Goal: Task Accomplishment & Management: Complete application form

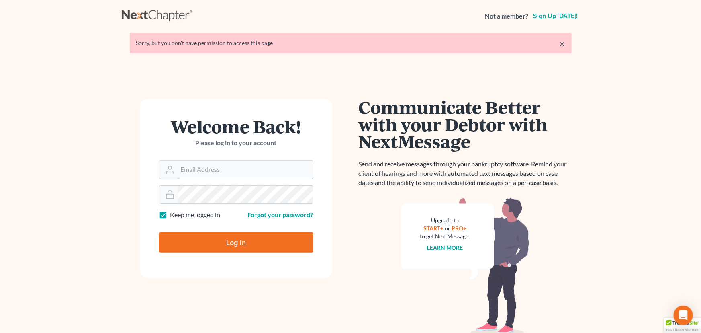
type input "[PERSON_NAME][EMAIL_ADDRESS][DOMAIN_NAME]"
click at [242, 241] on input "Log In" at bounding box center [236, 242] width 154 height 20
type input "Thinking..."
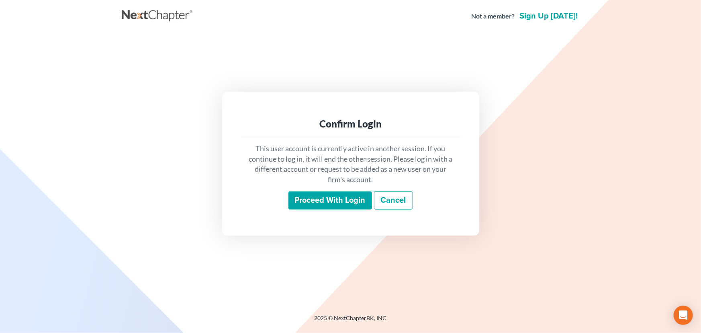
click at [314, 209] on div "Proceed with login Cancel" at bounding box center [351, 200] width 206 height 19
click at [316, 204] on input "Proceed with login" at bounding box center [330, 200] width 84 height 18
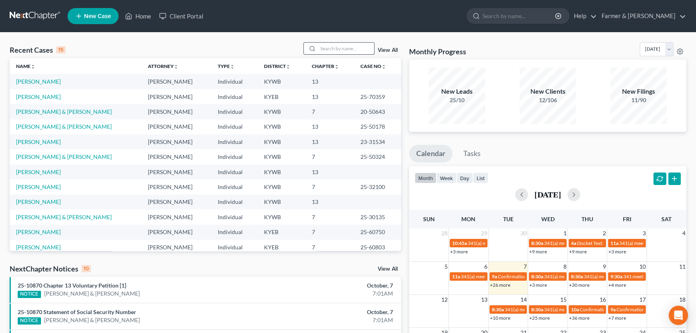
click at [352, 51] on input "search" at bounding box center [346, 49] width 56 height 12
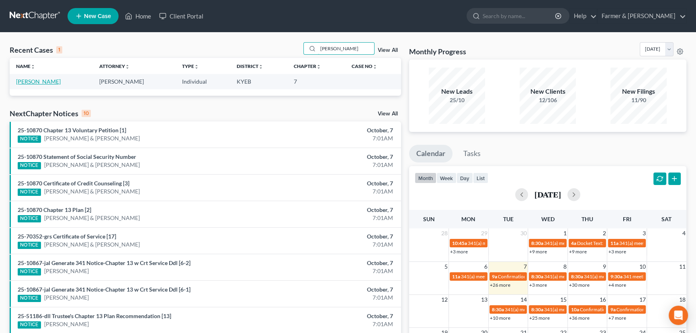
type input "heather ganio"
click at [43, 83] on link "Ganio, Heather" at bounding box center [38, 81] width 45 height 7
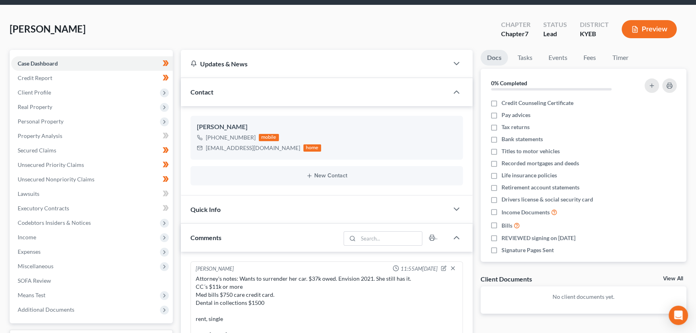
scroll to position [25, 0]
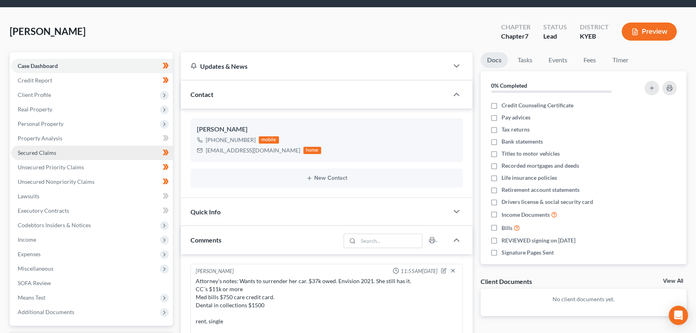
click at [60, 151] on link "Secured Claims" at bounding box center [91, 152] width 161 height 14
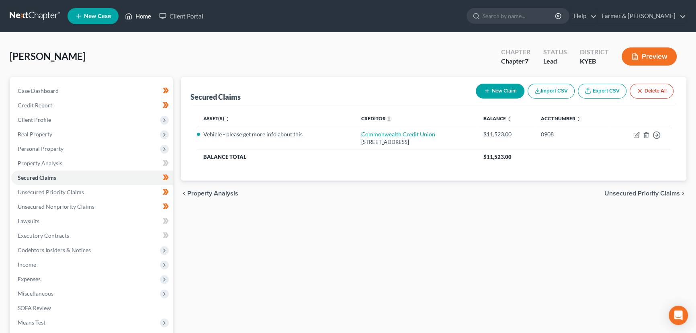
drag, startPoint x: 147, startPoint y: 17, endPoint x: 129, endPoint y: 27, distance: 20.7
click at [147, 17] on link "Home" at bounding box center [138, 16] width 34 height 14
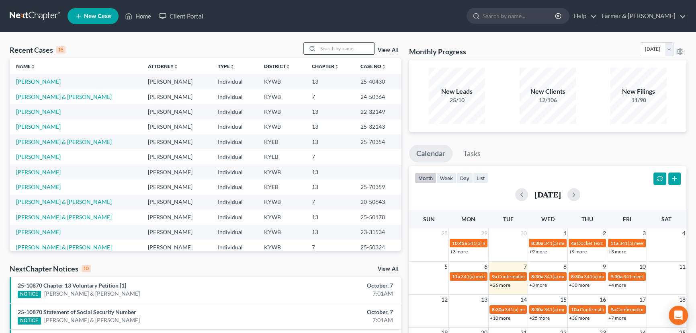
click at [326, 51] on input "search" at bounding box center [346, 49] width 56 height 12
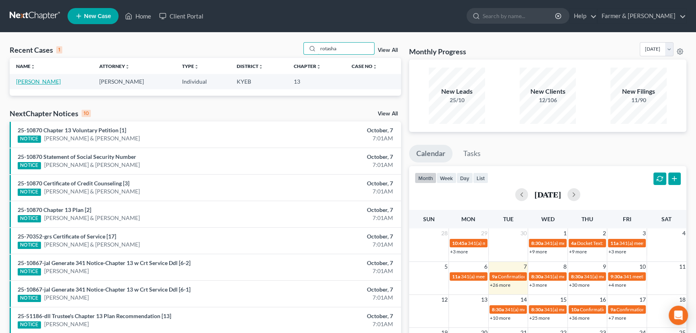
type input "rotasha"
click at [43, 82] on link "Jackson, Rotasha" at bounding box center [38, 81] width 45 height 7
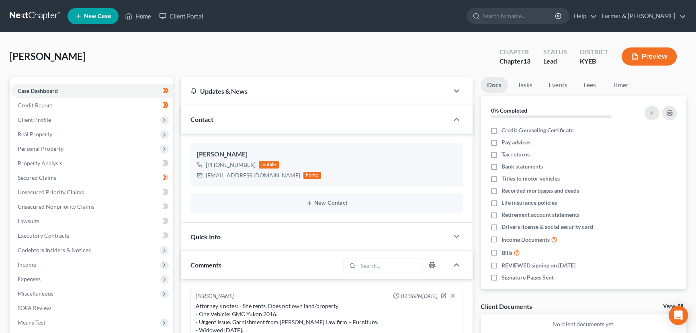
click at [172, 50] on div "Jackson, Rotasha Upgraded Chapter Chapter 13 Status Lead District KYEB Preview" at bounding box center [348, 59] width 676 height 35
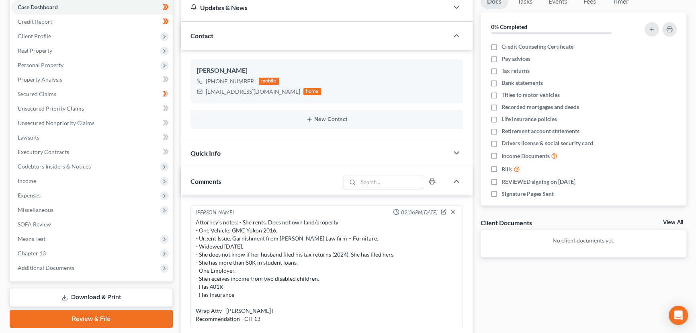
scroll to position [109, 0]
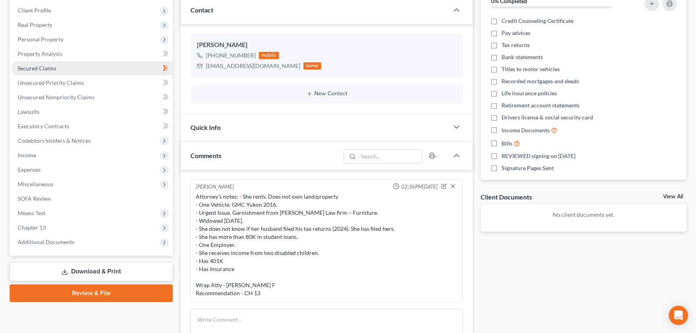
click at [94, 70] on link "Secured Claims" at bounding box center [91, 68] width 161 height 14
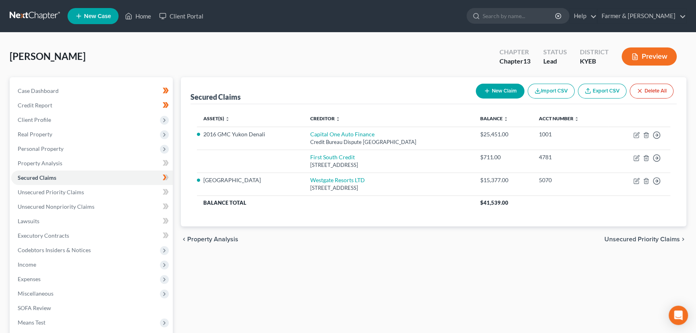
click at [245, 265] on div "Secured Claims New Claim Import CSV Export CSV Delete All Asset(s) expand_more …" at bounding box center [433, 244] width 513 height 334
click at [63, 119] on span "Client Profile" at bounding box center [91, 119] width 161 height 14
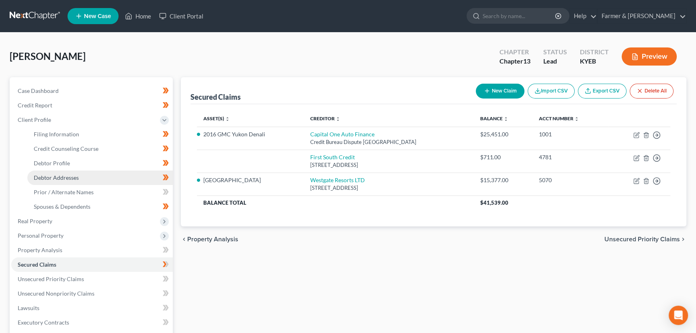
click at [71, 172] on link "Debtor Addresses" at bounding box center [99, 177] width 145 height 14
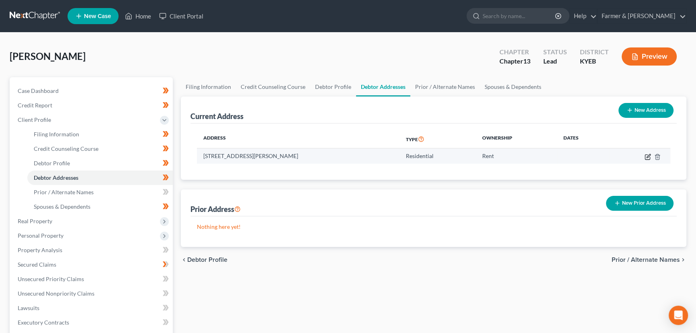
click at [646, 154] on icon "button" at bounding box center [647, 156] width 6 height 6
select select "18"
select select "0"
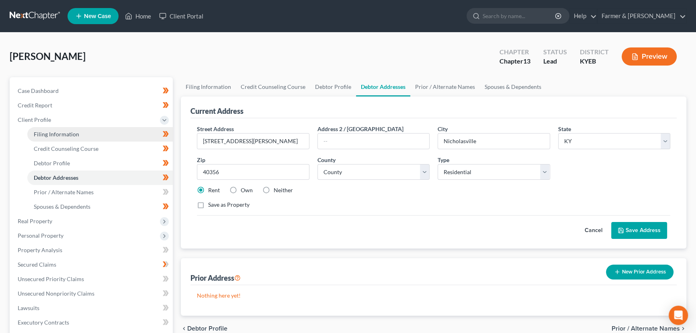
drag, startPoint x: 39, startPoint y: 120, endPoint x: 42, endPoint y: 133, distance: 14.0
click at [39, 120] on span "Client Profile" at bounding box center [34, 119] width 33 height 7
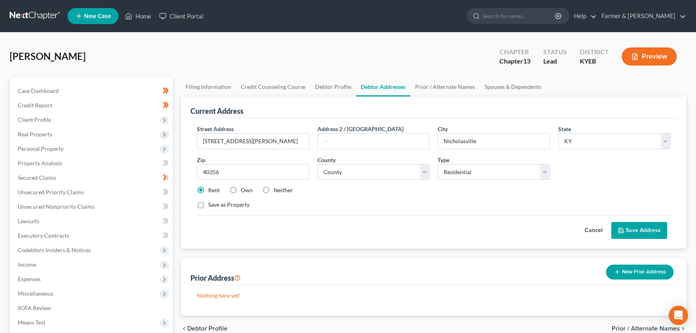
click at [590, 229] on button "Cancel" at bounding box center [593, 230] width 35 height 16
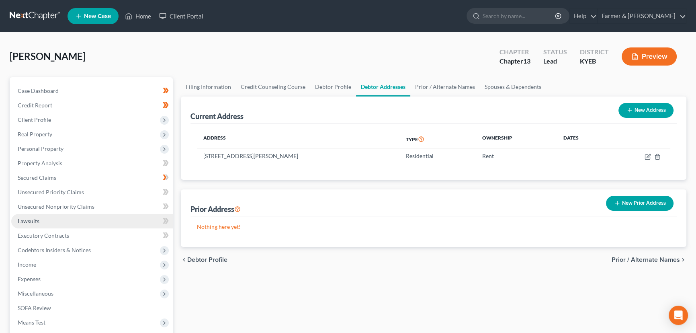
click at [41, 220] on link "Lawsuits" at bounding box center [91, 221] width 161 height 14
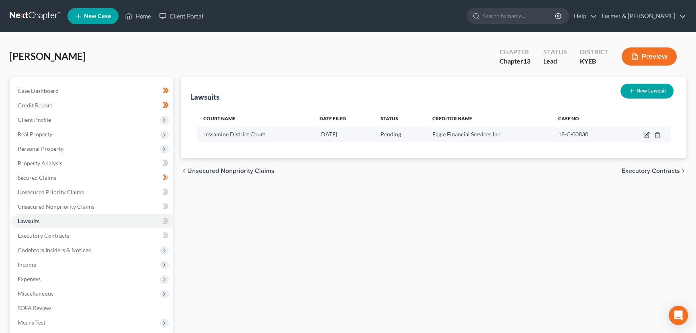
click at [647, 134] on icon "button" at bounding box center [646, 135] width 6 height 6
select select "18"
select select "0"
select select "1"
select select "18"
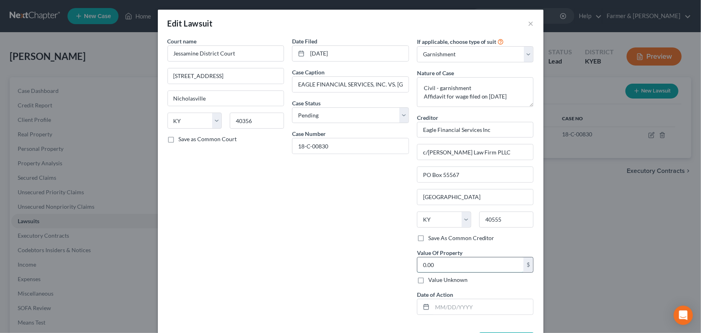
click at [447, 265] on input "0.00" at bounding box center [470, 264] width 106 height 15
type input "2,804.84"
click at [382, 253] on div "Date Filed 08/02/2018 Case Caption EAGLE FINANCIAL SERVICES, INC. VS. JACKSON, …" at bounding box center [350, 179] width 125 height 284
drag, startPoint x: 486, startPoint y: 96, endPoint x: 515, endPoint y: 93, distance: 28.7
click at [515, 93] on textarea "Civil - garnishment Affidavit for wage filed on 07/14/2025" at bounding box center [475, 92] width 117 height 30
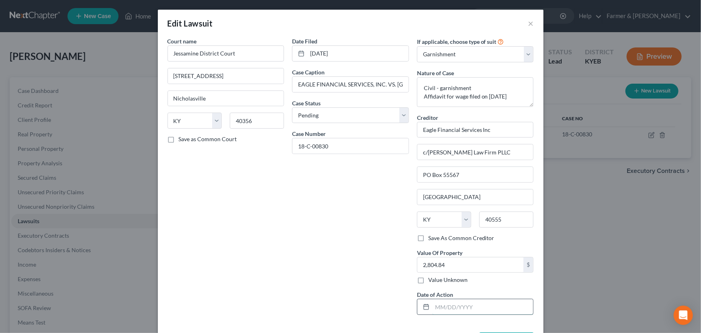
click at [478, 307] on input "text" at bounding box center [482, 306] width 101 height 15
paste input "07/14/2025"
type input "07/14/2025"
click at [369, 285] on div "Date Filed 08/02/2018 Case Caption EAGLE FINANCIAL SERVICES, INC. VS. JACKSON, …" at bounding box center [350, 179] width 125 height 284
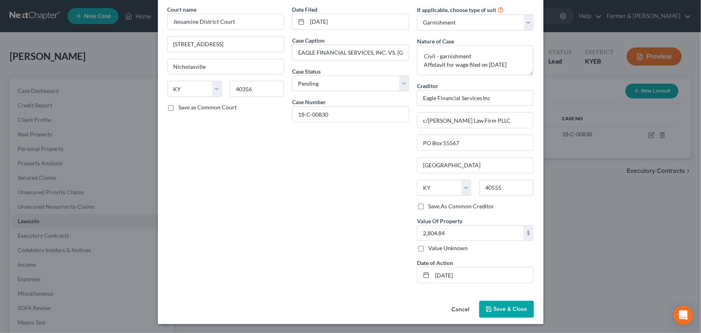
click at [496, 310] on span "Save & Close" at bounding box center [511, 308] width 34 height 7
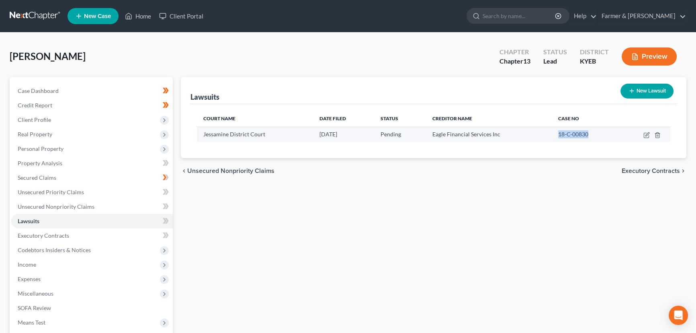
drag, startPoint x: 558, startPoint y: 133, endPoint x: 589, endPoint y: 132, distance: 30.6
click at [589, 132] on div "18-C-00830" at bounding box center [585, 134] width 54 height 8
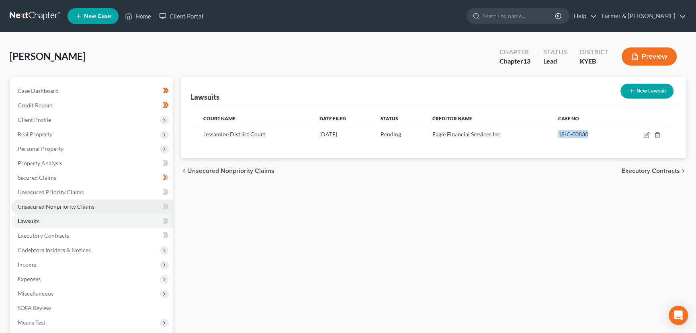
copy span "18-C-00830"
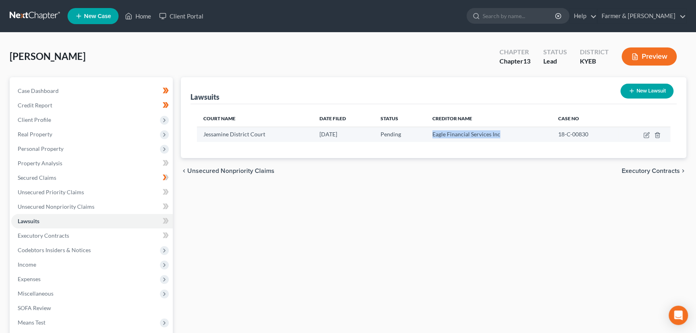
drag, startPoint x: 433, startPoint y: 135, endPoint x: 502, endPoint y: 133, distance: 68.7
click at [502, 133] on td "Eagle Financial Services Inc" at bounding box center [488, 134] width 125 height 15
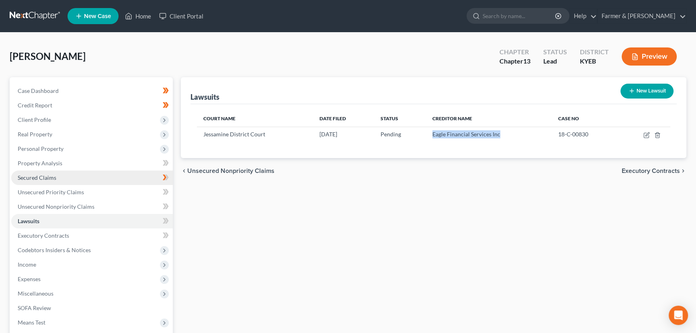
copy span "Eagle Financial Services Inc"
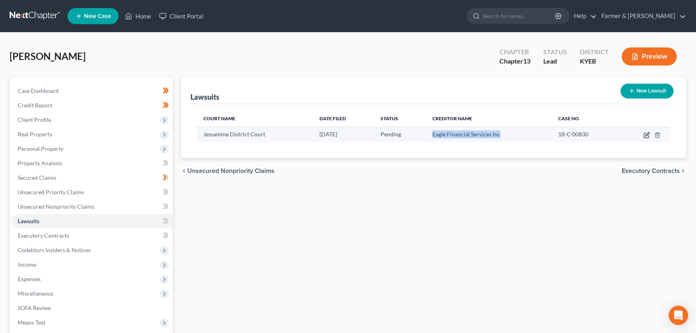
click at [647, 134] on icon "button" at bounding box center [646, 135] width 6 height 6
select select "18"
select select "0"
select select "1"
select select "18"
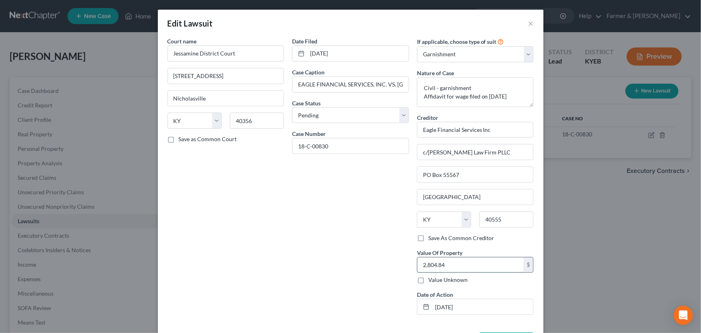
click at [448, 264] on input "2,804.84" at bounding box center [470, 264] width 106 height 15
drag, startPoint x: 419, startPoint y: 96, endPoint x: 528, endPoint y: 96, distance: 108.8
click at [528, 96] on textarea "Civil - garnishment Affidavit for wage filed on 07/14/2025" at bounding box center [475, 92] width 117 height 30
click at [365, 203] on div "Date Filed 08/02/2018 Case Caption EAGLE FINANCIAL SERVICES, INC. VS. JACKSON, …" at bounding box center [350, 179] width 125 height 284
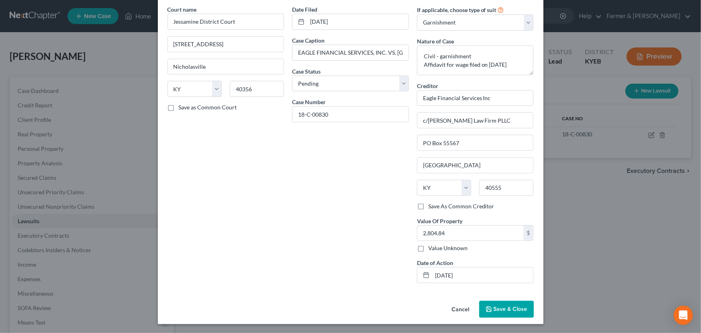
click at [507, 309] on span "Save & Close" at bounding box center [511, 308] width 34 height 7
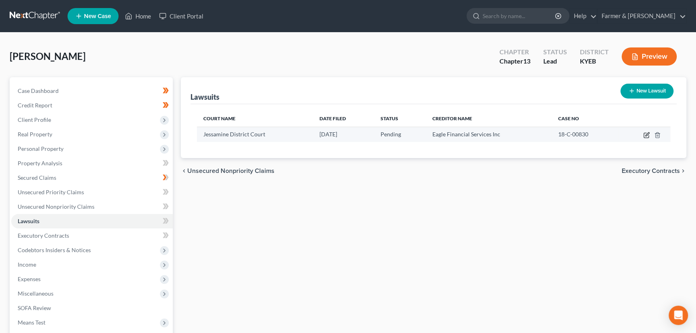
click at [645, 137] on icon "button" at bounding box center [646, 135] width 6 height 6
select select "18"
select select "0"
select select "1"
select select "18"
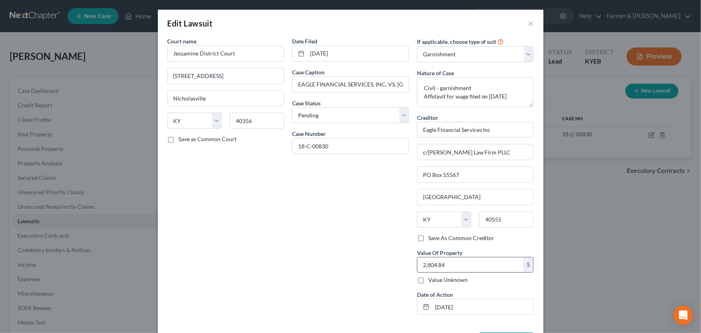
click at [453, 261] on input "2,804.84" at bounding box center [470, 264] width 106 height 15
click at [445, 262] on input "3,739.79" at bounding box center [470, 264] width 106 height 15
type input "3,739.79"
click at [391, 249] on div "Date Filed 08/02/2018 Case Caption EAGLE FINANCIAL SERVICES, INC. VS. JACKSON, …" at bounding box center [350, 179] width 125 height 284
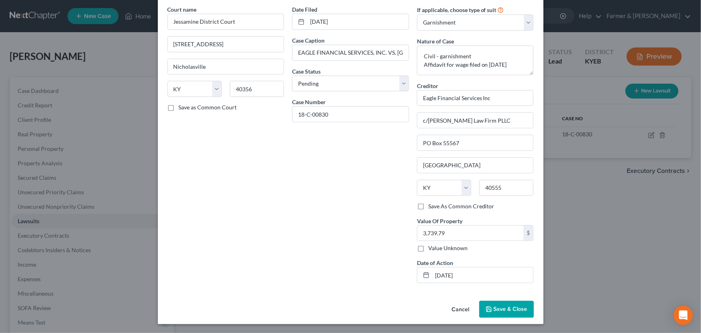
click at [490, 305] on button "Save & Close" at bounding box center [506, 308] width 55 height 17
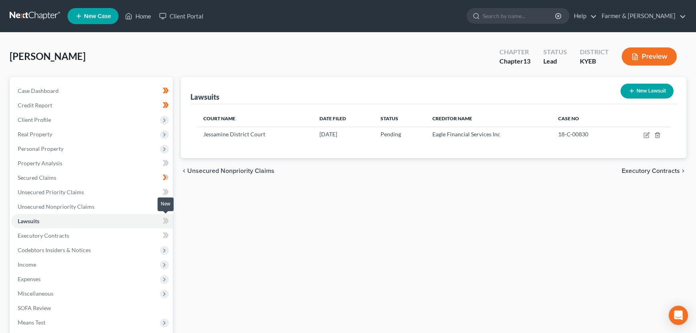
click at [166, 219] on icon at bounding box center [167, 221] width 4 height 6
click at [200, 227] on div "Lawsuits New Lawsuit Court Name Date Filed Status Creditor Name Case No Jessami…" at bounding box center [433, 244] width 513 height 334
click at [61, 145] on span "Personal Property" at bounding box center [41, 148] width 46 height 7
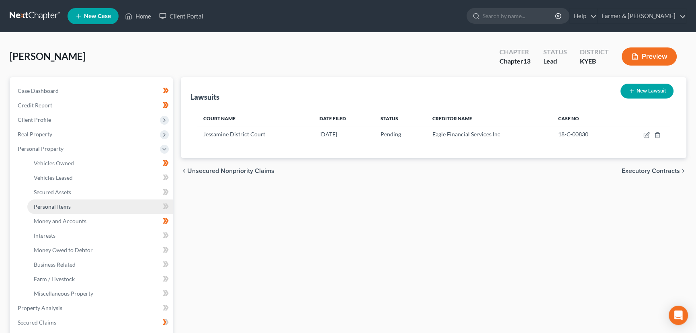
click at [61, 206] on span "Personal Items" at bounding box center [52, 206] width 37 height 7
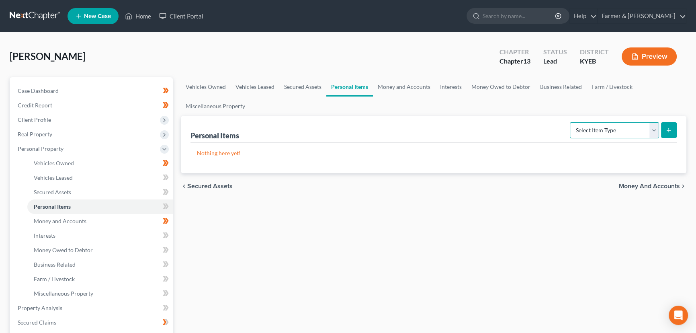
click at [598, 131] on select "Select Item Type Clothing Collectibles Of Value Electronics Firearms Household …" at bounding box center [614, 130] width 89 height 16
select select "clothing"
click at [570, 122] on select "Select Item Type Clothing Collectibles Of Value Electronics Firearms Household …" at bounding box center [614, 130] width 89 height 16
click at [666, 135] on button "submit" at bounding box center [669, 130] width 16 height 16
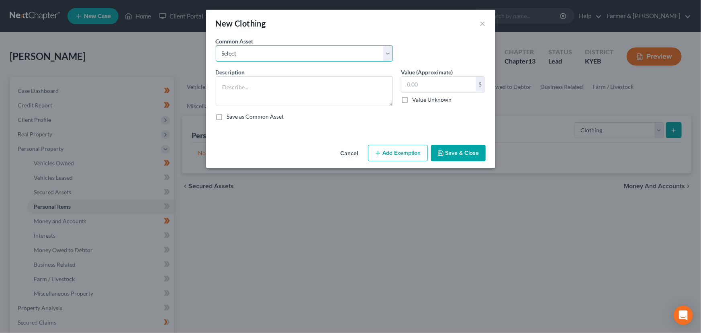
click at [260, 60] on select "Select misc. clothing for 1 adult misc. clothing for 2 adults and 2 children mi…" at bounding box center [304, 53] width 177 height 16
select select "4"
click at [216, 45] on select "Select misc. clothing for 1 adult misc. clothing for 2 adults and 2 children mi…" at bounding box center [304, 53] width 177 height 16
type textarea "misc. clothing for 1 adult and 3 children"
type input "600.00"
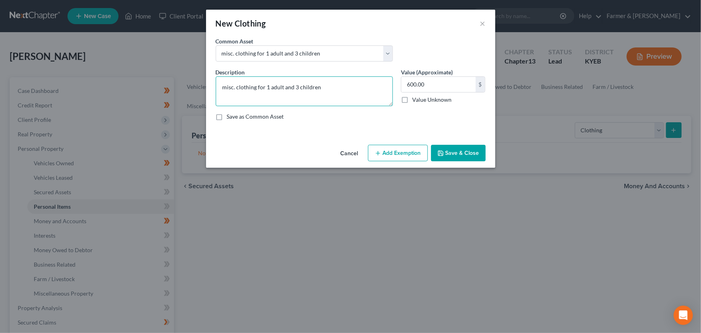
click at [297, 86] on textarea "misc. clothing for 1 adult and 3 children" at bounding box center [304, 91] width 177 height 30
click at [328, 86] on textarea "misc. clothing for 1 adult and 6 children" at bounding box center [304, 91] width 177 height 30
click at [334, 91] on textarea "misc. clothing for 1 adult and 6 children" at bounding box center [304, 91] width 177 height 30
click at [325, 88] on textarea "misc. clothing for 1 adult and 6 children" at bounding box center [304, 91] width 177 height 30
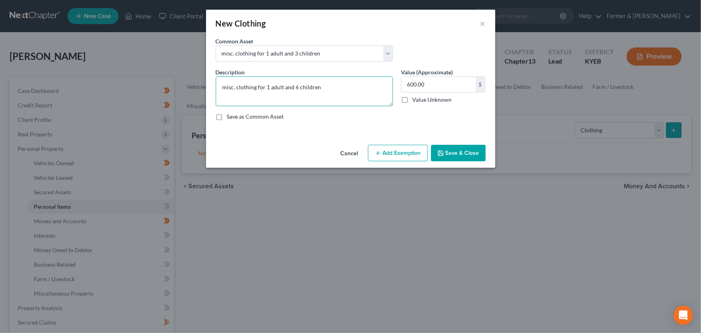
click at [285, 96] on textarea "misc. clothing for 1 adult and 6 children" at bounding box center [304, 91] width 177 height 30
click at [227, 94] on textarea "misc. clothing for 1 adult and 6 children" at bounding box center [304, 91] width 177 height 30
click at [227, 87] on textarea "misc. clothing for 1 adult and 6 children" at bounding box center [304, 91] width 177 height 30
click at [351, 87] on textarea "Misc. clothing for 1 adult and 6 children" at bounding box center [304, 91] width 177 height 30
paste textarea "⦁ Value listed is given age and condition of items and is not mean to reflect r…"
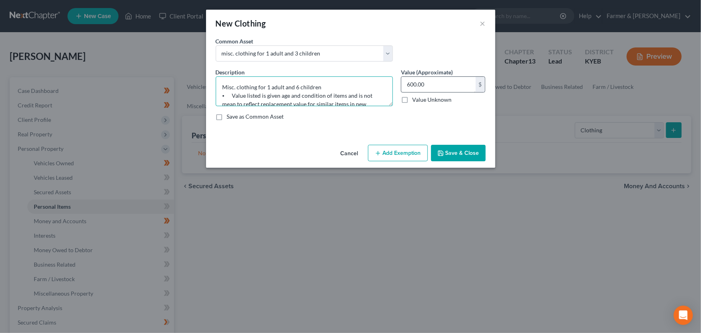
type textarea "Misc. clothing for 1 adult and 6 children ⦁ Value listed is given age and condi…"
click at [430, 87] on input "600.00" at bounding box center [438, 84] width 74 height 15
type input "1,000.00"
click at [399, 157] on button "Add Exemption" at bounding box center [398, 153] width 60 height 17
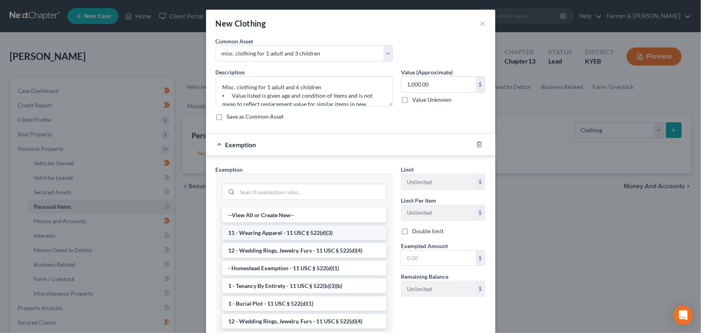
click at [302, 229] on li "11 - Wearing Apparel - 11 USC § 522(d)(3)" at bounding box center [304, 232] width 164 height 14
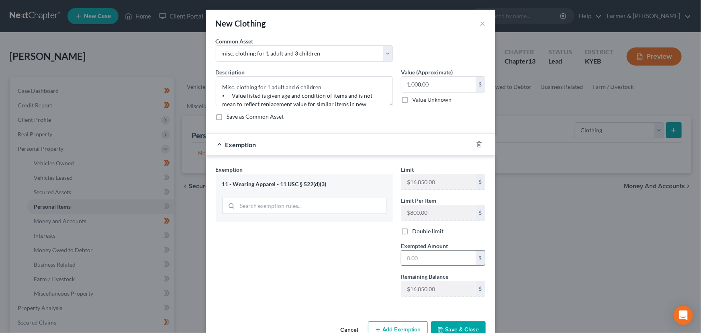
click at [407, 253] on input "text" at bounding box center [438, 257] width 74 height 15
type input "1,000.00"
click at [349, 148] on div "Exemption $1,000.00" at bounding box center [339, 144] width 267 height 21
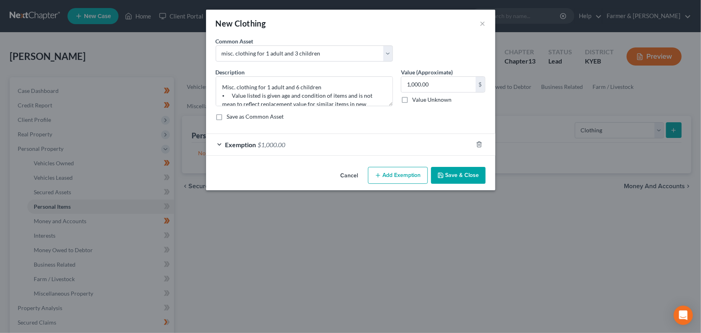
click at [450, 170] on button "Save & Close" at bounding box center [458, 175] width 55 height 17
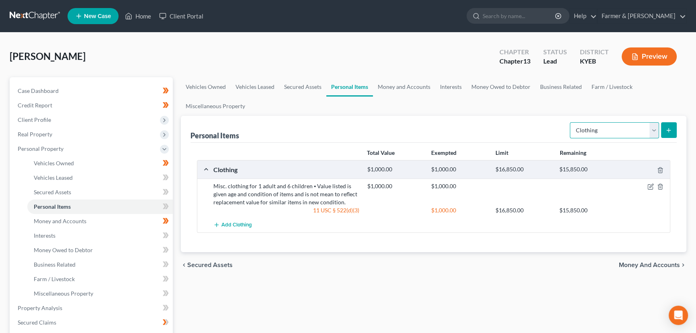
click at [611, 135] on select "Select Item Type Clothing Collectibles Of Value Electronics Firearms Household …" at bounding box center [614, 130] width 89 height 16
select select "household_goods"
click at [570, 122] on select "Select Item Type Clothing Collectibles Of Value Electronics Firearms Household …" at bounding box center [614, 130] width 89 height 16
click at [668, 127] on icon "submit" at bounding box center [668, 130] width 6 height 6
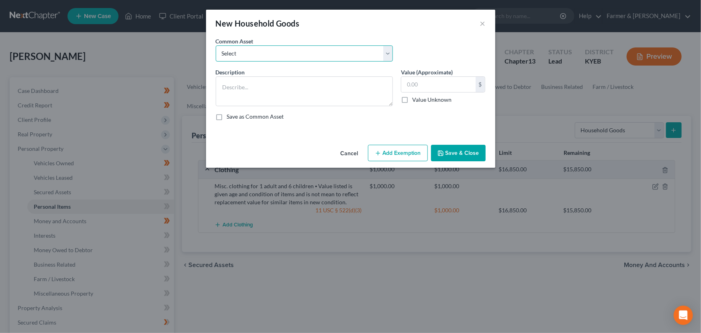
drag, startPoint x: 251, startPoint y: 56, endPoint x: 251, endPoint y: 60, distance: 4.5
click at [251, 56] on select "Select small misc. household items: some decor (pictures/frames and misc. knick…" at bounding box center [304, 53] width 177 height 16
select select "1"
click at [216, 45] on select "Select small misc. household items: some decor (pictures/frames and misc. knick…" at bounding box center [304, 53] width 177 height 16
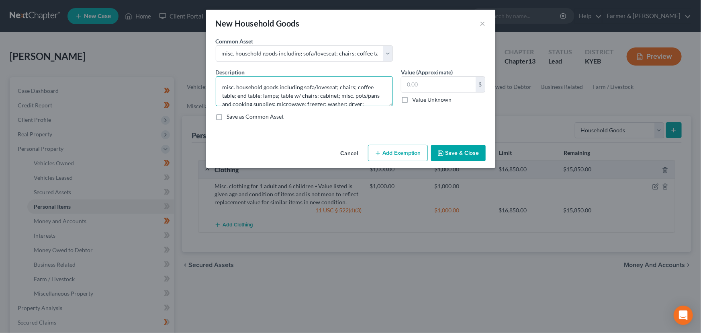
click at [227, 86] on textarea "misc. household goods including sofa/loveseat; chairs; coffee table; end table;…" at bounding box center [304, 91] width 177 height 30
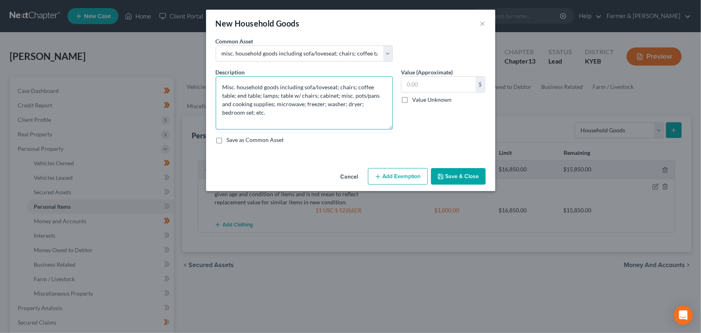
drag, startPoint x: 388, startPoint y: 104, endPoint x: 388, endPoint y: 138, distance: 34.5
click at [388, 129] on textarea "Misc. household goods including sofa/loveseat; chairs; coffee table; end table;…" at bounding box center [304, 102] width 177 height 53
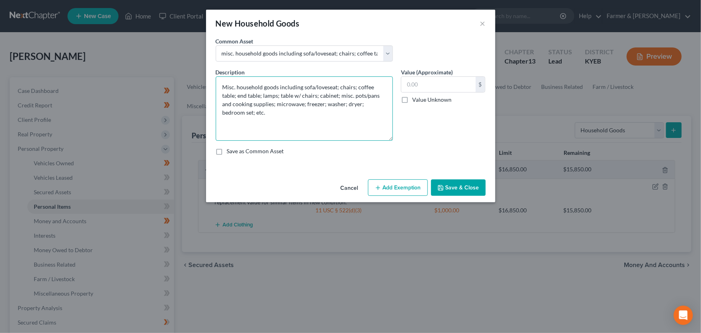
click at [281, 113] on textarea "Misc. household goods including sofa/loveseat; chairs; coffee table; end table;…" at bounding box center [304, 108] width 177 height 64
paste textarea "⦁ Value listed is given age and condition of items and is not mean to reflect r…"
click at [337, 96] on textarea "Misc. household goods including sofa/loveseat; chairs; coffee table; end table;…" at bounding box center [304, 108] width 177 height 64
click at [339, 96] on textarea "Misc. household goods including sofa/loveseat; chairs; coffee table; end table;…" at bounding box center [304, 108] width 177 height 64
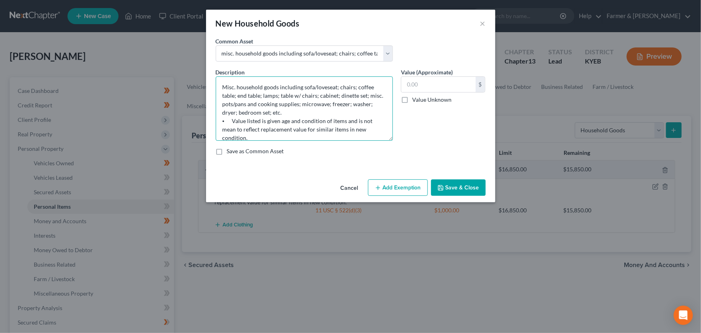
click at [237, 111] on textarea "Misc. household goods including sofa/loveseat; chairs; coffee table; end table;…" at bounding box center [304, 108] width 177 height 64
click at [300, 104] on textarea "Misc. household goods including sofa/loveseat; chairs; coffee table; end table;…" at bounding box center [304, 108] width 177 height 64
click at [361, 104] on textarea "Misc. household goods including sofa/loveseat; chairs; coffee table; end table;…" at bounding box center [304, 108] width 177 height 64
drag, startPoint x: 367, startPoint y: 93, endPoint x: 297, endPoint y: 105, distance: 70.9
click at [297, 105] on textarea "Misc. household goods including sofa/loveseat; chairs; coffee table; end table;…" at bounding box center [304, 108] width 177 height 64
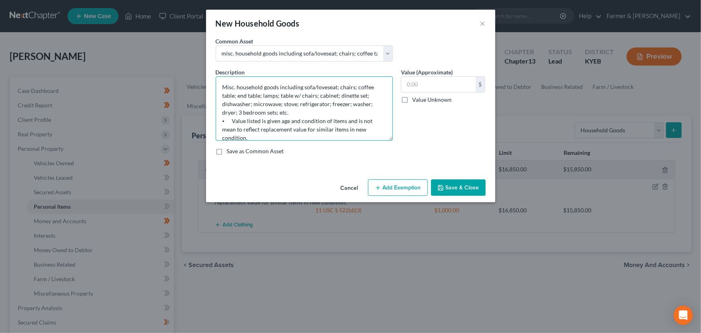
click at [279, 112] on textarea "Misc. household goods including sofa/loveseat; chairs; coffee table; end table;…" at bounding box center [304, 108] width 177 height 64
type textarea "Misc. household goods including sofa/loveseat; chairs; coffee table; end table;…"
click at [431, 80] on input "text" at bounding box center [438, 84] width 74 height 15
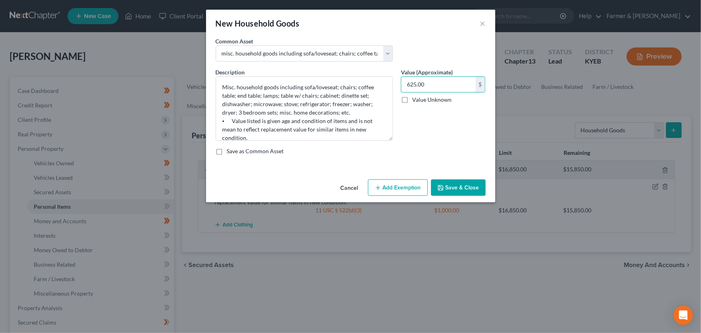
type input "625.00"
click at [387, 184] on button "Add Exemption" at bounding box center [398, 187] width 60 height 17
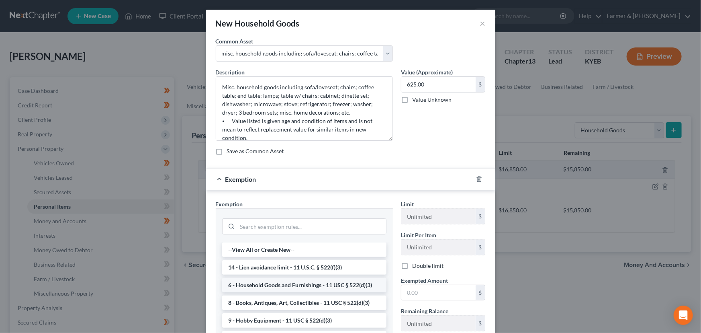
click at [280, 278] on li "6 - Household Goods and Furnishings - 11 USC § 522(d)(3)" at bounding box center [304, 285] width 164 height 14
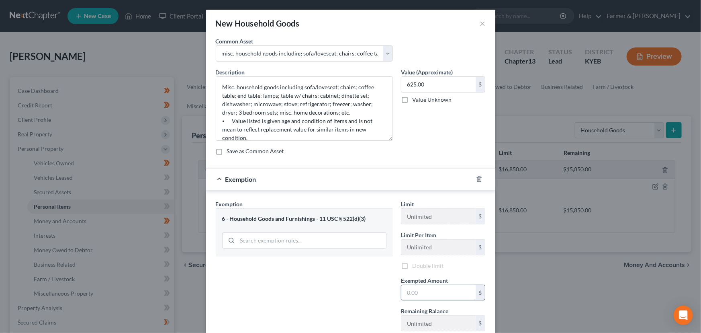
click at [407, 289] on input "text" at bounding box center [438, 292] width 74 height 15
type input "625.00"
click at [355, 295] on div "Exemption Set must be selected for CA. Exemption * 6 - Household Goods and Furn…" at bounding box center [304, 269] width 185 height 138
drag, startPoint x: 314, startPoint y: 190, endPoint x: 312, endPoint y: 184, distance: 6.2
click at [314, 189] on div "Exemption $625.00 Exemption Set must be selected for CA. Exemption * 6 - Househ…" at bounding box center [350, 256] width 289 height 176
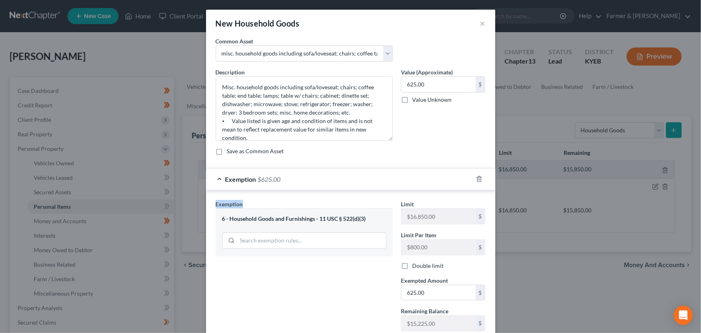
click at [312, 182] on div "Exemption $625.00" at bounding box center [339, 178] width 267 height 21
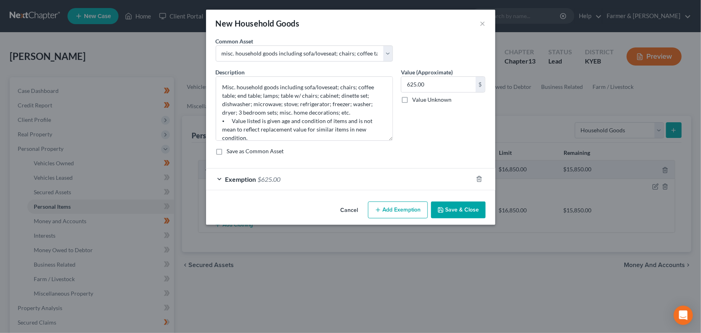
click at [460, 209] on button "Save & Close" at bounding box center [458, 209] width 55 height 17
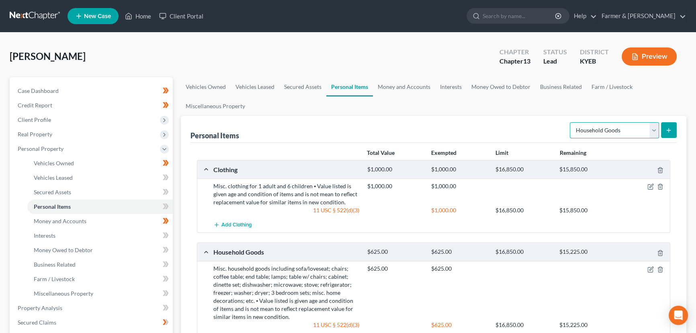
click at [603, 124] on select "Select Item Type Clothing Collectibles Of Value Electronics Firearms Household …" at bounding box center [614, 130] width 89 height 16
select select "electronics"
click at [570, 122] on select "Select Item Type Clothing Collectibles Of Value Electronics Firearms Household …" at bounding box center [614, 130] width 89 height 16
click at [668, 130] on icon "submit" at bounding box center [668, 130] width 6 height 6
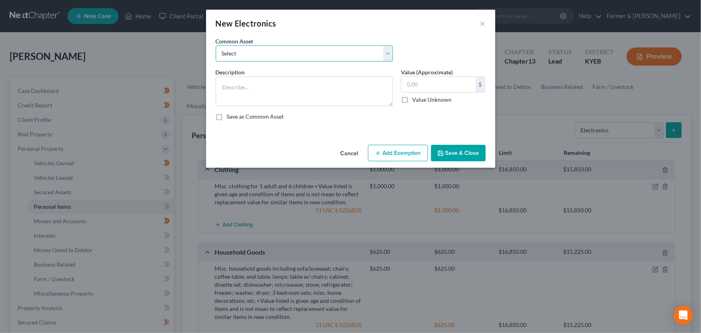
click at [244, 51] on select "Select Televisions; DVD Players; Gaming systems; Home Computer ⦁ Value listed i…" at bounding box center [304, 53] width 177 height 16
select select "2"
click at [216, 45] on select "Select Televisions; DVD Players; Gaming systems; Home Computer ⦁ Value listed i…" at bounding box center [304, 53] width 177 height 16
type textarea "Televisions; DVD Players; Gaming systems; Home Computer ⦁ Value listed is given…"
type input "3,200.00"
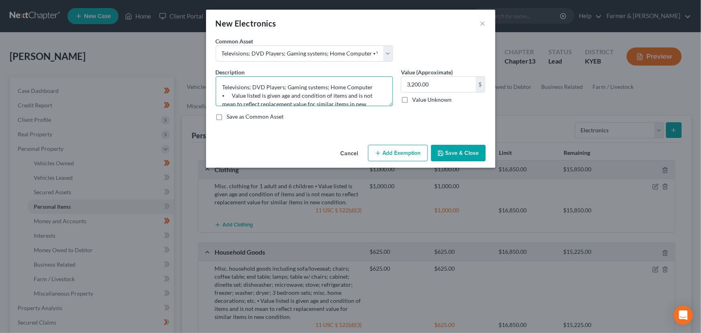
drag, startPoint x: 375, startPoint y: 83, endPoint x: 329, endPoint y: 86, distance: 45.9
click at [329, 86] on textarea "Televisions; DVD Players; Gaming systems; Home Computer ⦁ Value listed is given…" at bounding box center [304, 91] width 177 height 30
type textarea "Televisions; DVD Players; Gaming systems; cellphone ⦁ Value listed is given age…"
click at [440, 79] on input "3,200.00" at bounding box center [438, 84] width 74 height 15
type input "100.00"
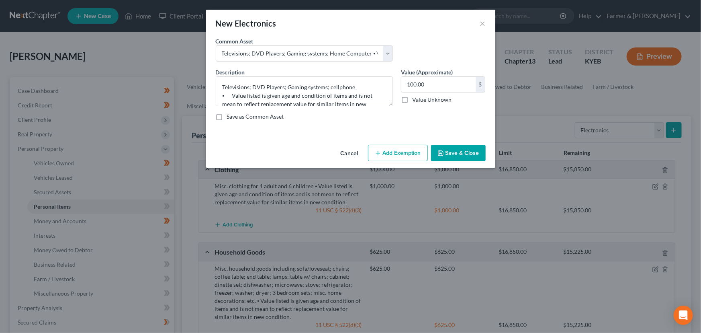
click at [397, 146] on button "Add Exemption" at bounding box center [398, 153] width 60 height 17
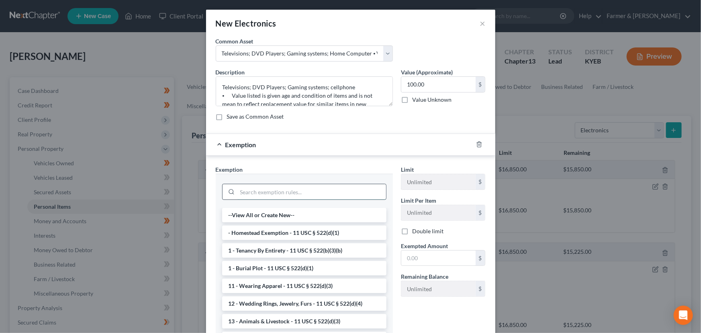
click at [278, 190] on input "search" at bounding box center [311, 191] width 149 height 15
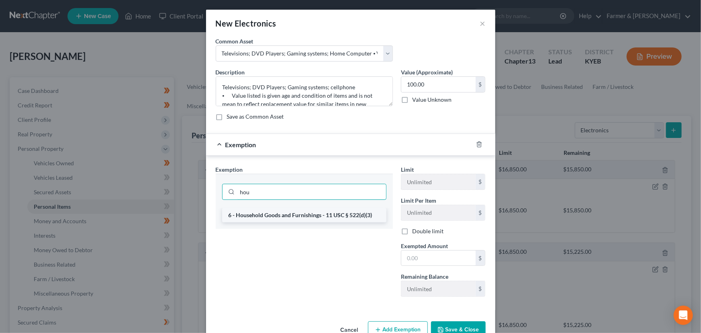
type input "hou"
click at [296, 212] on li "6 - Household Goods and Furnishings - 11 USC § 522(d)(3)" at bounding box center [304, 215] width 164 height 14
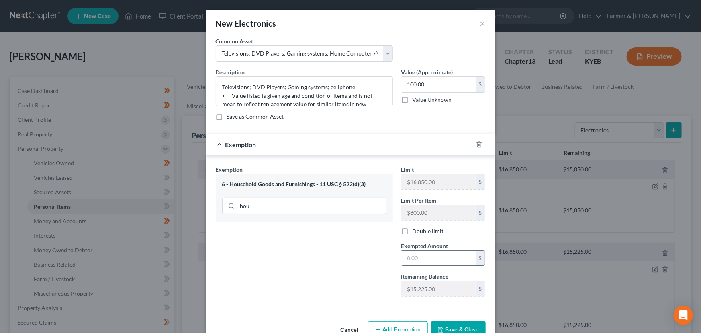
click at [422, 257] on input "text" at bounding box center [438, 257] width 74 height 15
type input "100.00"
click at [334, 148] on div "Exemption $100.00" at bounding box center [339, 144] width 267 height 21
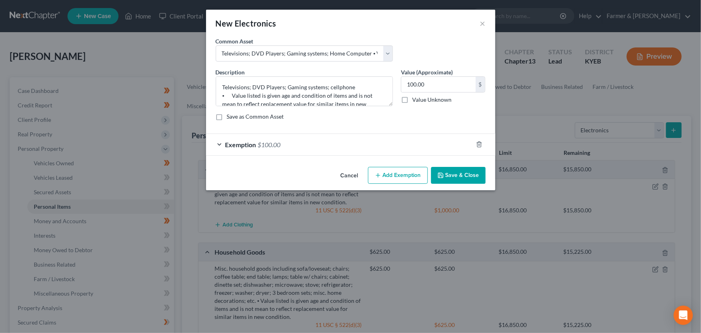
click at [458, 173] on button "Save & Close" at bounding box center [458, 175] width 55 height 17
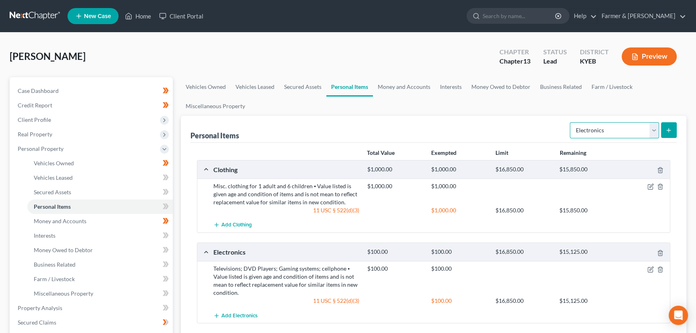
click at [607, 127] on select "Select Item Type Clothing Collectibles Of Value Electronics Firearms Household …" at bounding box center [614, 130] width 89 height 16
select select "jewelry"
click at [570, 122] on select "Select Item Type Clothing Collectibles Of Value Electronics Firearms Household …" at bounding box center [614, 130] width 89 height 16
click at [671, 129] on icon "submit" at bounding box center [668, 130] width 6 height 6
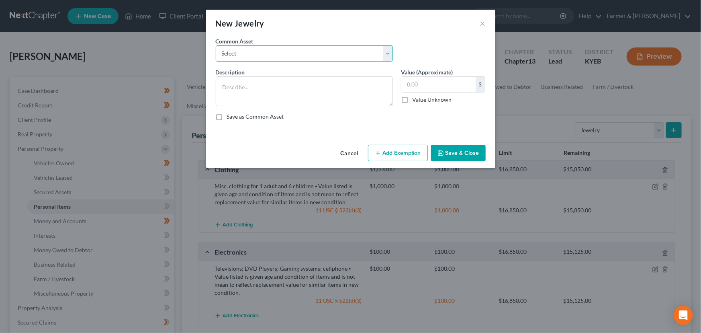
click at [273, 55] on select "Select Jewelry (Rings, Watches, Necklaces) misc. costume jewelry Jewelry (Rings…" at bounding box center [304, 53] width 177 height 16
select select "3"
click at [216, 45] on select "Select Jewelry (Rings, Watches, Necklaces) misc. costume jewelry Jewelry (Rings…" at bounding box center [304, 53] width 177 height 16
type textarea "Jewelry (Rings, Watches, Necklaces) - Value listed is pawn shop/liquidation val…"
type input "100.00"
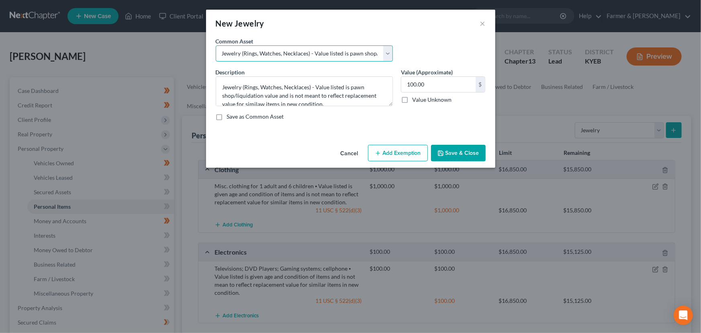
click at [384, 49] on select "Select Jewelry (Rings, Watches, Necklaces) misc. costume jewelry Jewelry (Rings…" at bounding box center [304, 53] width 177 height 16
select select "4"
click at [216, 45] on select "Select Jewelry (Rings, Watches, Necklaces) misc. costume jewelry Jewelry (Rings…" at bounding box center [304, 53] width 177 height 16
type textarea "Jewelry (Rings, Watches, Necklaces) ⦁ Value listed is pawn shop/liquidation val…"
click at [448, 88] on input "1,000.00" at bounding box center [438, 84] width 74 height 15
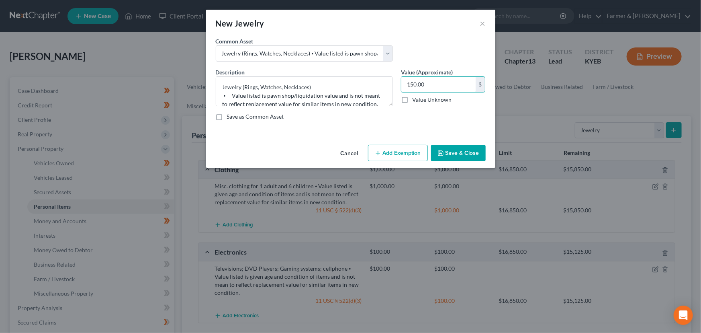
type input "150.00"
click at [416, 145] on button "Add Exemption" at bounding box center [398, 153] width 60 height 17
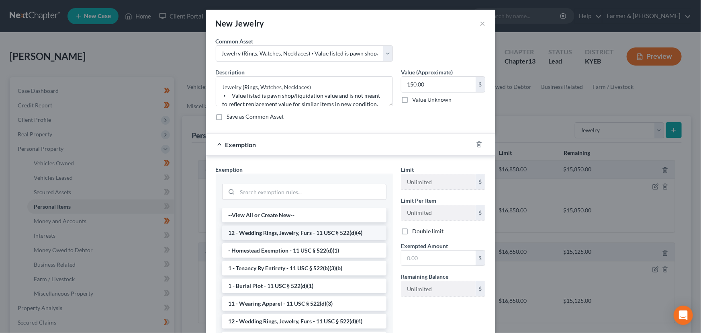
click at [314, 234] on li "12 - Wedding Rings, Jewelry, Furs - 11 USC § 522(d)(4)" at bounding box center [304, 232] width 164 height 14
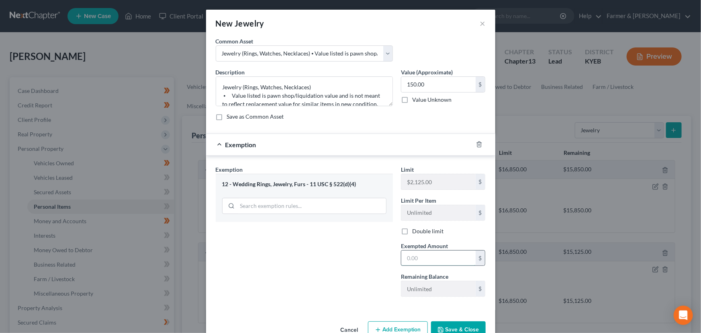
click at [407, 253] on input "text" at bounding box center [438, 257] width 74 height 15
type input "150.00"
click at [363, 144] on div "Exemption $150.00" at bounding box center [339, 144] width 267 height 21
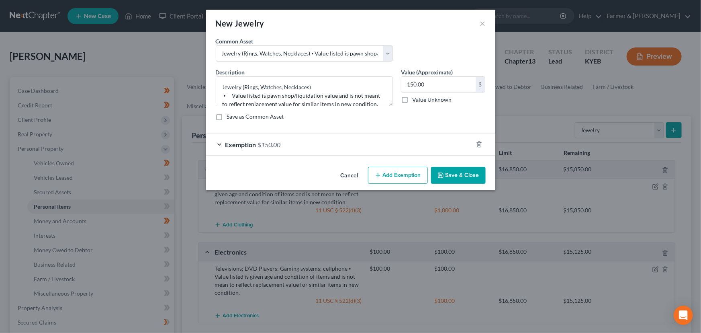
click at [460, 169] on button "Save & Close" at bounding box center [458, 175] width 55 height 17
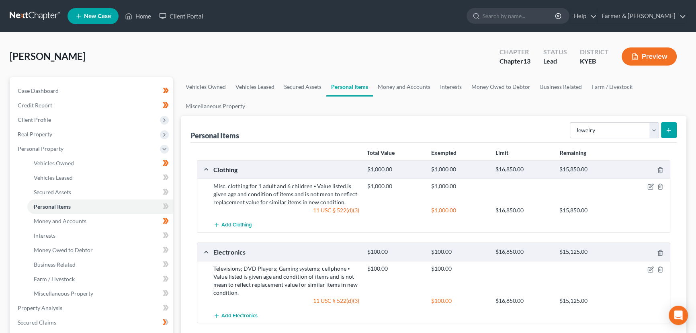
click at [186, 57] on div "Jackson, Rotasha Upgraded Chapter Chapter 13 Status Lead District KYEB Preview" at bounding box center [348, 59] width 676 height 35
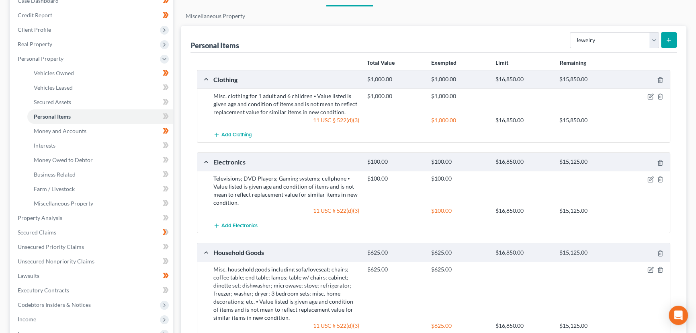
scroll to position [73, 0]
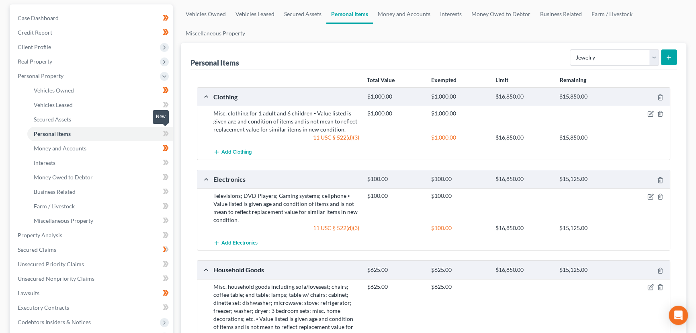
click at [169, 133] on span at bounding box center [166, 135] width 14 height 12
click at [176, 140] on div "Case Dashboard Payments Invoices Payments Payments Credit Report Client Profile" at bounding box center [91, 248] width 171 height 488
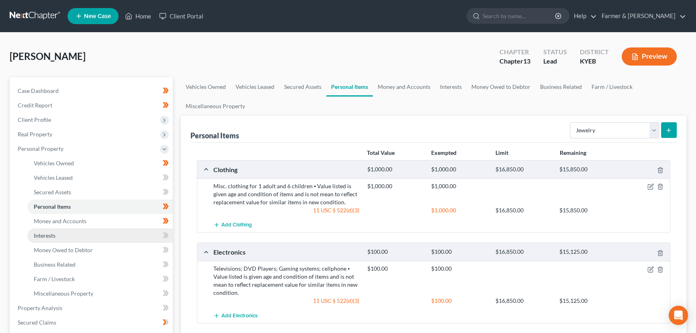
drag, startPoint x: 69, startPoint y: 233, endPoint x: 156, endPoint y: 233, distance: 87.2
click at [69, 233] on link "Interests" at bounding box center [99, 235] width 145 height 14
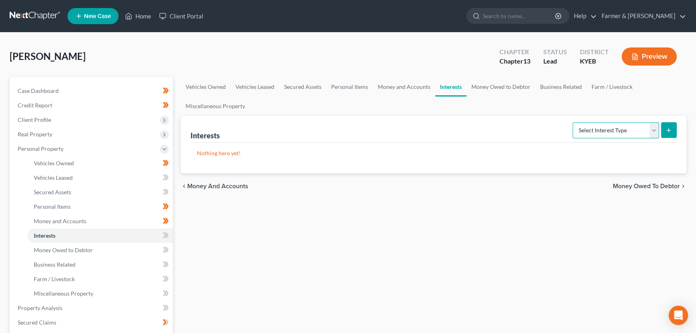
click at [611, 134] on select "Select Interest Type 401K Annuity Bond Education IRA Government Bond Government…" at bounding box center [615, 130] width 86 height 16
select select "whole_life_insurance"
click at [573, 122] on select "Select Interest Type 401K Annuity Bond Education IRA Government Bond Government…" at bounding box center [615, 130] width 86 height 16
click at [665, 131] on icon "submit" at bounding box center [668, 130] width 6 height 6
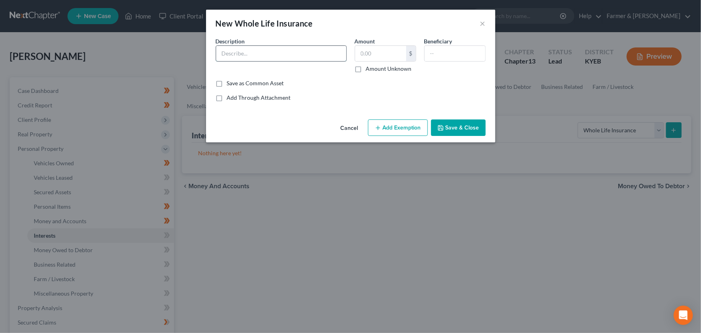
click at [267, 55] on input "text" at bounding box center [281, 53] width 130 height 15
drag, startPoint x: 295, startPoint y: 56, endPoint x: 362, endPoint y: 53, distance: 67.6
click at [362, 53] on div "Description * Whole Life insurance through agency - Northwest Mutual Amount $ A…" at bounding box center [351, 58] width 278 height 42
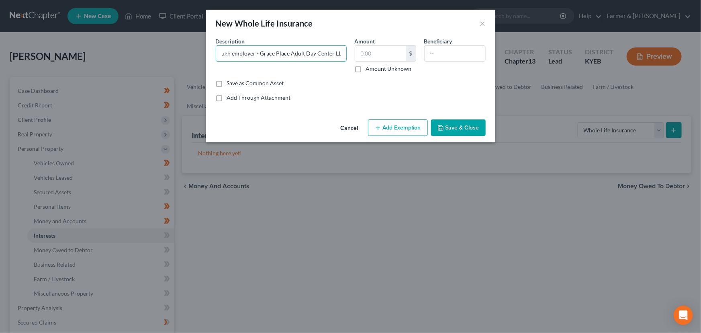
type input "Whole Life insurance through employer - Grace Place Adult Day Center LLC"
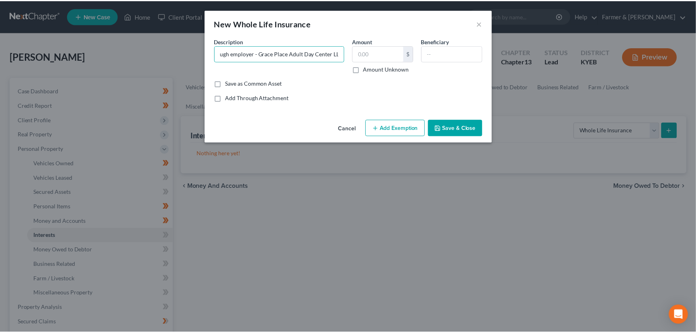
scroll to position [0, 0]
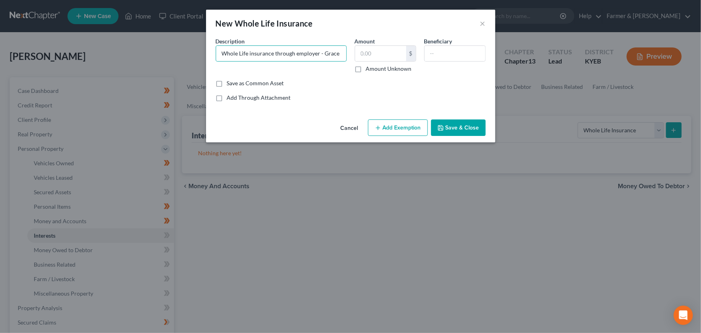
click at [366, 71] on label "Amount Unknown" at bounding box center [389, 69] width 46 height 8
click at [369, 70] on input "Amount Unknown" at bounding box center [371, 67] width 5 height 5
checkbox input "true"
click at [443, 52] on input "text" at bounding box center [455, 53] width 61 height 15
type input "Self"
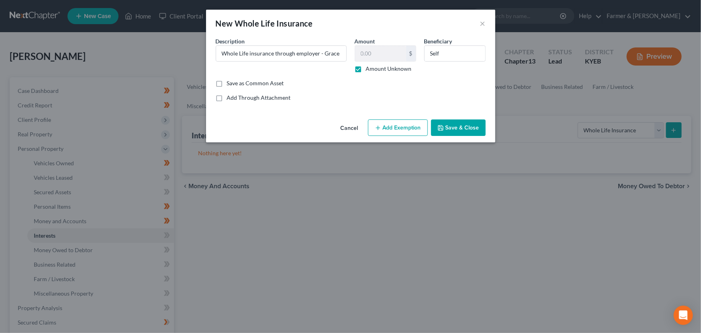
click at [466, 129] on button "Save & Close" at bounding box center [458, 127] width 55 height 17
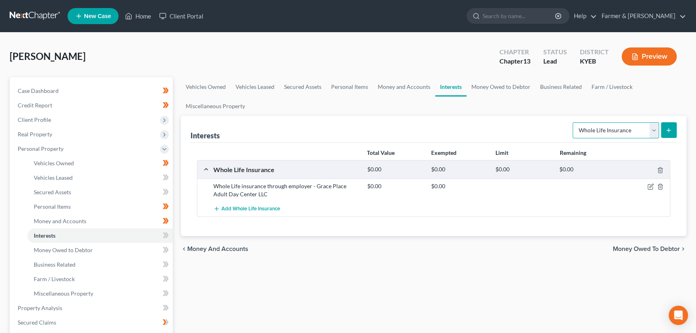
click at [598, 128] on select "Select Interest Type 401K Annuity Bond Education IRA Government Bond Government…" at bounding box center [615, 130] width 86 height 16
select select "ira"
click at [573, 122] on select "Select Interest Type 401K Annuity Bond Education IRA Government Bond Government…" at bounding box center [615, 130] width 86 height 16
click at [667, 129] on icon "submit" at bounding box center [668, 130] width 6 height 6
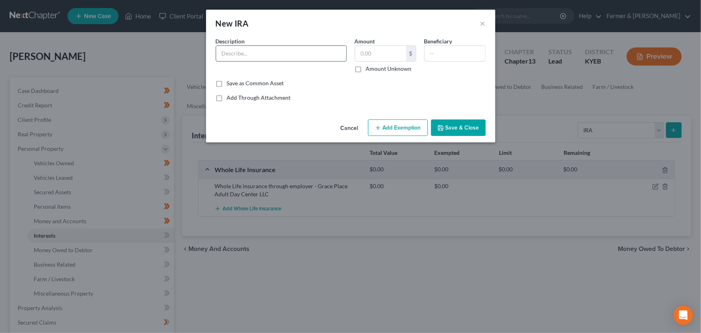
click at [237, 58] on input "text" at bounding box center [281, 53] width 130 height 15
click at [313, 59] on input "IRA through agency -" at bounding box center [281, 53] width 130 height 15
type input "IRA through agency - Capital Group"
click at [372, 56] on input "text" at bounding box center [380, 53] width 51 height 15
type input "2,981.34"
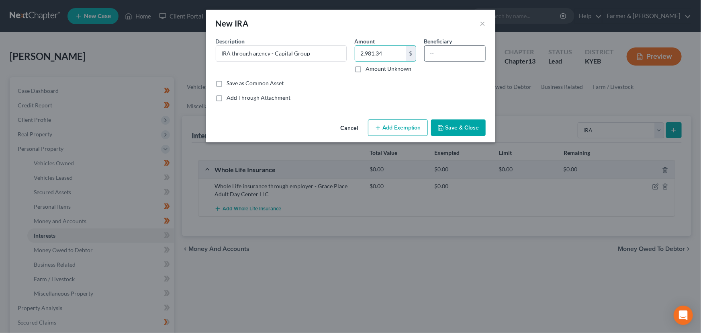
click at [430, 55] on input "text" at bounding box center [455, 53] width 61 height 15
type input "Self"
click at [401, 133] on button "Add Exemption" at bounding box center [398, 127] width 60 height 17
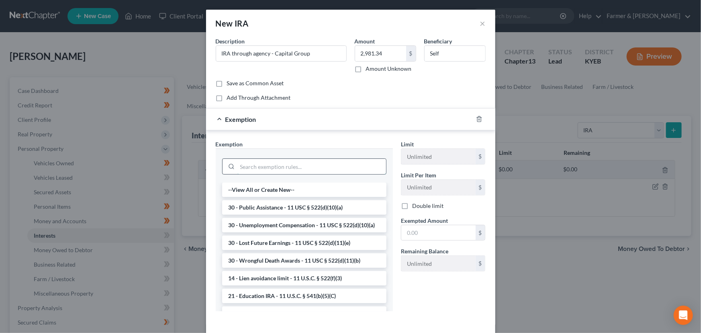
click at [253, 164] on input "search" at bounding box center [311, 166] width 149 height 15
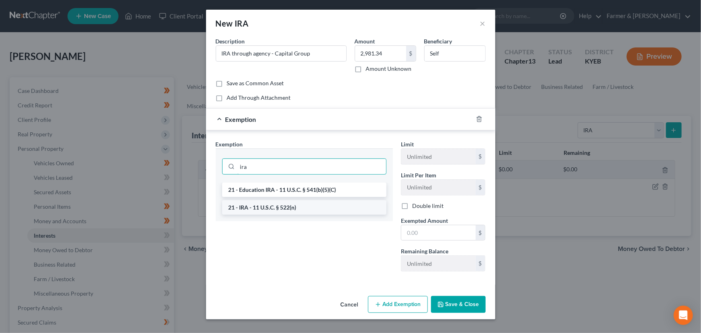
type input "ira"
click at [265, 208] on li "21 - IRA - 11 U.S.C. § 522(n)" at bounding box center [304, 207] width 164 height 14
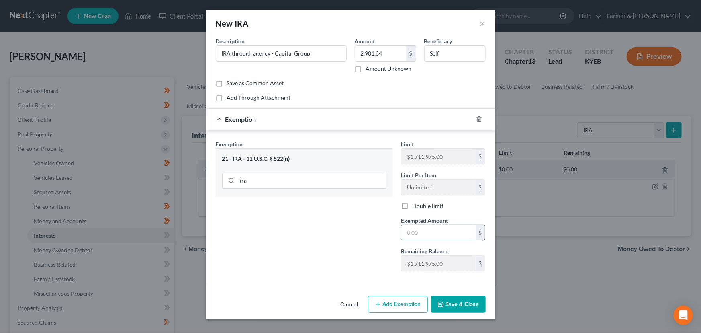
click at [421, 229] on input "text" at bounding box center [438, 232] width 74 height 15
type input "2,981.00"
click at [347, 128] on div "Exemption $2,981.00" at bounding box center [339, 118] width 267 height 21
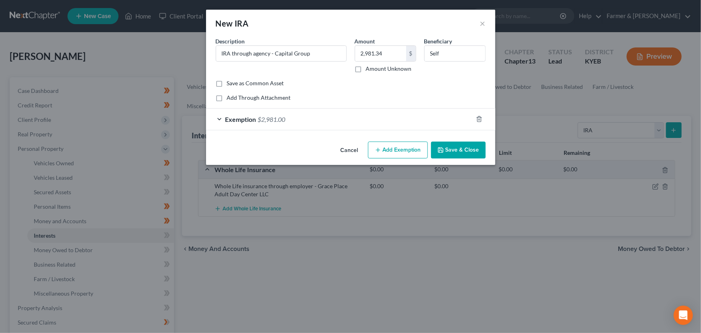
click at [456, 140] on div "Cancel Add Exemption Save & Close" at bounding box center [350, 151] width 289 height 27
click at [454, 148] on button "Save & Close" at bounding box center [458, 149] width 55 height 17
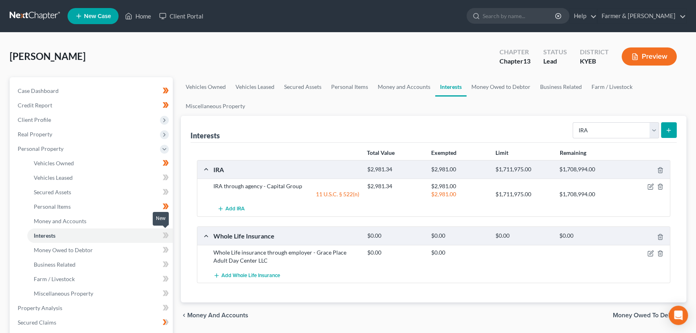
click at [169, 233] on span at bounding box center [166, 236] width 14 height 12
click at [176, 224] on div "Case Dashboard Payments Invoices Payments Payments Credit Report Client Profile" at bounding box center [91, 316] width 171 height 478
drag, startPoint x: 212, startPoint y: 187, endPoint x: 303, endPoint y: 184, distance: 90.8
click at [303, 184] on div "IRA through agency - Capital Group" at bounding box center [286, 186] width 154 height 8
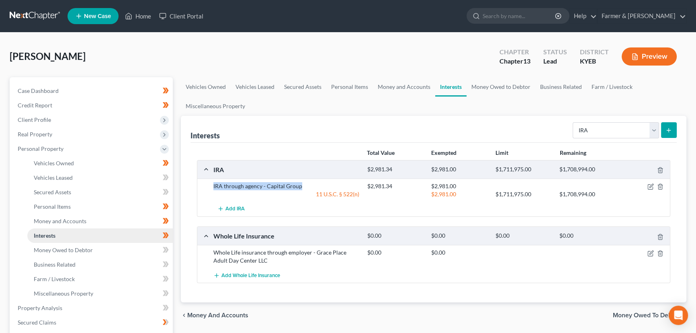
copy div "IRA through agency - Capital Group"
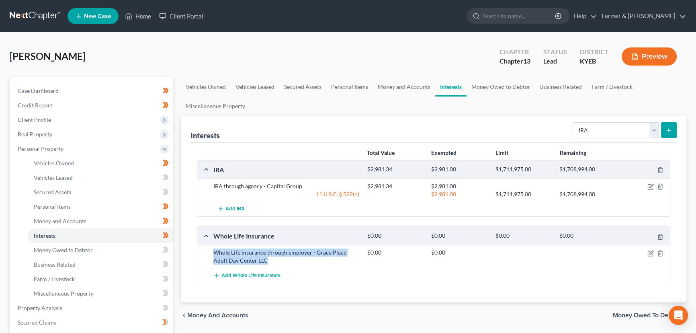
drag, startPoint x: 213, startPoint y: 251, endPoint x: 253, endPoint y: 259, distance: 41.4
click at [253, 259] on div "Whole Life insurance through employer - Grace Place Adult Day Center LLC" at bounding box center [286, 256] width 154 height 16
copy div "Whole Life insurance through employer - Grace Place Adult Day Center LLC"
drag, startPoint x: 197, startPoint y: 54, endPoint x: 178, endPoint y: 63, distance: 20.8
click at [196, 54] on div "Jackson, Rotasha Upgraded Chapter Chapter 13 Status Lead District KYEB Preview" at bounding box center [348, 59] width 676 height 35
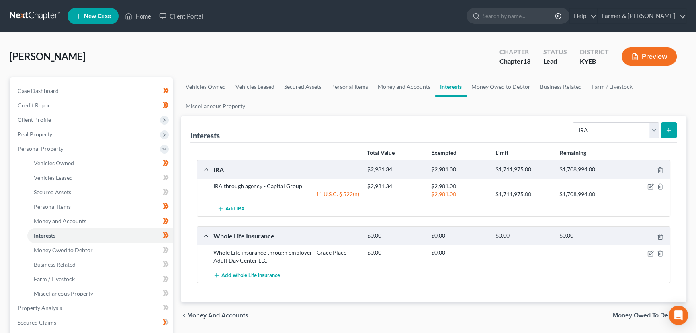
click at [251, 55] on div "Jackson, Rotasha Upgraded Chapter Chapter 13 Status Lead District KYEB Preview" at bounding box center [348, 59] width 676 height 35
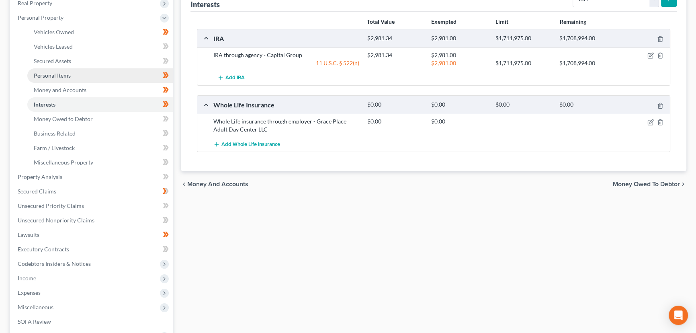
scroll to position [146, 0]
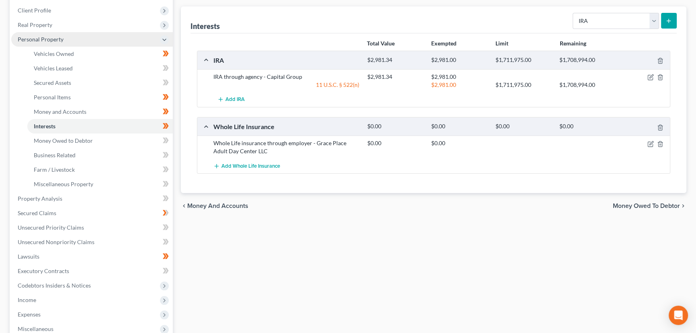
click at [60, 39] on span "Personal Property" at bounding box center [41, 39] width 46 height 7
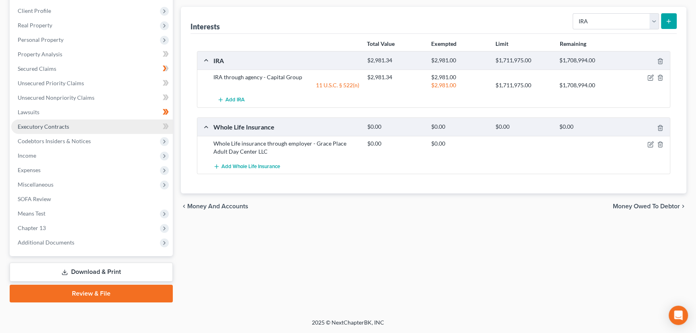
scroll to position [108, 0]
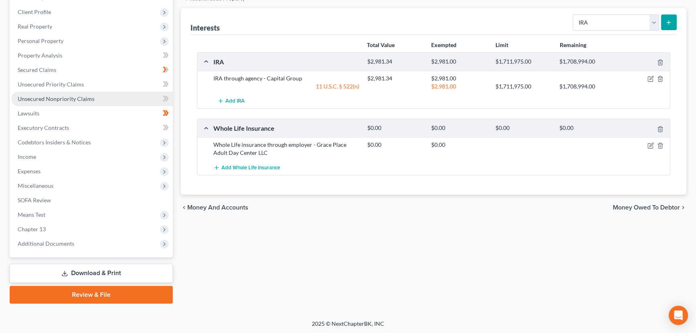
click at [69, 96] on span "Unsecured Nonpriority Claims" at bounding box center [56, 98] width 77 height 7
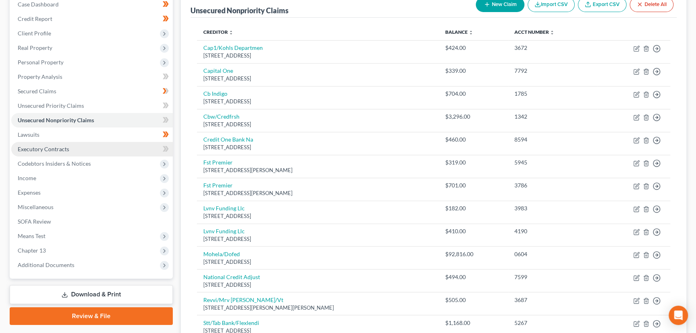
scroll to position [86, 0]
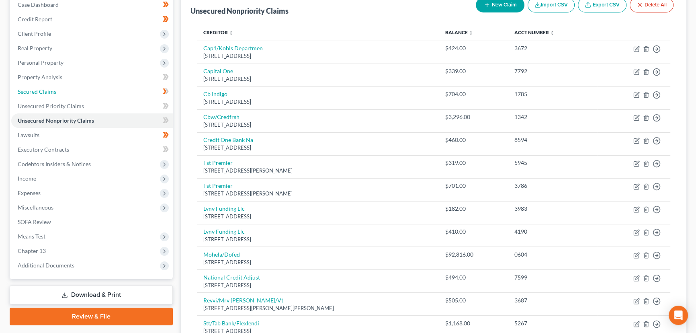
drag, startPoint x: 60, startPoint y: 90, endPoint x: 179, endPoint y: 132, distance: 125.8
click at [60, 90] on link "Secured Claims" at bounding box center [91, 91] width 161 height 14
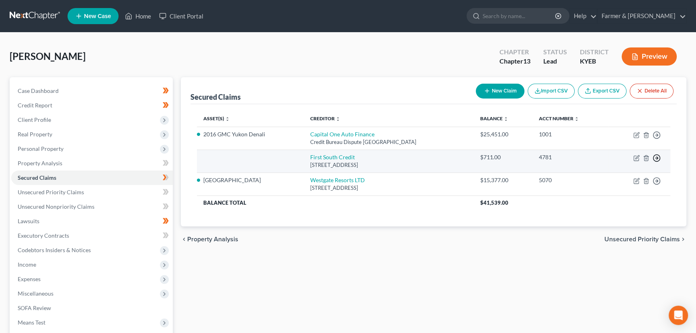
click at [656, 158] on polyline "button" at bounding box center [656, 158] width 1 height 3
click at [599, 178] on link "Move to F" at bounding box center [619, 178] width 67 height 14
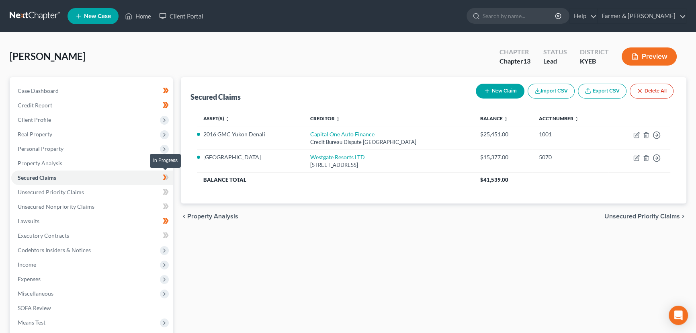
click at [170, 178] on span at bounding box center [166, 178] width 14 height 12
click at [209, 277] on div "Secured Claims New Claim Import CSV Export CSV Delete All Asset(s) expand_more …" at bounding box center [433, 244] width 513 height 334
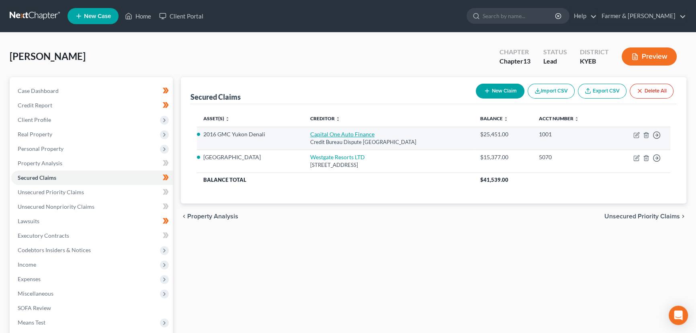
click at [317, 133] on link "Capital One Auto Finance" at bounding box center [342, 134] width 64 height 7
select select "45"
select select "0"
select select "4"
select select "0"
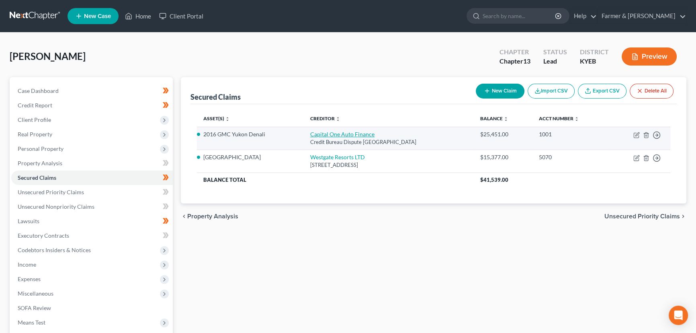
select select "0"
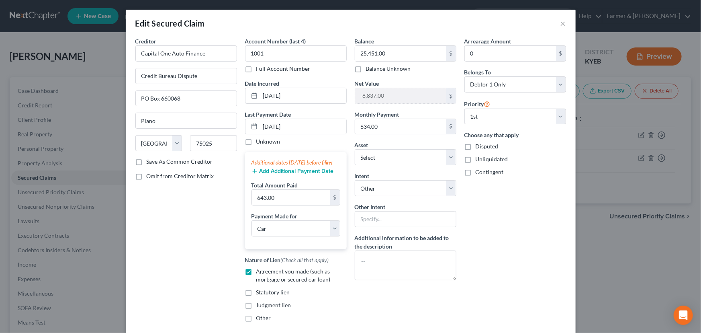
click at [188, 200] on div "Creditor * Capital One Auto Finance Credit Bureau Dispute PO Box 660068 Plano S…" at bounding box center [186, 182] width 110 height 291
click at [490, 216] on div "Arrearage Amount 0 $ Belongs To * Select Debtor 1 Only Debtor 2 Only Debtor 1 A…" at bounding box center [515, 182] width 110 height 291
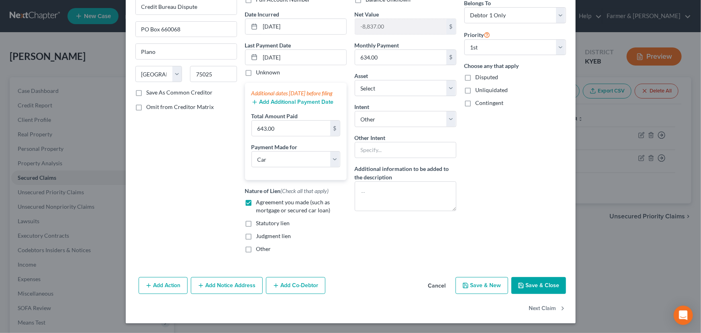
scroll to position [76, 0]
click at [552, 308] on button "Next Claim" at bounding box center [547, 308] width 37 height 17
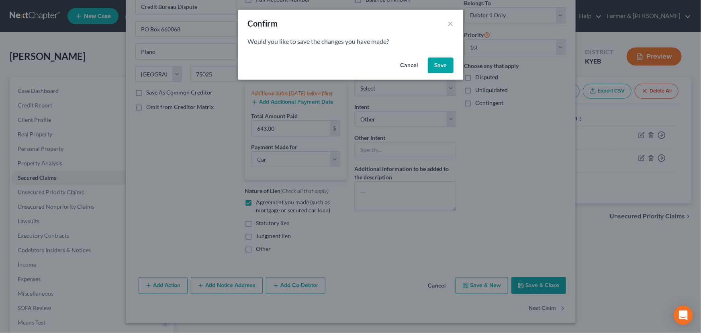
click at [439, 65] on button "Save" at bounding box center [441, 65] width 26 height 16
select select "9"
select select "4"
select select "0"
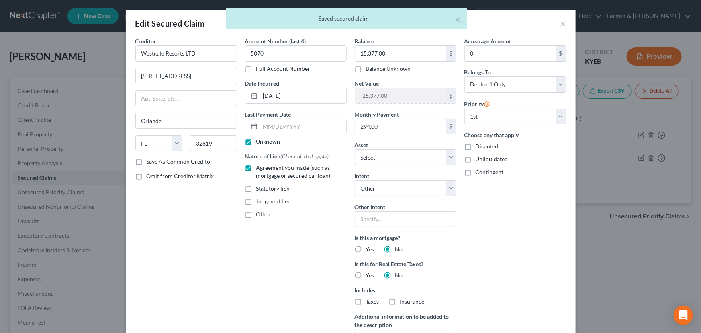
click at [490, 238] on div "Arrearage Amount 0 $ Belongs To * Select Debtor 1 Only Debtor 2 Only Debtor 1 A…" at bounding box center [515, 201] width 110 height 328
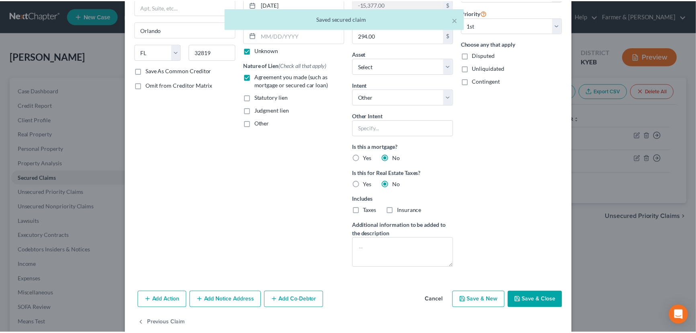
scroll to position [104, 0]
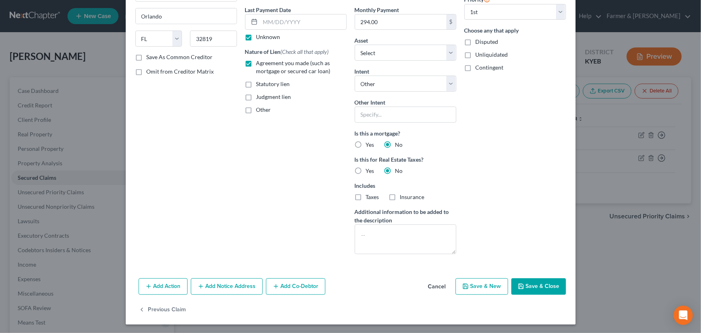
click at [526, 284] on button "Save & Close" at bounding box center [538, 286] width 55 height 17
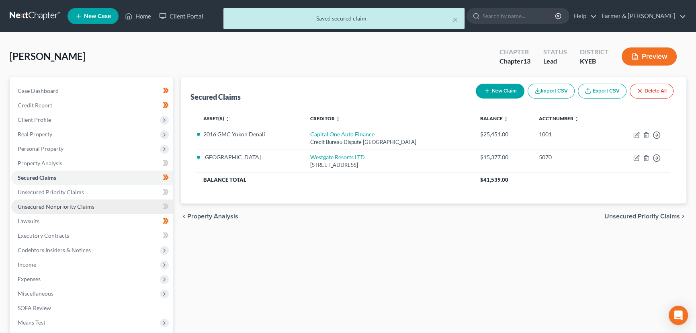
click at [85, 205] on span "Unsecured Nonpriority Claims" at bounding box center [56, 206] width 77 height 7
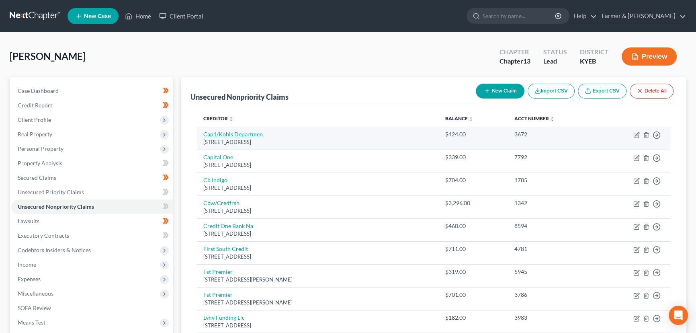
click at [245, 134] on link "Cap1/Kohls Departmen" at bounding box center [232, 134] width 59 height 7
select select "46"
select select "1"
select select "0"
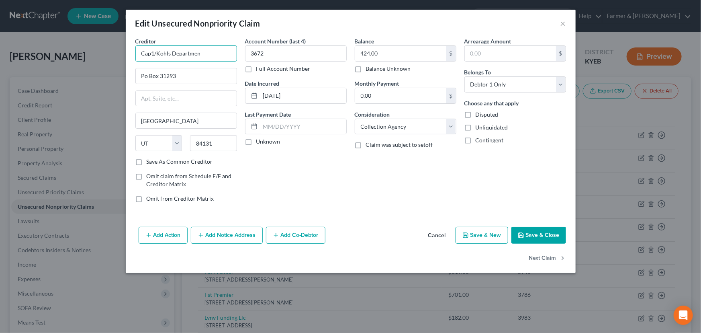
click at [154, 57] on input "Cap1/Kohls Departmen" at bounding box center [186, 53] width 102 height 16
type input "Capital One/Kohl's Department"
click at [180, 71] on input "Po Box 31293" at bounding box center [186, 75] width 101 height 15
type input "PO Box 31293"
click at [256, 142] on label "Unknown" at bounding box center [268, 141] width 24 height 8
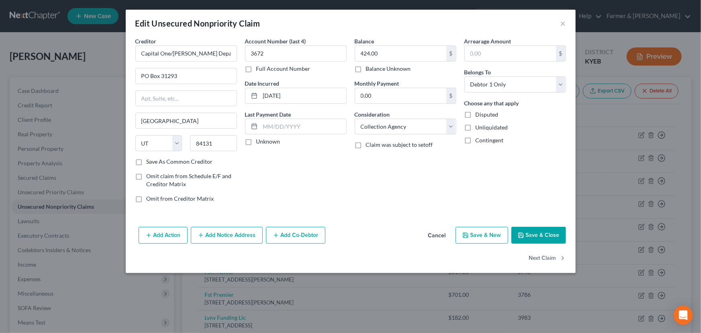
click at [259, 142] on input "Unknown" at bounding box center [261, 139] width 5 height 5
checkbox input "true"
click at [526, 232] on button "Save & Close" at bounding box center [538, 235] width 55 height 17
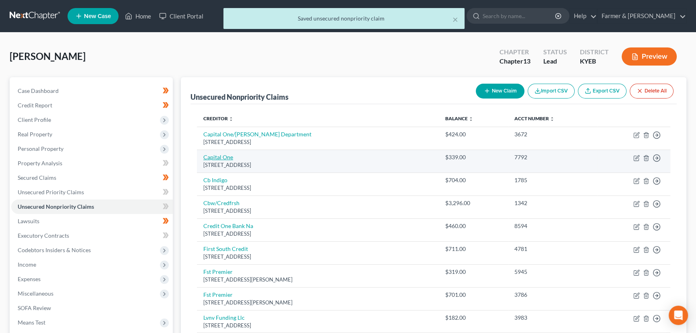
click at [225, 159] on link "Capital One" at bounding box center [218, 156] width 30 height 7
select select "46"
select select "2"
select select "0"
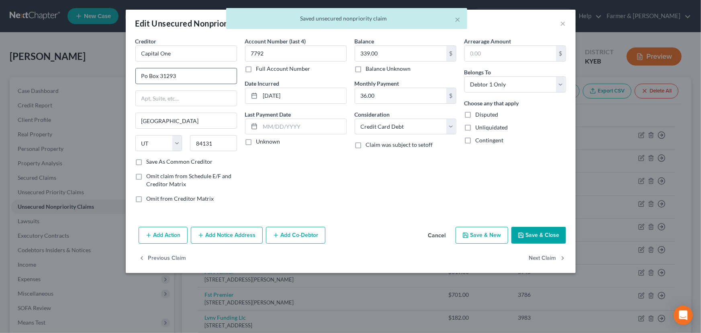
click at [184, 76] on input "Po Box 31293" at bounding box center [186, 75] width 101 height 15
type input "PO Box 31293"
click at [256, 144] on label "Unknown" at bounding box center [268, 141] width 24 height 8
click at [259, 143] on input "Unknown" at bounding box center [261, 139] width 5 height 5
checkbox input "true"
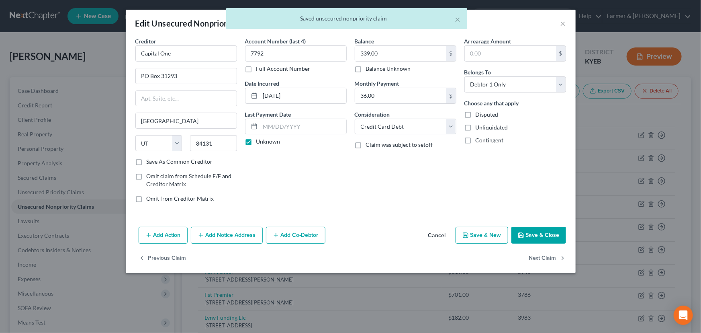
click at [375, 177] on div "Balance 339.00 $ Balance Unknown Balance Undetermined 339.00 $ Balance Unknown …" at bounding box center [406, 123] width 110 height 172
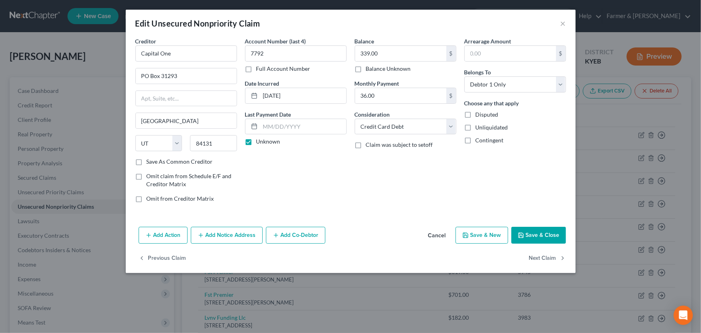
click at [521, 230] on button "Save & Close" at bounding box center [538, 235] width 55 height 17
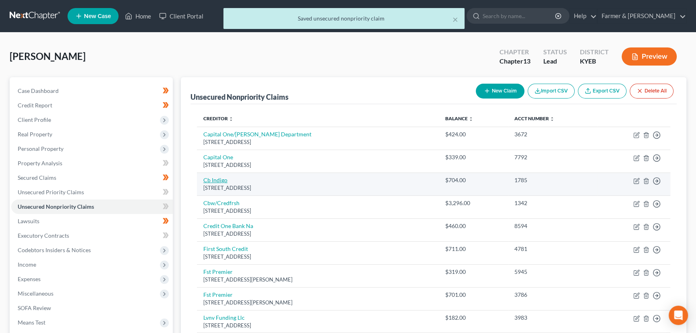
click at [213, 182] on link "Cb Indigo" at bounding box center [215, 179] width 24 height 7
select select "38"
select select "2"
select select "0"
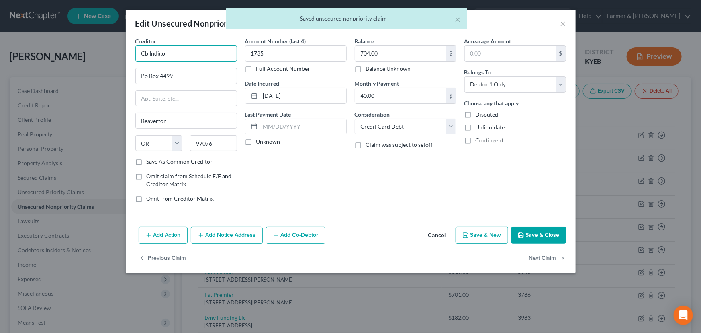
click at [149, 56] on input "Cb Indigo" at bounding box center [186, 53] width 102 height 16
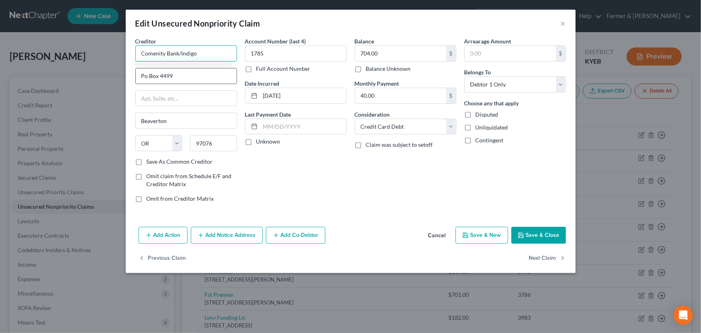
type input "Comenity Bank/Indigo"
click at [159, 72] on input "Po Box 4499" at bounding box center [186, 75] width 101 height 15
type input "PO Box 4499"
click at [261, 171] on div "Account Number (last 4) 1785 Full Account Number Date Incurred 07-20-2025 Last …" at bounding box center [296, 123] width 110 height 172
click at [256, 141] on label "Unknown" at bounding box center [268, 141] width 24 height 8
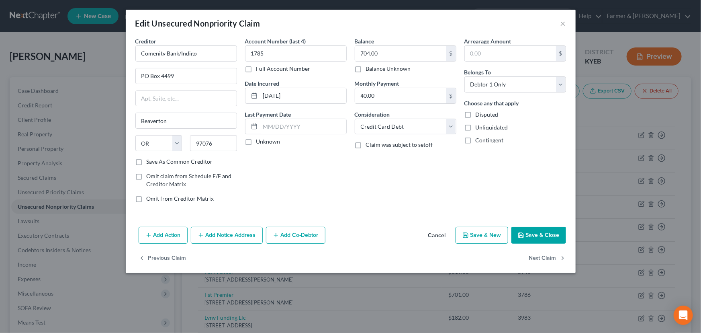
click at [259, 141] on input "Unknown" at bounding box center [261, 139] width 5 height 5
checkbox input "true"
click at [531, 227] on button "Save & Close" at bounding box center [538, 235] width 55 height 17
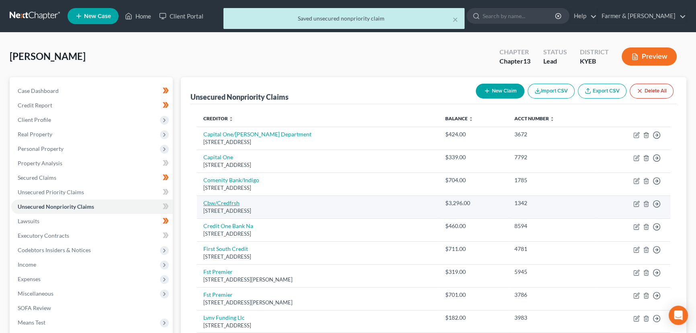
click at [223, 204] on link "Cbw/Credfrsh" at bounding box center [221, 202] width 36 height 7
select select "7"
select select "2"
select select "0"
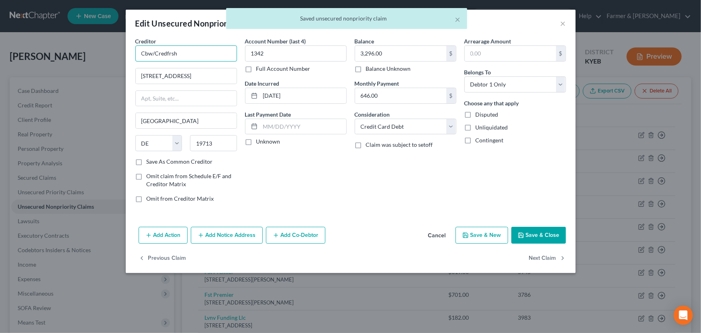
click at [152, 52] on input "Cbw/Credfrsh" at bounding box center [186, 53] width 102 height 16
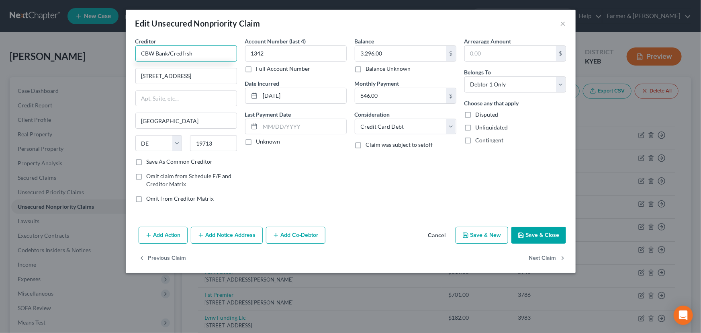
click at [204, 57] on input "CBW Bank/Credfrsh" at bounding box center [186, 53] width 102 height 16
type input "CBW Bank/Credit Fresh"
click at [249, 167] on div "Account Number (last 4) 1342 Full Account Number Date Incurred 01-20-2022 Last …" at bounding box center [296, 123] width 110 height 172
drag, startPoint x: 200, startPoint y: 57, endPoint x: 110, endPoint y: 56, distance: 90.0
click at [110, 56] on div "Edit Unsecured Nonpriority Claim × Creditor * CBW Bank/Credit Fresh 200 Contine…" at bounding box center [350, 166] width 701 height 333
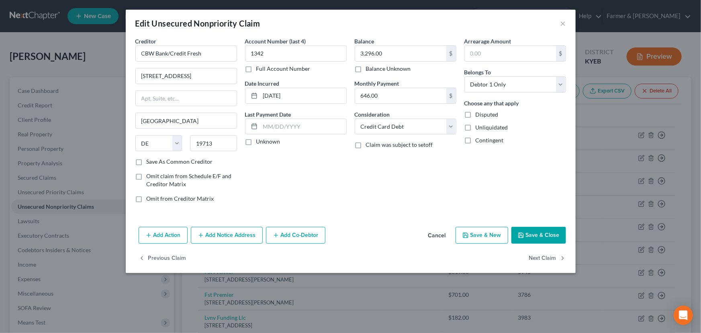
click at [268, 189] on div "Account Number (last 4) 1342 Full Account Number Date Incurred 01-20-2022 Last …" at bounding box center [296, 123] width 110 height 172
drag, startPoint x: 253, startPoint y: 141, endPoint x: 261, endPoint y: 143, distance: 8.8
click at [256, 141] on label "Unknown" at bounding box center [268, 141] width 24 height 8
click at [259, 141] on input "Unknown" at bounding box center [261, 139] width 5 height 5
checkbox input "true"
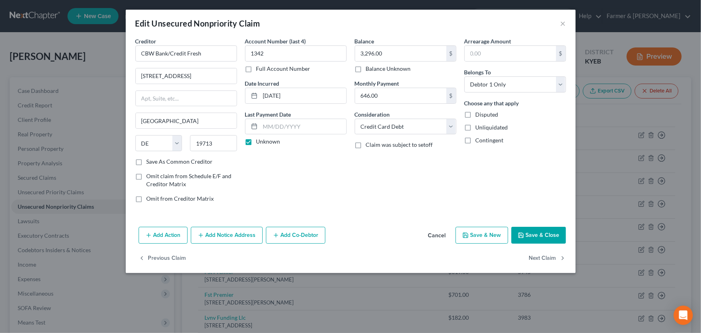
click at [311, 179] on div "Account Number (last 4) 1342 Full Account Number Date Incurred 01-20-2022 Last …" at bounding box center [296, 123] width 110 height 172
click at [333, 173] on div "Account Number (last 4) 1342 Full Account Number Date Incurred 01-20-2022 Last …" at bounding box center [296, 123] width 110 height 172
click at [531, 234] on button "Save & Close" at bounding box center [538, 235] width 55 height 17
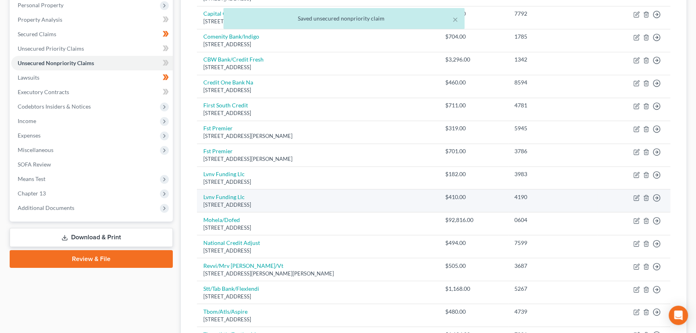
scroll to position [146, 0]
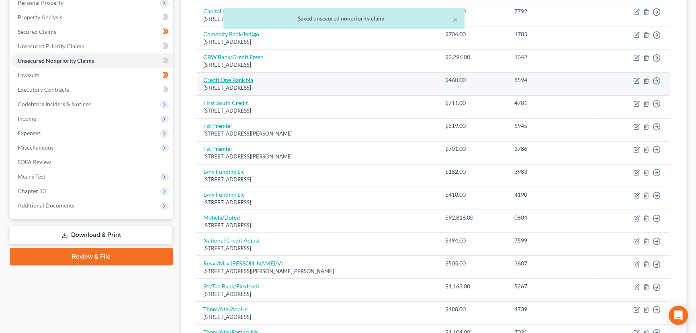
click at [237, 79] on link "Credit One Bank Na" at bounding box center [228, 79] width 50 height 7
select select "31"
select select "2"
select select "0"
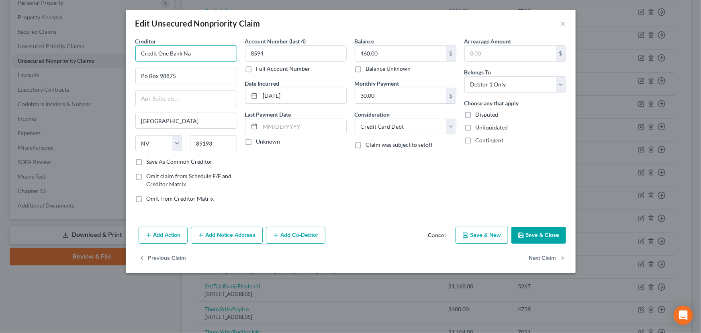
click at [205, 54] on input "Credit One Bank Na" at bounding box center [186, 53] width 102 height 16
type input "Credit One Bank NA"
click at [204, 79] on input "Po Box 98875" at bounding box center [186, 75] width 101 height 15
type input "PO Box 98875"
click at [297, 186] on div "Account Number (last 4) 8594 Full Account Number Date Incurred 01-22-2024 Last …" at bounding box center [296, 123] width 110 height 172
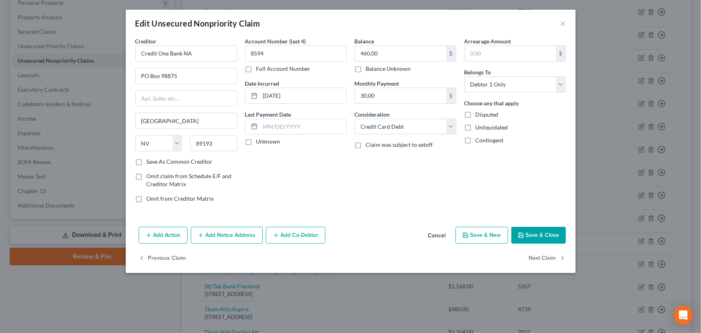
click at [256, 144] on label "Unknown" at bounding box center [268, 141] width 24 height 8
click at [259, 143] on input "Unknown" at bounding box center [261, 139] width 5 height 5
checkbox input "true"
click at [528, 231] on button "Save & Close" at bounding box center [538, 235] width 55 height 17
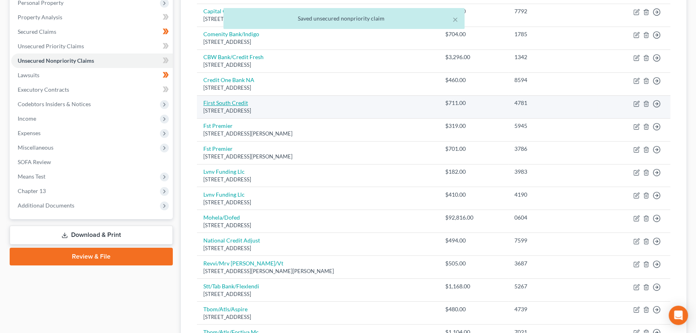
click at [235, 104] on link "First South Credit" at bounding box center [225, 102] width 45 height 7
select select "18"
select select "0"
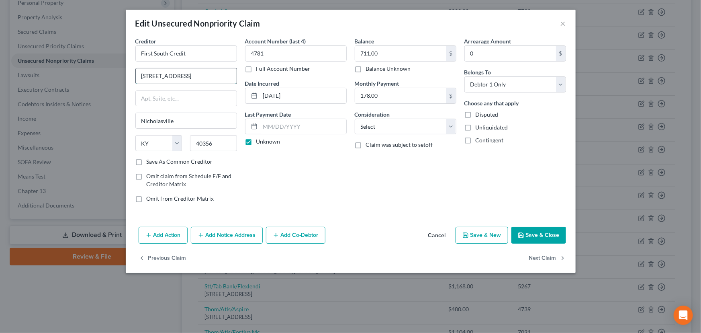
click at [221, 78] on input "252 Edgewood Dr" at bounding box center [186, 75] width 101 height 15
type input "252 Edgewood Drive"
drag, startPoint x: 198, startPoint y: 58, endPoint x: 63, endPoint y: 73, distance: 135.8
click at [63, 73] on div "Edit Unsecured Nonpriority Claim × Creditor * First South Credit 252 Edgewood D…" at bounding box center [350, 166] width 701 height 333
drag, startPoint x: 317, startPoint y: 191, endPoint x: 267, endPoint y: 167, distance: 55.7
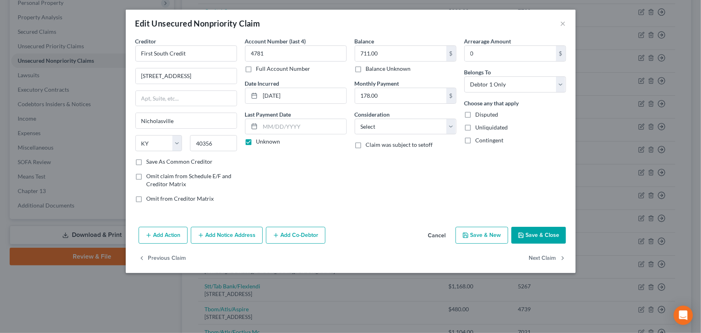
click at [317, 191] on div "Account Number (last 4) 4781 Full Account Number Date Incurred 11-27-2024 Last …" at bounding box center [296, 123] width 110 height 172
click at [198, 51] on input "First South Credit" at bounding box center [186, 53] width 102 height 16
type input "First South Credit Inc"
click at [324, 196] on div "Account Number (last 4) 4781 Full Account Number Date Incurred 11-27-2024 Last …" at bounding box center [296, 123] width 110 height 172
click at [400, 131] on select "Select Cable / Satellite Services Collection Agency Credit Card Debt Debt Couns…" at bounding box center [406, 126] width 102 height 16
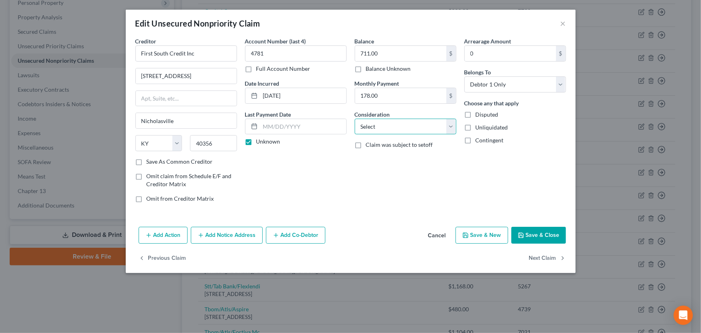
select select "10"
click at [355, 118] on select "Select Cable / Satellite Services Collection Agency Credit Card Debt Debt Couns…" at bounding box center [406, 126] width 102 height 16
click at [412, 195] on div "Balance 711.00 $ Balance Unknown Balance Undetermined 711.00 $ Balance Unknown …" at bounding box center [406, 123] width 110 height 172
click at [523, 234] on icon "button" at bounding box center [521, 235] width 6 height 6
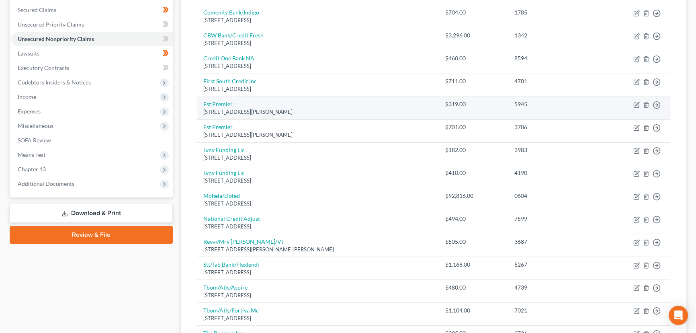
scroll to position [182, 0]
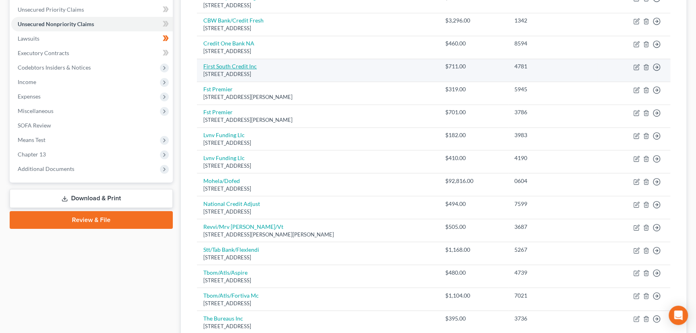
click at [229, 67] on link "First South Credit Inc" at bounding box center [229, 66] width 53 height 7
select select "18"
select select "10"
select select "0"
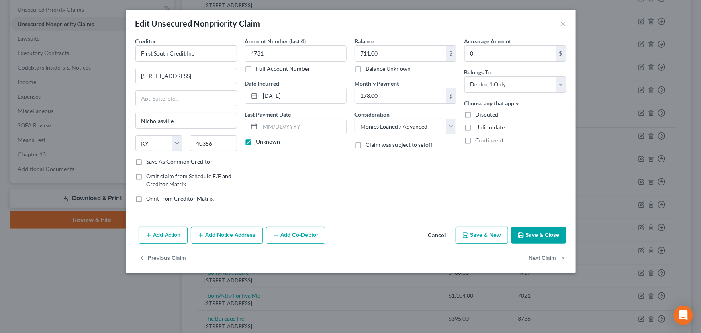
click at [431, 231] on button "Cancel" at bounding box center [437, 235] width 31 height 16
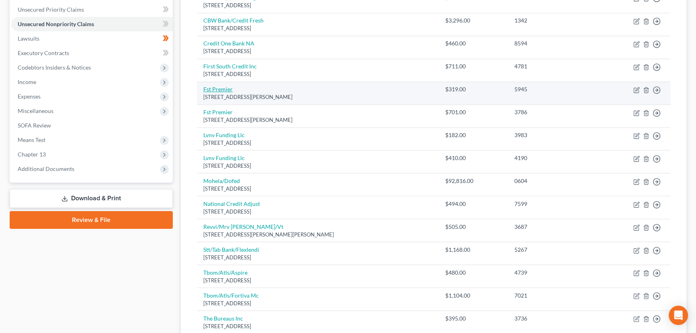
click at [221, 88] on link "Fst Premier" at bounding box center [217, 89] width 29 height 7
select select "43"
select select "2"
select select "0"
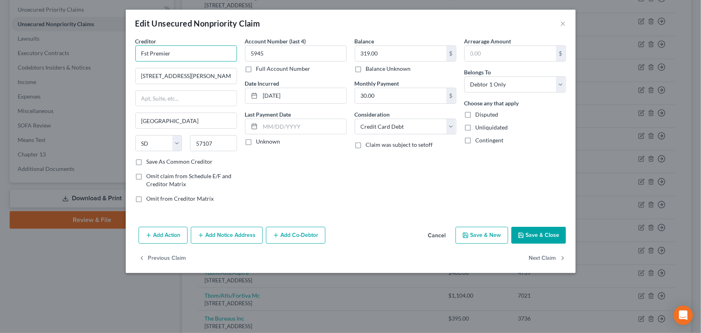
click at [196, 50] on input "Fst Premier" at bounding box center [186, 53] width 102 height 16
type input "First Premier Bank"
click at [162, 72] on input "3820 N Louise Ave" at bounding box center [186, 75] width 101 height 15
click at [159, 78] on input "3820 N Louise Ave" at bounding box center [186, 75] width 101 height 15
click at [215, 82] on input "3820 North Louise Ave" at bounding box center [186, 75] width 101 height 15
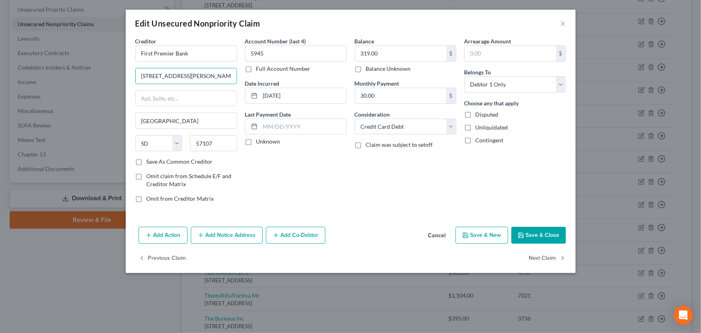
type input "3820 North Louise Avenue"
drag, startPoint x: 282, startPoint y: 166, endPoint x: 287, endPoint y: 160, distance: 7.8
click at [283, 167] on div "Account Number (last 4) 5945 Full Account Number Date Incurred 11-15-2018 Last …" at bounding box center [296, 123] width 110 height 172
click at [256, 140] on label "Unknown" at bounding box center [268, 141] width 24 height 8
click at [259, 140] on input "Unknown" at bounding box center [261, 139] width 5 height 5
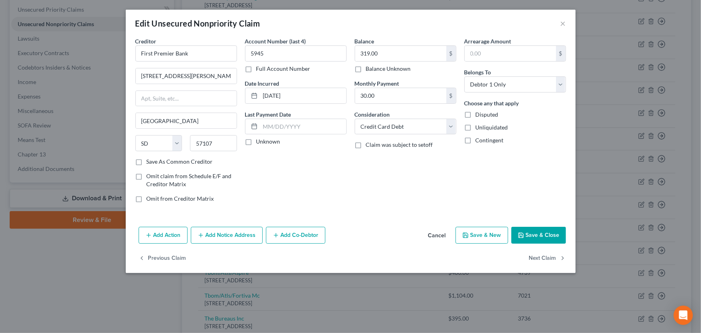
checkbox input "true"
click at [379, 185] on div "Balance 319.00 $ Balance Unknown Balance Undetermined 319.00 $ Balance Unknown …" at bounding box center [406, 123] width 110 height 172
drag, startPoint x: 195, startPoint y: 55, endPoint x: 135, endPoint y: 60, distance: 60.4
click at [135, 60] on input "First Premier Bank" at bounding box center [186, 53] width 102 height 16
drag, startPoint x: 428, startPoint y: 173, endPoint x: 438, endPoint y: 179, distance: 11.2
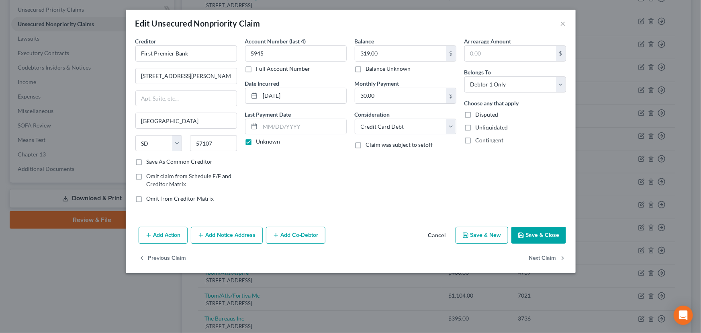
click at [429, 174] on div "Balance 319.00 $ Balance Unknown Balance Undetermined 319.00 $ Balance Unknown …" at bounding box center [406, 123] width 110 height 172
click at [524, 231] on button "Save & Close" at bounding box center [538, 235] width 55 height 17
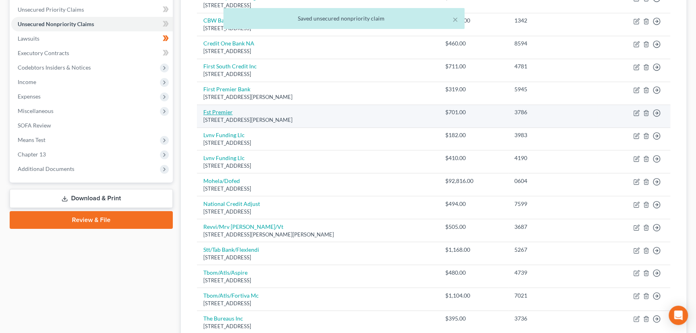
click at [225, 112] on link "Fst Premier" at bounding box center [217, 111] width 29 height 7
select select "43"
select select "2"
select select "0"
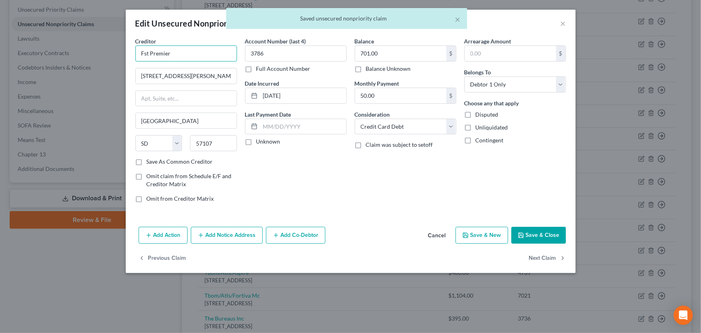
drag, startPoint x: 179, startPoint y: 53, endPoint x: 129, endPoint y: 59, distance: 50.7
click at [129, 59] on div "Creditor * Fst Premier 3820 N Louise Ave Sioux Falls State AL AK AR AZ CA CO CT…" at bounding box center [351, 130] width 450 height 186
paste input "irst Premier Bank"
type input "First Premier Bank"
click at [160, 76] on input "3820 N Louise Ave" at bounding box center [186, 75] width 101 height 15
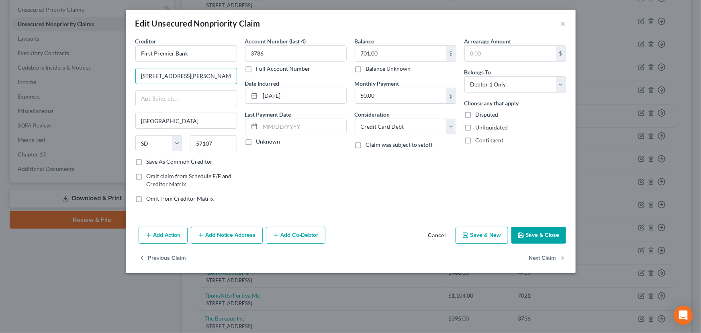
type input "3820 Norht Louise Avenue"
click at [246, 160] on div "Account Number (last 4) 3786 Full Account Number Date Incurred 01-26-2024 Last …" at bounding box center [296, 123] width 110 height 172
click at [256, 141] on label "Unknown" at bounding box center [268, 141] width 24 height 8
click at [259, 141] on input "Unknown" at bounding box center [261, 139] width 5 height 5
checkbox input "true"
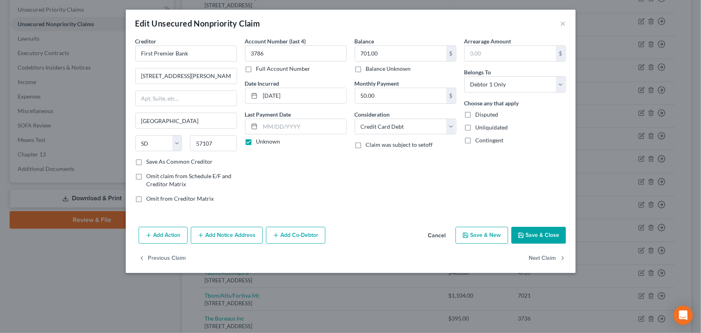
click at [515, 227] on button "Save & Close" at bounding box center [538, 235] width 55 height 17
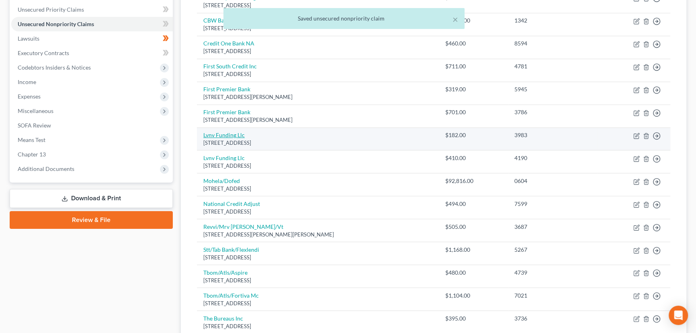
click at [237, 135] on link "Lvnv Funding Llc" at bounding box center [223, 134] width 41 height 7
select select "42"
select select "0"
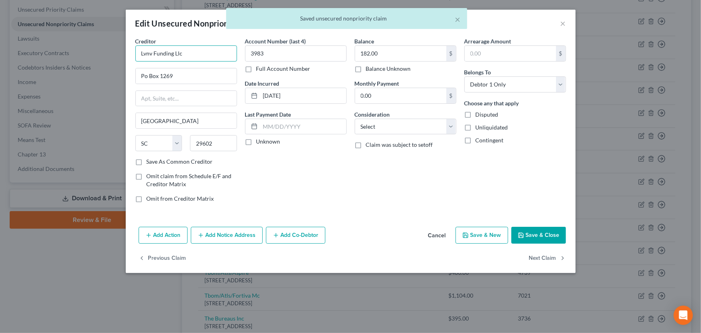
drag, startPoint x: 193, startPoint y: 49, endPoint x: 78, endPoint y: 69, distance: 117.0
click at [78, 69] on div "Edit Unsecured Nonpriority Claim × Creditor * Lvnv Funding Llc Po Box 1269 Gree…" at bounding box center [350, 166] width 701 height 333
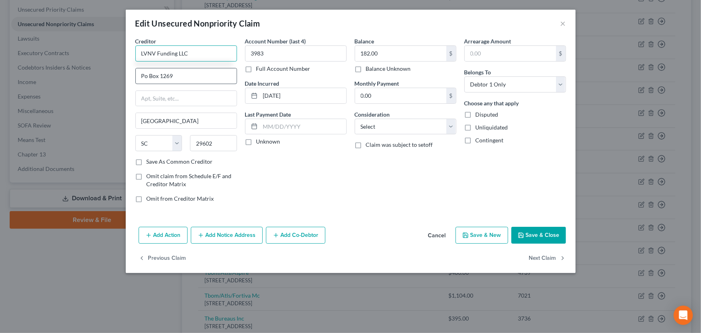
type input "LVNV Funding LLC"
click at [203, 83] on input "Po Box 1269" at bounding box center [186, 75] width 101 height 15
type input "PO Box 1269"
drag, startPoint x: 253, startPoint y: 142, endPoint x: 266, endPoint y: 143, distance: 13.7
click at [256, 142] on label "Unknown" at bounding box center [268, 141] width 24 height 8
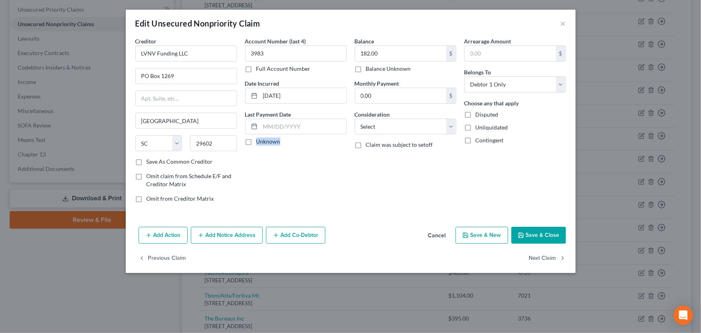
click at [256, 141] on label "Unknown" at bounding box center [268, 141] width 24 height 8
click at [259, 141] on input "Unknown" at bounding box center [261, 139] width 5 height 5
checkbox input "true"
click at [384, 125] on select "Select Cable / Satellite Services Collection Agency Credit Card Debt Debt Couns…" at bounding box center [406, 126] width 102 height 16
select select "1"
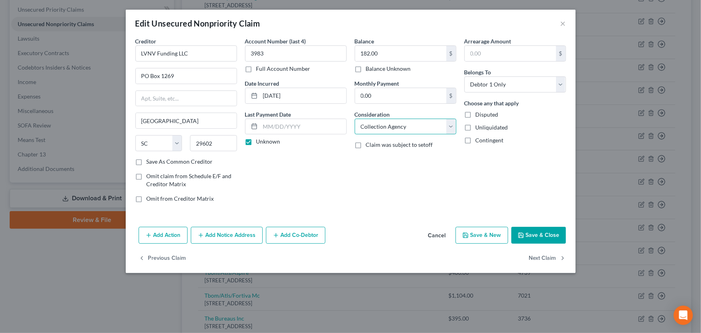
click at [355, 118] on select "Select Cable / Satellite Services Collection Agency Credit Card Debt Debt Couns…" at bounding box center [406, 126] width 102 height 16
click at [422, 190] on div "Balance 182.00 $ Balance Unknown Balance Undetermined 182.00 $ Balance Unknown …" at bounding box center [406, 123] width 110 height 172
click at [514, 236] on button "Save & Close" at bounding box center [538, 235] width 55 height 17
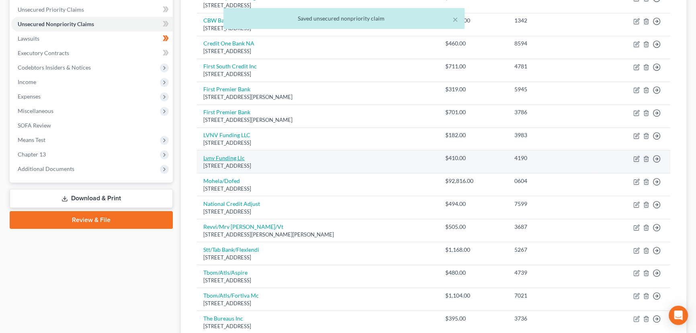
click at [208, 157] on link "Lvnv Funding Llc" at bounding box center [223, 157] width 41 height 7
select select "42"
select select "0"
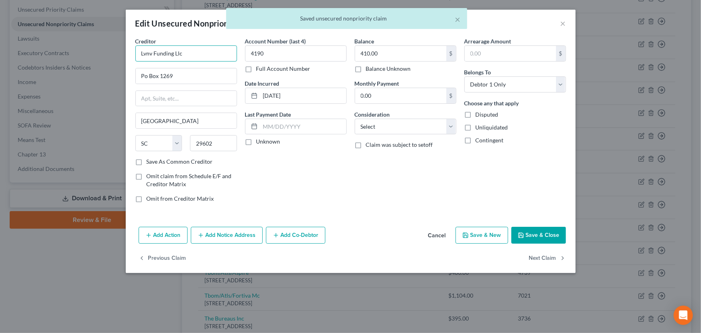
drag, startPoint x: 189, startPoint y: 52, endPoint x: 85, endPoint y: 55, distance: 104.5
click at [85, 55] on div "Edit Unsecured Nonpriority Claim × Creditor * Lvnv Funding Llc Po Box 1269 Gree…" at bounding box center [350, 166] width 701 height 333
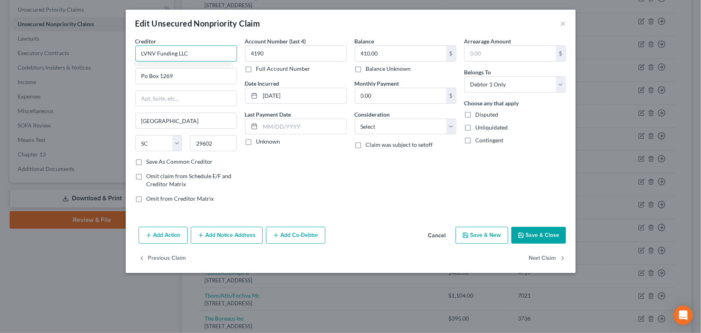
type input "LVNV Funding LLC"
click at [183, 77] on input "Po Box 1269" at bounding box center [186, 75] width 101 height 15
type input "PO Box 1269"
click at [258, 156] on div "Account Number (last 4) 4190 Full Account Number Date Incurred 12-29-2022 Last …" at bounding box center [296, 123] width 110 height 172
click at [256, 143] on label "Unknown" at bounding box center [268, 141] width 24 height 8
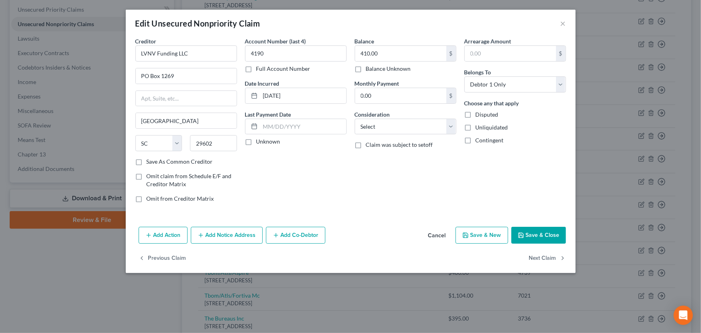
click at [259, 143] on input "Unknown" at bounding box center [261, 139] width 5 height 5
checkbox input "true"
click at [392, 133] on select "Select Cable / Satellite Services Collection Agency Credit Card Debt Debt Couns…" at bounding box center [406, 126] width 102 height 16
select select "1"
click at [355, 118] on select "Select Cable / Satellite Services Collection Agency Credit Card Debt Debt Couns…" at bounding box center [406, 126] width 102 height 16
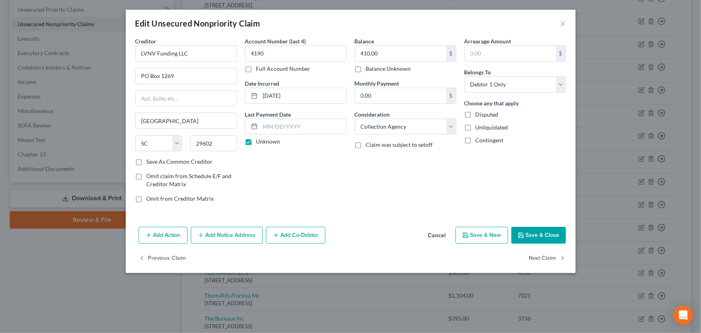
click at [392, 167] on div "Balance 410.00 $ Balance Unknown Balance Undetermined 410.00 $ Balance Unknown …" at bounding box center [406, 123] width 110 height 172
click at [536, 233] on button "Save & Close" at bounding box center [538, 235] width 55 height 17
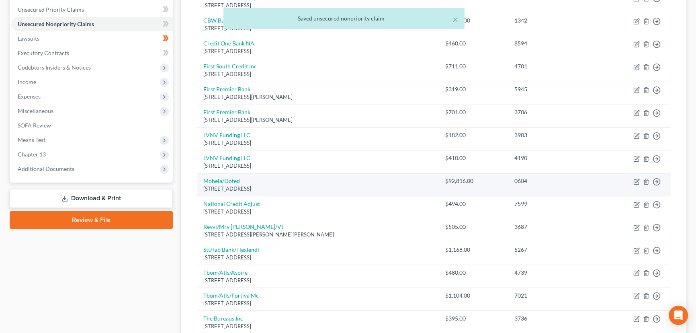
click at [231, 185] on div "633 Spirit Drive, Chesterfield, MO 63005" at bounding box center [317, 189] width 229 height 8
click at [231, 180] on link "Mohela/Dofed" at bounding box center [221, 180] width 37 height 7
select select "26"
select select "17"
select select "0"
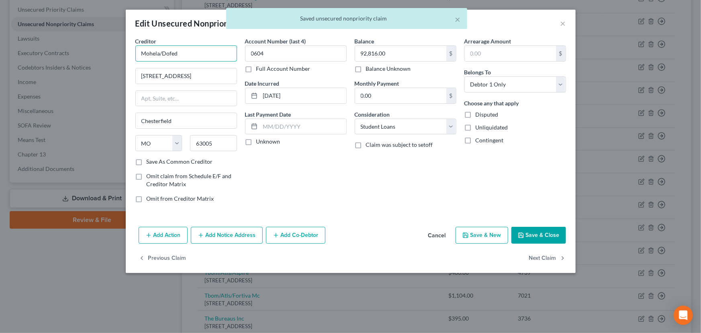
drag, startPoint x: 188, startPoint y: 51, endPoint x: 125, endPoint y: 59, distance: 64.3
click at [125, 59] on div "Edit Unsecured Nonpriority Claim × Creditor * Mohela/Dofed 633 Spirit Drive Che…" at bounding box center [350, 166] width 701 height 333
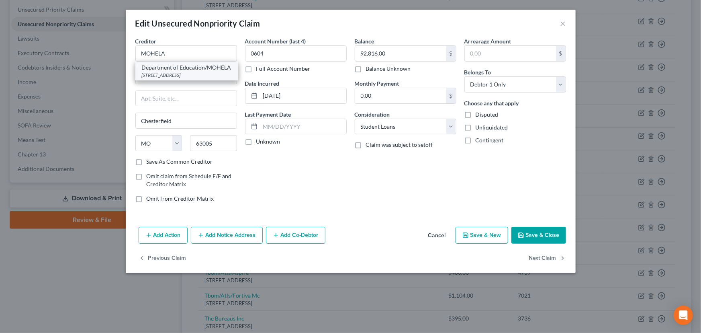
click at [163, 78] on div "633 Spirit Drive, Chesterfield, MO 63005" at bounding box center [187, 74] width 90 height 7
type input "Department of Education/MOHELA"
click at [256, 143] on label "Unknown" at bounding box center [268, 141] width 24 height 8
click at [259, 143] on input "Unknown" at bounding box center [261, 139] width 5 height 5
checkbox input "true"
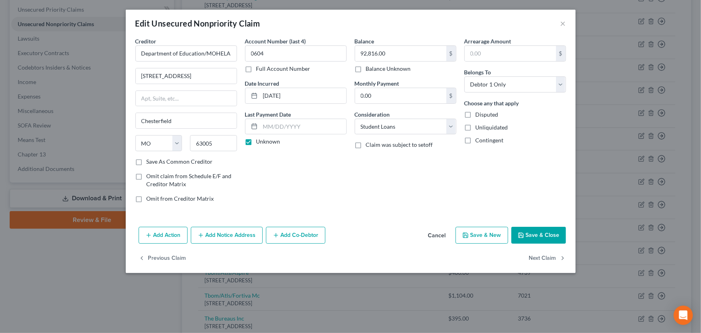
click at [454, 196] on div "Balance 92,816.00 $ Balance Unknown Balance Undetermined 92,816.00 $ Balance Un…" at bounding box center [406, 123] width 110 height 172
click at [531, 234] on button "Save & Close" at bounding box center [538, 235] width 55 height 17
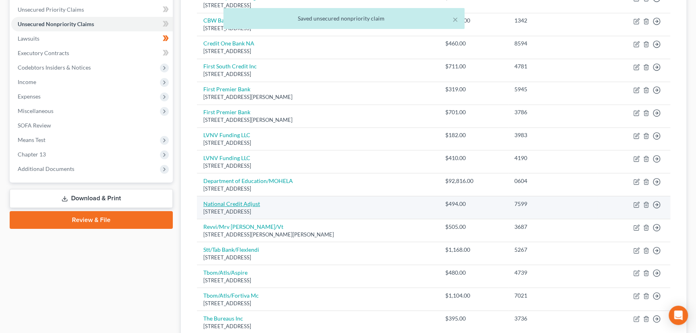
click at [249, 202] on link "National Credit Adjust" at bounding box center [231, 203] width 57 height 7
select select "17"
select select "0"
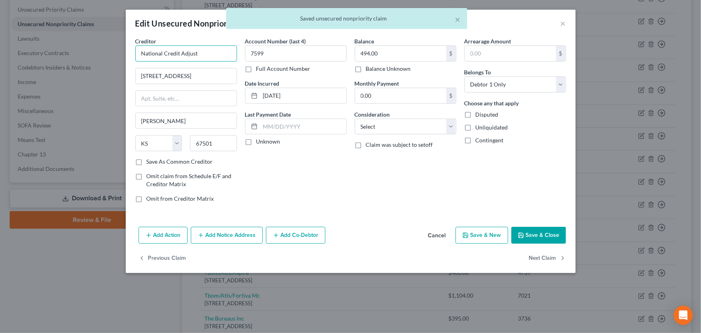
click at [198, 50] on input "National Credit Adjust" at bounding box center [186, 53] width 102 height 16
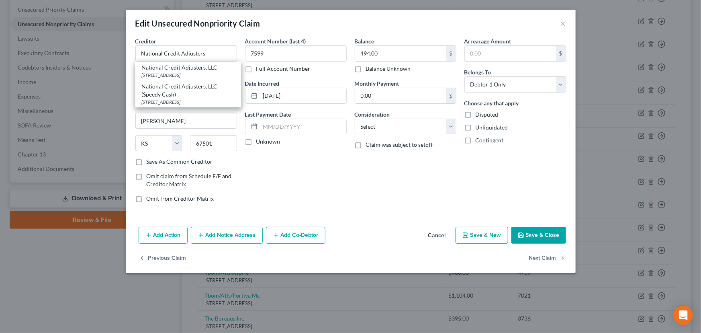
click at [265, 173] on div "Account Number (last 4) 7599 Full Account Number Date Incurred 12-03-2021 Last …" at bounding box center [296, 123] width 110 height 172
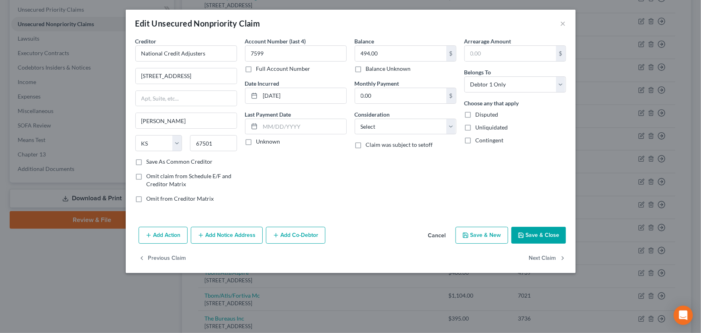
type input "National Credit Adjusters"
click at [156, 78] on input "327 W 4th Ave" at bounding box center [186, 75] width 101 height 15
click at [194, 80] on input "327 West 4th Ave" at bounding box center [186, 75] width 101 height 15
type input "327 West 4th Avenue"
click at [281, 176] on div "Account Number (last 4) 7599 Full Account Number Date Incurred 12-03-2021 Last …" at bounding box center [296, 123] width 110 height 172
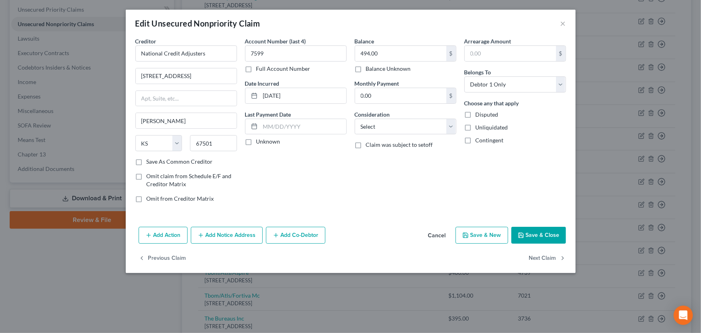
drag, startPoint x: 247, startPoint y: 144, endPoint x: 257, endPoint y: 149, distance: 10.8
click at [256, 144] on label "Unknown" at bounding box center [268, 141] width 24 height 8
click at [259, 143] on input "Unknown" at bounding box center [261, 139] width 5 height 5
checkbox input "true"
click at [368, 124] on select "Select Cable / Satellite Services Collection Agency Credit Card Debt Debt Couns…" at bounding box center [406, 126] width 102 height 16
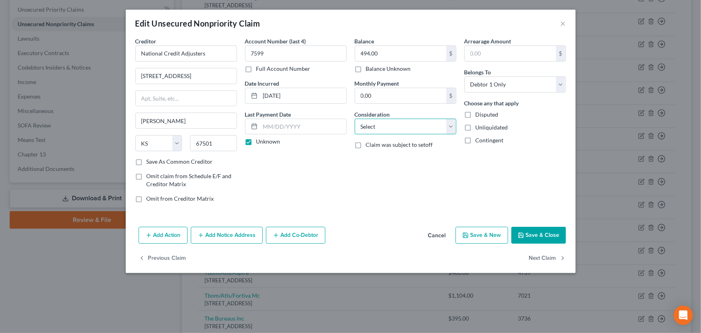
select select "1"
click at [355, 118] on select "Select Cable / Satellite Services Collection Agency Credit Card Debt Debt Couns…" at bounding box center [406, 126] width 102 height 16
click at [410, 178] on div "Balance 494.00 $ Balance Unknown Balance Undetermined 494.00 $ Balance Unknown …" at bounding box center [406, 123] width 110 height 172
drag, startPoint x: 524, startPoint y: 232, endPoint x: 377, endPoint y: 212, distance: 148.8
click at [524, 232] on icon "button" at bounding box center [521, 235] width 6 height 6
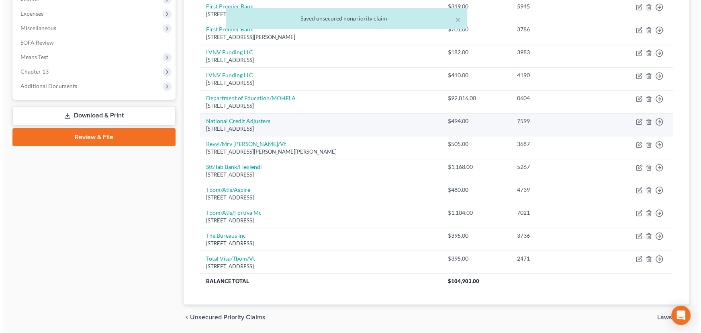
scroll to position [291, 0]
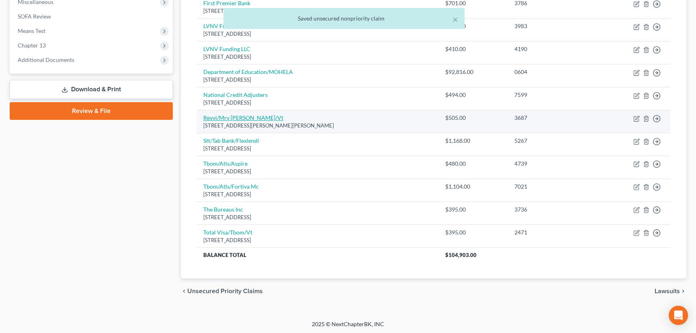
click at [242, 118] on link "Revvi/Mrv Banks/Vt" at bounding box center [243, 117] width 80 height 7
select select "26"
select select "2"
select select "0"
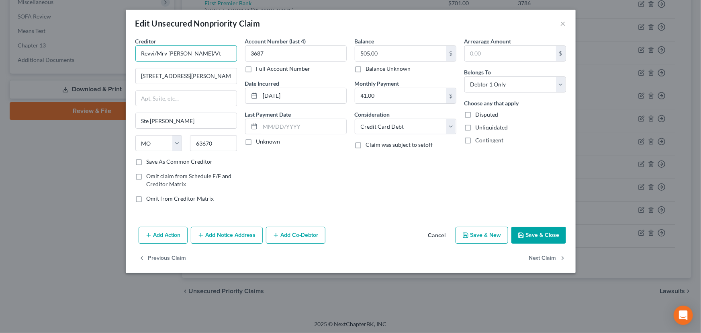
drag, startPoint x: 158, startPoint y: 60, endPoint x: 118, endPoint y: 62, distance: 39.4
click at [118, 62] on div "Edit Unsecured Nonpriority Claim × Creditor * Revvi/Mrv Banks/Vt 871 Ste Genevi…" at bounding box center [350, 166] width 701 height 333
click at [155, 51] on input "Revvi/Mrv Banks/Vt" at bounding box center [186, 53] width 102 height 16
click at [212, 55] on input "Revvi Card/Mrv Banks/Vt" at bounding box center [186, 53] width 102 height 16
type input "Revvi Card/MRV Banks"
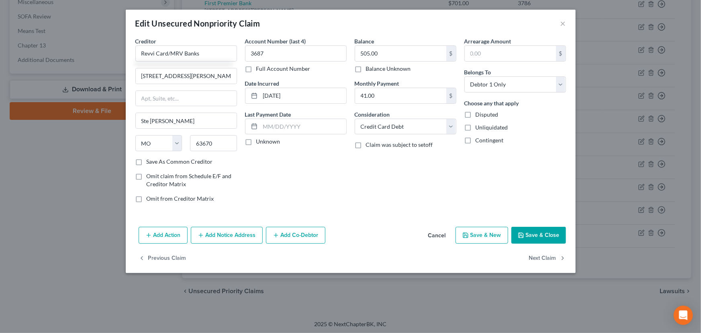
click at [300, 174] on div "Account Number (last 4) 3687 Full Account Number Date Incurred 01-26-2025 Last …" at bounding box center [296, 123] width 110 height 172
drag, startPoint x: 204, startPoint y: 76, endPoint x: 119, endPoint y: 84, distance: 85.9
click at [119, 84] on div "Edit Unsecured Nonpriority Claim × Creditor * Revvi Card/MRV Banks 871 Ste Gene…" at bounding box center [350, 166] width 701 height 333
click at [161, 82] on input "871 Ste Genevieve Dr" at bounding box center [186, 75] width 101 height 15
click at [210, 73] on input "871 Street Genevieve Dr" at bounding box center [186, 75] width 101 height 15
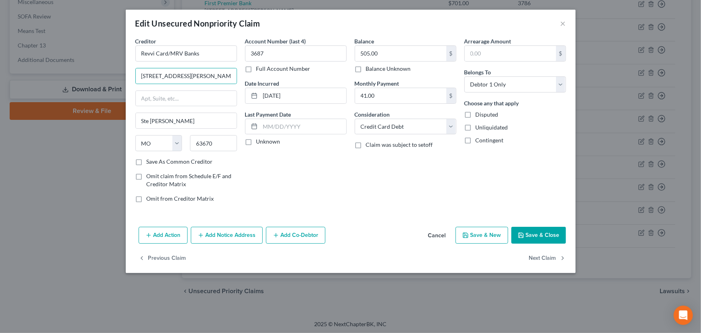
click at [292, 188] on div "Account Number (last 4) 3687 Full Account Number Date Incurred 01-26-2025 Last …" at bounding box center [296, 123] width 110 height 172
click at [167, 78] on input "871 Street Genevieve Drive" at bounding box center [186, 75] width 101 height 15
type input "871 Saint Genevieve Drive"
click at [288, 169] on div "Account Number (last 4) 3687 Full Account Number Date Incurred 01-26-2025 Last …" at bounding box center [296, 123] width 110 height 172
click at [150, 120] on input "Ste Genevieve" at bounding box center [186, 120] width 101 height 15
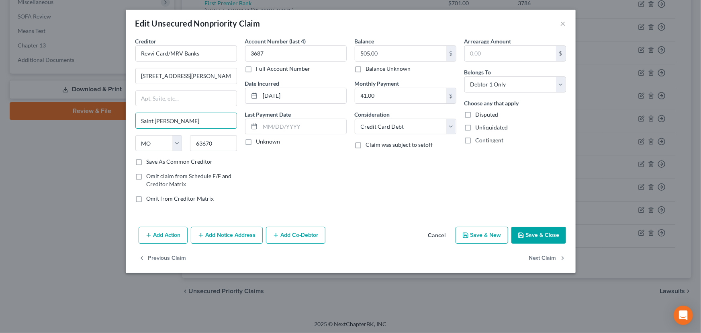
type input "Saint Genevieve"
click at [313, 204] on div "Account Number (last 4) 3687 Full Account Number Date Incurred 01-26-2025 Last …" at bounding box center [296, 123] width 110 height 172
click at [256, 145] on label "Unknown" at bounding box center [268, 141] width 24 height 8
click at [259, 143] on input "Unknown" at bounding box center [261, 139] width 5 height 5
checkbox input "true"
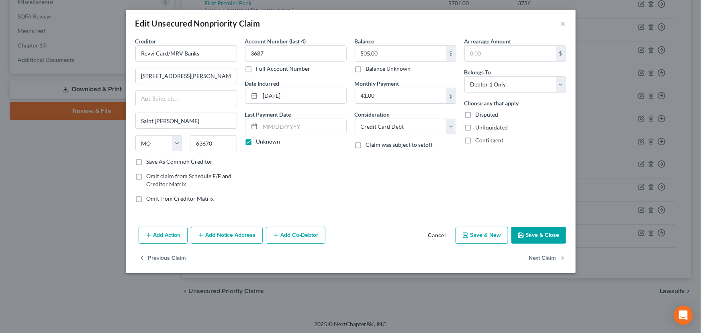
click at [524, 231] on button "Save & Close" at bounding box center [538, 235] width 55 height 17
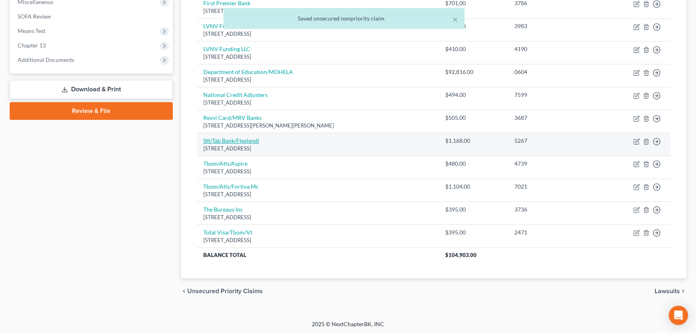
click at [235, 139] on link "Stt/Tab Bank/Flexlendi" at bounding box center [231, 140] width 56 height 7
select select "9"
select select "0"
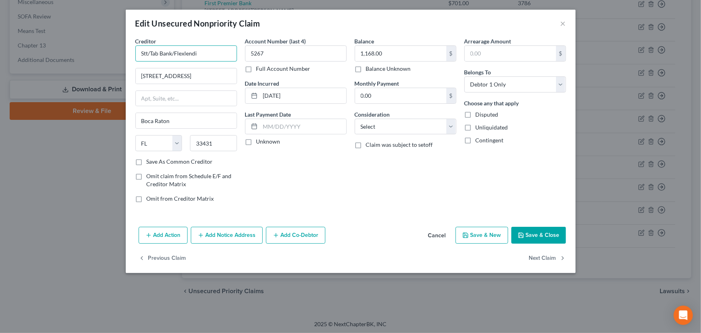
drag, startPoint x: 212, startPoint y: 56, endPoint x: 129, endPoint y: 57, distance: 84.0
click at [129, 57] on div "Creditor * Stt/Tab Bank/Flexlendi 901 W Yamato Rd Ste 260 Boca Raton State AL A…" at bounding box center [351, 130] width 450 height 186
click at [200, 48] on input "Stt/Tab Bank/Flexlendi" at bounding box center [186, 53] width 102 height 16
click at [174, 55] on input "Stt/Tab Bank/Flexlendi" at bounding box center [186, 53] width 102 height 16
click at [175, 55] on input "Stt/Tab Bank/Flexlendi" at bounding box center [186, 53] width 102 height 16
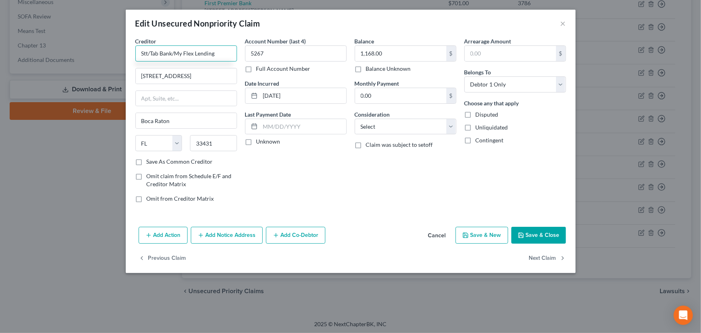
click at [151, 53] on input "Stt/Tab Bank/My Flex Lending" at bounding box center [186, 53] width 102 height 16
type input "Tab Bank/My Flex Lending"
click at [277, 178] on div "Account Number (last 4) 5267 Full Account Number Date Incurred 10-25-2022 Last …" at bounding box center [296, 123] width 110 height 172
click at [158, 79] on input "901 W Yamato Rd Ste 260" at bounding box center [186, 75] width 101 height 15
click at [192, 78] on input "901 West Yamato Rd Ste 260" at bounding box center [186, 75] width 101 height 15
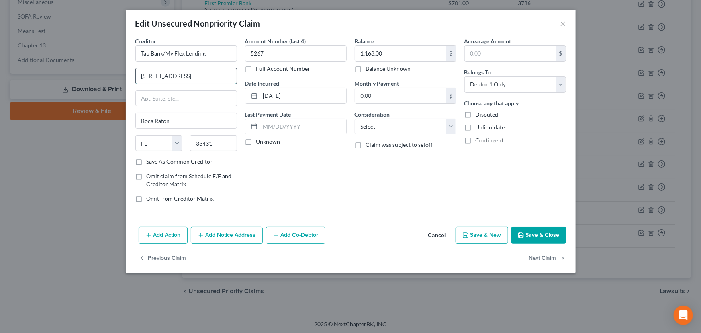
drag, startPoint x: 231, startPoint y: 78, endPoint x: 199, endPoint y: 79, distance: 31.4
click at [199, 79] on input "901 West Yamato Road Ste 260" at bounding box center [186, 75] width 101 height 15
type input "901 West Yamato Road Ste 260"
click at [172, 102] on input "text" at bounding box center [186, 98] width 101 height 15
paste input "Ste 260"
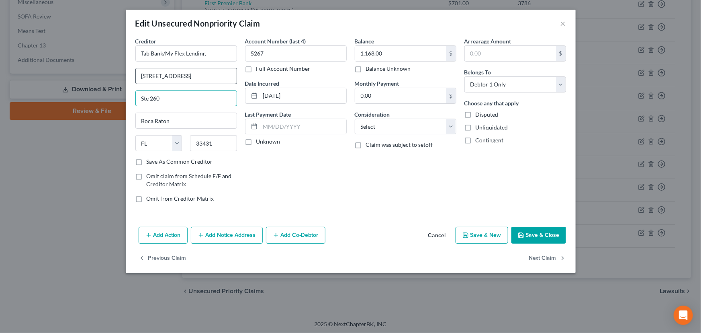
type input "Ste 260"
click at [216, 79] on input "901 West Yamato Road Ste 260" at bounding box center [186, 75] width 101 height 15
click at [218, 77] on input "901 West Yamato Road Ste 260" at bounding box center [186, 75] width 101 height 15
type input "901 West Yamato Road"
click at [210, 93] on input "Ste 260" at bounding box center [186, 98] width 101 height 15
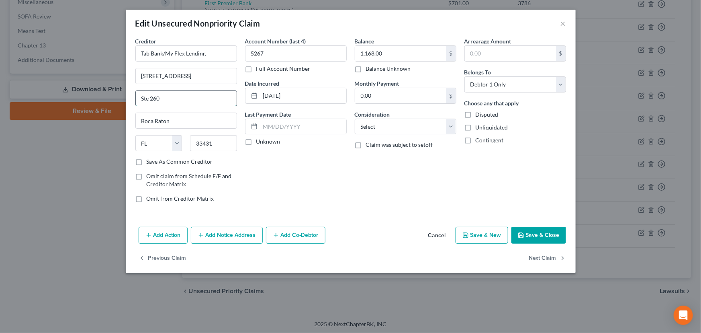
click at [149, 98] on input "Ste 260" at bounding box center [186, 98] width 101 height 15
type input "Suite 260"
click at [290, 188] on div "Account Number (last 4) 5267 Full Account Number Date Incurred 10-25-2022 Last …" at bounding box center [296, 123] width 110 height 172
click at [256, 142] on label "Unknown" at bounding box center [268, 141] width 24 height 8
click at [259, 142] on input "Unknown" at bounding box center [261, 139] width 5 height 5
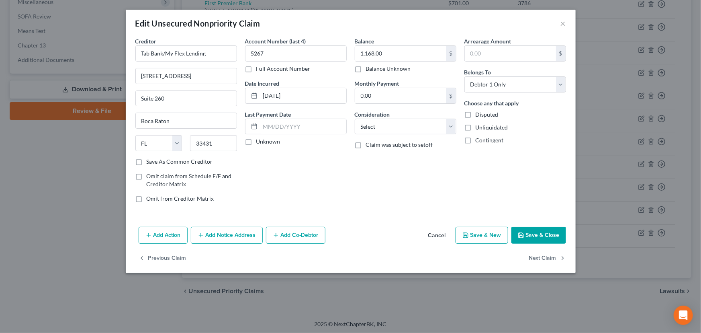
checkbox input "true"
click at [353, 172] on div "Balance 1,168.00 $ Balance Unknown Balance Undetermined 1,168.00 $ Balance Unkn…" at bounding box center [406, 123] width 110 height 172
drag, startPoint x: 391, startPoint y: 129, endPoint x: 395, endPoint y: 133, distance: 6.0
click at [391, 129] on select "Select Cable / Satellite Services Collection Agency Credit Card Debt Debt Couns…" at bounding box center [406, 126] width 102 height 16
select select "10"
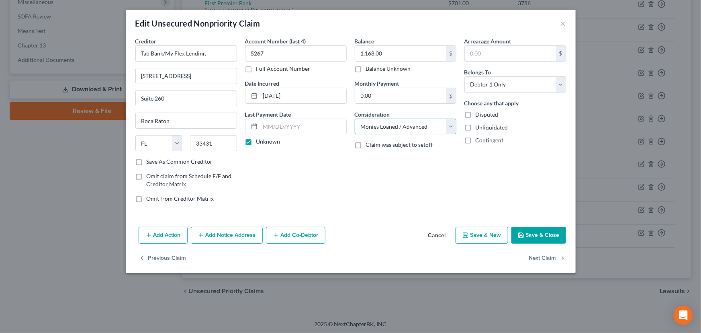
click at [355, 118] on select "Select Cable / Satellite Services Collection Agency Credit Card Debt Debt Couns…" at bounding box center [406, 126] width 102 height 16
click at [451, 204] on div "Balance 1,168.00 $ Balance Unknown Balance Undetermined 1,168.00 $ Balance Unkn…" at bounding box center [406, 123] width 110 height 172
click at [529, 227] on button "Save & Close" at bounding box center [538, 235] width 55 height 17
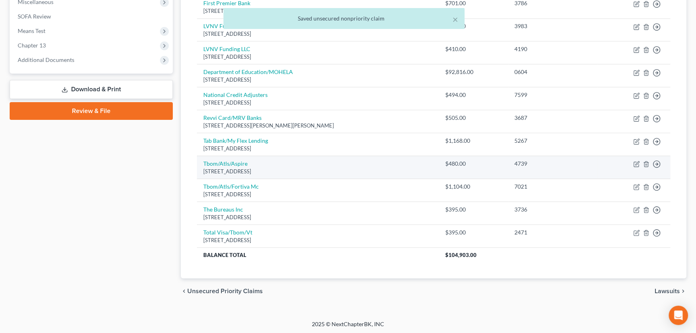
click at [239, 167] on div "5 Concourse Pkwy Ste 400, Atlanta, GA 30328" at bounding box center [317, 171] width 229 height 8
click at [238, 163] on link "Tbom/Atls/Aspire" at bounding box center [225, 163] width 44 height 7
select select "10"
select select "2"
select select "0"
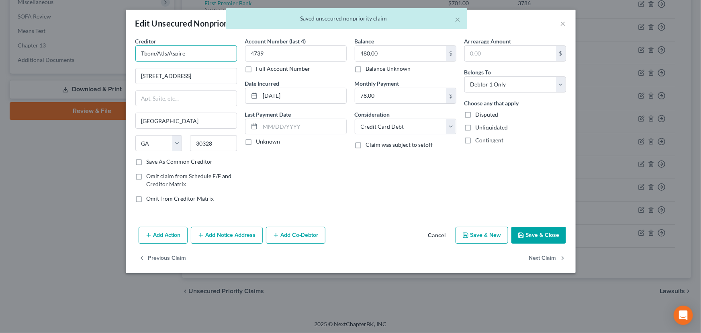
click at [168, 55] on input "Tbom/Atls/Aspire" at bounding box center [186, 53] width 102 height 16
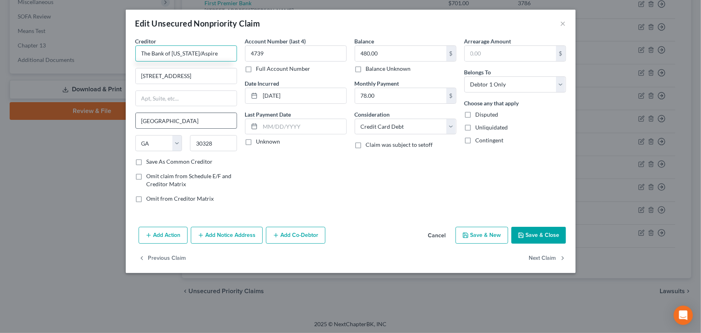
type input "The Bank of Missouri/Aspire"
click at [225, 118] on input "Atlanta" at bounding box center [186, 120] width 101 height 15
click at [212, 100] on input "text" at bounding box center [186, 98] width 101 height 15
type input "Suite 400"
click at [216, 80] on input "5 Concourse Pkwy Ste 400" at bounding box center [186, 75] width 101 height 15
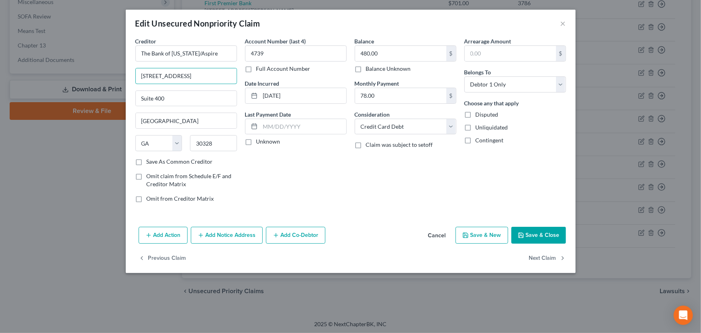
type input "5 Concourse Parkway"
click at [292, 195] on div "Account Number (last 4) 4739 Full Account Number Date Incurred 05-20-2025 Last …" at bounding box center [296, 123] width 110 height 172
click at [256, 141] on label "Unknown" at bounding box center [268, 141] width 24 height 8
click at [259, 141] on input "Unknown" at bounding box center [261, 139] width 5 height 5
checkbox input "true"
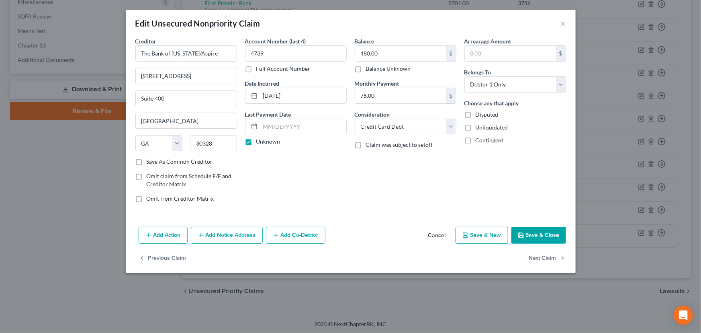
click at [527, 230] on button "Save & Close" at bounding box center [538, 235] width 55 height 17
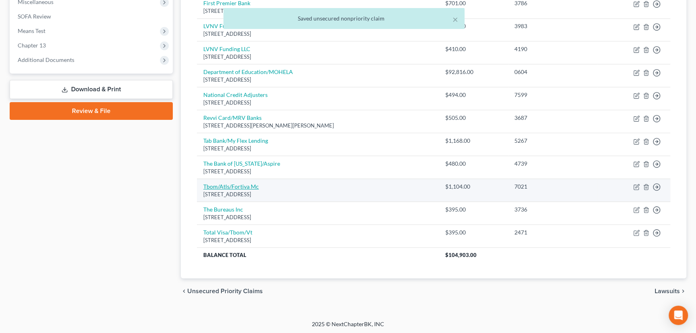
click at [250, 186] on link "Tbom/Atls/Fortiva Mc" at bounding box center [230, 186] width 55 height 7
select select "10"
select select "2"
select select "0"
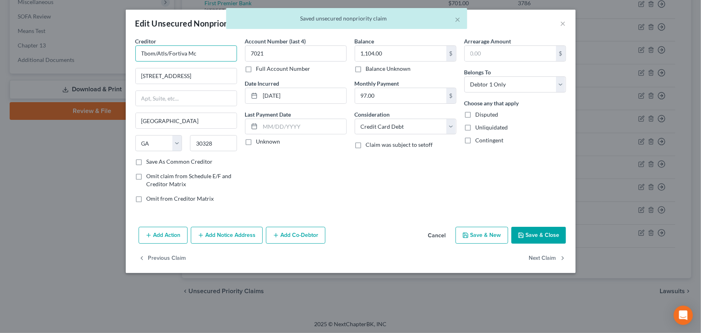
click at [168, 52] on input "Tbom/Atls/Fortiva Mc" at bounding box center [186, 53] width 102 height 16
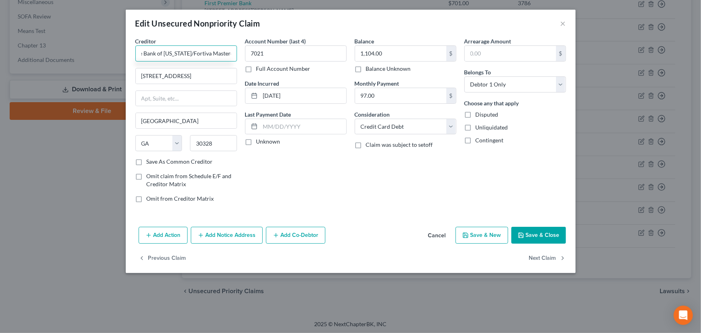
scroll to position [0, 11]
type input "The Bank of Missouri/Fortiva Mastercard"
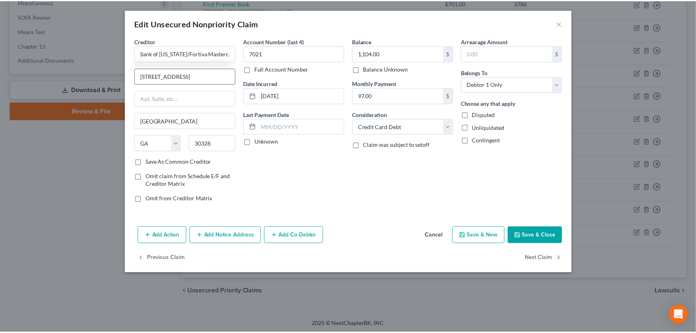
scroll to position [0, 0]
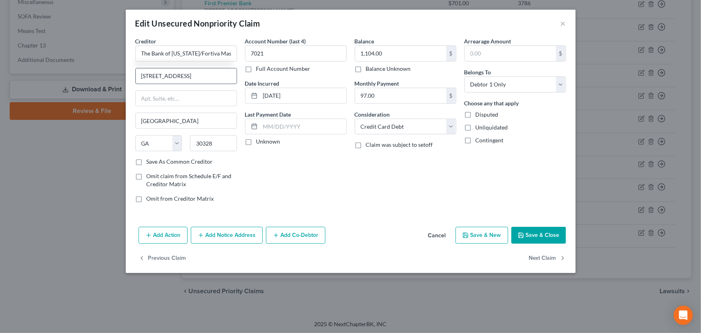
click at [192, 78] on input "5 Concourse Pkwy" at bounding box center [186, 75] width 101 height 15
type input "5 Concourse Parkway"
click at [269, 185] on div "Account Number (last 4) 7021 Full Account Number Date Incurred 06-22-2025 Last …" at bounding box center [296, 123] width 110 height 172
click at [256, 140] on label "Unknown" at bounding box center [268, 141] width 24 height 8
click at [259, 140] on input "Unknown" at bounding box center [261, 139] width 5 height 5
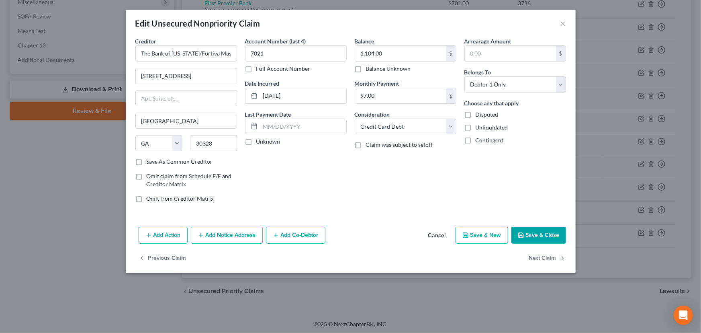
checkbox input "true"
click at [355, 172] on div "Balance 1,104.00 $ Balance Unknown Balance Undetermined 1,104.00 $ Balance Unkn…" at bounding box center [406, 123] width 110 height 172
click at [526, 229] on button "Save & Close" at bounding box center [538, 235] width 55 height 17
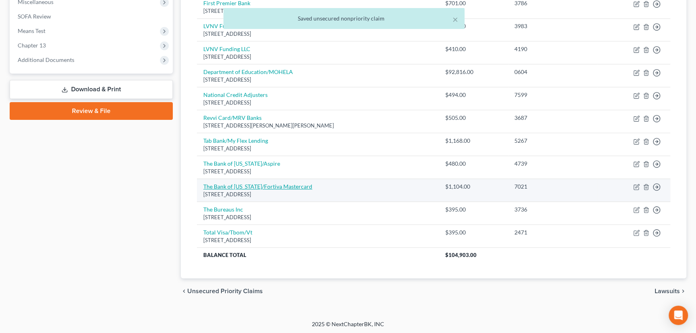
click at [265, 186] on link "The Bank of Missouri/Fortiva Mastercard" at bounding box center [257, 186] width 109 height 7
select select "10"
select select "2"
select select "0"
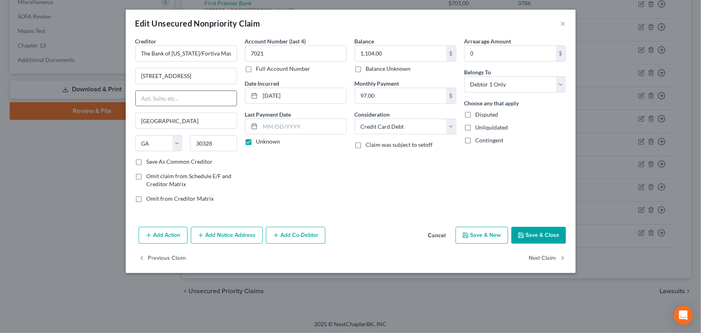
click at [194, 96] on input "text" at bounding box center [186, 98] width 101 height 15
type input "Suite 400"
click at [313, 162] on div "Account Number (last 4) 7021 Full Account Number Date Incurred 06-22-2025 Last …" at bounding box center [296, 123] width 110 height 172
click at [523, 231] on button "Save & Close" at bounding box center [538, 235] width 55 height 17
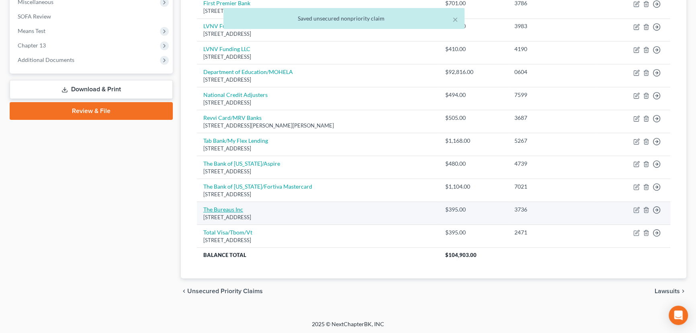
click at [239, 208] on link "The Bureaus Inc" at bounding box center [223, 209] width 40 height 7
select select "14"
select select "1"
select select "0"
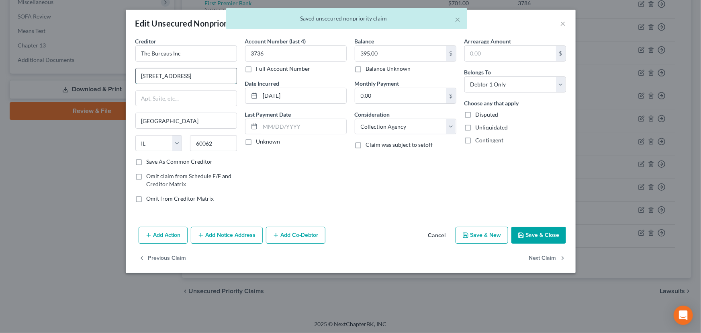
click at [180, 74] on input "650 Dundee Rd Ste 370" at bounding box center [186, 75] width 101 height 15
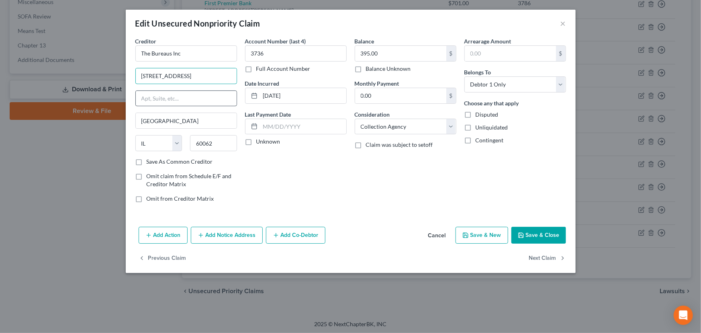
type input "650 Dundee Road Ste 370"
click at [179, 95] on input "text" at bounding box center [186, 98] width 101 height 15
type input "Suite 370"
click at [219, 75] on input "650 Dundee Road Ste 370" at bounding box center [186, 75] width 101 height 15
type input "650 Dundee Road"
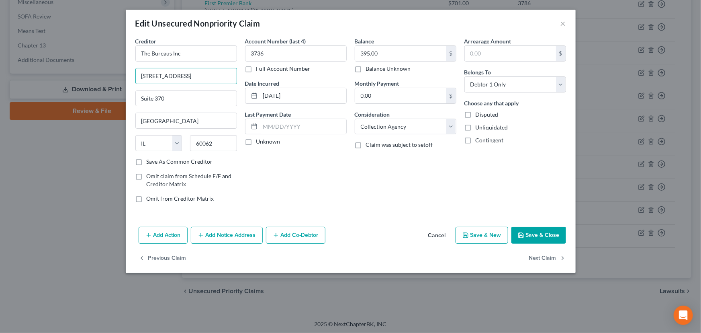
click at [282, 165] on div "Account Number (last 4) 3736 Full Account Number Date Incurred 04-17-2020 Last …" at bounding box center [296, 123] width 110 height 172
click at [256, 141] on label "Unknown" at bounding box center [268, 141] width 24 height 8
click at [259, 141] on input "Unknown" at bounding box center [261, 139] width 5 height 5
checkbox input "true"
click at [374, 163] on div "Balance 395.00 $ Balance Unknown Balance Undetermined 395.00 $ Balance Unknown …" at bounding box center [406, 123] width 110 height 172
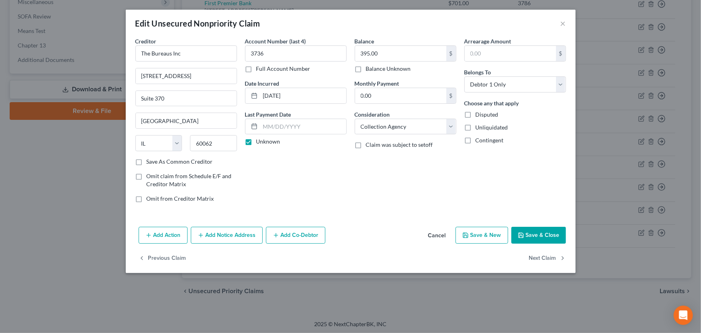
click at [521, 225] on div "Add Action Add Notice Address Add Co-Debtor Cancel Save & New Save & Close" at bounding box center [351, 236] width 450 height 27
click at [525, 232] on button "Save & Close" at bounding box center [538, 235] width 55 height 17
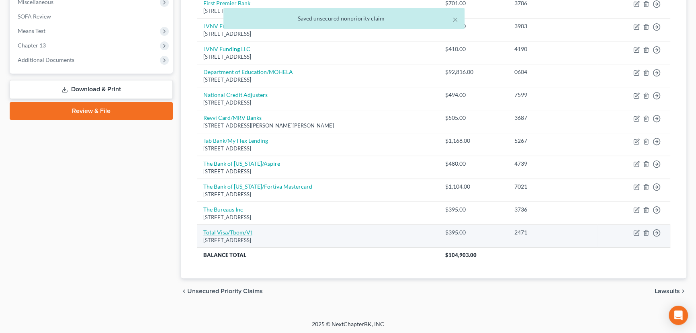
click at [245, 232] on link "Total Visa/Tbom/Vt" at bounding box center [227, 232] width 49 height 7
select select "4"
select select "2"
select select "0"
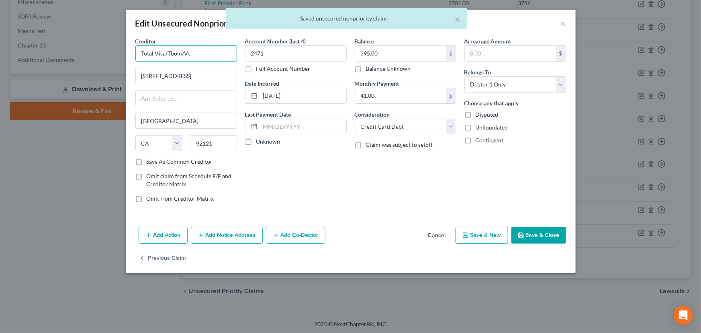
click at [193, 52] on input "Total Visa/Tbom/Vt" at bounding box center [186, 53] width 102 height 16
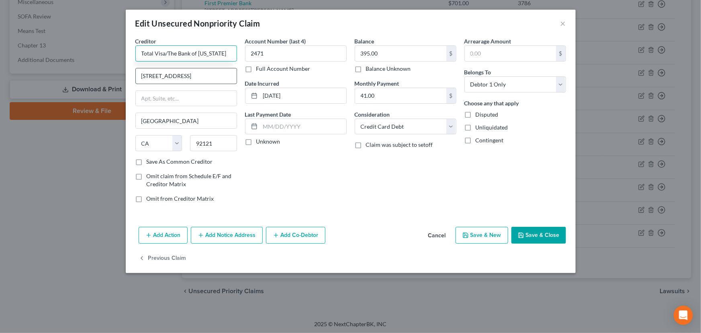
type input "Total Visa/The Bank of Missouri"
click at [216, 78] on input "10182 Telesis Ct Ste 300" at bounding box center [186, 75] width 101 height 15
click at [212, 98] on input "text" at bounding box center [186, 98] width 101 height 15
type input "Suite 300"
click at [214, 80] on input "10182 Telesis Ct Ste 300" at bounding box center [186, 75] width 101 height 15
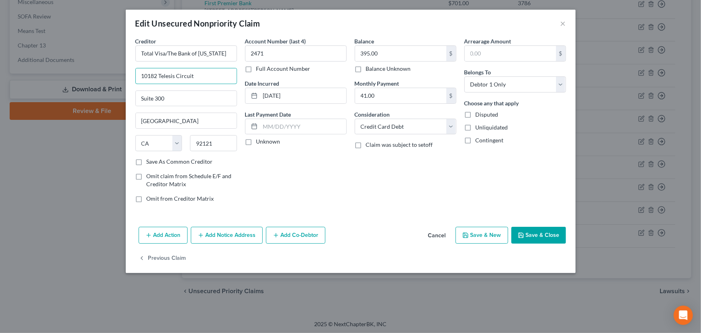
type input "10182 Telesis Circuit"
click at [275, 178] on div "Account Number (last 4) 2471 Full Account Number Date Incurred 02-01-2025 Last …" at bounding box center [296, 123] width 110 height 172
click at [256, 144] on label "Unknown" at bounding box center [268, 141] width 24 height 8
click at [259, 143] on input "Unknown" at bounding box center [261, 139] width 5 height 5
checkbox input "true"
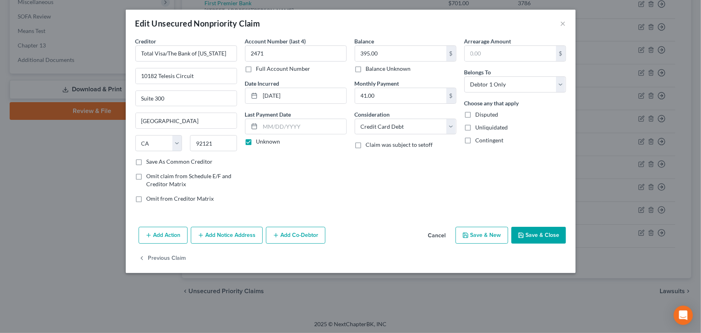
click at [525, 231] on button "Save & Close" at bounding box center [538, 235] width 55 height 17
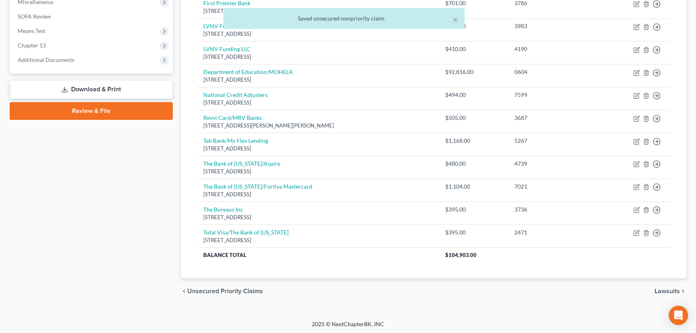
click at [163, 206] on div "Case Dashboard Payments Invoices Payments Payments Credit Report Client Profile" at bounding box center [91, 45] width 171 height 518
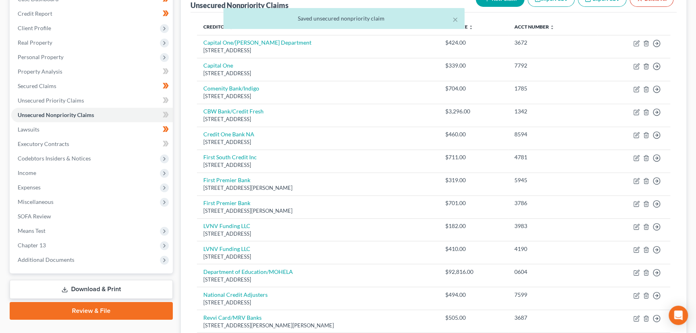
scroll to position [72, 0]
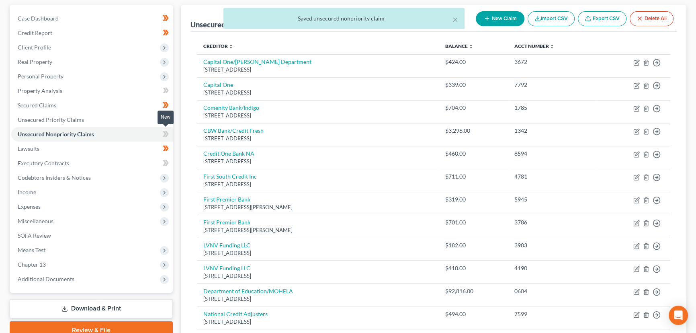
click at [168, 137] on icon at bounding box center [166, 134] width 6 height 10
click at [180, 156] on div "Unsecured Nonpriority Claims New Claim Import CSV Export CSV Delete All Credito…" at bounding box center [433, 264] width 513 height 518
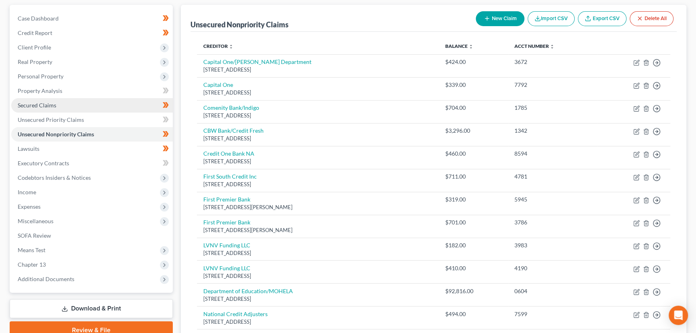
click at [62, 109] on link "Secured Claims" at bounding box center [91, 105] width 161 height 14
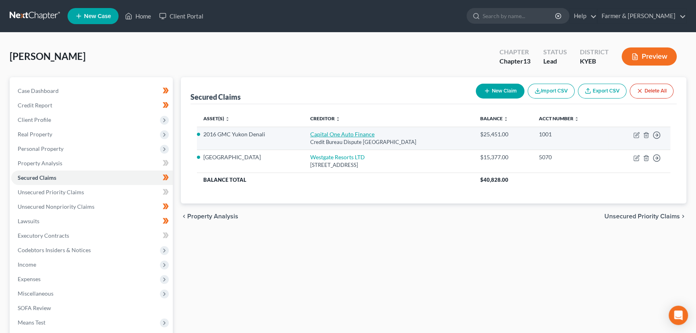
click at [347, 135] on link "Capital One Auto Finance" at bounding box center [342, 134] width 64 height 7
select select "45"
select select "0"
select select "4"
select select "0"
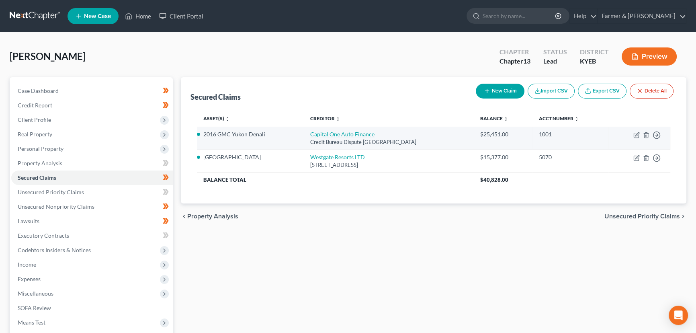
select select "0"
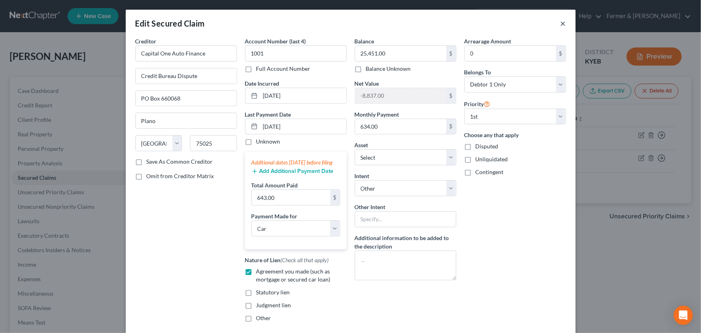
click at [560, 25] on button "×" at bounding box center [563, 23] width 6 height 10
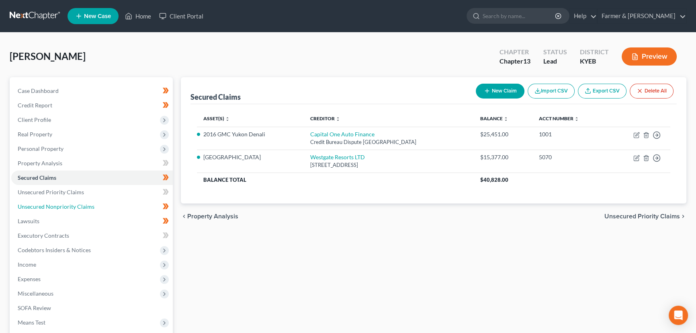
drag, startPoint x: 66, startPoint y: 204, endPoint x: 192, endPoint y: 208, distance: 125.8
click at [66, 204] on span "Unsecured Nonpriority Claims" at bounding box center [56, 206] width 77 height 7
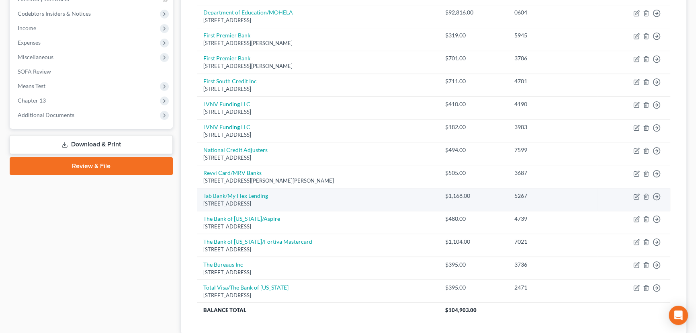
scroll to position [255, 0]
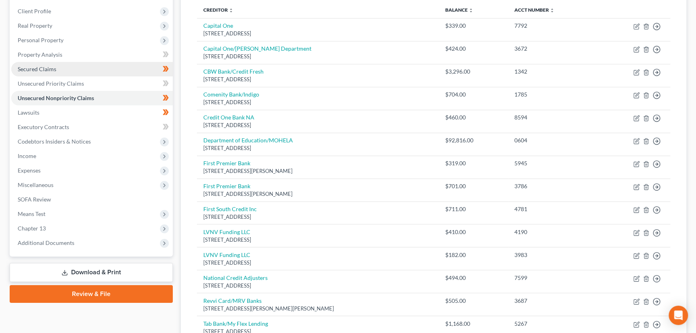
click at [42, 66] on span "Secured Claims" at bounding box center [37, 68] width 39 height 7
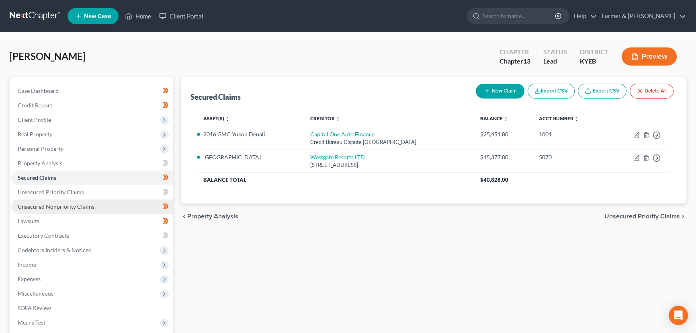
click at [73, 206] on span "Unsecured Nonpriority Claims" at bounding box center [56, 206] width 77 height 7
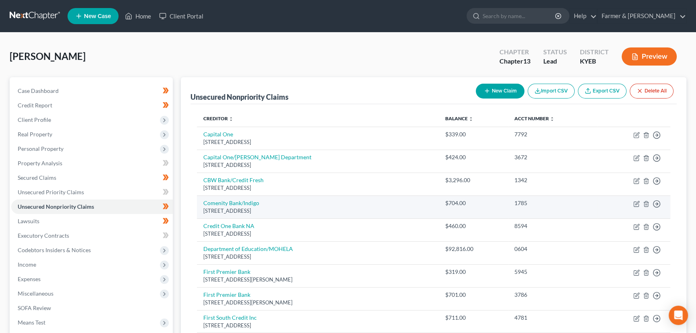
scroll to position [73, 0]
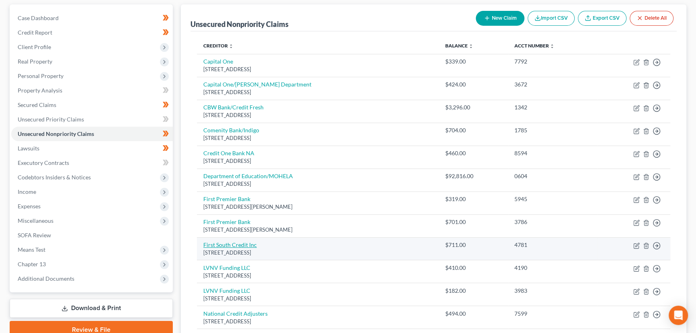
click at [253, 244] on link "First South Credit Inc" at bounding box center [229, 244] width 53 height 7
select select "18"
select select "10"
select select "0"
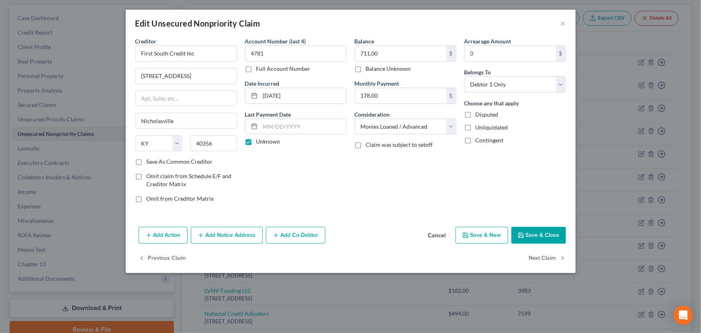
click at [436, 235] on button "Cancel" at bounding box center [437, 235] width 31 height 16
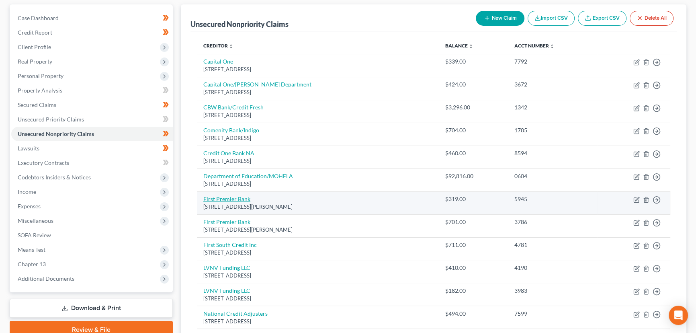
click at [236, 196] on link "First Premier Bank" at bounding box center [226, 198] width 47 height 7
select select "43"
select select "2"
select select "0"
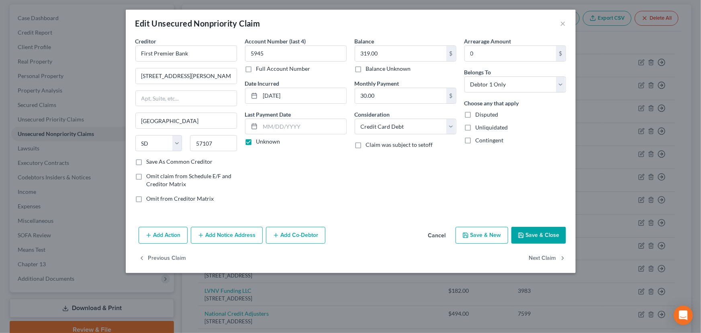
click at [443, 232] on button "Cancel" at bounding box center [437, 235] width 31 height 16
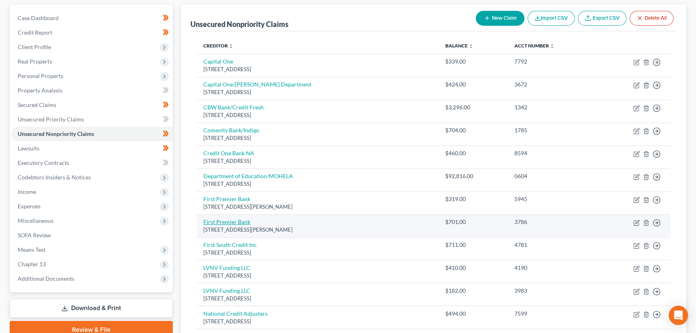
click at [241, 220] on link "First Premier Bank" at bounding box center [226, 221] width 47 height 7
select select "43"
select select "2"
select select "0"
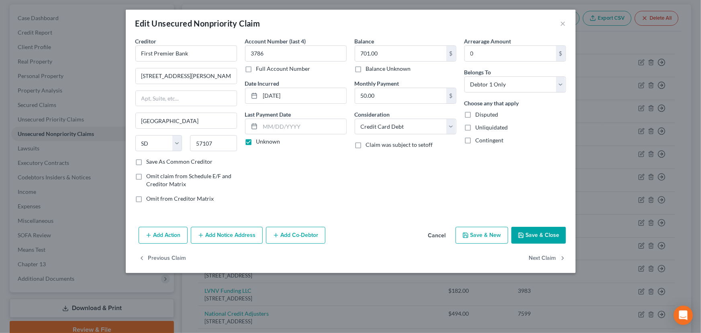
click at [439, 233] on button "Cancel" at bounding box center [437, 235] width 31 height 16
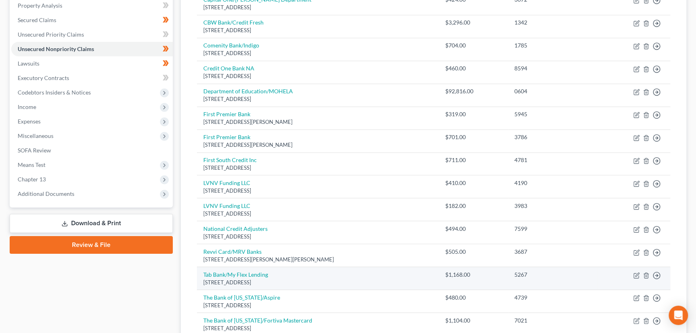
scroll to position [145, 0]
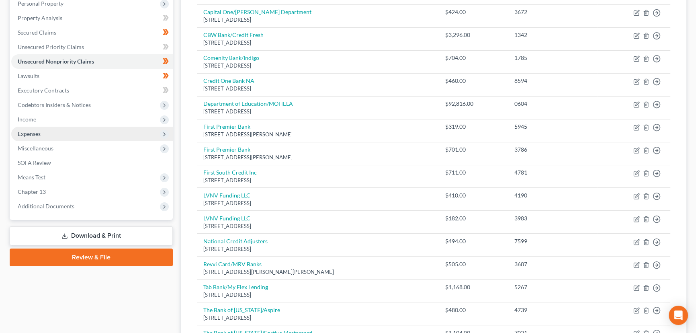
click at [49, 131] on span "Expenses" at bounding box center [91, 134] width 161 height 14
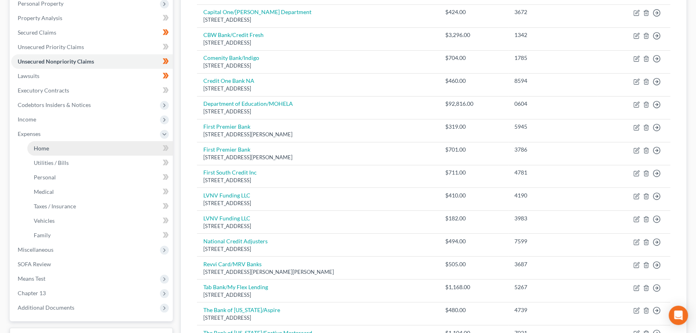
click at [58, 149] on link "Home" at bounding box center [99, 148] width 145 height 14
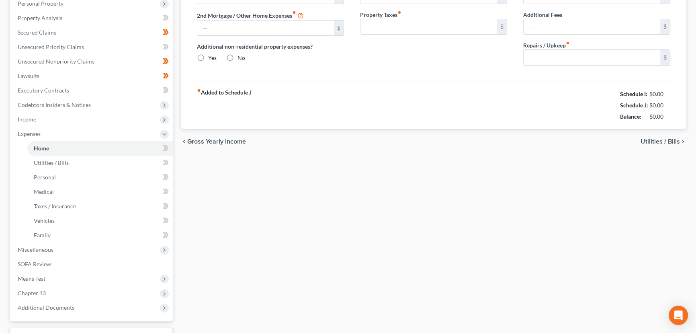
scroll to position [45, 0]
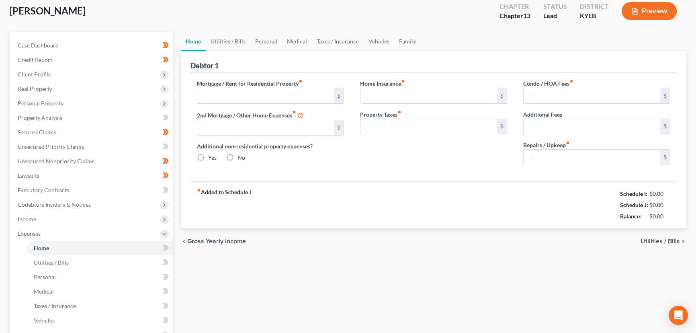
type input "0.00"
radio input "true"
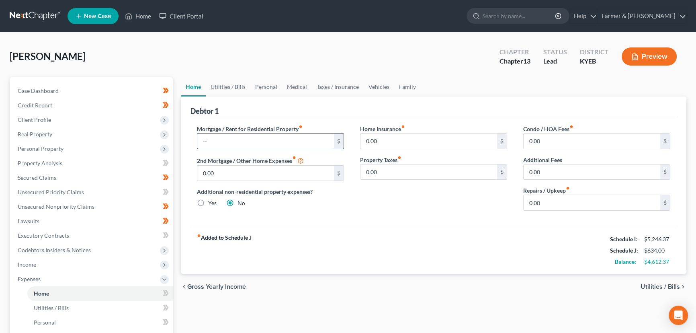
drag, startPoint x: 229, startPoint y: 140, endPoint x: 227, endPoint y: 135, distance: 5.9
click at [229, 140] on input "text" at bounding box center [265, 140] width 137 height 15
click at [231, 88] on link "Utilities / Bills" at bounding box center [228, 86] width 45 height 19
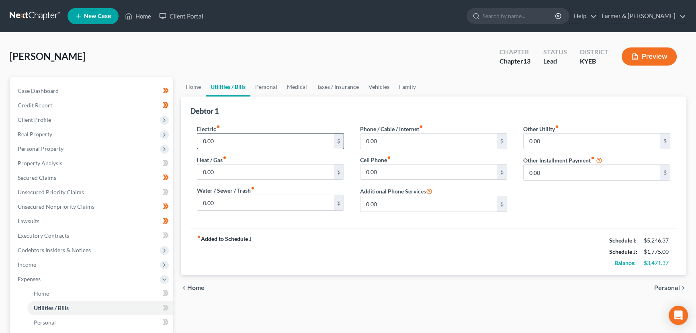
click at [235, 145] on input "0.00" at bounding box center [265, 140] width 137 height 15
click at [229, 200] on input "0.00" at bounding box center [265, 202] width 137 height 15
click at [388, 172] on input "0.00" at bounding box center [428, 171] width 137 height 15
click at [400, 144] on input "0.00" at bounding box center [428, 140] width 137 height 15
click at [270, 80] on link "Personal" at bounding box center [266, 86] width 32 height 19
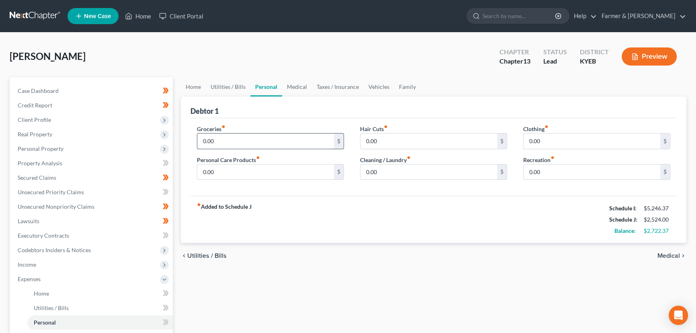
click at [240, 145] on input "0.00" at bounding box center [265, 140] width 137 height 15
click at [541, 145] on input "0.00" at bounding box center [591, 140] width 137 height 15
drag, startPoint x: 502, startPoint y: 218, endPoint x: 143, endPoint y: 235, distance: 359.8
click at [501, 220] on div "fiber_manual_record Added to Schedule J Schedule I: $5,246.37 Schedule J: $4,27…" at bounding box center [433, 219] width 486 height 47
click at [550, 143] on input "250.00" at bounding box center [591, 140] width 137 height 15
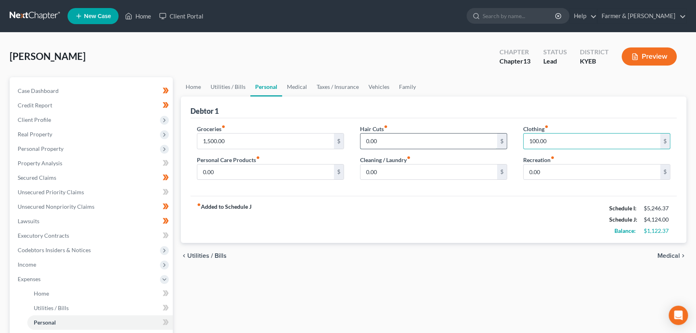
click at [385, 138] on input "0.00" at bounding box center [428, 140] width 137 height 15
click at [254, 174] on input "0.00" at bounding box center [265, 171] width 137 height 15
click at [382, 175] on input "0.00" at bounding box center [428, 171] width 137 height 15
click at [382, 87] on link "Vehicles" at bounding box center [378, 86] width 31 height 19
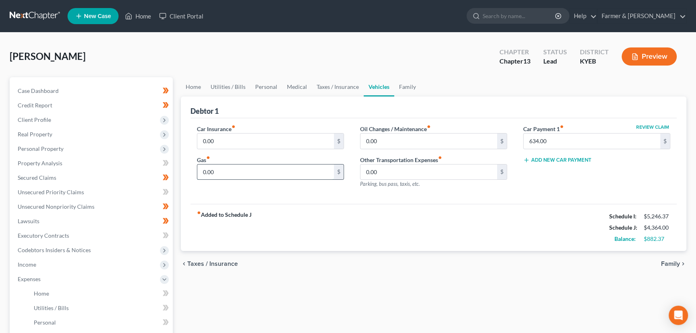
click at [247, 176] on input "0.00" at bounding box center [265, 171] width 137 height 15
click at [269, 139] on input "0.00" at bounding box center [265, 140] width 137 height 15
click at [247, 60] on div "Jackson, Rotasha Upgraded Chapter Chapter 13 Status Lead District KYEB Preview" at bounding box center [348, 59] width 676 height 35
click at [328, 200] on div "Car Insurance fiber_manual_record 388.00 $ Gas fiber_manual_record 250.00 $ Oil…" at bounding box center [433, 161] width 486 height 86
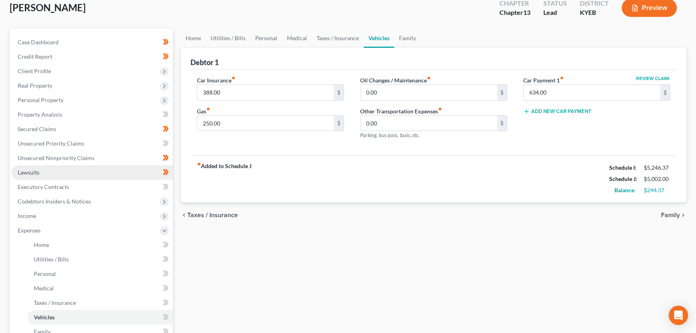
scroll to position [109, 0]
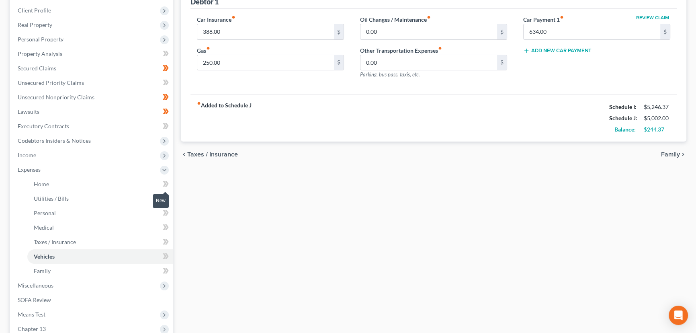
click at [167, 184] on icon at bounding box center [166, 184] width 6 height 10
click at [104, 204] on link "Utilities / Bills" at bounding box center [99, 198] width 145 height 14
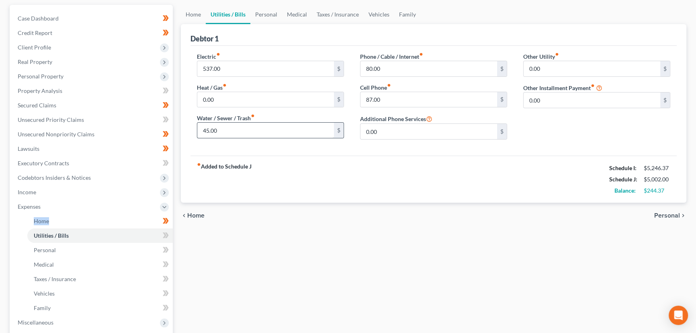
scroll to position [73, 0]
click at [171, 235] on span at bounding box center [166, 236] width 14 height 12
click at [121, 245] on link "Personal" at bounding box center [99, 249] width 145 height 14
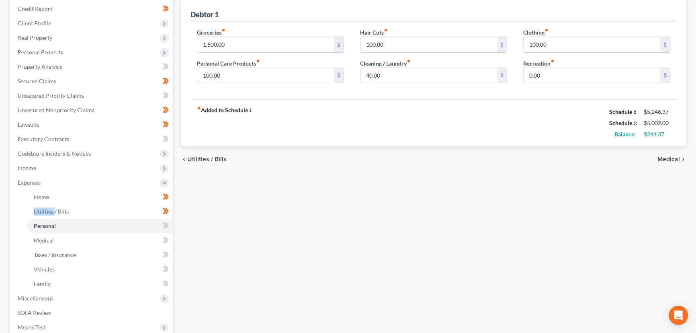
scroll to position [109, 0]
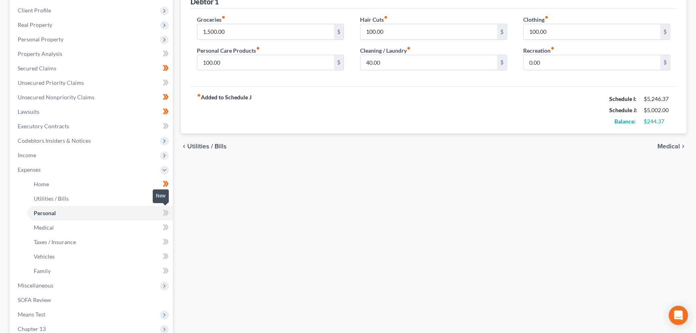
click at [172, 214] on span at bounding box center [166, 214] width 14 height 12
click at [108, 231] on link "Medical" at bounding box center [99, 227] width 145 height 14
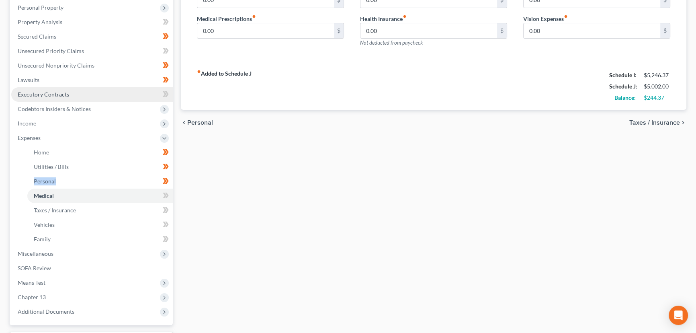
scroll to position [146, 0]
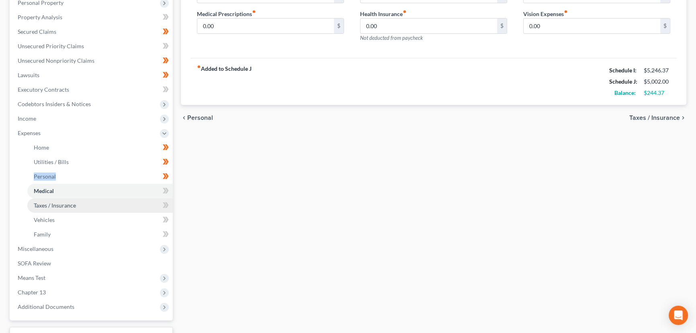
click at [102, 206] on link "Taxes / Insurance" at bounding box center [99, 205] width 145 height 14
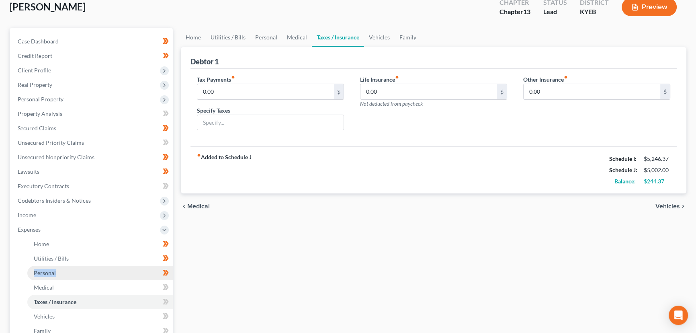
scroll to position [109, 0]
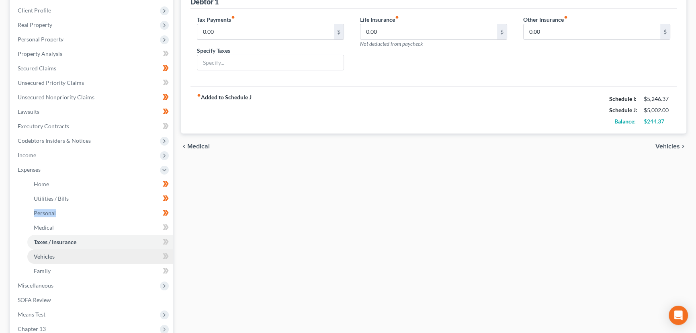
click at [96, 254] on link "Vehicles" at bounding box center [99, 256] width 145 height 14
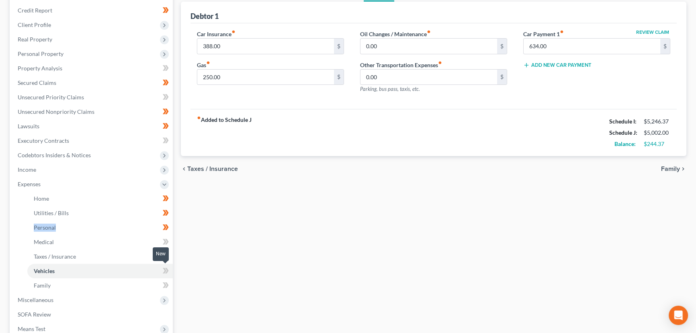
scroll to position [109, 0]
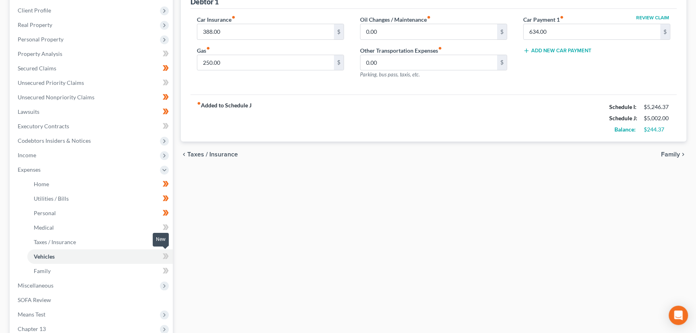
click at [165, 256] on icon at bounding box center [165, 256] width 4 height 6
click at [313, 253] on div "Home Utilities / Bills Personal Medical Taxes / Insurance Vehicles Family Debto…" at bounding box center [433, 185] width 513 height 435
click at [36, 166] on span "Expenses" at bounding box center [29, 169] width 23 height 7
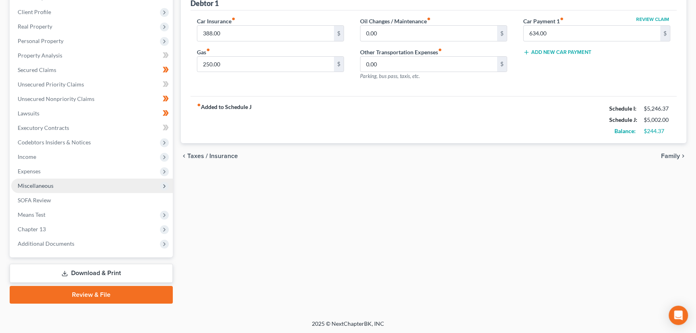
click at [46, 186] on span "Miscellaneous" at bounding box center [36, 185] width 36 height 7
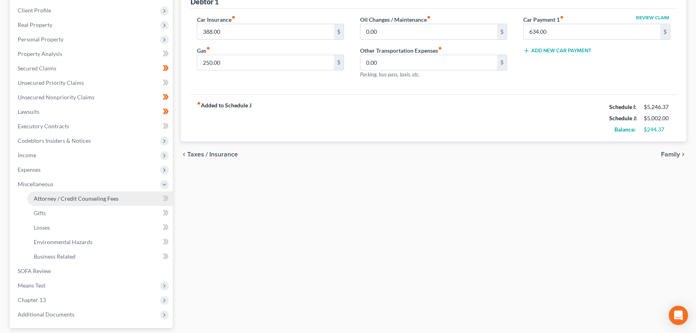
click at [53, 195] on span "Attorney / Credit Counseling Fees" at bounding box center [76, 198] width 85 height 7
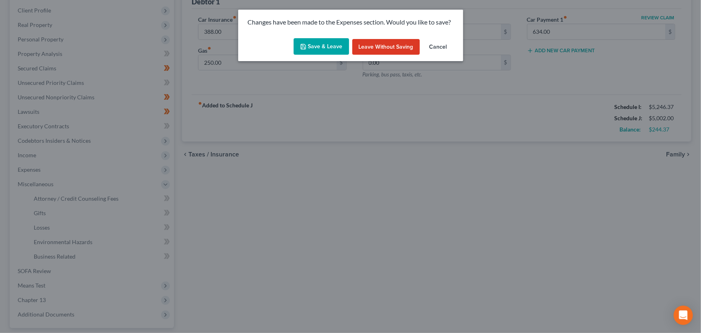
click at [322, 45] on button "Save & Leave" at bounding box center [321, 46] width 55 height 17
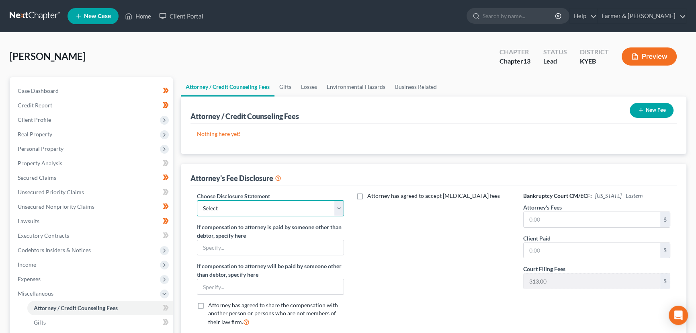
click at [303, 209] on select "Select Disclosure" at bounding box center [270, 208] width 147 height 16
click at [197, 200] on select "Select Disclosure" at bounding box center [270, 208] width 147 height 16
click at [561, 221] on input "text" at bounding box center [591, 219] width 137 height 15
click at [408, 279] on div "Attorney has agreed to accept [MEDICAL_DATA] fees" at bounding box center [433, 262] width 163 height 141
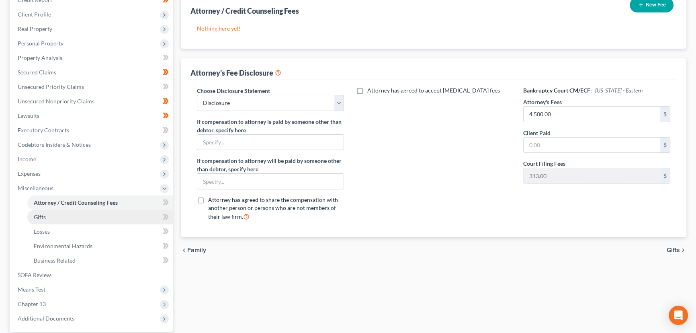
scroll to position [109, 0]
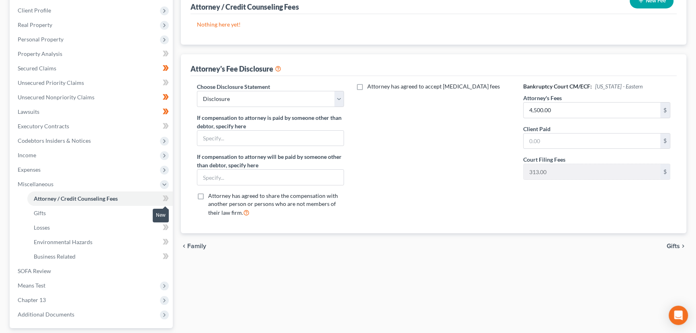
click at [167, 198] on icon at bounding box center [167, 198] width 4 height 6
click at [206, 282] on div "Attorney / Credit Counseling Fees Gifts Losses Environmental Hazards Business R…" at bounding box center [433, 171] width 513 height 406
click at [35, 184] on span "Miscellaneous" at bounding box center [36, 183] width 36 height 7
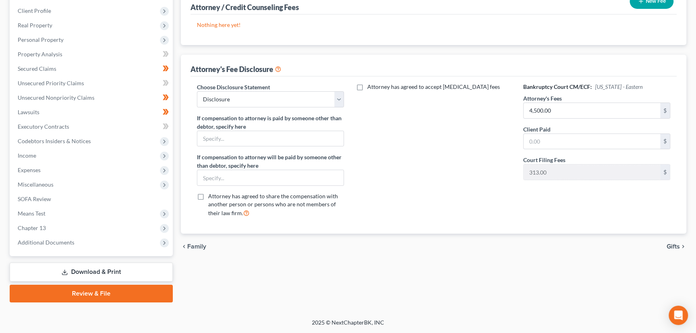
scroll to position [108, 0]
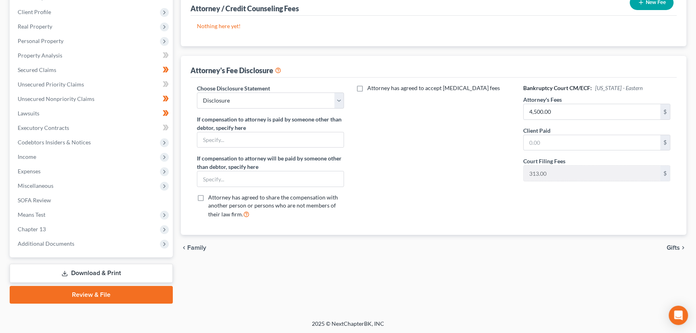
click at [213, 289] on div "Attorney / Credit Counseling Fees Gifts Losses Environmental Hazards Business R…" at bounding box center [433, 136] width 513 height 334
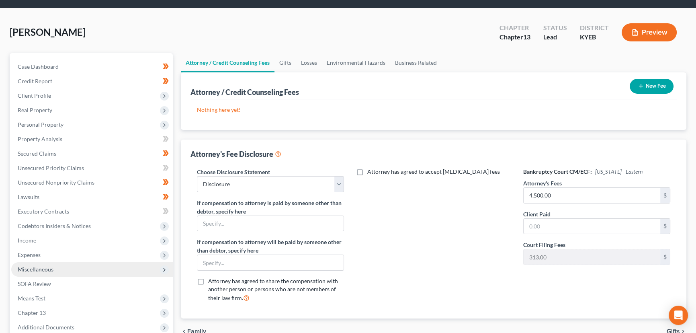
scroll to position [0, 0]
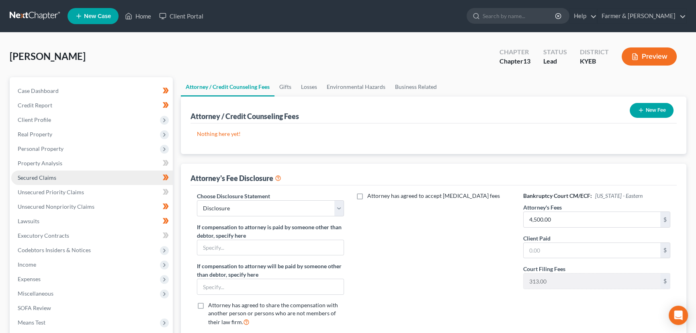
click at [57, 177] on link "Secured Claims" at bounding box center [91, 177] width 161 height 14
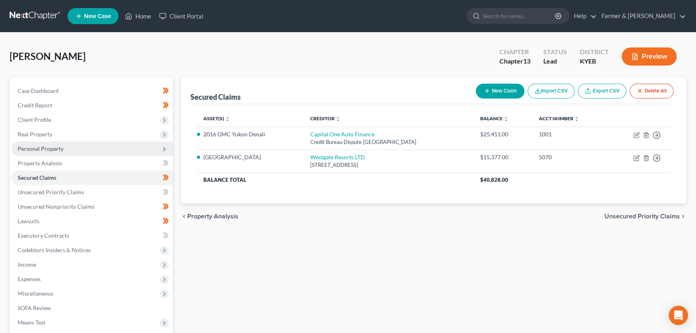
click at [57, 152] on span "Personal Property" at bounding box center [91, 148] width 161 height 14
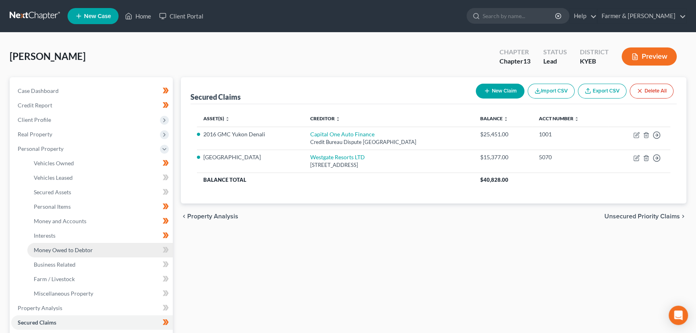
click at [63, 249] on span "Money Owed to Debtor" at bounding box center [63, 249] width 59 height 7
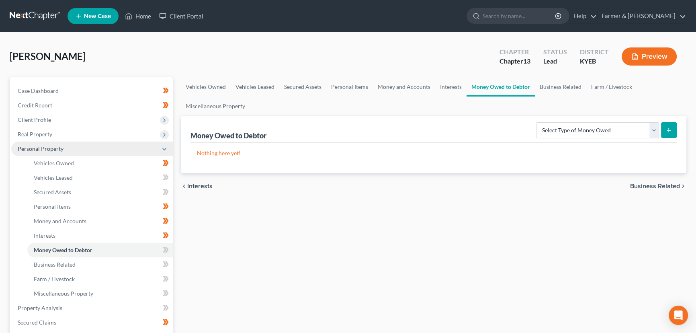
click at [57, 150] on span "Personal Property" at bounding box center [41, 148] width 46 height 7
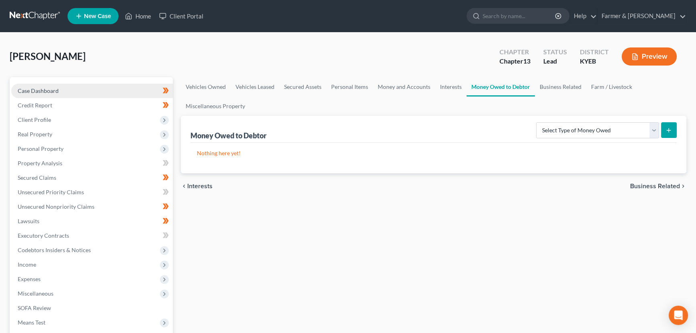
click at [49, 90] on span "Case Dashboard" at bounding box center [38, 90] width 41 height 7
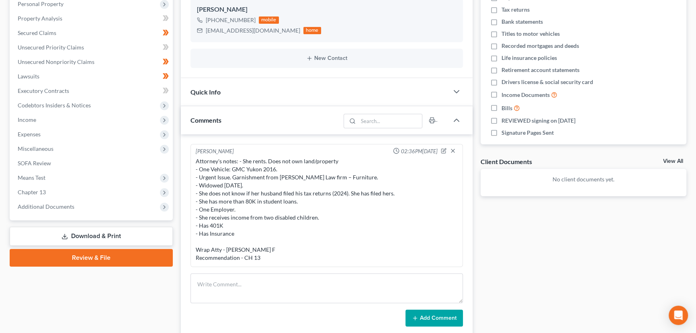
scroll to position [182, 0]
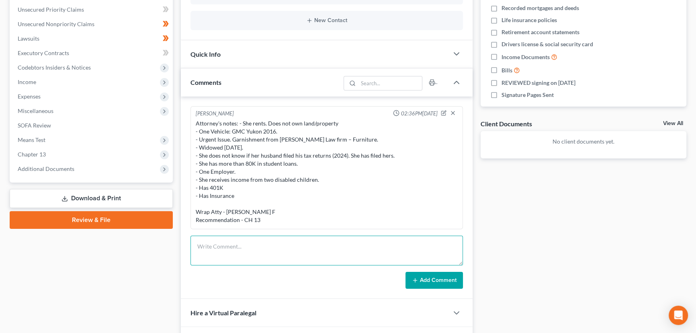
click at [224, 245] on textarea at bounding box center [326, 250] width 272 height 30
click at [236, 257] on textarea "Petition preparer notes:" at bounding box center [326, 250] width 272 height 30
paste textarea "⦁ Widowed, 6 dependents, rents. ⦁ Has a timeshare with Westgate Resorts and a l…"
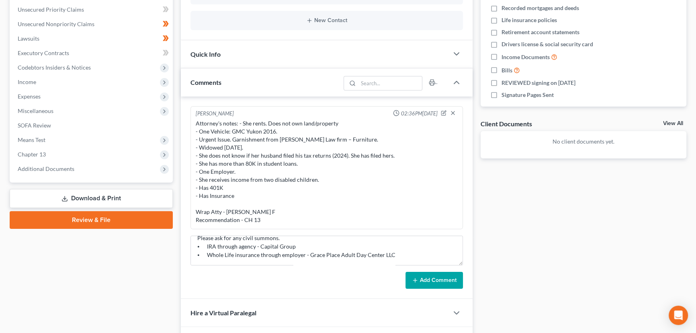
click at [456, 276] on button "Add Comment" at bounding box center [433, 280] width 57 height 17
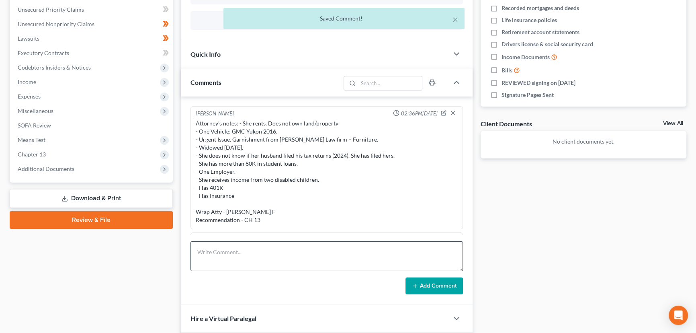
scroll to position [145, 0]
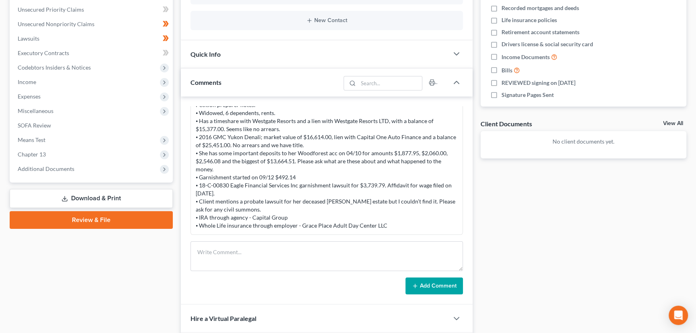
click at [181, 61] on div "Quick Info" at bounding box center [315, 54] width 268 height 28
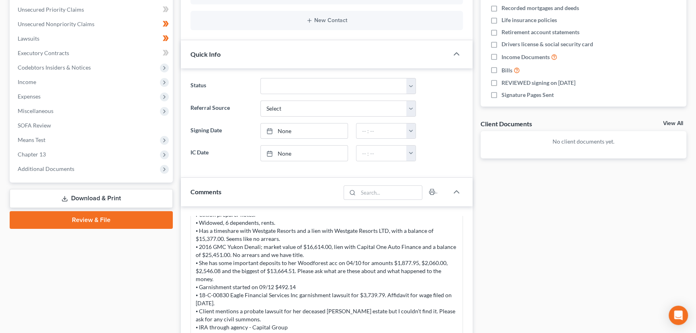
click at [184, 59] on div "Quick Info" at bounding box center [315, 54] width 268 height 28
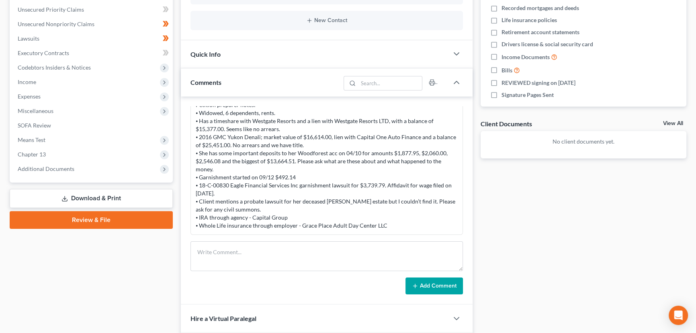
click at [502, 180] on div "Docs Tasks Events Fees Timer 0% Completed Nothing here yet! Credit Counseling C…" at bounding box center [583, 142] width 214 height 494
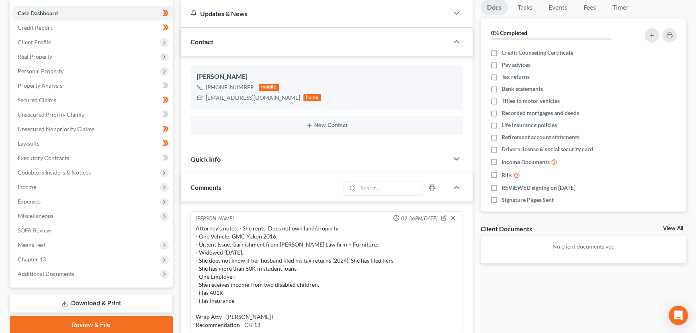
scroll to position [36, 0]
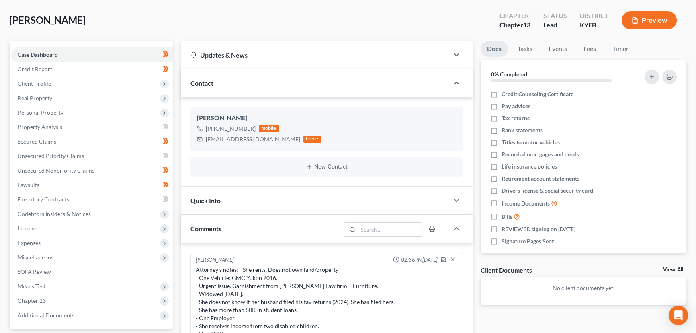
click at [175, 16] on div "Jackson, Rotasha Upgraded Chapter Chapter 13 Status Lead District KYEB Preview" at bounding box center [348, 23] width 676 height 35
click at [181, 18] on div "Jackson, Rotasha Upgraded Chapter Chapter 13 Status Lead District KYEB Preview" at bounding box center [348, 23] width 676 height 35
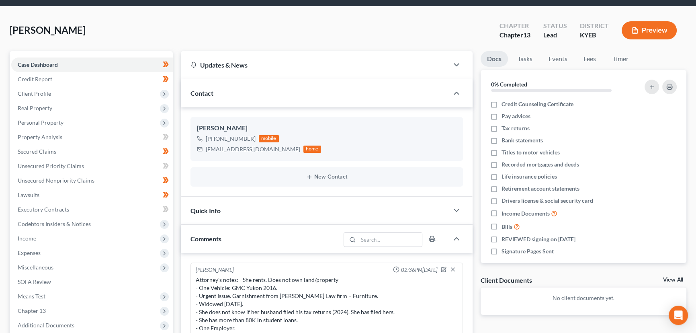
scroll to position [0, 0]
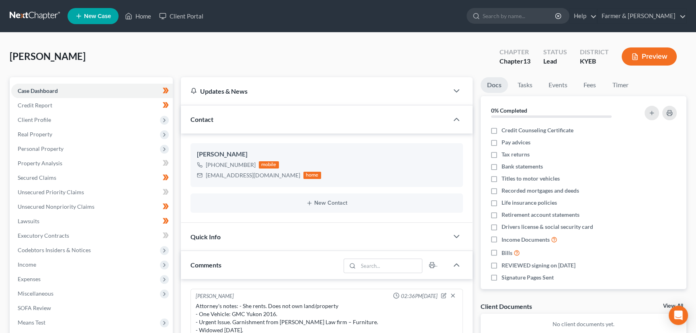
click at [282, 58] on div "Jackson, Rotasha Upgraded Chapter Chapter 13 Status Lead District KYEB Preview" at bounding box center [348, 59] width 676 height 35
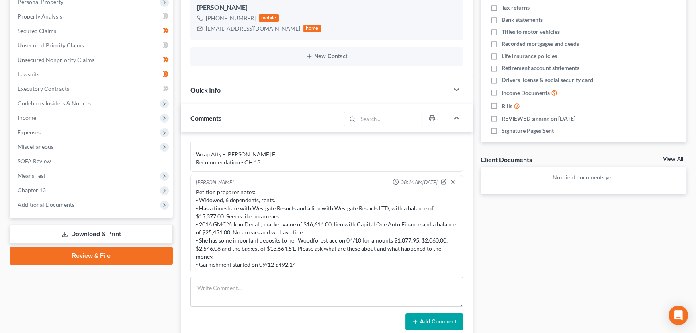
scroll to position [92, 0]
click at [441, 180] on icon "button" at bounding box center [444, 183] width 6 height 6
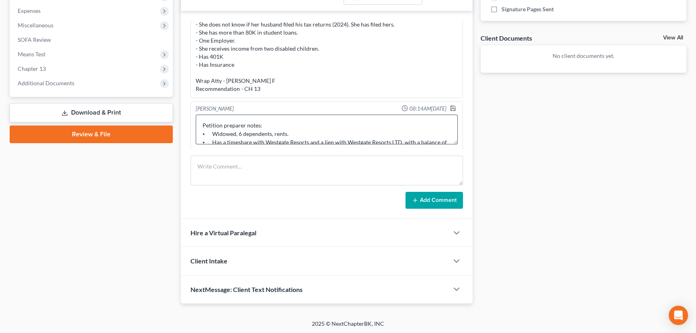
scroll to position [118, 0]
drag, startPoint x: 449, startPoint y: 142, endPoint x: 450, endPoint y: 245, distance: 103.6
click at [450, 245] on div "Updates & News × Kentucky Eastern District Notes: Take a look at NextChapter's …" at bounding box center [327, 56] width 292 height 494
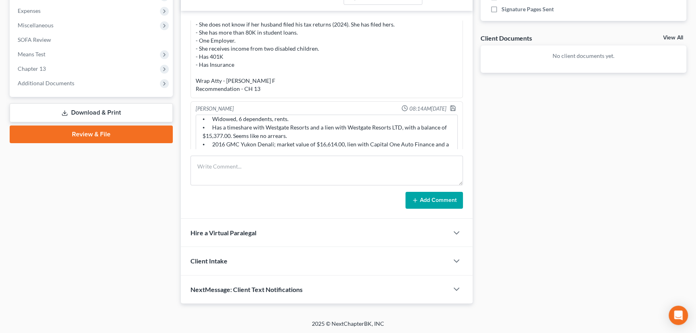
scroll to position [149, 0]
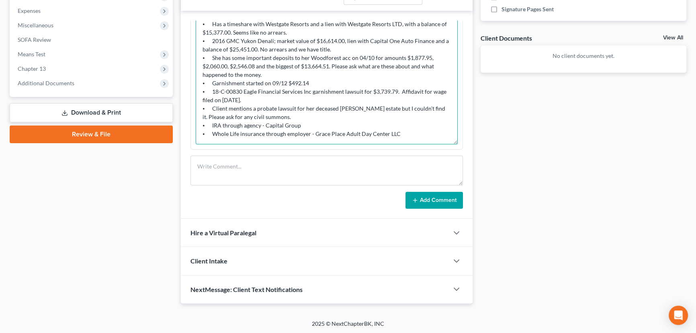
click at [405, 132] on textarea "Petition preparer notes: ⦁ Widowed, 6 dependents, rents. ⦁ Has a timeshare with…" at bounding box center [327, 77] width 262 height 133
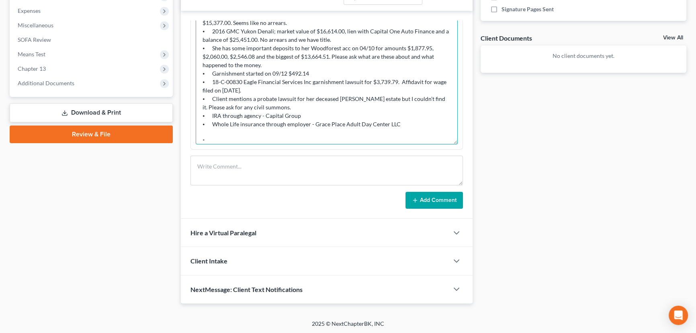
paste textarea "#28452"
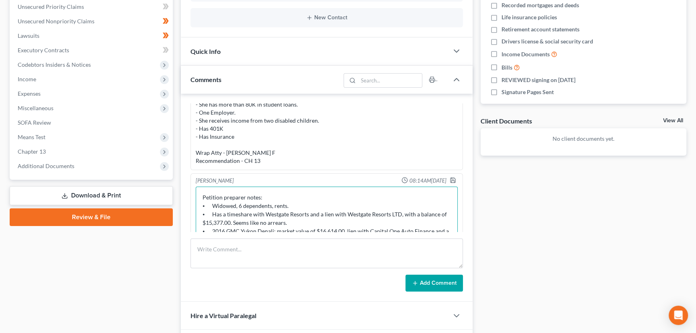
scroll to position [55, 0]
click at [449, 181] on icon "button" at bounding box center [452, 181] width 6 height 6
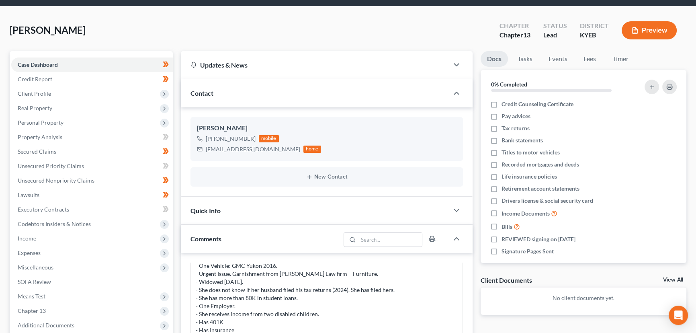
scroll to position [26, 0]
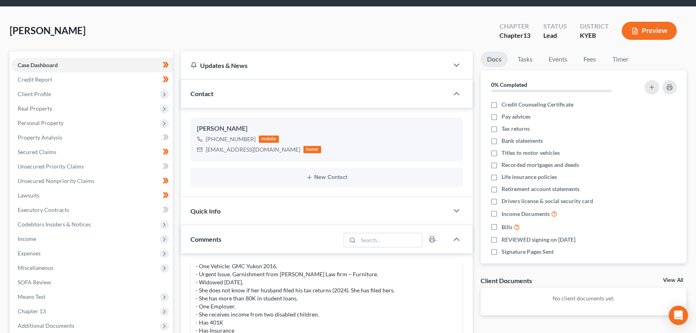
click at [123, 29] on div "Jackson, Rotasha Upgraded Chapter Chapter 13 Status Lead District KYEB Preview" at bounding box center [348, 33] width 676 height 35
click at [228, 15] on div "Jackson, Rotasha Upgraded Chapter Chapter 13 Status Lead District KYEB Preview …" at bounding box center [348, 284] width 696 height 555
click at [225, 24] on div "Jackson, Rotasha Upgraded Chapter Chapter 13 Status Lead District KYEB Preview" at bounding box center [348, 33] width 676 height 35
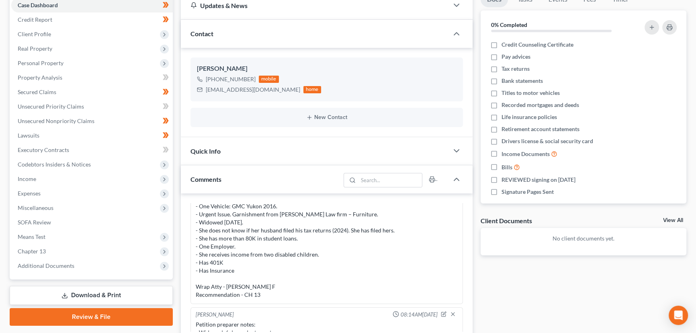
scroll to position [0, 0]
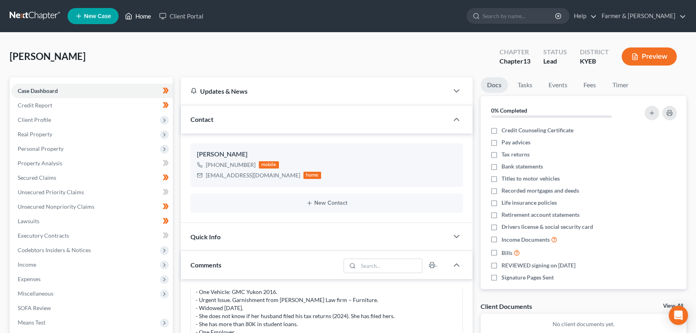
click at [139, 19] on link "Home" at bounding box center [138, 16] width 34 height 14
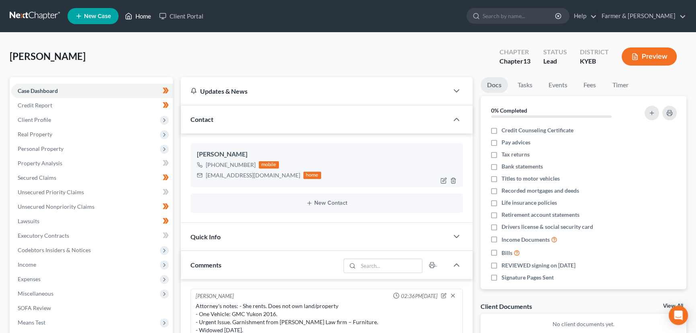
scroll to position [161, 0]
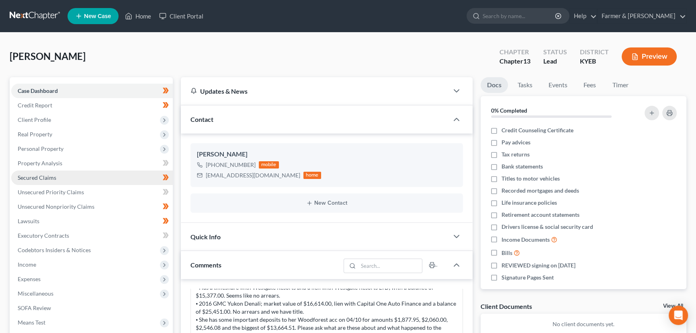
click at [43, 171] on link "Secured Claims" at bounding box center [91, 177] width 161 height 14
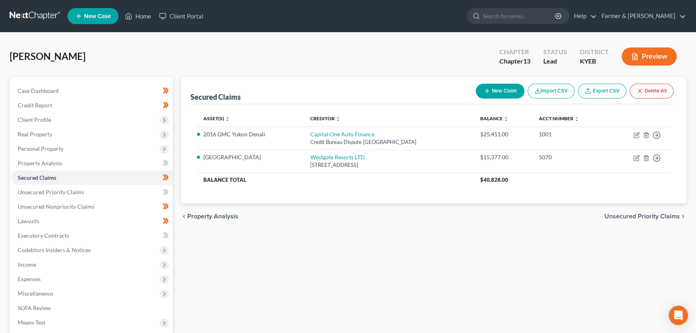
click at [590, 88] on icon at bounding box center [587, 91] width 6 height 6
click at [87, 203] on span "Unsecured Nonpriority Claims" at bounding box center [56, 206] width 77 height 7
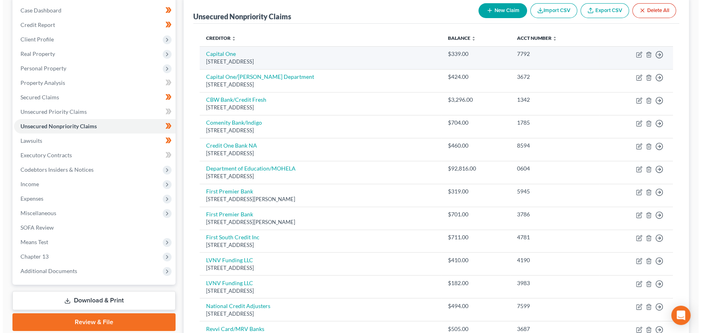
scroll to position [79, 0]
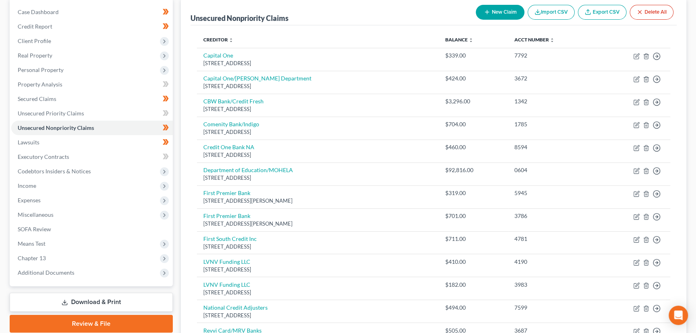
click at [484, 13] on icon "button" at bounding box center [487, 12] width 6 height 6
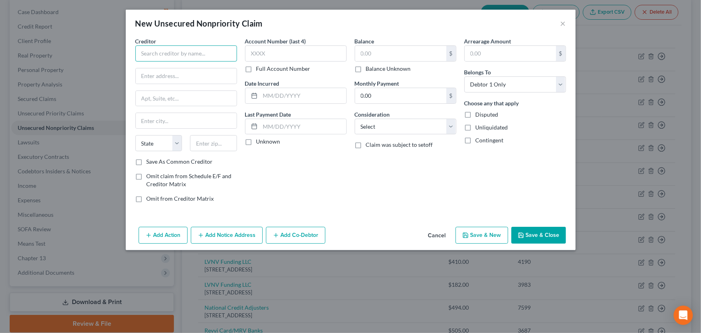
click at [182, 48] on input "text" at bounding box center [186, 53] width 102 height 16
click at [153, 93] on input "text" at bounding box center [186, 98] width 101 height 15
click at [197, 98] on input "121 Prosperous Place #8" at bounding box center [186, 98] width 101 height 15
click at [216, 143] on input "text" at bounding box center [213, 143] width 47 height 16
click at [298, 160] on div "Account Number (last 4) Full Account Number Date Incurred Last Payment Date Unk…" at bounding box center [296, 123] width 110 height 172
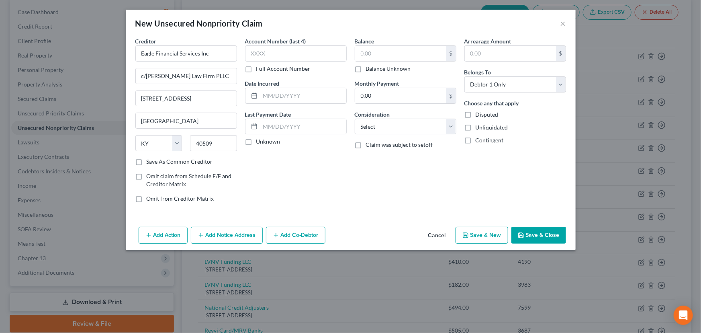
click at [256, 144] on label "Unknown" at bounding box center [268, 141] width 24 height 8
click at [259, 143] on input "Unknown" at bounding box center [261, 139] width 5 height 5
click at [213, 53] on input "Eagle Financial Services Inc" at bounding box center [186, 53] width 102 height 16
click at [292, 175] on div "Account Number (last 4) Full Account Number Date Incurred Last Payment Date Unk…" at bounding box center [296, 123] width 110 height 172
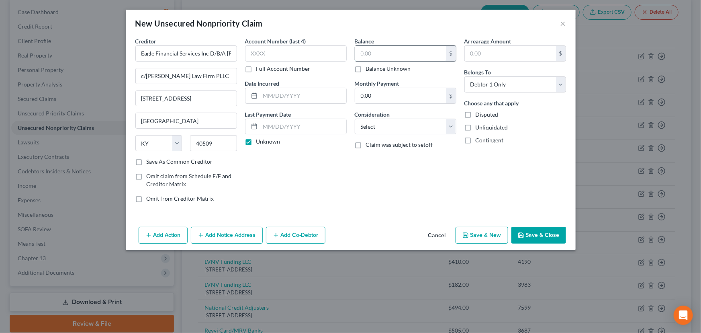
click at [370, 52] on input "text" at bounding box center [400, 53] width 91 height 15
paste input "3,739.79."
click at [314, 150] on div "Account Number (last 4) Full Account Number Date Incurred Last Payment Date Unk…" at bounding box center [296, 123] width 110 height 172
click at [378, 123] on select "Select Cable / Satellite Services Collection Agency Credit Card Debt Debt Couns…" at bounding box center [406, 126] width 102 height 16
click at [355, 118] on select "Select Cable / Satellite Services Collection Agency Credit Card Debt Debt Couns…" at bounding box center [406, 126] width 102 height 16
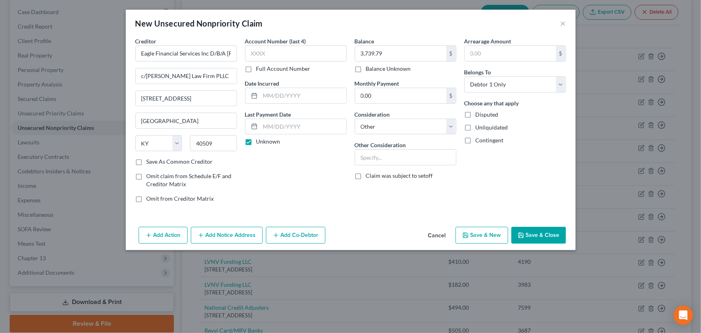
click at [240, 236] on button "Add Notice Address" at bounding box center [227, 235] width 72 height 17
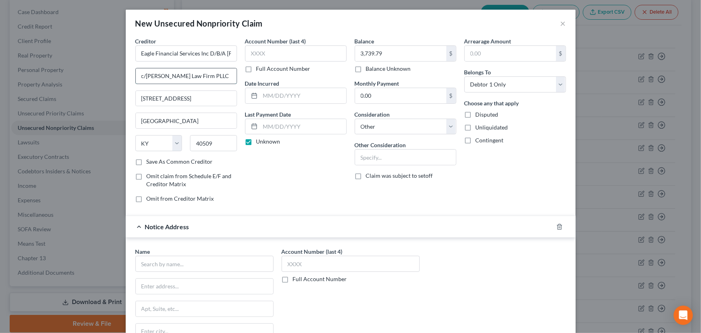
drag, startPoint x: 147, startPoint y: 76, endPoint x: 208, endPoint y: 75, distance: 61.1
click at [208, 75] on input "c/o Andrews Law Firm PLLC" at bounding box center [186, 75] width 101 height 15
drag, startPoint x: 223, startPoint y: 261, endPoint x: 219, endPoint y: 221, distance: 40.4
click at [223, 261] on input "text" at bounding box center [204, 263] width 138 height 16
paste input "Andrews Law Firm PLLC"
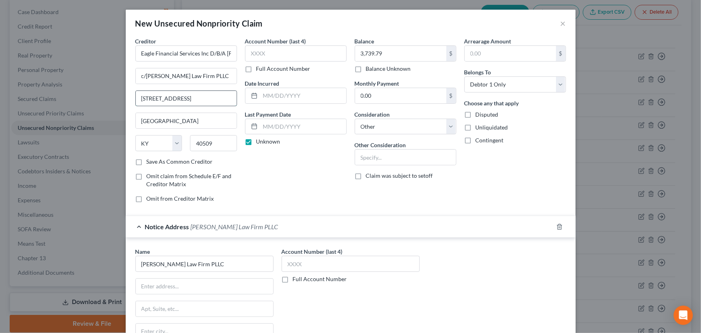
drag, startPoint x: 138, startPoint y: 99, endPoint x: 202, endPoint y: 102, distance: 64.3
click at [202, 102] on input "121 Prosperous Place 8" at bounding box center [186, 98] width 101 height 15
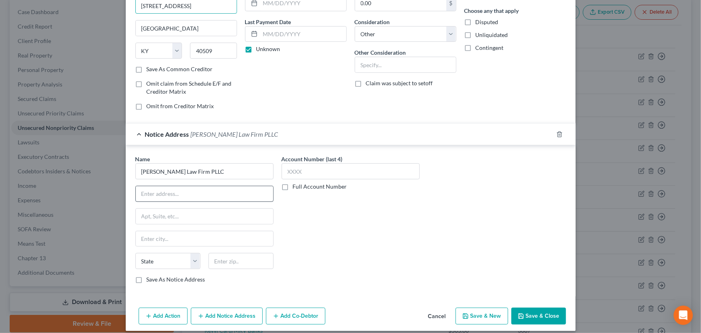
scroll to position [99, 0]
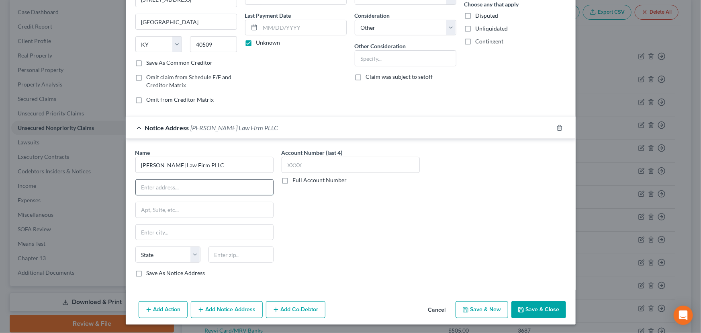
click at [206, 190] on input "text" at bounding box center [204, 187] width 137 height 15
paste input "121 Prosperous Place 8"
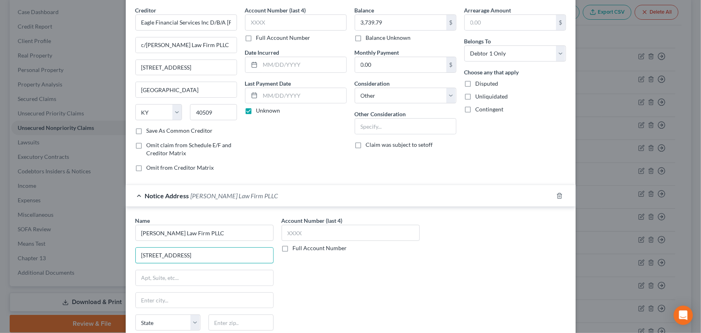
scroll to position [26, 0]
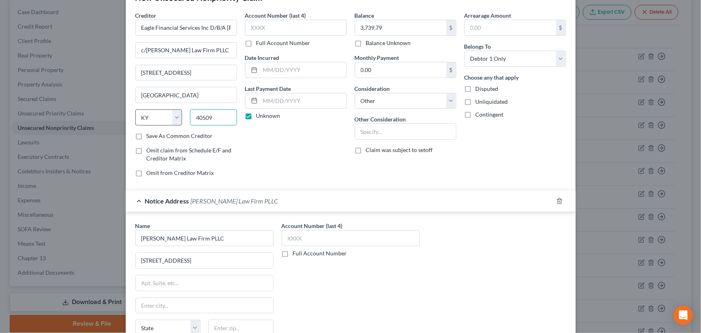
drag, startPoint x: 214, startPoint y: 114, endPoint x: 176, endPoint y: 116, distance: 37.4
click at [176, 116] on div "State AL AK AR AZ CA CO CT DE DC FL GA GU HI ID IL IN IA KS KY LA ME MD MA MI M…" at bounding box center [186, 120] width 110 height 22
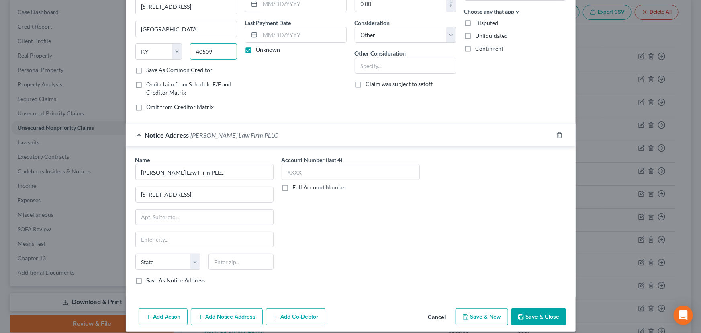
scroll to position [99, 0]
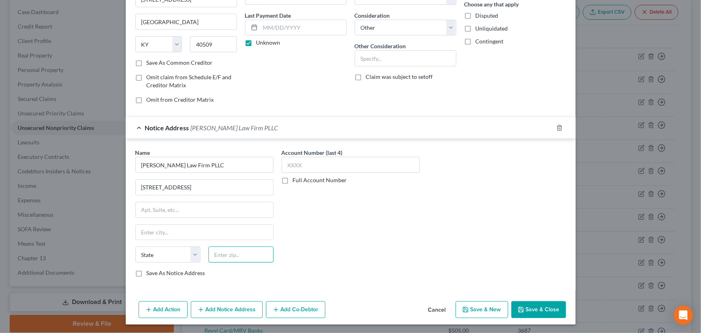
drag, startPoint x: 250, startPoint y: 248, endPoint x: 281, endPoint y: 249, distance: 30.9
click at [250, 248] on input "text" at bounding box center [240, 254] width 65 height 16
paste input "40509"
click at [308, 249] on div "Account Number (last 4) Full Account Number" at bounding box center [351, 215] width 146 height 135
click at [243, 130] on span "Andrews Law Firm PLLC" at bounding box center [235, 128] width 88 height 8
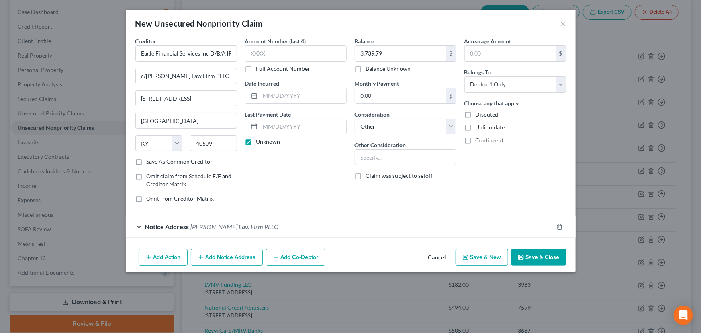
scroll to position [0, 0]
click at [175, 253] on button "Add Action" at bounding box center [163, 257] width 49 height 17
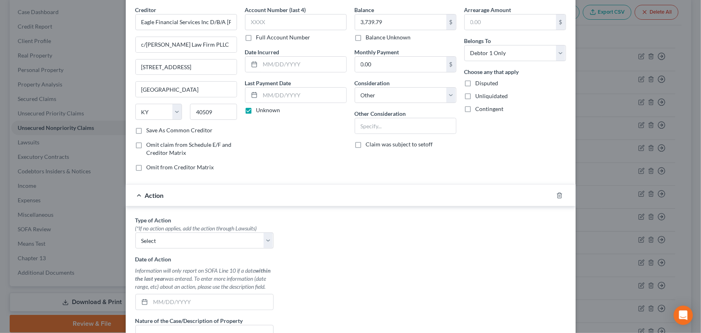
scroll to position [73, 0]
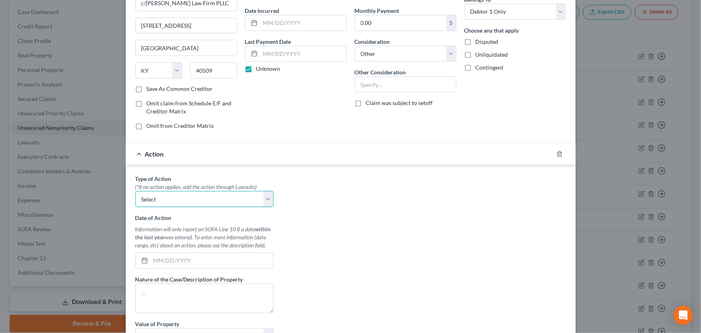
click at [163, 202] on select "Select Repossession Garnishment Foreclosure Personal Injury Attached, Seized, O…" at bounding box center [204, 199] width 138 height 16
click at [135, 191] on select "Select Repossession Garnishment Foreclosure Personal Injury Attached, Seized, O…" at bounding box center [204, 199] width 138 height 16
click at [199, 263] on input "text" at bounding box center [212, 260] width 123 height 15
paste input "07/14/2025"
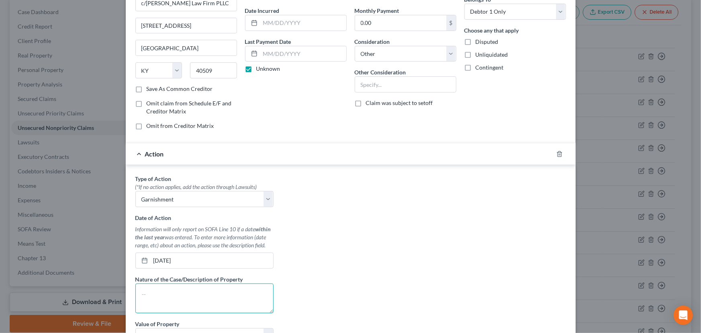
click at [184, 295] on textarea at bounding box center [204, 298] width 138 height 30
click at [393, 250] on div "Type of Action * (*If no action applies, add the action through Lawsuits) Selec…" at bounding box center [350, 274] width 439 height 201
click at [234, 159] on div "Action Wage garnishment" at bounding box center [339, 153] width 427 height 21
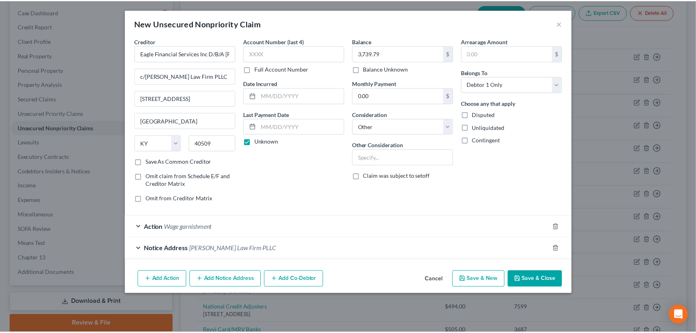
scroll to position [0, 0]
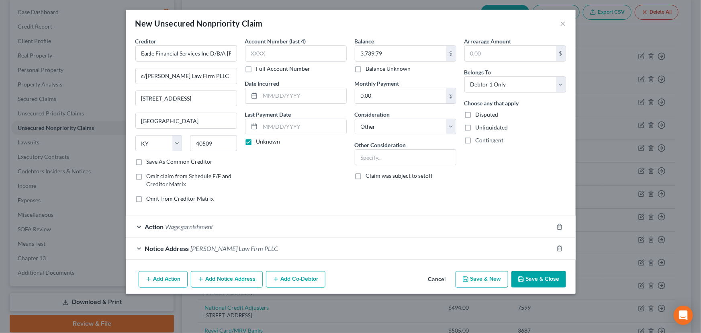
click at [270, 193] on div "Account Number (last 4) Full Account Number Date Incurred Last Payment Date Unk…" at bounding box center [296, 123] width 110 height 172
drag, startPoint x: 381, startPoint y: 157, endPoint x: 304, endPoint y: 172, distance: 78.9
click at [381, 157] on input "text" at bounding box center [405, 156] width 101 height 15
paste input "18-C-00830"
click at [304, 172] on div "Account Number (last 4) Full Account Number Date Incurred Last Payment Date Unk…" at bounding box center [296, 123] width 110 height 172
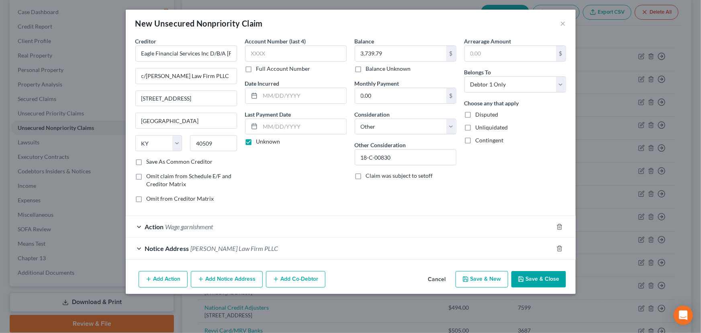
click at [533, 275] on button "Save & Close" at bounding box center [538, 279] width 55 height 17
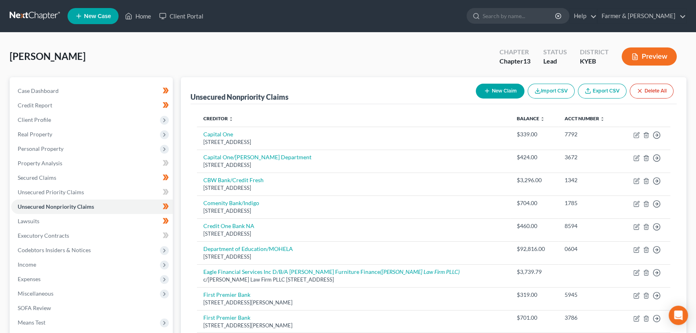
click at [584, 90] on icon at bounding box center [587, 91] width 6 height 6
click at [225, 58] on div "[PERSON_NAME] Upgraded Chapter Chapter 13 Status Lead District KYEB Preview" at bounding box center [348, 59] width 676 height 35
click at [60, 87] on link "Case Dashboard" at bounding box center [91, 91] width 161 height 14
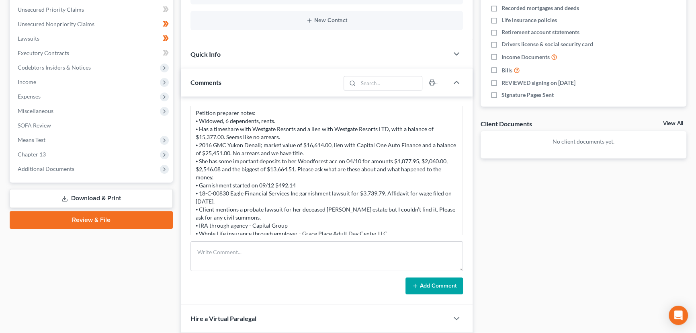
scroll to position [124, 0]
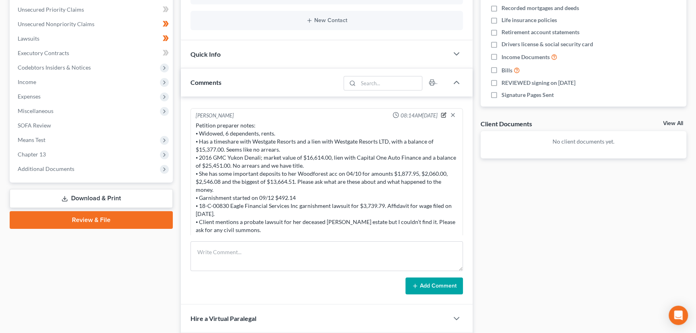
drag, startPoint x: 439, startPoint y: 112, endPoint x: 419, endPoint y: 134, distance: 29.6
click at [442, 112] on icon "button" at bounding box center [443, 113] width 3 height 3
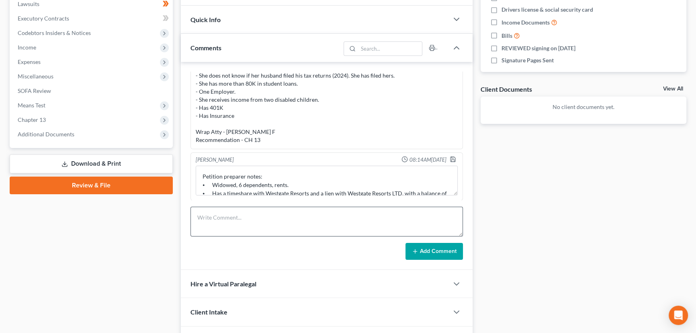
scroll to position [255, 0]
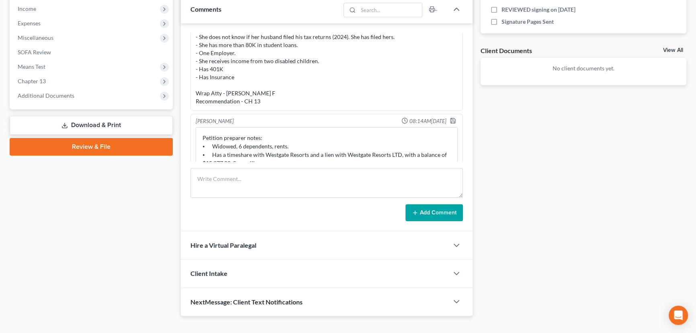
drag, startPoint x: 449, startPoint y: 151, endPoint x: 472, endPoint y: 245, distance: 96.7
click at [472, 245] on div "Updates & News × Kentucky Eastern District Notes: Take a look at NextChapter's …" at bounding box center [327, 69] width 300 height 494
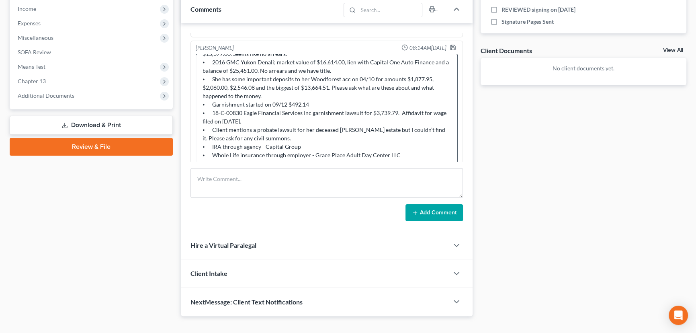
scroll to position [36, 0]
click at [287, 137] on textarea "Petition preparer notes: ⦁ Widowed, 6 dependents, rents. ⦁ Has a timeshare with…" at bounding box center [327, 116] width 262 height 124
click at [341, 130] on textarea "Petition preparer notes: ⦁ Widowed, 6 dependents, rents. ⦁ Has a timeshare with…" at bounding box center [327, 116] width 262 height 124
click at [310, 139] on textarea "Petition preparer notes: ⦁ Widowed, 6 dependents, rents. ⦁ Has a timeshare with…" at bounding box center [327, 116] width 262 height 124
click at [394, 139] on textarea at bounding box center [327, 116] width 262 height 124
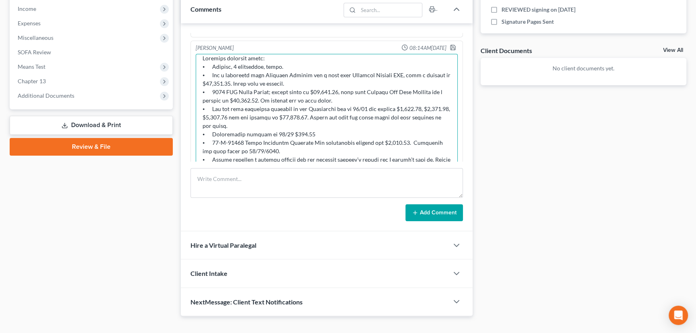
scroll to position [1, 0]
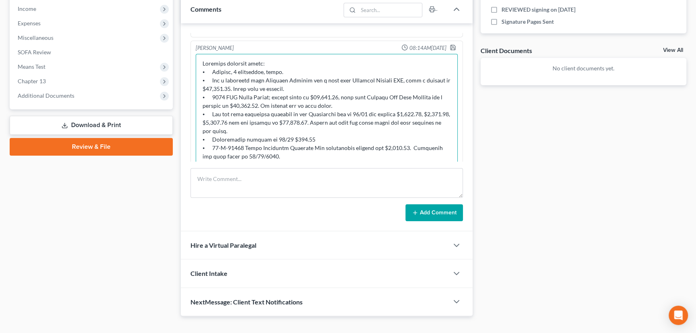
click at [311, 87] on textarea at bounding box center [327, 116] width 262 height 124
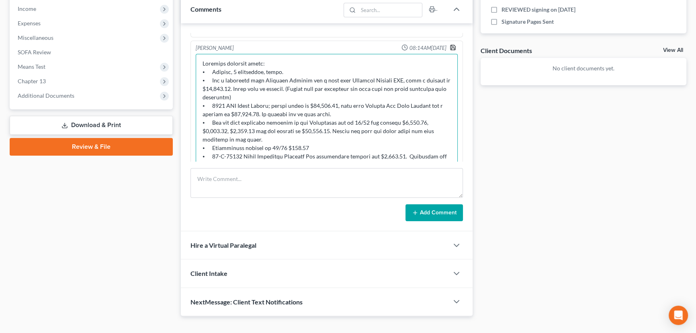
type textarea "Petition preparer notes: ⦁ Widowed, 6 dependents, rents. ⦁ Has a timeshare with…"
click at [451, 48] on polyline "button" at bounding box center [452, 49] width 3 height 2
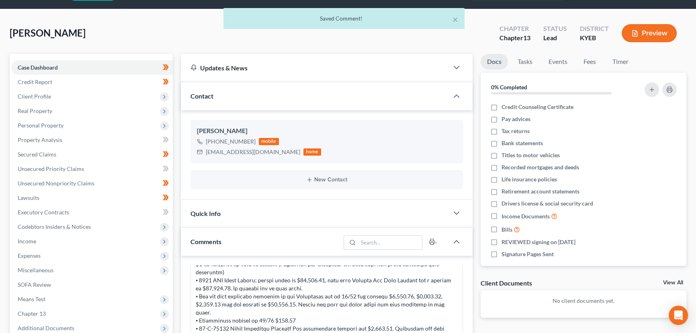
scroll to position [0, 0]
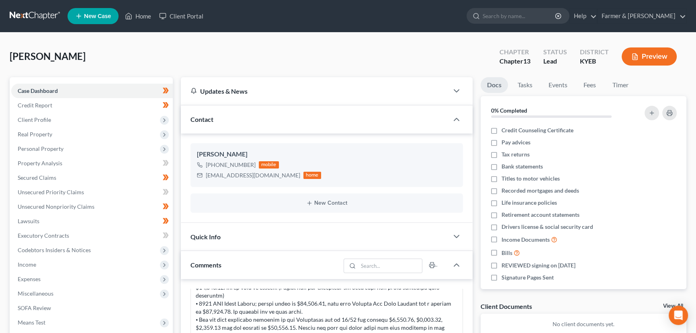
click at [180, 57] on div "Jackson, Rotasha Upgraded Chapter Chapter 13 Status Lead District KYEB Preview" at bounding box center [348, 59] width 676 height 35
click at [157, 44] on div "Jackson, Rotasha Upgraded Chapter Chapter 13 Status Lead District KYEB Preview" at bounding box center [348, 59] width 676 height 35
click at [137, 16] on link "Home" at bounding box center [138, 16] width 34 height 14
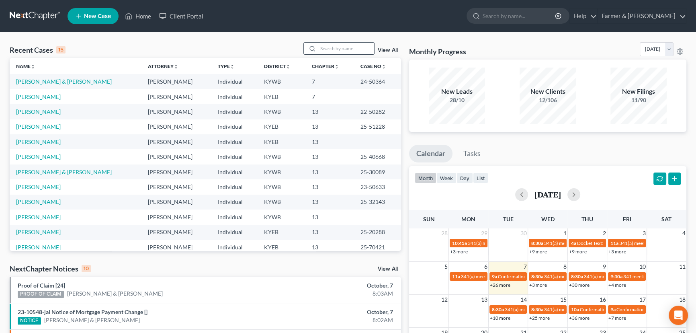
click at [313, 51] on icon at bounding box center [312, 48] width 6 height 6
click at [329, 48] on input "search" at bounding box center [346, 49] width 56 height 12
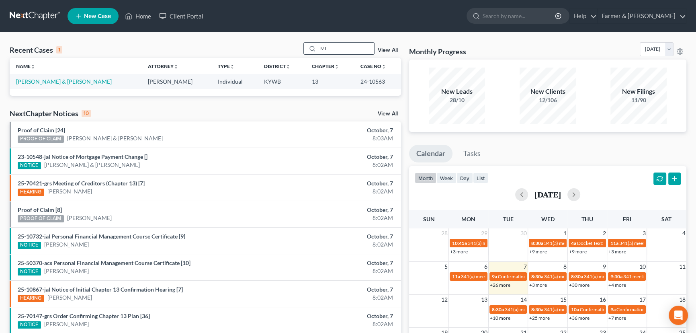
type input "M"
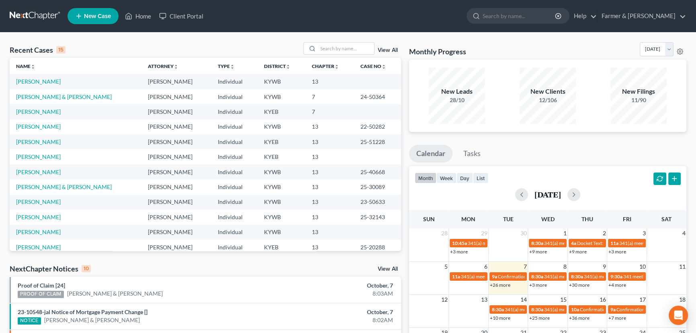
click at [93, 16] on span "New Case" at bounding box center [97, 16] width 27 height 6
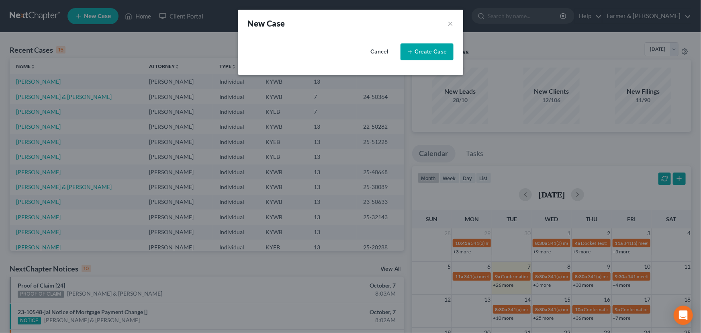
select select "33"
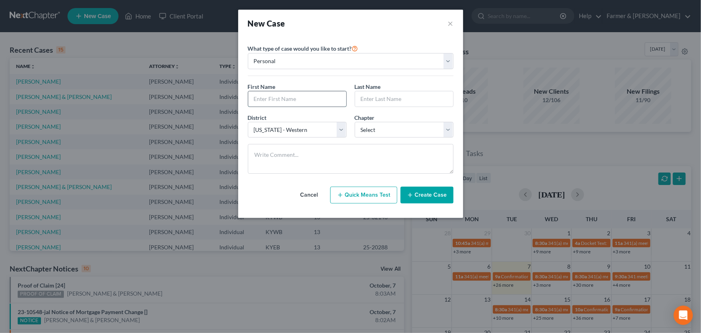
click at [264, 99] on input "text" at bounding box center [297, 98] width 98 height 15
type input "[PERSON_NAME]"
click at [380, 124] on select "Select 7 11 12 13" at bounding box center [404, 130] width 99 height 16
select select "0"
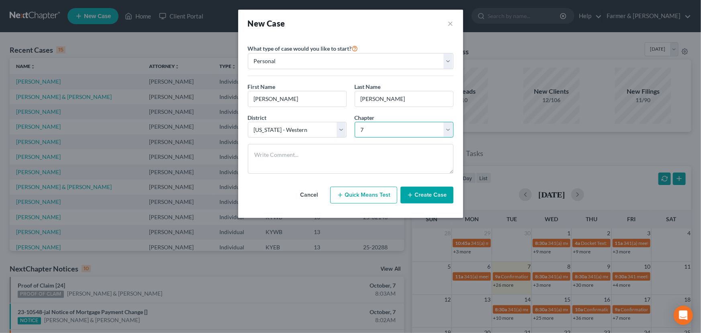
click at [355, 122] on select "Select 7 11 12 13" at bounding box center [404, 130] width 99 height 16
click at [422, 193] on button "Create Case" at bounding box center [426, 194] width 53 height 17
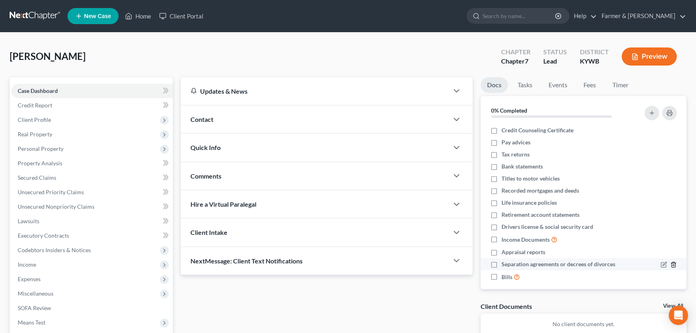
click at [670, 263] on icon "button" at bounding box center [673, 264] width 6 height 6
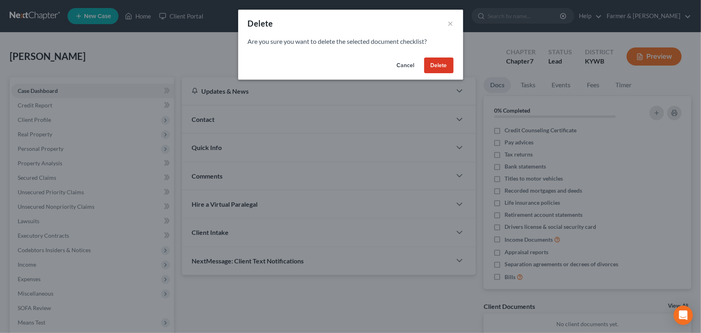
click at [440, 65] on button "Delete" at bounding box center [438, 65] width 29 height 16
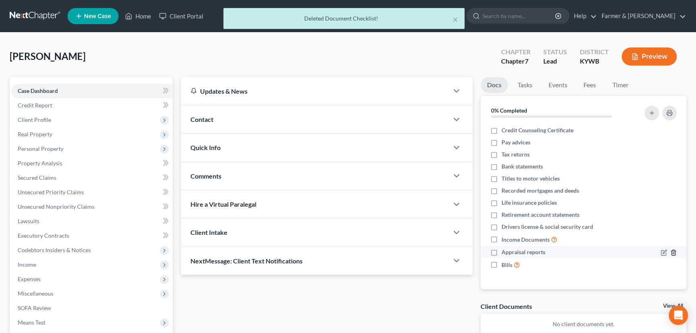
click at [674, 252] on line "button" at bounding box center [674, 253] width 0 height 2
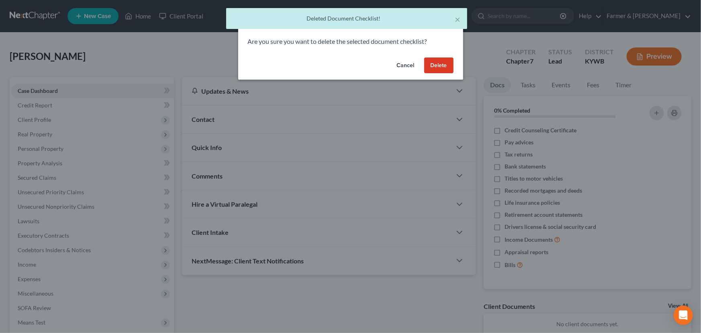
click at [440, 65] on button "Delete" at bounding box center [438, 65] width 29 height 16
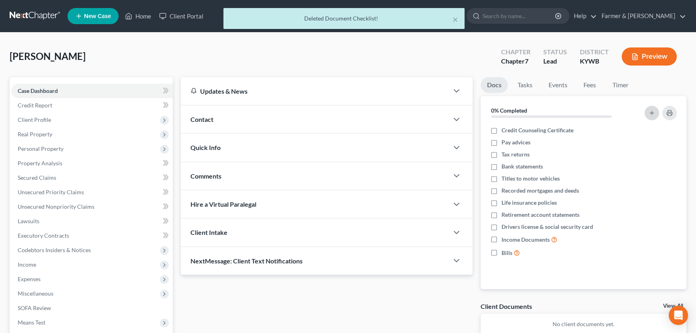
click at [649, 106] on button "button" at bounding box center [651, 113] width 14 height 14
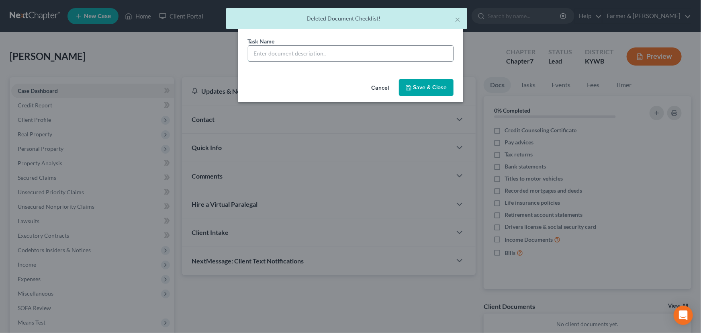
click at [379, 55] on input "text" at bounding box center [350, 53] width 205 height 15
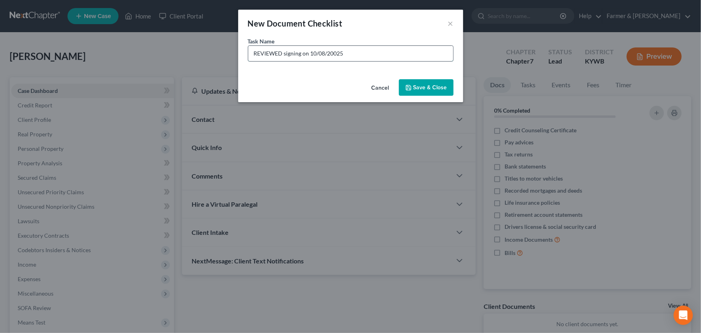
click at [335, 48] on input "REVIEWED signing on 10/08/20025" at bounding box center [350, 53] width 205 height 15
type input "REVIEWED signing on [DATE]"
click at [419, 89] on button "Save & Close" at bounding box center [426, 87] width 55 height 17
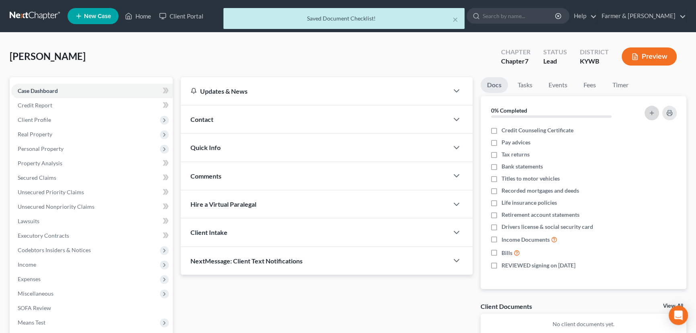
click at [650, 115] on icon "button" at bounding box center [651, 113] width 6 height 6
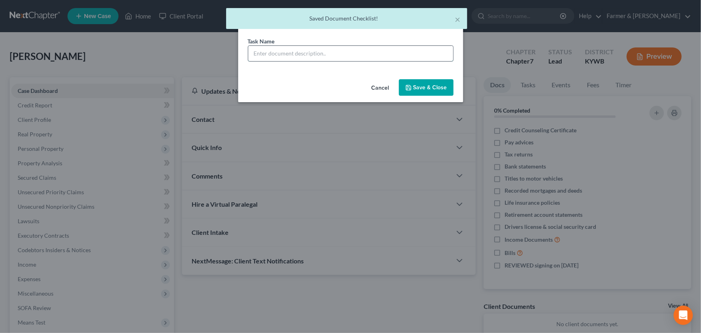
click at [342, 49] on input "text" at bounding box center [350, 53] width 205 height 15
type input "Signature Pages Sent"
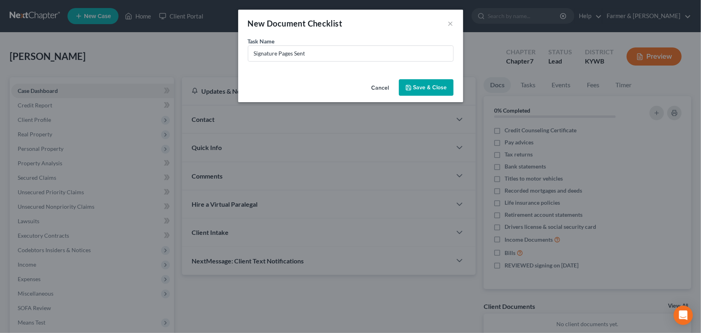
click at [416, 89] on button "Save & Close" at bounding box center [426, 87] width 55 height 17
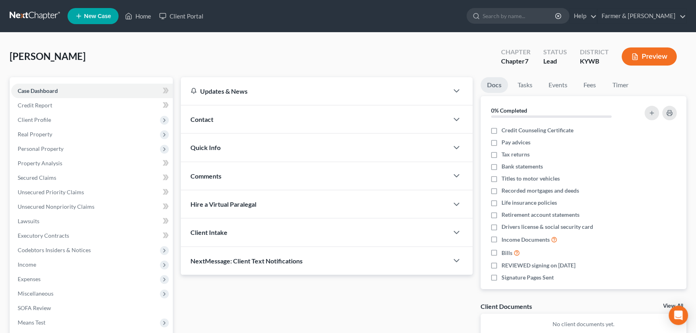
drag, startPoint x: 327, startPoint y: 115, endPoint x: 320, endPoint y: 122, distance: 9.7
click at [327, 115] on div "Contact" at bounding box center [315, 119] width 268 height 28
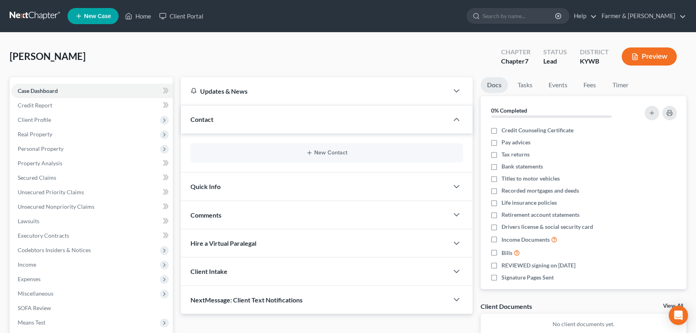
click at [330, 157] on div "New Contact" at bounding box center [326, 152] width 272 height 19
click at [333, 153] on button "New Contact" at bounding box center [326, 152] width 259 height 6
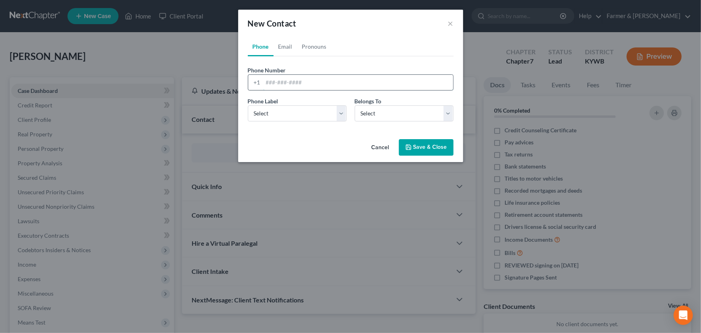
drag, startPoint x: 284, startPoint y: 79, endPoint x: 284, endPoint y: 91, distance: 11.7
click at [284, 79] on input "tel" at bounding box center [358, 82] width 190 height 15
paste input "2705560000"
type input "2705560000"
drag, startPoint x: 284, startPoint y: 115, endPoint x: 283, endPoint y: 120, distance: 4.9
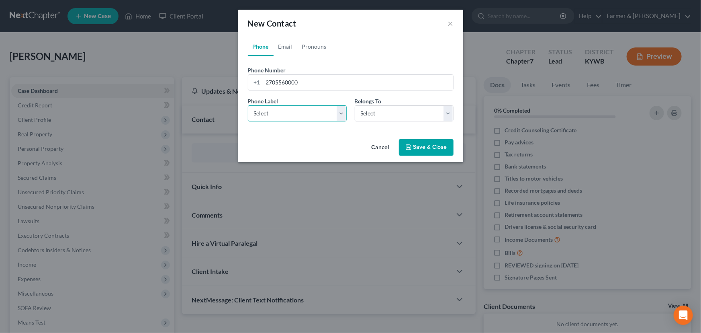
click at [284, 115] on select "Select Mobile Home Work Other" at bounding box center [297, 113] width 99 height 16
select select "0"
click at [248, 105] on select "Select Mobile Home Work Other" at bounding box center [297, 113] width 99 height 16
drag, startPoint x: 377, startPoint y: 110, endPoint x: 377, endPoint y: 116, distance: 5.6
click at [377, 110] on select "Select Client Other" at bounding box center [404, 113] width 99 height 16
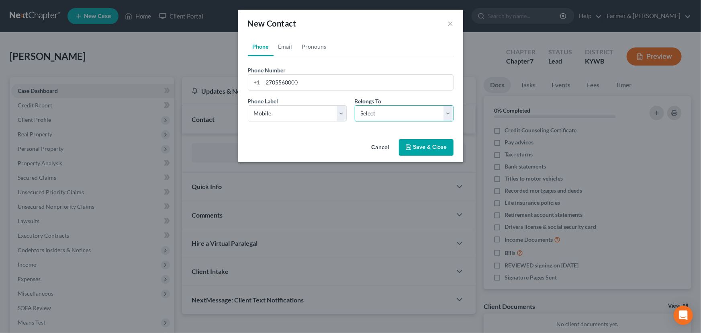
select select "0"
click at [355, 105] on select "Select Client Other" at bounding box center [404, 113] width 99 height 16
select select "0"
drag, startPoint x: 284, startPoint y: 47, endPoint x: 283, endPoint y: 52, distance: 4.4
click at [284, 47] on link "Email" at bounding box center [286, 46] width 24 height 19
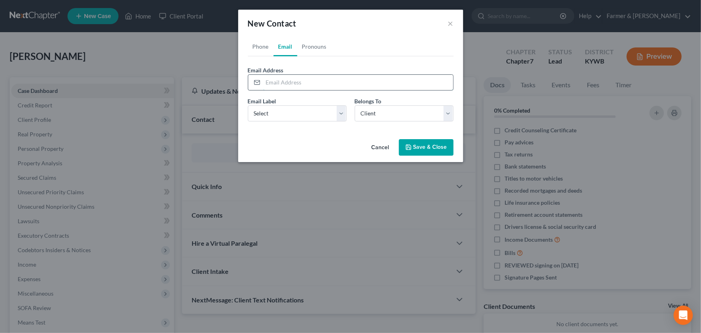
click at [275, 79] on input "email" at bounding box center [358, 82] width 190 height 15
paste input "[EMAIL_ADDRESS][DOMAIN_NAME]"
type input "[EMAIL_ADDRESS][DOMAIN_NAME]"
click at [314, 106] on select "Select Home Work Other" at bounding box center [297, 113] width 99 height 16
select select "0"
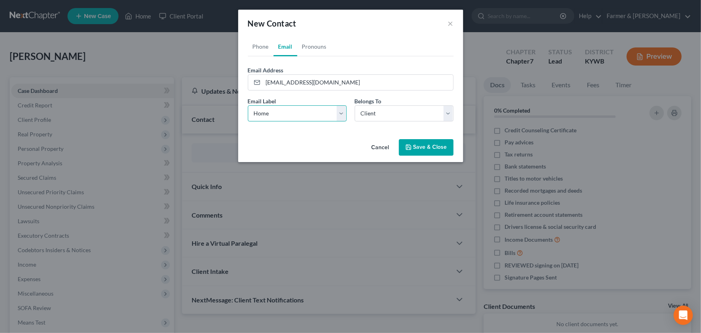
click at [248, 105] on select "Select Home Work Other" at bounding box center [297, 113] width 99 height 16
click at [427, 146] on button "Save & Close" at bounding box center [426, 147] width 55 height 17
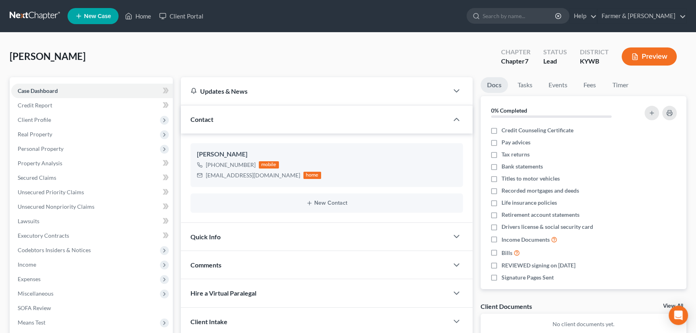
click at [318, 56] on div "[PERSON_NAME] Upgraded Chapter Chapter 7 Status Lead District [GEOGRAPHIC_DATA]…" at bounding box center [348, 59] width 676 height 35
click at [171, 60] on div "[PERSON_NAME] Upgraded Chapter Chapter 7 Status Lead District [GEOGRAPHIC_DATA]…" at bounding box center [348, 59] width 676 height 35
click at [201, 56] on div "[PERSON_NAME] Upgraded Chapter Chapter 7 Status Lead District [GEOGRAPHIC_DATA]…" at bounding box center [348, 59] width 676 height 35
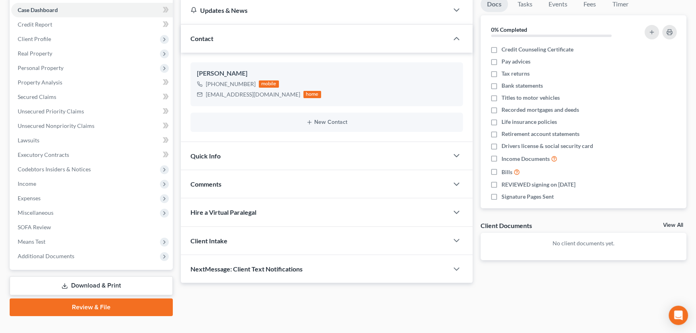
scroll to position [93, 0]
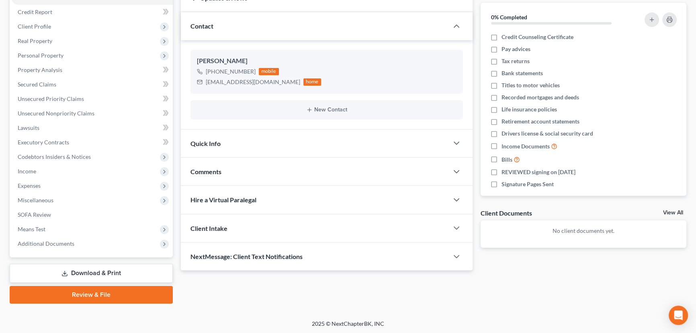
click at [241, 167] on div "Comments" at bounding box center [315, 171] width 268 height 28
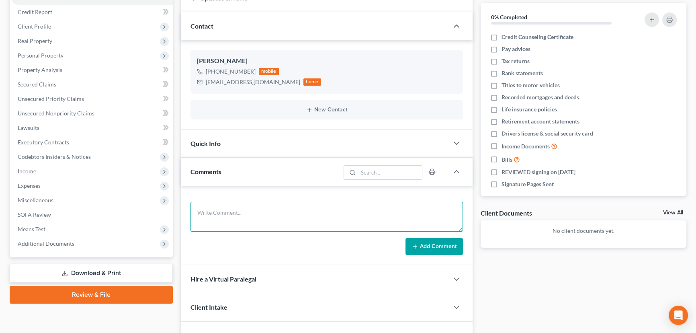
click at [249, 211] on textarea at bounding box center [326, 217] width 272 height 30
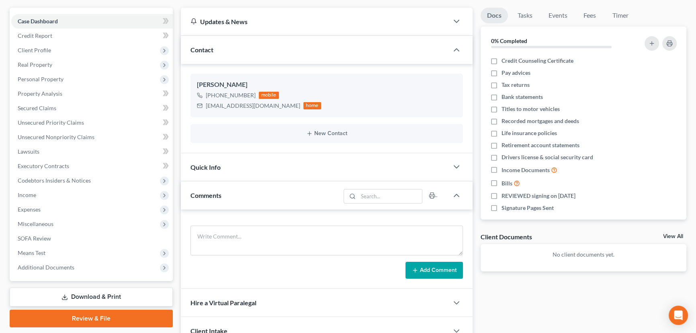
scroll to position [57, 0]
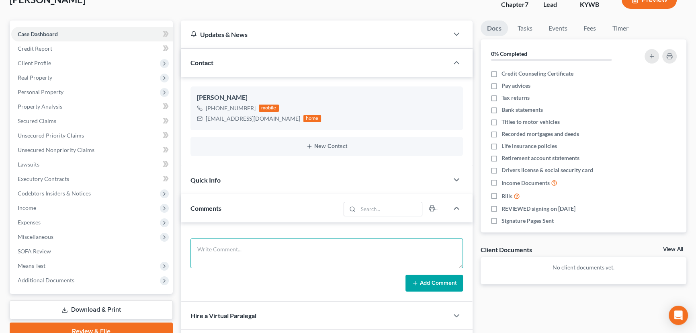
click at [219, 238] on textarea at bounding box center [326, 253] width 272 height 30
click at [274, 248] on textarea at bounding box center [326, 253] width 272 height 30
click at [268, 244] on textarea "Attorney's notes:" at bounding box center [326, 253] width 272 height 30
paste textarea "Married gentleman. Debt of about $30,000 in CC and personal loans, and medical …"
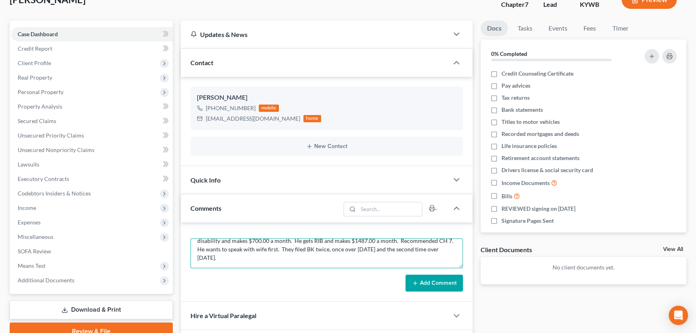
scroll to position [35, 0]
click at [250, 253] on textarea "Attorney's notes: Married gentleman. Debt of about $30,000 in CC and personal l…" at bounding box center [326, 253] width 272 height 30
click at [228, 261] on textarea "Attorney's notes: Married gentleman. Debt of about $30,000 in CC and personal l…" at bounding box center [326, 253] width 272 height 30
paste textarea "Attorney handled entire consult"
type textarea "Attorney's notes: Married gentleman. Debt of about $30,000 in CC and personal l…"
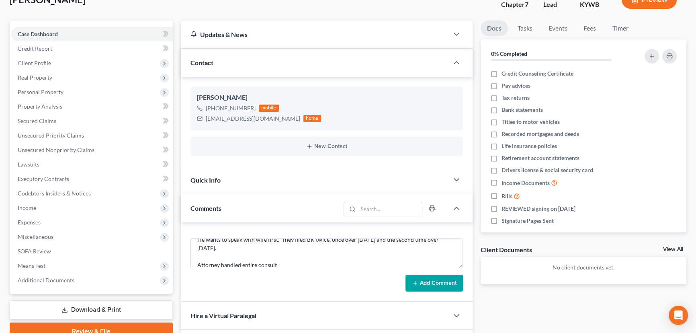
click at [416, 283] on icon at bounding box center [415, 283] width 6 height 6
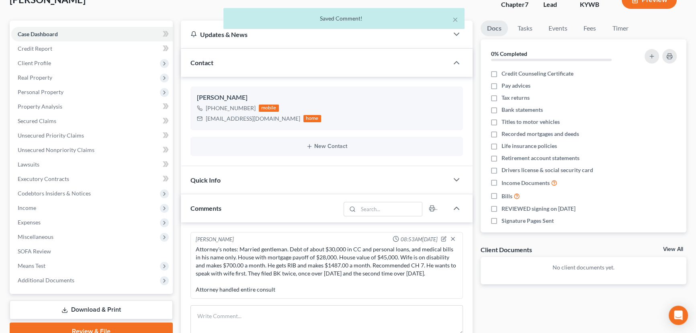
scroll to position [0, 0]
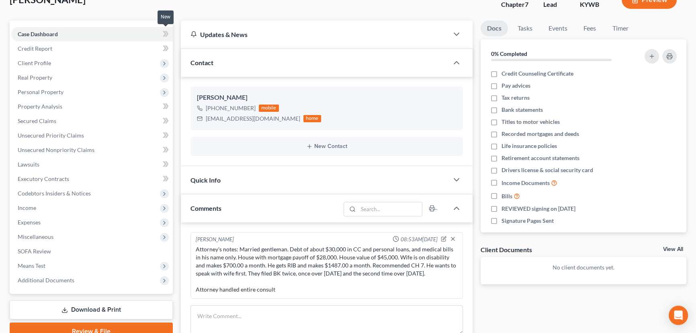
click at [166, 32] on icon at bounding box center [167, 34] width 4 height 6
click at [173, 10] on div "[PERSON_NAME] Upgraded Chapter Chapter 7 Status Lead District [GEOGRAPHIC_DATA]…" at bounding box center [348, 3] width 676 height 35
click at [52, 65] on span "Client Profile" at bounding box center [91, 63] width 161 height 14
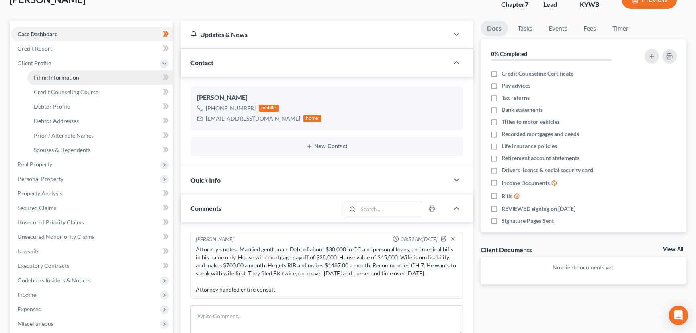
click at [58, 79] on span "Filing Information" at bounding box center [56, 77] width 45 height 7
select select "1"
select select "0"
select select "33"
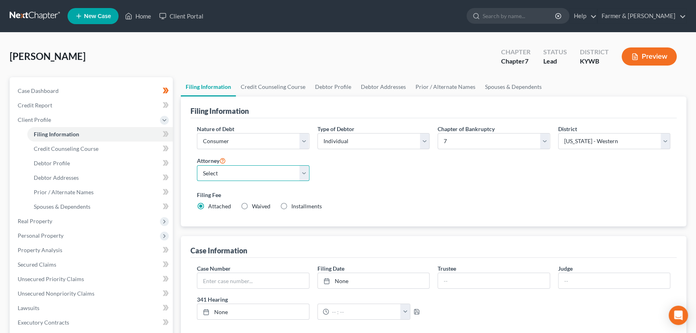
click at [217, 172] on select "Select Todd Farmer - KYWB Todd Farmer - KYEB Samuel Wright - KYWB" at bounding box center [253, 173] width 112 height 16
select select "0"
click at [197, 165] on select "Select Todd Farmer - KYWB Todd Farmer - KYEB Samuel Wright - KYWB" at bounding box center [253, 173] width 112 height 16
click at [347, 137] on select "Select Individual Joint" at bounding box center [373, 141] width 112 height 16
select select "1"
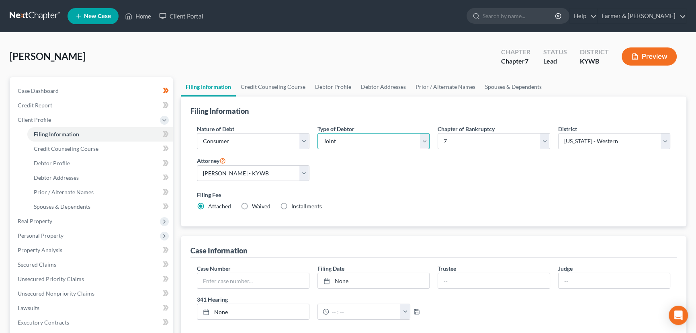
click at [317, 133] on select "Select Individual Joint" at bounding box center [373, 141] width 112 height 16
click at [355, 169] on div "Nature of Debt Select Business Consumer Other Nature of Business Select Clearin…" at bounding box center [433, 171] width 481 height 92
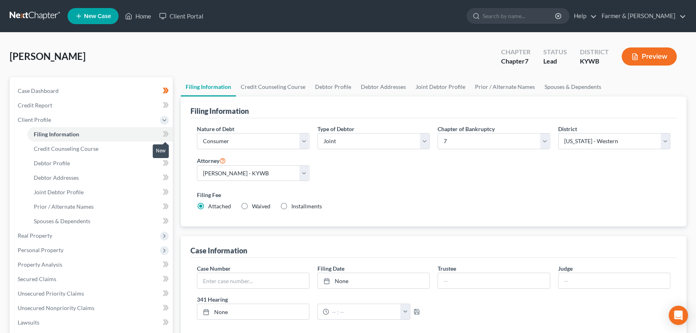
click at [167, 130] on icon at bounding box center [166, 134] width 6 height 10
click at [166, 131] on icon at bounding box center [167, 134] width 4 height 6
click at [169, 61] on div "[PERSON_NAME] Upgraded Chapter Chapter 7 Status Lead District [GEOGRAPHIC_DATA]…" at bounding box center [348, 59] width 676 height 35
drag, startPoint x: 96, startPoint y: 148, endPoint x: 75, endPoint y: 148, distance: 21.3
click at [96, 148] on span "Credit Counseling Course" at bounding box center [66, 148] width 65 height 7
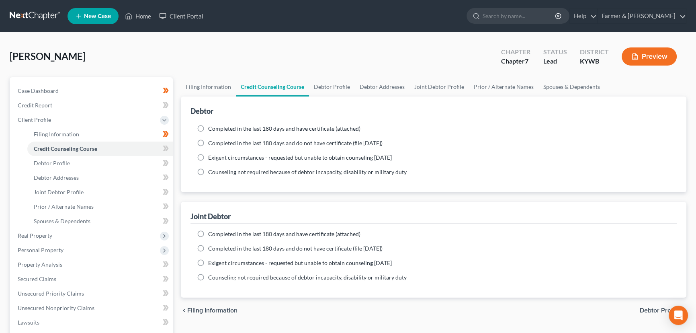
drag, startPoint x: 197, startPoint y: 128, endPoint x: 214, endPoint y: 137, distance: 19.0
click at [208, 128] on label "Completed in the last 180 days and have certificate (attached)" at bounding box center [284, 129] width 152 height 8
click at [211, 128] on input "Completed in the last 180 days and have certificate (attached)" at bounding box center [213, 127] width 5 height 5
radio input "true"
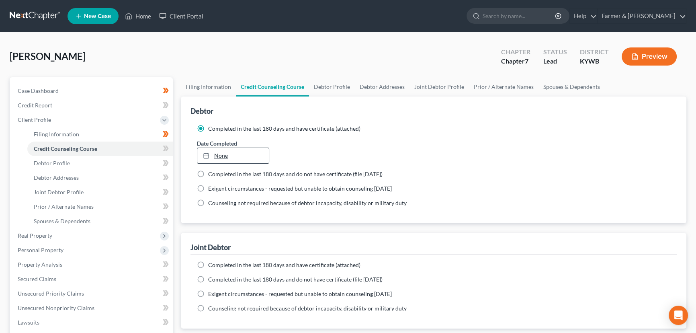
click at [209, 159] on link "None" at bounding box center [232, 155] width 71 height 15
type input "10/7/2025"
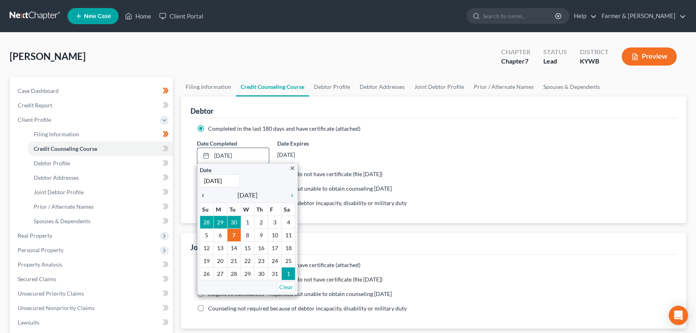
click at [202, 195] on icon "chevron_left" at bounding box center [205, 195] width 10 height 6
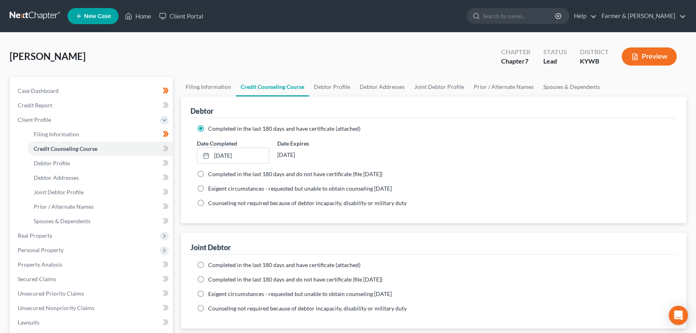
click at [208, 264] on label "Completed in the last 180 days and have certificate (attached)" at bounding box center [284, 265] width 152 height 8
click at [211, 264] on input "Completed in the last 180 days and have certificate (attached)" at bounding box center [213, 263] width 5 height 5
radio input "true"
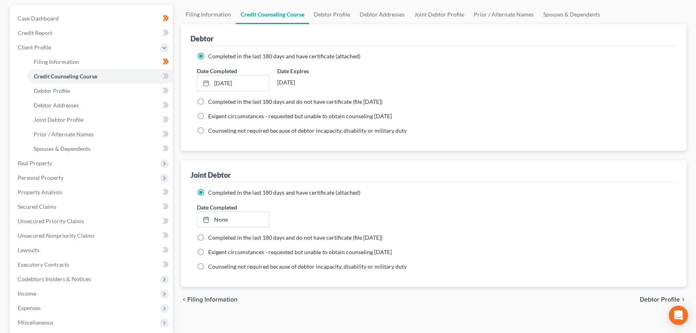
scroll to position [73, 0]
type input "10/7/2025"
click at [227, 221] on link "None" at bounding box center [232, 218] width 71 height 15
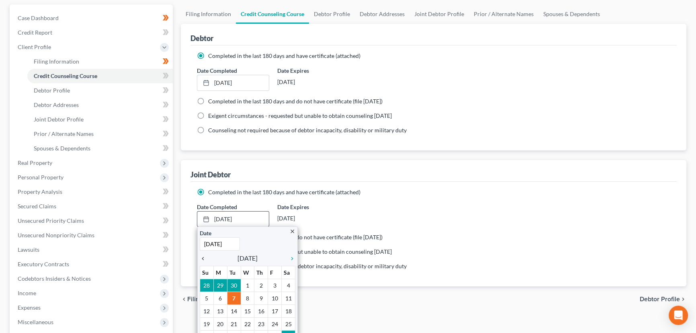
click at [201, 258] on icon "chevron_left" at bounding box center [205, 258] width 10 height 6
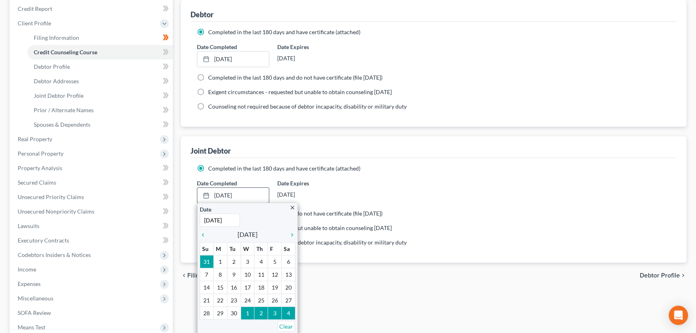
scroll to position [109, 0]
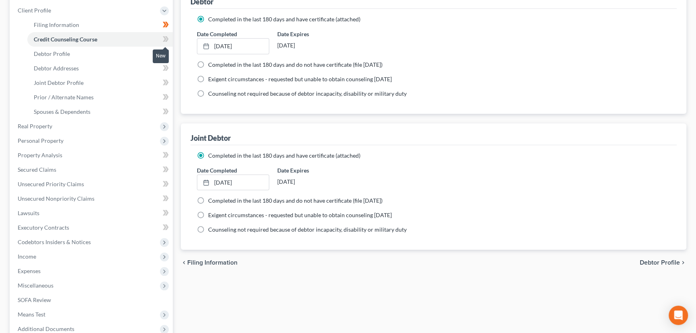
click at [165, 39] on icon at bounding box center [166, 39] width 6 height 10
drag, startPoint x: 165, startPoint y: 39, endPoint x: 170, endPoint y: 43, distance: 6.0
click at [165, 39] on icon at bounding box center [166, 39] width 6 height 10
click at [174, 46] on div "Case Dashboard Payments Invoices Payments Payments Credit Report Client Profile" at bounding box center [91, 178] width 171 height 421
click at [115, 59] on link "Debtor Profile" at bounding box center [99, 54] width 145 height 14
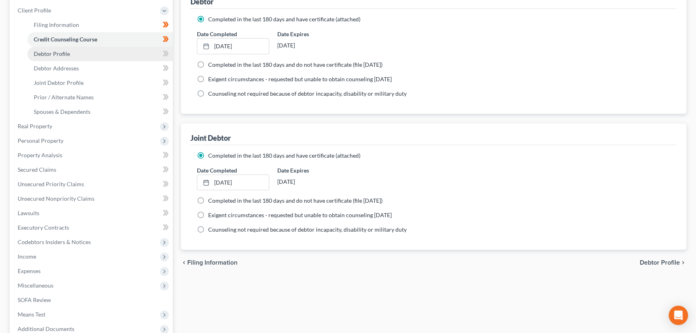
select select "1"
select select "0"
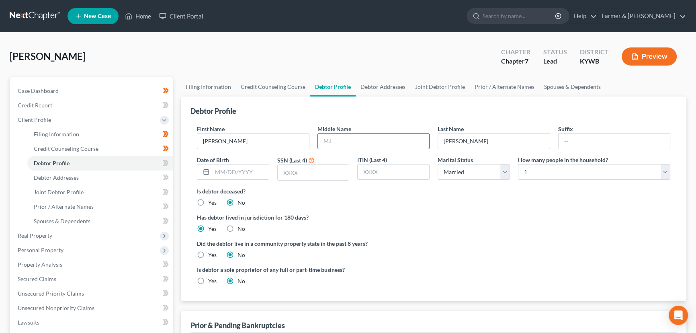
click at [324, 142] on input "text" at bounding box center [374, 140] width 112 height 15
type input "[PERSON_NAME]"
click at [242, 56] on div "[PERSON_NAME] Upgraded Chapter Chapter 7 Status Lead District [GEOGRAPHIC_DATA]…" at bounding box center [348, 59] width 676 height 35
click at [196, 45] on div "[PERSON_NAME] Upgraded Chapter Chapter 7 Status Lead District [GEOGRAPHIC_DATA]…" at bounding box center [348, 59] width 676 height 35
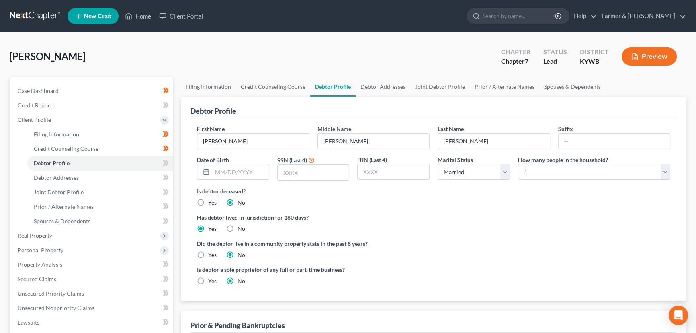
click at [183, 52] on div "[PERSON_NAME] Upgraded Chapter Chapter 7 Status Lead District [GEOGRAPHIC_DATA]…" at bounding box center [348, 59] width 676 height 35
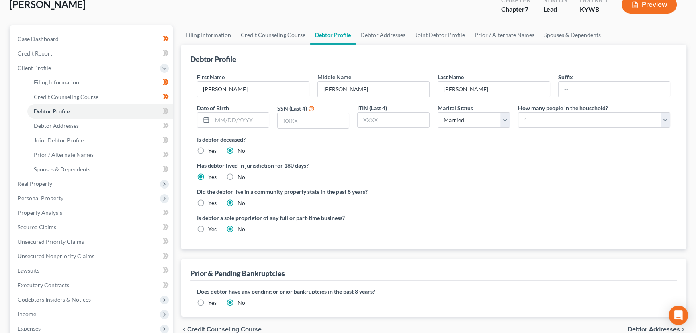
scroll to position [73, 0]
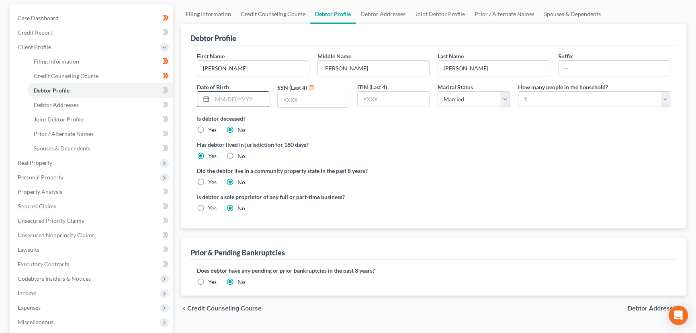
click at [255, 103] on input "text" at bounding box center [240, 99] width 57 height 15
click at [315, 102] on input "text" at bounding box center [313, 99] width 71 height 15
type input "8576"
click at [368, 129] on div "Is debtor deceased? Yes No" at bounding box center [433, 124] width 473 height 20
click at [258, 99] on input "text" at bounding box center [240, 99] width 57 height 15
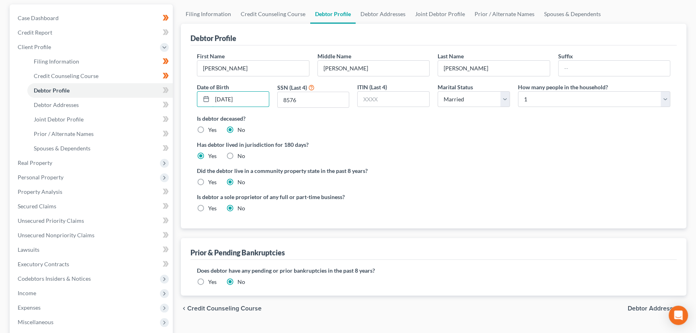
type input "[DATE]"
click at [369, 131] on div "Is debtor deceased? Yes No" at bounding box center [433, 124] width 473 height 20
click at [550, 104] on select "Select 1 2 3 4 5 6 7 8 9 10 11 12 13 14 15 16 17 18 19 20" at bounding box center [594, 99] width 152 height 16
select select "1"
click at [518, 91] on select "Select 1 2 3 4 5 6 7 8 9 10 11 12 13 14 15 16 17 18 19 20" at bounding box center [594, 99] width 152 height 16
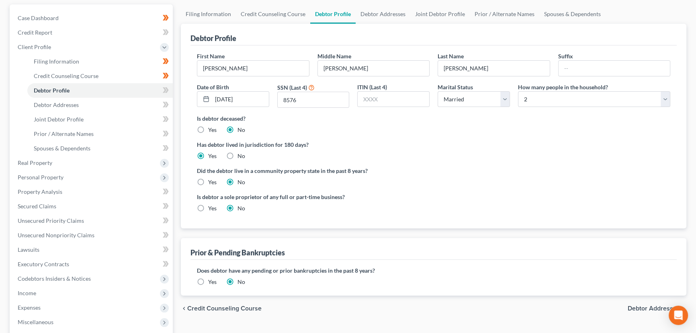
click at [494, 132] on div "Is debtor deceased? Yes No" at bounding box center [433, 124] width 473 height 20
click at [165, 88] on icon at bounding box center [165, 90] width 4 height 6
click at [79, 102] on link "Debtor Addresses" at bounding box center [99, 105] width 145 height 14
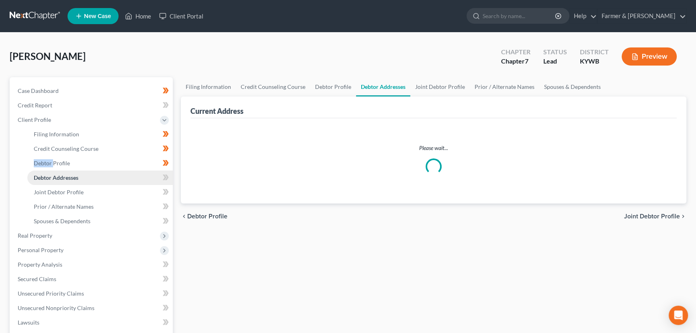
select select "0"
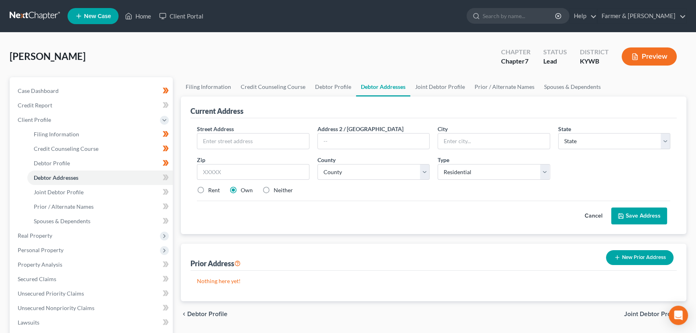
click at [197, 63] on div "[PERSON_NAME] Upgraded Chapter Chapter 7 Status Lead District [GEOGRAPHIC_DATA]…" at bounding box center [348, 59] width 676 height 35
click at [219, 144] on input "text" at bounding box center [253, 140] width 112 height 15
paste input "1584 Stahl Rd"
type input "1584 [PERSON_NAME] Road"
click at [240, 64] on div "[PERSON_NAME] Upgraded Chapter Chapter 7 Status Lead District [GEOGRAPHIC_DATA]…" at bounding box center [348, 59] width 676 height 35
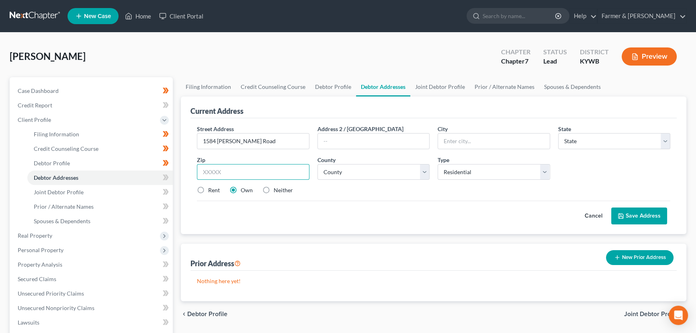
click at [231, 171] on input "text" at bounding box center [253, 172] width 112 height 16
paste input "42056"
type input "42056"
click at [349, 196] on div "Street Address * 1584 Stahl Road Address 2 / PO Box City * State * State AL AK …" at bounding box center [433, 163] width 481 height 76
type input "[GEOGRAPHIC_DATA]"
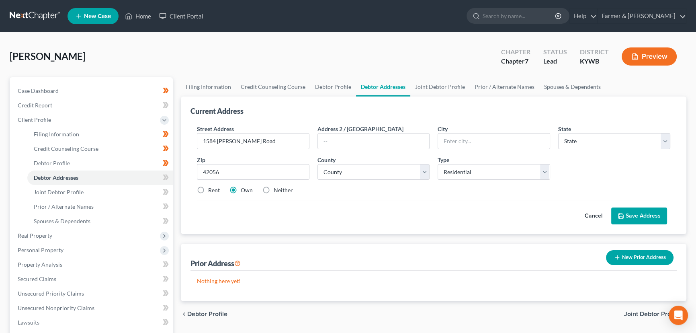
select select "18"
click at [341, 175] on select "County Adair County Allen County Anderson County Ballard County Barren County B…" at bounding box center [373, 172] width 112 height 16
select select "3"
click at [317, 164] on select "County Adair County Allen County Anderson County Ballard County Barren County B…" at bounding box center [373, 172] width 112 height 16
click at [349, 37] on div "Wallace, Michael Upgraded Chapter Chapter 7 Status Lead District KYWB Preview P…" at bounding box center [348, 273] width 696 height 481
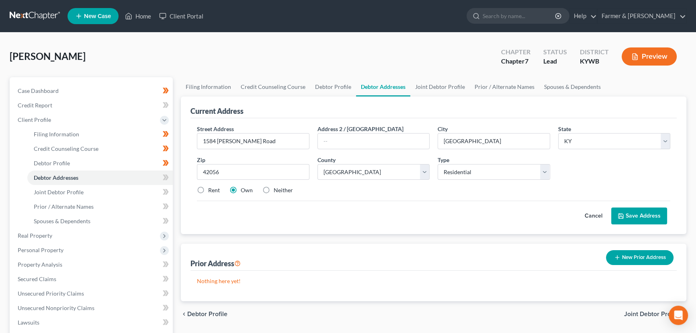
click at [628, 217] on button "Save Address" at bounding box center [639, 215] width 56 height 17
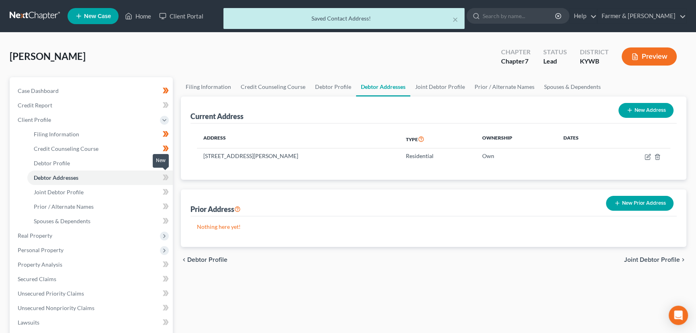
click at [168, 179] on icon at bounding box center [166, 177] width 6 height 10
click at [169, 180] on span at bounding box center [166, 178] width 14 height 12
click at [175, 161] on div "Case Dashboard Payments Invoices Payments Payments Credit Report Client Profile" at bounding box center [91, 287] width 171 height 421
click at [98, 194] on link "Joint Debtor Profile" at bounding box center [99, 192] width 145 height 14
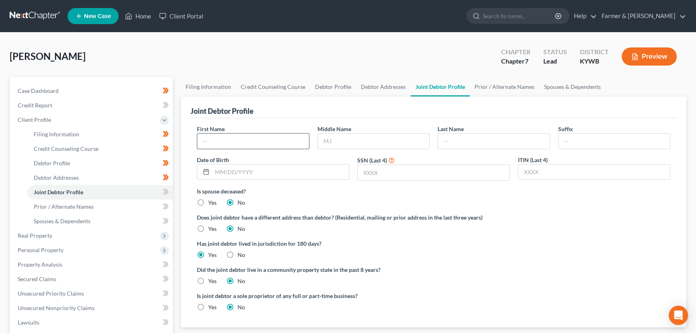
click at [281, 140] on input "text" at bounding box center [253, 140] width 112 height 15
type input "Margaret"
type input "Marie"
type input "[PERSON_NAME]"
click at [233, 172] on input "text" at bounding box center [280, 171] width 137 height 15
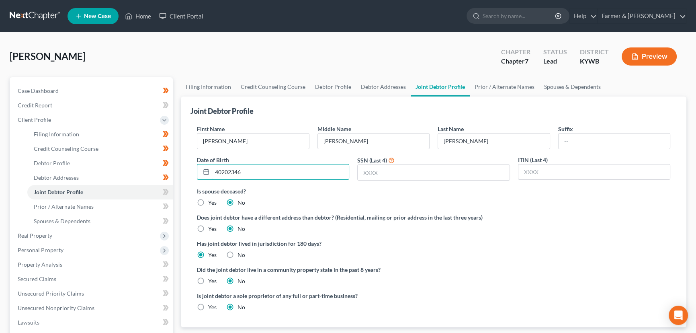
type input "402023463"
drag, startPoint x: 254, startPoint y: 175, endPoint x: 211, endPoint y: 185, distance: 44.1
click at [211, 185] on div "First Name Margaret Middle Name Marie Last Name Wallace Suffix Date of Birth 40…" at bounding box center [433, 156] width 481 height 62
click at [175, 188] on div "Case Dashboard Payments Invoices Payments Payments Credit Report Client Profile" at bounding box center [91, 287] width 171 height 421
click at [113, 182] on link "Debtor Addresses" at bounding box center [99, 177] width 145 height 14
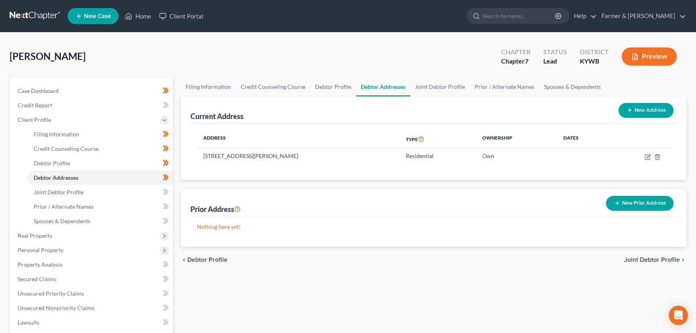
click at [180, 56] on div "[PERSON_NAME] Upgraded Chapter Chapter 7 Status Lead District [GEOGRAPHIC_DATA]…" at bounding box center [348, 59] width 676 height 35
click at [325, 46] on div "[PERSON_NAME] Upgraded Chapter Chapter 7 Status Lead District [GEOGRAPHIC_DATA]…" at bounding box center [348, 59] width 676 height 35
click at [343, 59] on div "[PERSON_NAME] Upgraded Chapter Chapter 7 Status Lead District [GEOGRAPHIC_DATA]…" at bounding box center [348, 59] width 676 height 35
click at [72, 161] on link "Debtor Profile" at bounding box center [99, 163] width 145 height 14
select select "1"
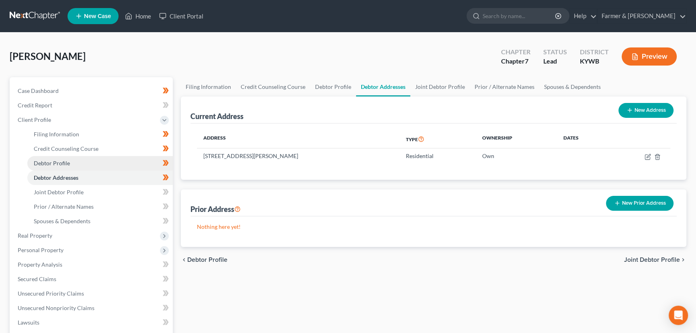
select select "1"
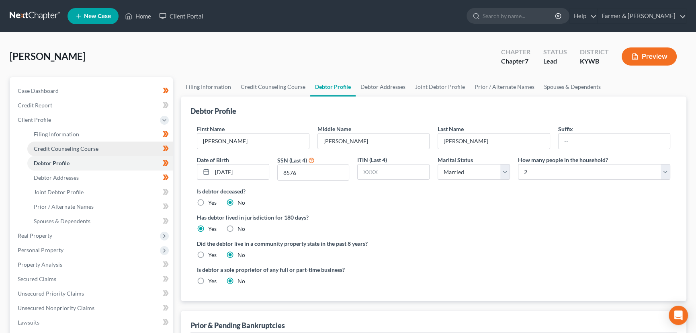
click at [113, 152] on link "Credit Counseling Course" at bounding box center [99, 148] width 145 height 14
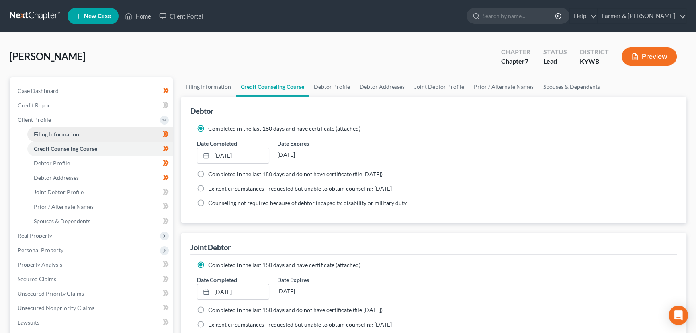
click at [41, 133] on span "Filing Information" at bounding box center [56, 134] width 45 height 7
select select "1"
select select "0"
select select "33"
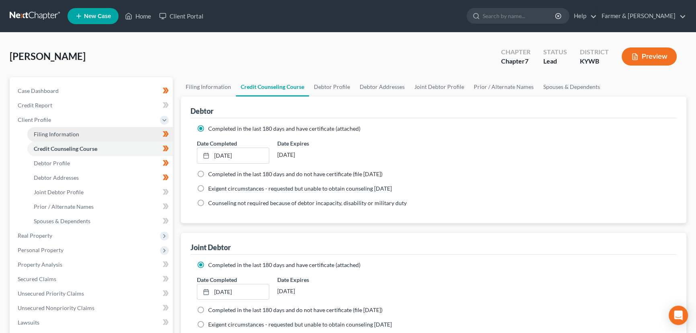
select select "0"
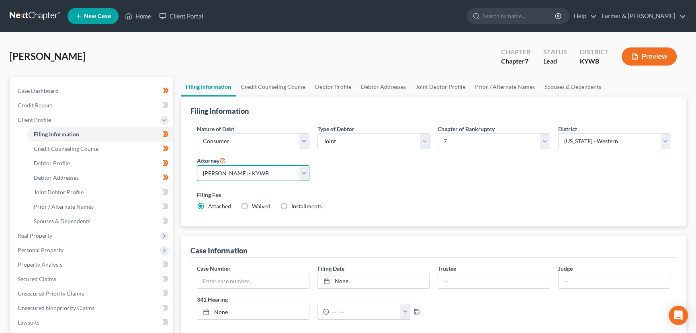
click at [249, 174] on select "Select Todd Farmer - KYWB Todd Farmer - KYEB Samuel Wright - KYWB" at bounding box center [253, 173] width 112 height 16
click at [393, 175] on div "Nature of Debt Select Business Consumer Other Nature of Business Select Clearin…" at bounding box center [433, 171] width 481 height 92
click at [339, 143] on select "Select Individual Joint" at bounding box center [373, 141] width 112 height 16
select select "0"
click at [317, 133] on select "Select Individual Joint" at bounding box center [373, 141] width 112 height 16
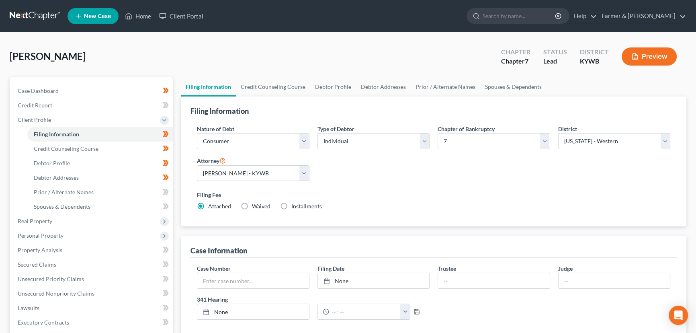
click at [352, 165] on div "Nature of Debt Select Business Consumer Other Nature of Business Select Clearin…" at bounding box center [433, 171] width 481 height 92
click at [229, 60] on div "[PERSON_NAME] Upgraded Chapter Chapter 7 Status Lead District [GEOGRAPHIC_DATA]…" at bounding box center [348, 59] width 676 height 35
click at [265, 56] on div "[PERSON_NAME] Upgraded Chapter Chapter 7 Status Lead District [GEOGRAPHIC_DATA]…" at bounding box center [348, 59] width 676 height 35
click at [213, 52] on div "[PERSON_NAME] Upgraded Chapter Chapter 7 Status Lead District [GEOGRAPHIC_DATA]…" at bounding box center [348, 59] width 676 height 35
click at [196, 43] on div "[PERSON_NAME] Upgraded Chapter Chapter 7 Status Lead District [GEOGRAPHIC_DATA]…" at bounding box center [348, 59] width 676 height 35
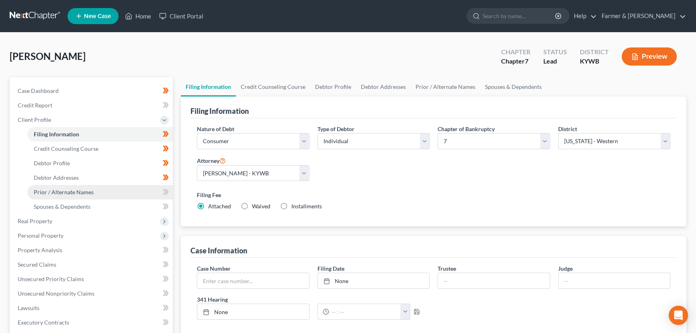
click at [88, 191] on span "Prior / Alternate Names" at bounding box center [64, 191] width 60 height 7
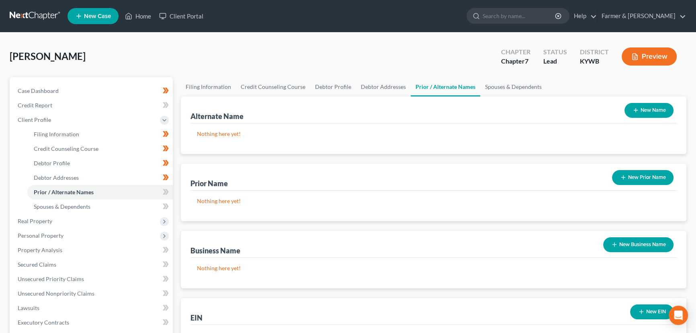
click at [196, 41] on div "Wallace, Michael Upgraded Chapter Chapter 7 Status Lead District KYWB Preview P…" at bounding box center [348, 266] width 696 height 467
click at [181, 143] on div "Alternate Name New Name Nothing here yet!" at bounding box center [433, 124] width 505 height 57
click at [186, 49] on div "[PERSON_NAME] Upgraded Chapter Chapter 7 Status Lead District [GEOGRAPHIC_DATA]…" at bounding box center [348, 59] width 676 height 35
click at [179, 68] on div "[PERSON_NAME] Upgraded Chapter Chapter 7 Status Lead District [GEOGRAPHIC_DATA]…" at bounding box center [348, 59] width 676 height 35
click at [177, 98] on div "Filing Information Credit Counseling Course Debtor Profile Debtor Addresses Pri…" at bounding box center [433, 280] width 513 height 406
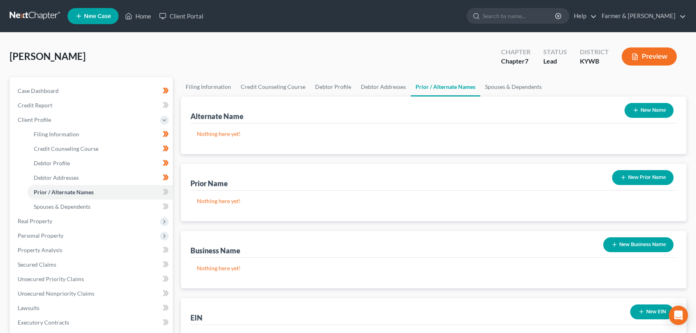
click at [194, 41] on div "Wallace, Michael Upgraded Chapter Chapter 7 Status Lead District KYWB Preview P…" at bounding box center [348, 266] width 696 height 467
click at [177, 56] on div "[PERSON_NAME] Upgraded Chapter Chapter 7 Status Lead District [GEOGRAPHIC_DATA]…" at bounding box center [348, 59] width 676 height 35
click at [156, 53] on div "[PERSON_NAME] Upgraded Chapter Chapter 7 Status Lead District [GEOGRAPHIC_DATA]…" at bounding box center [348, 59] width 676 height 35
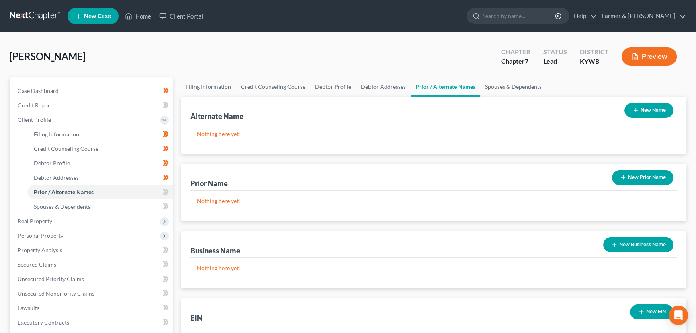
click at [178, 56] on div "[PERSON_NAME] Upgraded Chapter Chapter 7 Status Lead District [GEOGRAPHIC_DATA]…" at bounding box center [348, 59] width 676 height 35
click at [186, 45] on div "[PERSON_NAME] Upgraded Chapter Chapter 7 Status Lead District [GEOGRAPHIC_DATA]…" at bounding box center [348, 59] width 676 height 35
click at [58, 121] on span "Client Profile" at bounding box center [91, 119] width 161 height 14
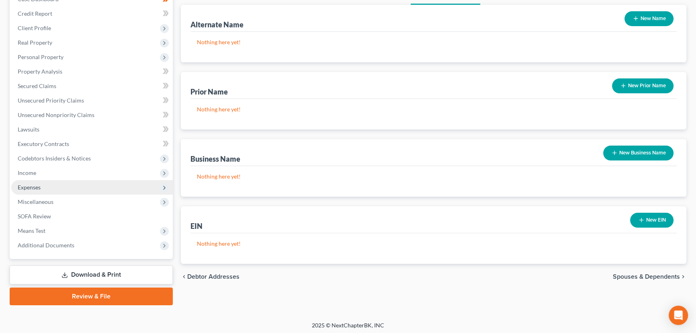
scroll to position [93, 0]
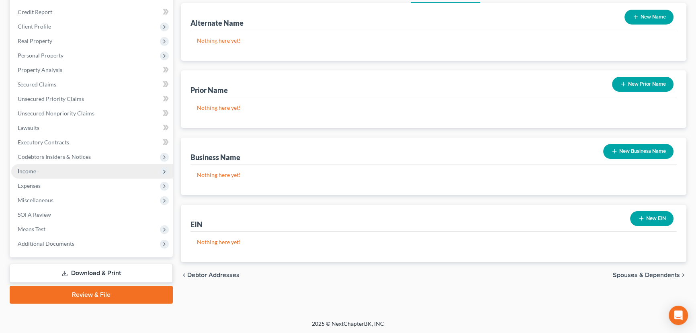
click at [36, 170] on span "Income" at bounding box center [91, 171] width 161 height 14
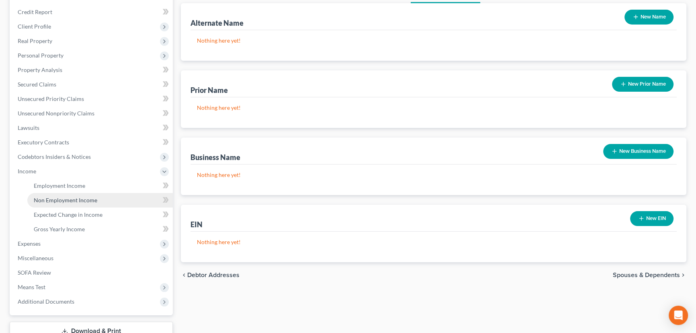
click at [54, 195] on link "Non Employment Income" at bounding box center [99, 200] width 145 height 14
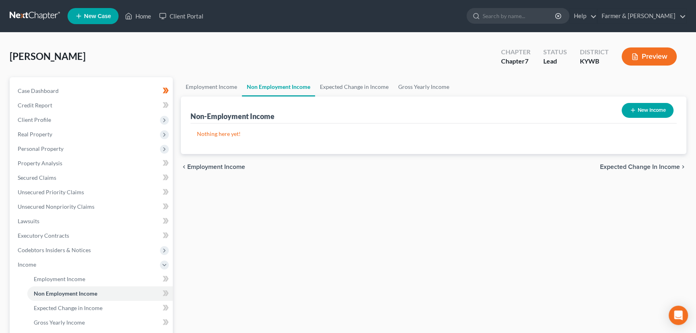
click at [638, 116] on button "New Income" at bounding box center [647, 110] width 52 height 15
select select "0"
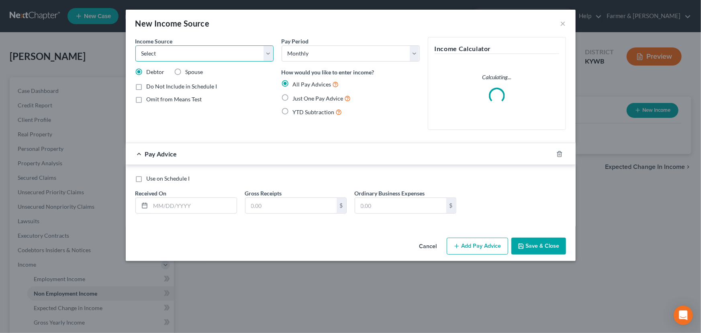
click at [205, 59] on select "Select Unemployment Disability (from employer) Pension Retirement Social Securi…" at bounding box center [204, 53] width 138 height 16
select select "4"
click at [135, 45] on select "Select Unemployment Disability (from employer) Pension Retirement Social Securi…" at bounding box center [204, 53] width 138 height 16
click at [310, 95] on span "Just One Pay Advice" at bounding box center [318, 98] width 51 height 7
click at [301, 95] on input "Just One Pay Advice" at bounding box center [298, 96] width 5 height 5
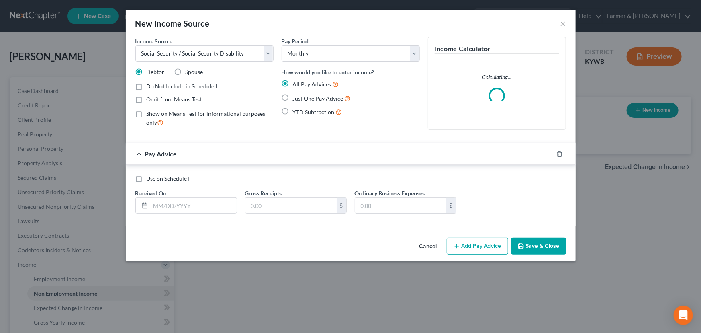
radio input "true"
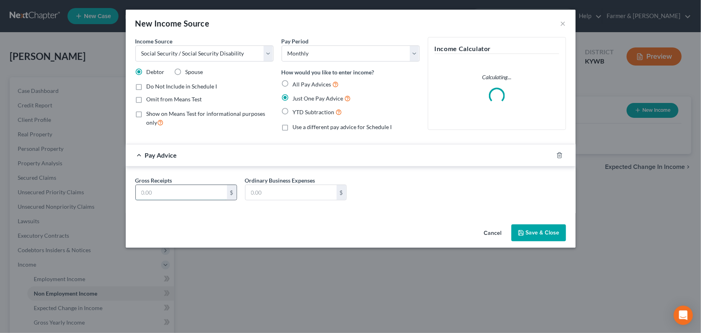
click at [202, 195] on input "text" at bounding box center [181, 192] width 91 height 15
click at [484, 232] on button "Cancel" at bounding box center [493, 233] width 31 height 16
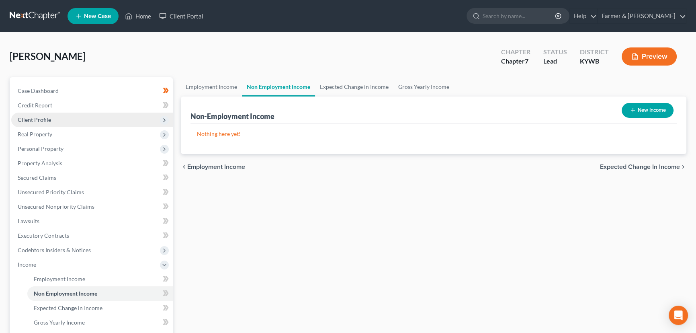
click at [59, 117] on span "Client Profile" at bounding box center [91, 119] width 161 height 14
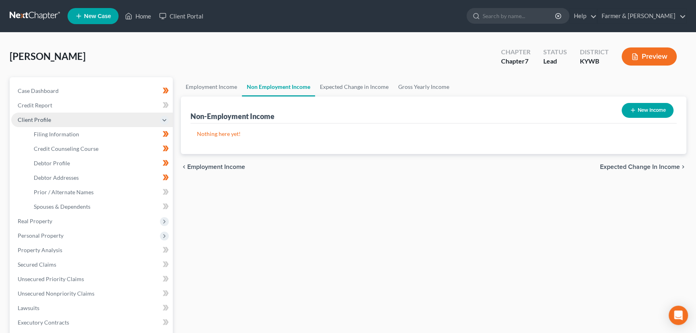
click at [53, 122] on span "Client Profile" at bounding box center [91, 119] width 161 height 14
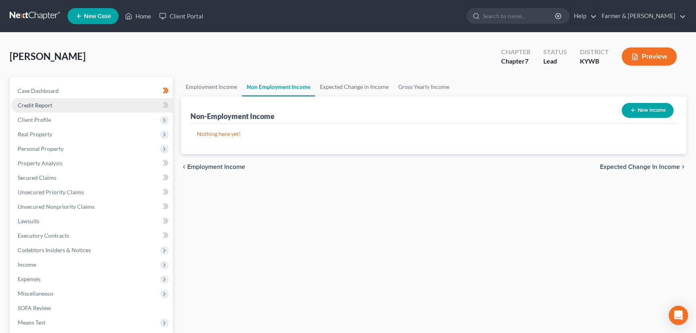
click at [56, 107] on link "Credit Report" at bounding box center [91, 105] width 161 height 14
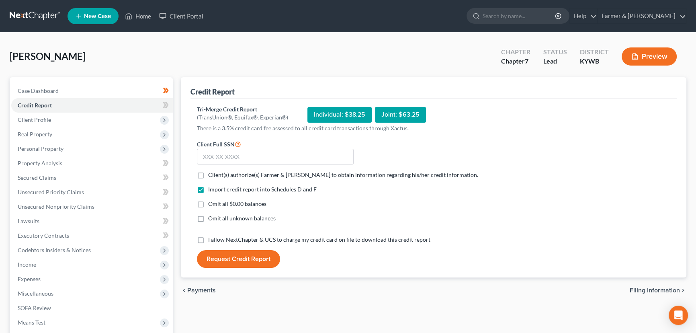
click at [208, 174] on label "Client(s) authorize(s) Farmer & Wright to obtain information regarding his/her …" at bounding box center [343, 175] width 270 height 8
click at [211, 174] on input "Client(s) authorize(s) Farmer & Wright to obtain information regarding his/her …" at bounding box center [213, 173] width 5 height 5
checkbox input "true"
click at [208, 204] on label "Omit all $0.00 balances" at bounding box center [237, 204] width 58 height 8
click at [211, 204] on input "Omit all $0.00 balances" at bounding box center [213, 202] width 5 height 5
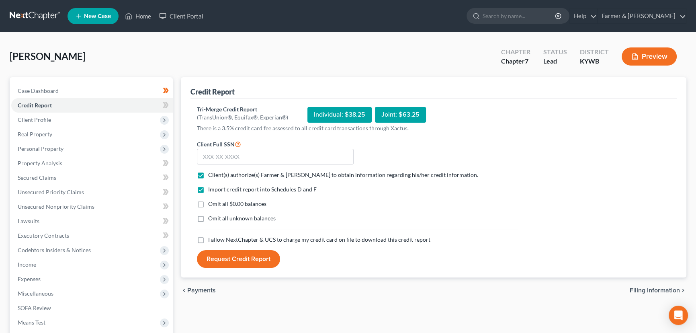
checkbox input "true"
click at [208, 238] on label "I allow NextChapter & UCS to charge my credit card on file to download this cre…" at bounding box center [319, 239] width 222 height 8
click at [211, 238] on input "I allow NextChapter & UCS to charge my credit card on file to download this cre…" at bounding box center [213, 237] width 5 height 5
checkbox input "true"
click at [212, 159] on input "text" at bounding box center [275, 157] width 157 height 16
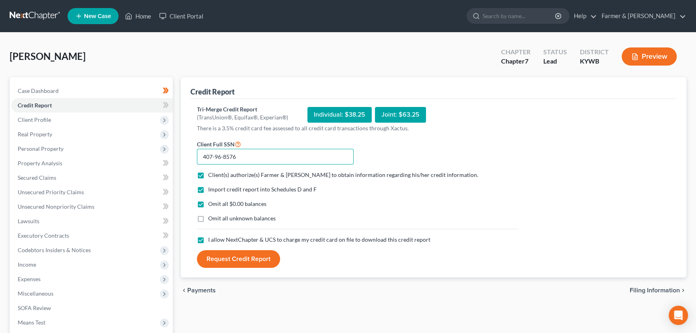
type input "407-96-8576"
click at [206, 265] on button "Request Credit Report" at bounding box center [238, 259] width 83 height 18
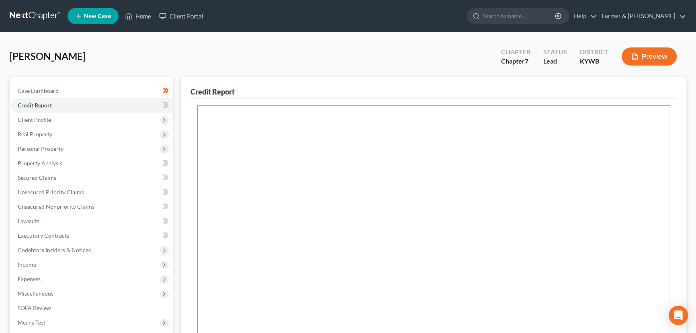
click at [190, 50] on div "[PERSON_NAME] Upgraded Chapter Chapter 7 Status Lead District [GEOGRAPHIC_DATA]…" at bounding box center [348, 59] width 676 height 35
click at [167, 104] on icon at bounding box center [167, 105] width 4 height 6
click at [204, 60] on div "[PERSON_NAME] Upgraded Chapter Chapter 7 Status Lead District [GEOGRAPHIC_DATA]…" at bounding box center [348, 59] width 676 height 35
click at [57, 135] on span "Real Property" at bounding box center [91, 134] width 161 height 14
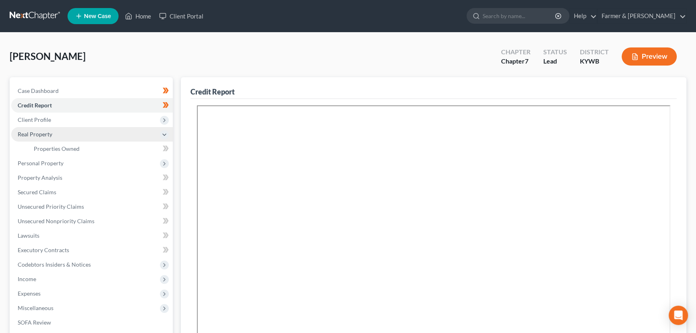
click at [67, 133] on span "Real Property" at bounding box center [91, 134] width 161 height 14
click at [54, 135] on span "Real Property" at bounding box center [91, 134] width 161 height 14
click at [61, 149] on span "Properties Owned" at bounding box center [57, 148] width 46 height 7
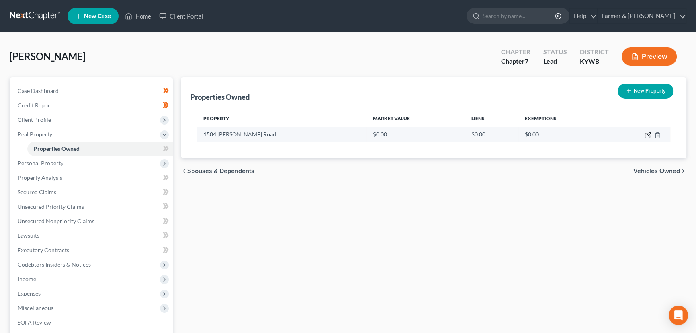
click at [647, 133] on icon "button" at bounding box center [647, 135] width 5 height 5
select select "18"
select select "3"
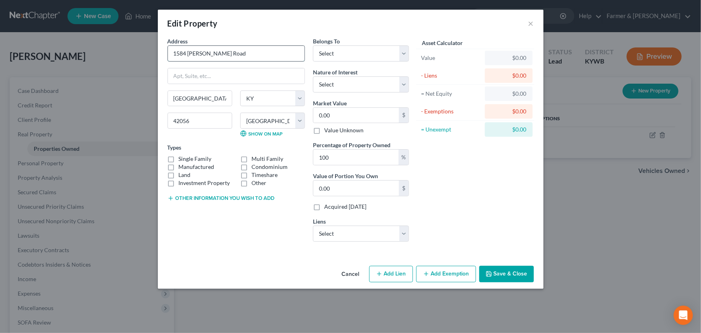
drag, startPoint x: 224, startPoint y: 55, endPoint x: 176, endPoint y: 56, distance: 48.2
click at [176, 56] on input "1584 [PERSON_NAME] Road" at bounding box center [236, 53] width 137 height 15
click at [204, 53] on input "1584 [PERSON_NAME] Road" at bounding box center [236, 53] width 137 height 15
drag, startPoint x: 221, startPoint y: 51, endPoint x: 160, endPoint y: 55, distance: 60.8
click at [160, 55] on div "Address * [GEOGRAPHIC_DATA][PERSON_NAME] [GEOGRAPHIC_DATA] [US_STATE][GEOGRAPHI…" at bounding box center [351, 149] width 386 height 225
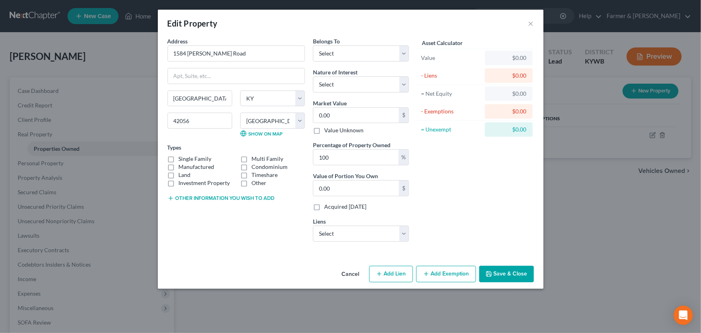
click at [179, 163] on label "Manufactured" at bounding box center [197, 167] width 36 height 8
click at [182, 163] on input "Manufactured" at bounding box center [184, 165] width 5 height 5
click at [179, 164] on label "Manufactured" at bounding box center [197, 167] width 36 height 8
click at [182, 164] on input "Manufactured" at bounding box center [184, 165] width 5 height 5
checkbox input "false"
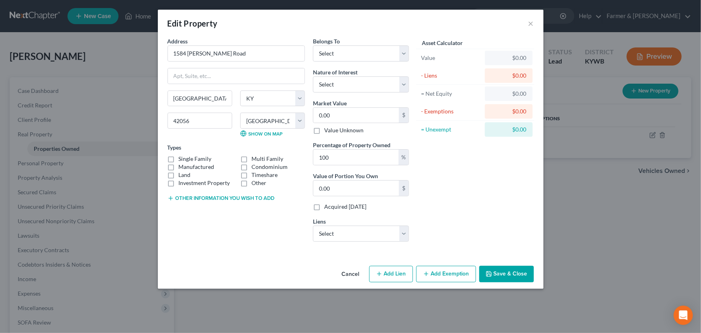
click at [179, 159] on label "Single Family" at bounding box center [195, 159] width 33 height 8
click at [182, 159] on input "Single Family" at bounding box center [184, 157] width 5 height 5
checkbox input "true"
click at [333, 52] on select "Select Debtor 1 Only Debtor 2 Only Debtor 1 And Debtor 2 Only At Least One Of T…" at bounding box center [361, 53] width 96 height 16
click at [313, 45] on select "Select Debtor 1 Only Debtor 2 Only Debtor 1 And Debtor 2 Only At Least One Of T…" at bounding box center [361, 53] width 96 height 16
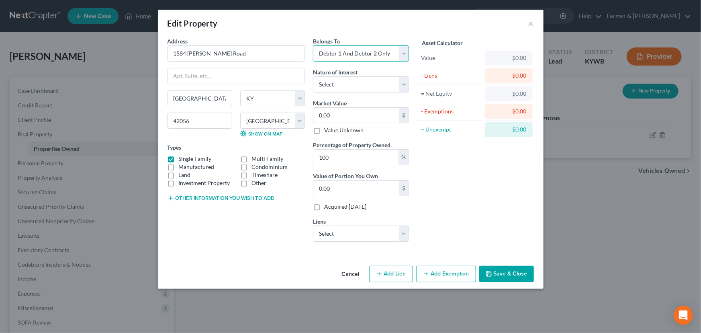
drag, startPoint x: 339, startPoint y: 55, endPoint x: 341, endPoint y: 59, distance: 4.5
click at [339, 55] on select "Select Debtor 1 Only Debtor 2 Only Debtor 1 And Debtor 2 Only At Least One Of T…" at bounding box center [361, 53] width 96 height 16
select select "3"
click at [313, 45] on select "Select Debtor 1 Only Debtor 2 Only Debtor 1 And Debtor 2 Only At Least One Of T…" at bounding box center [361, 53] width 96 height 16
click at [350, 87] on select "Select Fee Simple Joint Tenant Life Estate Equitable Interest Future Interest T…" at bounding box center [361, 84] width 96 height 16
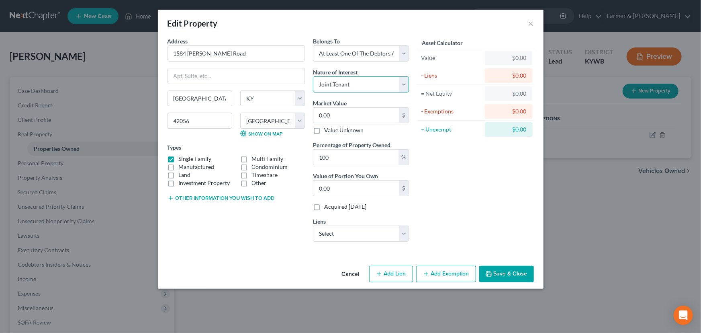
click at [313, 76] on select "Select Fee Simple Joint Tenant Life Estate Equitable Interest Future Interest T…" at bounding box center [361, 84] width 96 height 16
click at [337, 81] on select "Select Fee Simple Joint Tenant Life Estate Equitable Interest Future Interest T…" at bounding box center [361, 84] width 96 height 16
select select "0"
click at [313, 76] on select "Select Fee Simple Joint Tenant Life Estate Equitable Interest Future Interest T…" at bounding box center [361, 84] width 96 height 16
click at [446, 174] on div "Asset Calculator Value $0.00 - Liens $0.00 = Net Equity $0.00 - Exemptions $0.0…" at bounding box center [475, 142] width 125 height 211
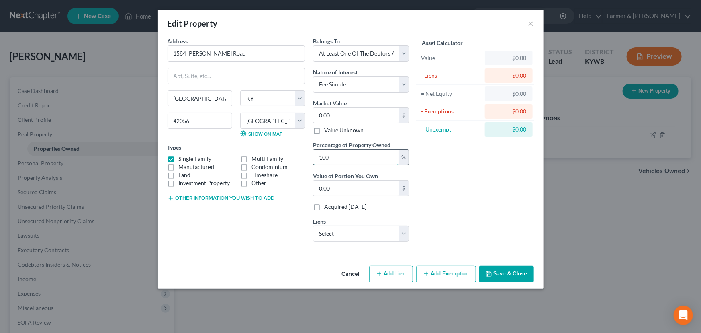
click at [337, 161] on input "100" at bounding box center [355, 156] width 85 height 15
type input "10"
type input "0"
type input "1"
type input "5"
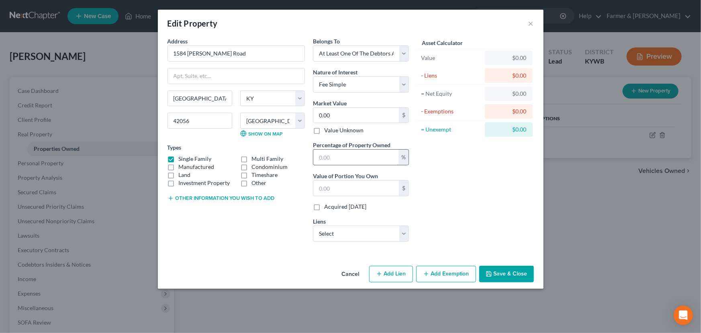
type input "0"
type input "50"
click at [457, 188] on div "Asset Calculator Value $0.00 - Liens $0.00 = Net Equity $0.00 - Exemptions $0.0…" at bounding box center [475, 142] width 125 height 211
click at [263, 258] on div "Address * [GEOGRAPHIC_DATA][PERSON_NAME] [GEOGRAPHIC_DATA] [US_STATE][GEOGRAPHI…" at bounding box center [351, 149] width 386 height 225
click at [337, 116] on input "0.00" at bounding box center [356, 115] width 86 height 15
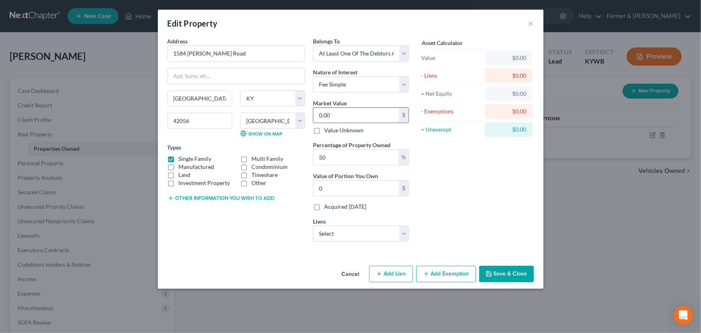
type input "1"
type input "0.50"
type input "14"
type input "7.00"
type input "144"
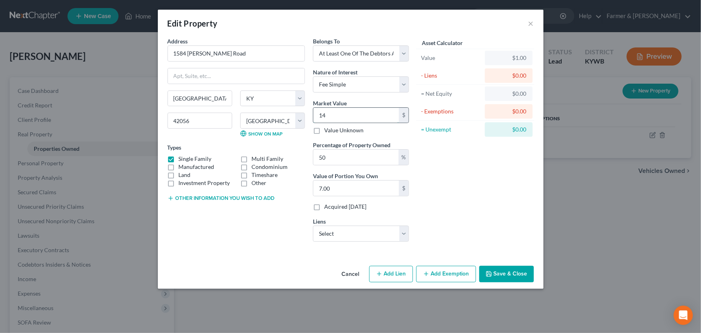
type input "72.00"
type input "1448"
type input "724.00"
type input "144,800"
type input "72,400.00"
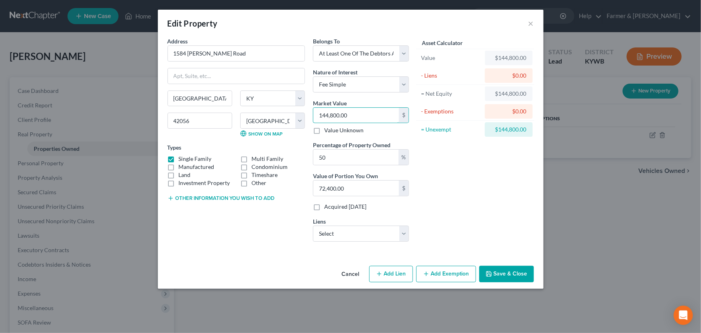
type input "144,800.00"
click at [446, 175] on div "Asset Calculator Value $144,800.00 - Liens $0.00 = Net Equity $144,800.00 - Exe…" at bounding box center [475, 142] width 125 height 211
click at [205, 197] on button "Other information you wish to add" at bounding box center [220, 198] width 107 height 6
click at [486, 267] on button "Save & Close" at bounding box center [506, 273] width 55 height 17
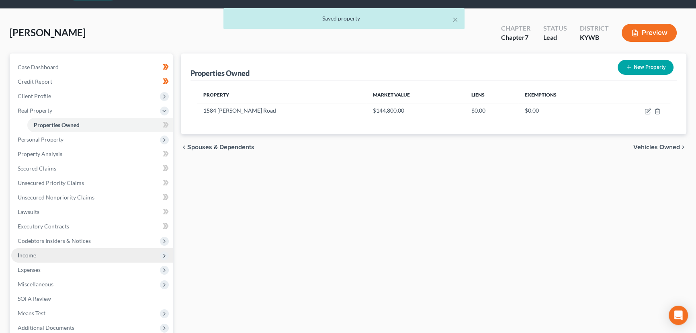
scroll to position [36, 0]
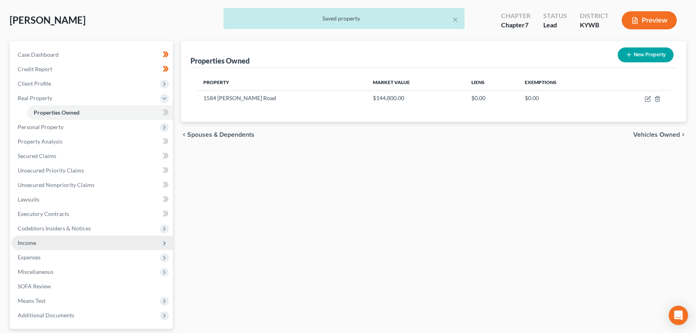
click at [30, 241] on span "Income" at bounding box center [27, 242] width 18 height 7
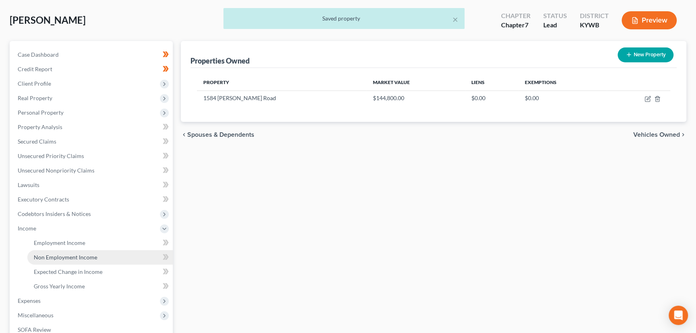
click at [40, 256] on span "Non Employment Income" at bounding box center [65, 256] width 63 height 7
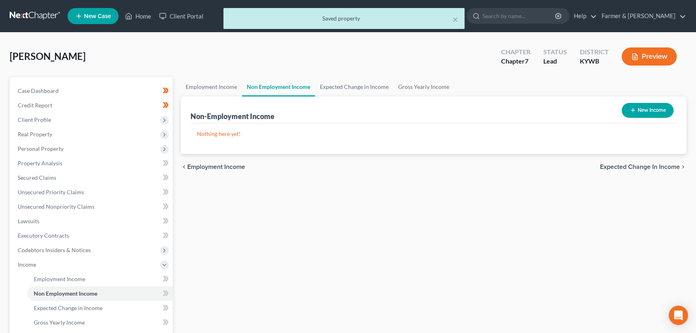
click at [622, 109] on button "New Income" at bounding box center [647, 110] width 52 height 15
select select "0"
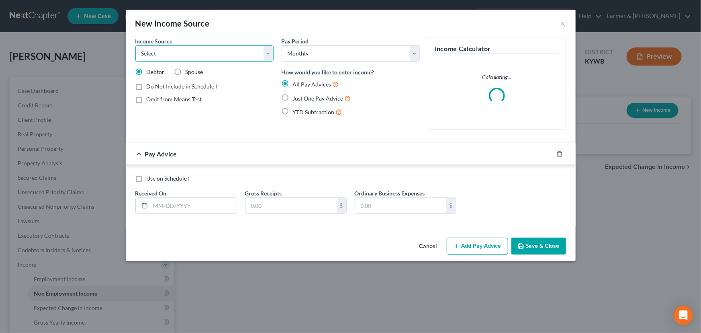
click at [184, 57] on select "Select Unemployment Disability (from employer) Pension Retirement Social Securi…" at bounding box center [204, 53] width 138 height 16
select select "4"
click at [135, 45] on select "Select Unemployment Disability (from employer) Pension Retirement Social Securi…" at bounding box center [204, 53] width 138 height 16
click at [293, 94] on label "Just One Pay Advice" at bounding box center [322, 98] width 58 height 9
click at [296, 94] on input "Just One Pay Advice" at bounding box center [298, 96] width 5 height 5
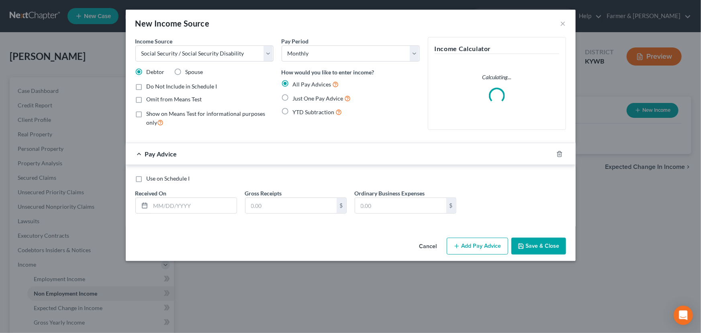
radio input "true"
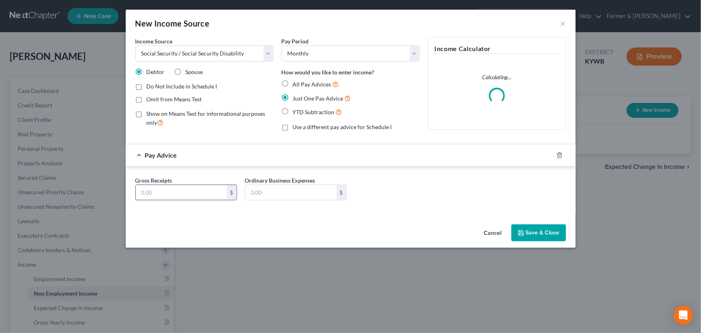
click at [179, 191] on input "text" at bounding box center [181, 192] width 91 height 15
type input "1,487.00"
click at [410, 213] on div "Income Source * Select Unemployment Disability (from employer) Pension Retireme…" at bounding box center [351, 129] width 450 height 184
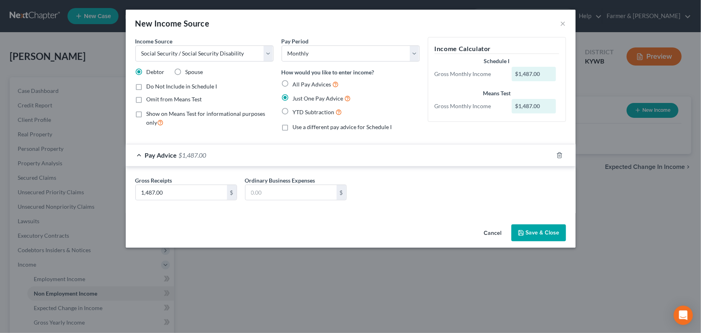
click at [214, 154] on div "Pay Advice $1,487.00" at bounding box center [339, 154] width 427 height 21
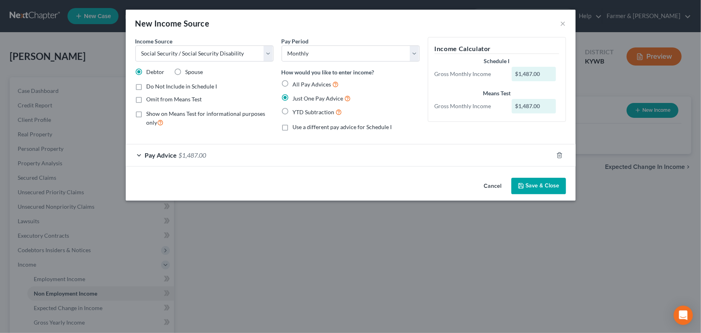
click at [541, 183] on button "Save & Close" at bounding box center [538, 186] width 55 height 17
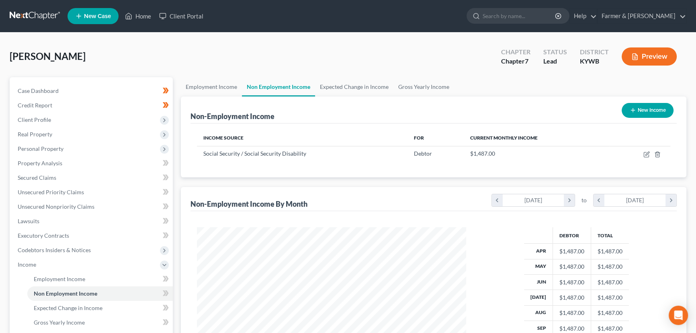
scroll to position [73, 0]
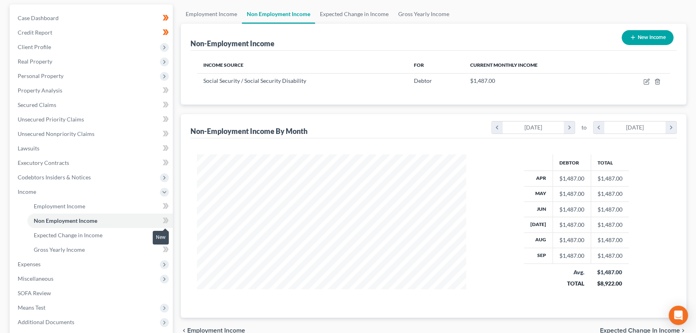
click at [171, 221] on span at bounding box center [166, 221] width 14 height 12
click at [178, 228] on div "Employment Income Non Employment Income Expected Change in Income Gross Yearly …" at bounding box center [433, 192] width 513 height 377
click at [88, 252] on link "Gross Yearly Income" at bounding box center [99, 249] width 145 height 14
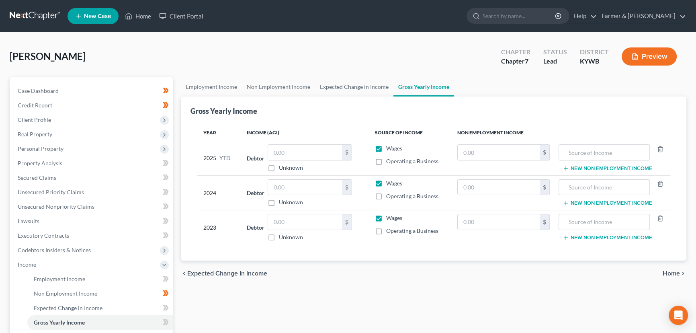
click at [386, 147] on label "Wages" at bounding box center [394, 148] width 16 height 8
click at [389, 147] on input "Wages" at bounding box center [391, 146] width 5 height 5
checkbox input "false"
click at [279, 165] on label "Unknown" at bounding box center [291, 167] width 24 height 8
click at [282, 165] on input "Unknown" at bounding box center [284, 165] width 5 height 5
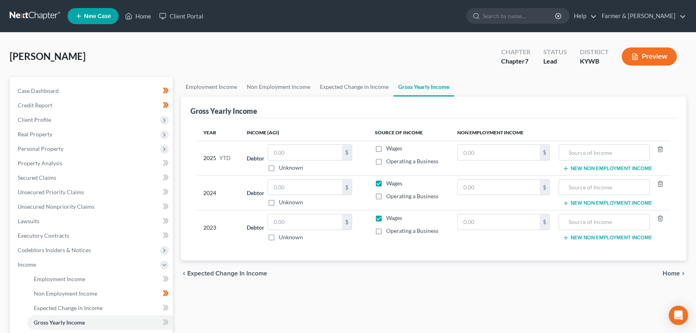
checkbox input "true"
type input "0.00"
click at [490, 155] on input "text" at bounding box center [498, 152] width 82 height 15
type input "14,870.00"
click at [579, 155] on input "text" at bounding box center [604, 152] width 82 height 15
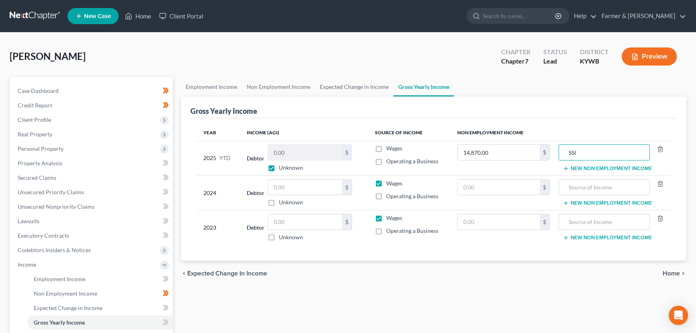
type input "SSI"
click at [504, 275] on div "chevron_left Expected Change in Income Home chevron_right" at bounding box center [433, 273] width 505 height 26
click at [491, 191] on input "text" at bounding box center [498, 187] width 82 height 15
type input "17,472.00"
click at [588, 188] on input "text" at bounding box center [604, 187] width 82 height 15
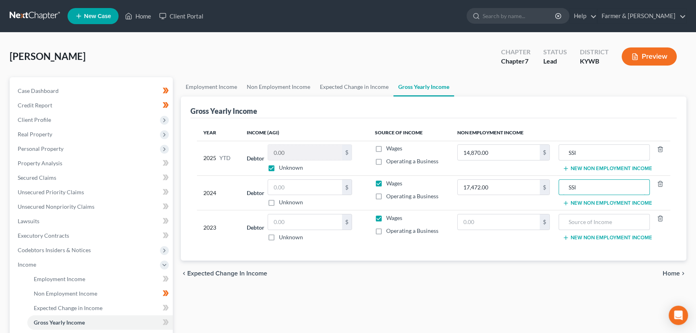
type input "SSI"
click at [528, 258] on div "Year Income (AGI) Source of Income Non Employment Income 2025 YTD Debtor 0.00 $…" at bounding box center [433, 189] width 486 height 143
click at [38, 268] on span "Income" at bounding box center [91, 264] width 161 height 14
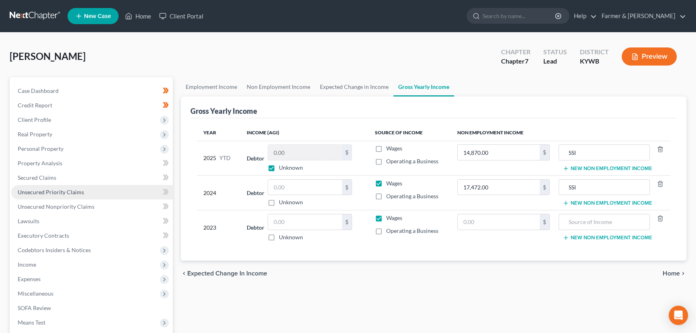
click at [63, 193] on span "Unsecured Priority Claims" at bounding box center [51, 191] width 66 height 7
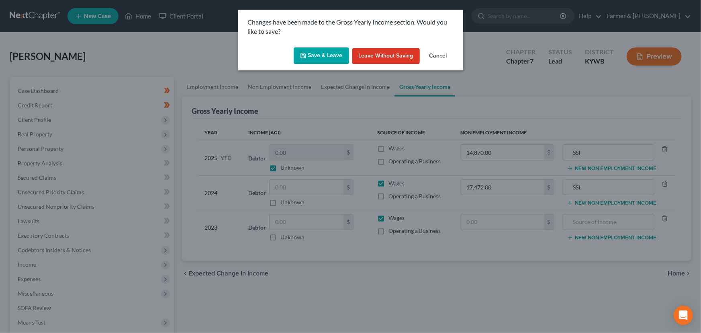
click at [313, 59] on button "Save & Leave" at bounding box center [321, 55] width 55 height 17
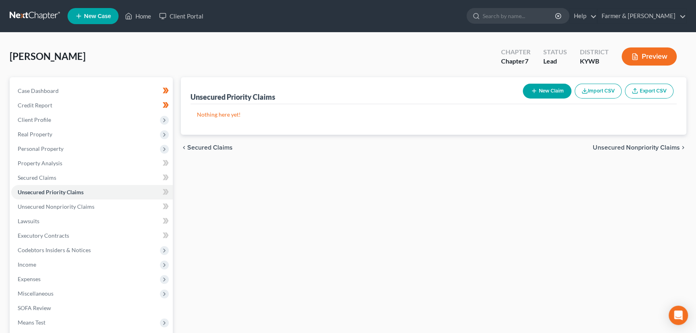
click at [538, 91] on button "New Claim" at bounding box center [547, 91] width 49 height 15
select select "0"
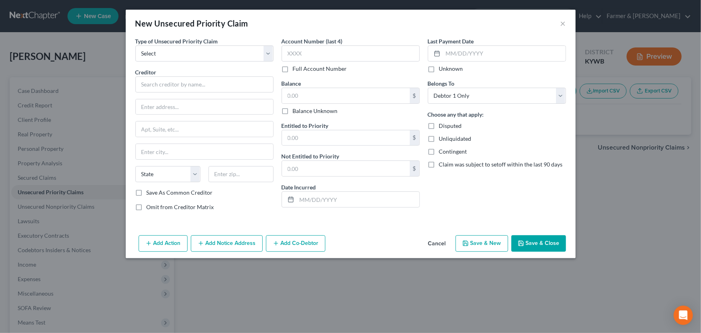
click at [218, 45] on div "Type of Unsecured Priority Claim * Select Taxes & Other Government Units Domest…" at bounding box center [204, 49] width 138 height 25
click at [196, 53] on select "Select Taxes & Other Government Units Domestic Support Obligations Extensions o…" at bounding box center [204, 53] width 138 height 16
select select "0"
click at [135, 45] on select "Select Taxes & Other Government Units Domestic Support Obligations Extensions o…" at bounding box center [204, 53] width 138 height 16
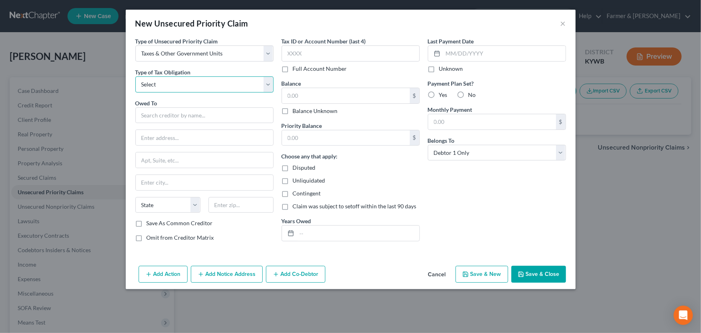
click at [182, 82] on select "Select Federal City State Franchise Tax Board Other" at bounding box center [204, 84] width 138 height 16
select select "0"
click at [135, 76] on select "Select Federal City State Franchise Tax Board Other" at bounding box center [204, 84] width 138 height 16
click at [176, 113] on input "text" at bounding box center [204, 115] width 138 height 16
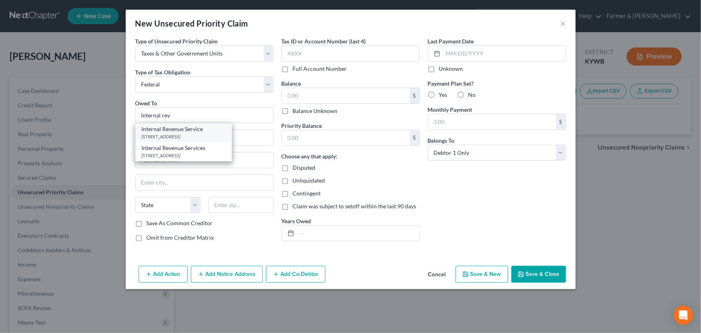
click at [186, 140] on div "Internal Revenue Service PO Box 7346, Philadelphia, PA 19101" at bounding box center [183, 132] width 96 height 19
type input "Internal Revenue Service"
type input "PO Box 7346"
type input "[GEOGRAPHIC_DATA]"
select select "39"
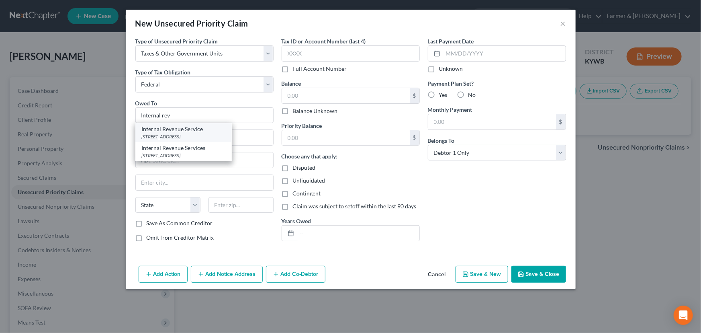
type input "19101"
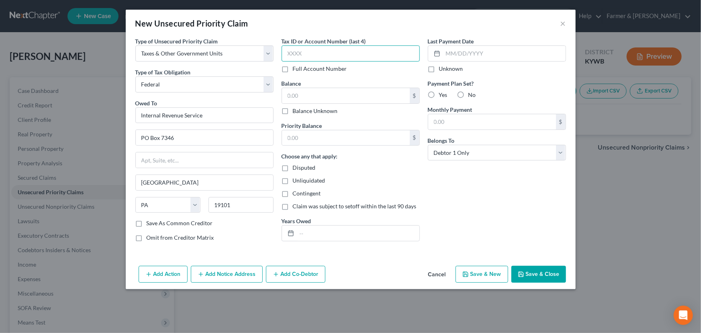
click at [318, 60] on input "text" at bounding box center [351, 53] width 138 height 16
type input "8576"
click at [319, 98] on input "text" at bounding box center [346, 95] width 128 height 15
drag, startPoint x: 321, startPoint y: 96, endPoint x: 261, endPoint y: 96, distance: 60.2
click at [261, 96] on div "Type of Unsecured Priority Claim * Select Taxes & Other Government Units Domest…" at bounding box center [350, 142] width 439 height 211
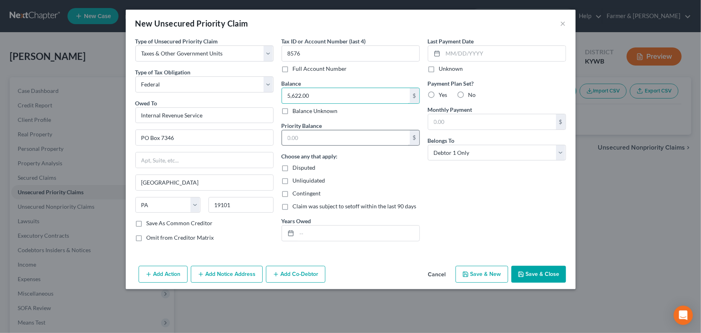
type input "5,622.00"
drag, startPoint x: 327, startPoint y: 133, endPoint x: 327, endPoint y: 139, distance: 5.2
click at [327, 133] on input "text" at bounding box center [346, 137] width 128 height 15
paste input "5,622.00"
type input "5,622.00"
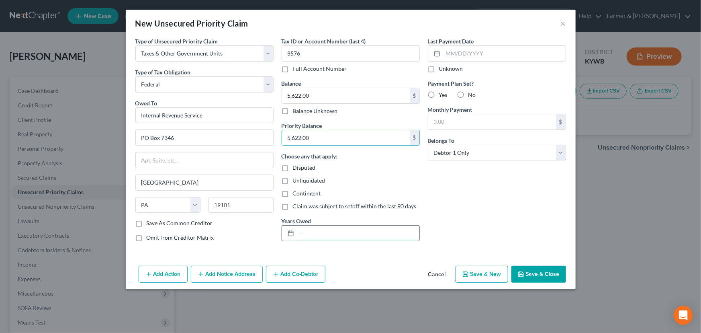
click at [337, 231] on input "text" at bounding box center [358, 232] width 123 height 15
type input "2023"
click at [456, 204] on div "Last Payment Date Unknown Payment Plan Set? Yes No Monthly Payment $ Belongs To…" at bounding box center [497, 142] width 146 height 211
click at [488, 152] on select "Select Debtor 1 Only Debtor 2 Only Debtor 1 And Debtor 2 Only At Least One Of T…" at bounding box center [497, 153] width 138 height 16
select select "3"
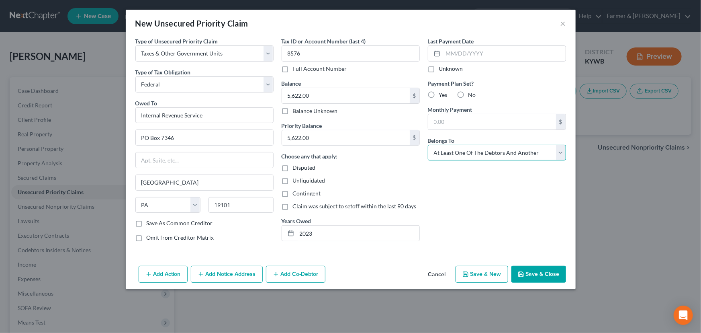
click at [428, 145] on select "Select Debtor 1 Only Debtor 2 Only Debtor 1 And Debtor 2 Only At Least One Of T…" at bounding box center [497, 153] width 138 height 16
click at [517, 221] on div "Last Payment Date Unknown Payment Plan Set? Yes No Monthly Payment $ Belongs To…" at bounding box center [497, 142] width 146 height 211
click at [533, 269] on button "Save & Close" at bounding box center [538, 273] width 55 height 17
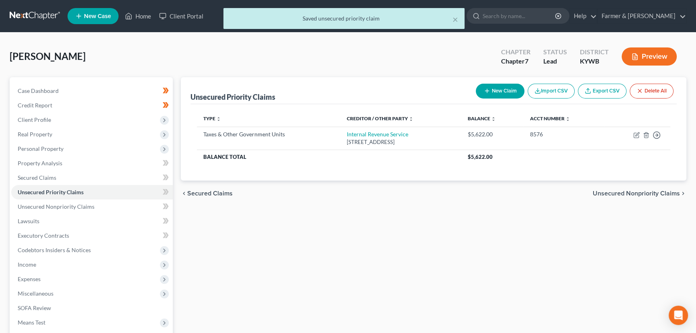
click at [351, 221] on div "Unsecured Priority Claims New Claim Import CSV Export CSV Delete All Type expan…" at bounding box center [433, 236] width 513 height 319
click at [280, 261] on div "Unsecured Priority Claims New Claim Import CSV Export CSV Delete All Type expan…" at bounding box center [433, 236] width 513 height 319
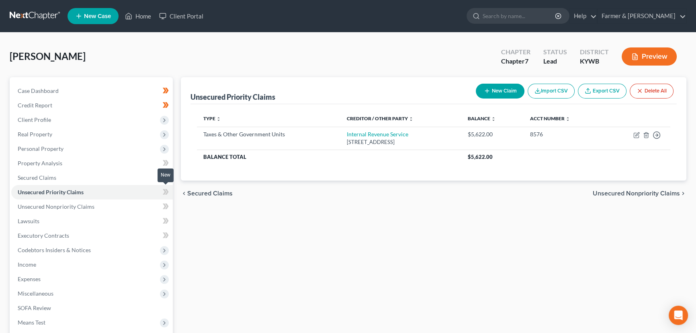
click at [164, 191] on icon at bounding box center [166, 192] width 6 height 10
click at [188, 208] on div "Unsecured Priority Claims New Claim Import CSV Export CSV Delete All Type expan…" at bounding box center [433, 236] width 513 height 319
click at [39, 264] on span "Income" at bounding box center [91, 264] width 161 height 14
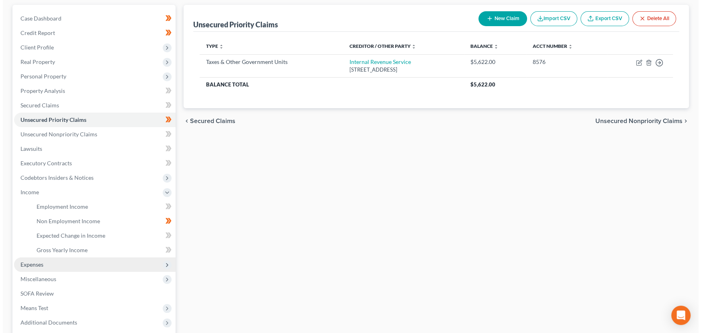
scroll to position [73, 0]
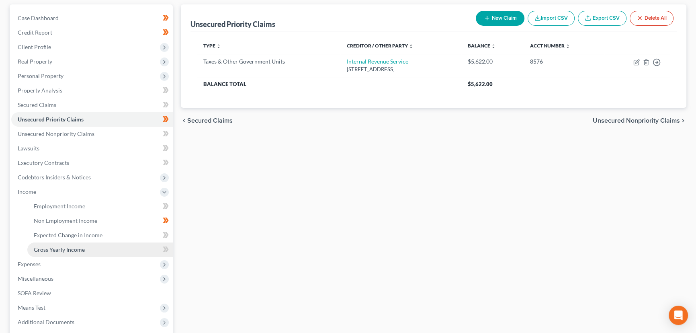
click at [85, 251] on link "Gross Yearly Income" at bounding box center [99, 249] width 145 height 14
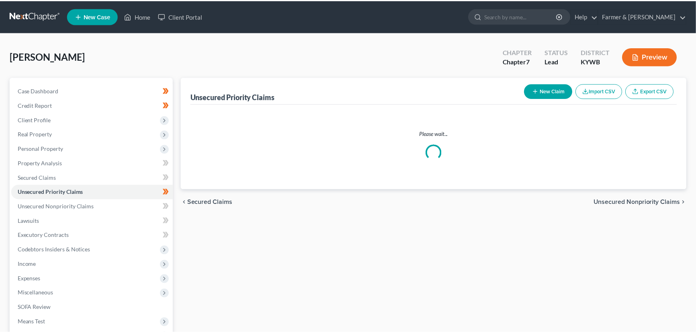
scroll to position [73, 0]
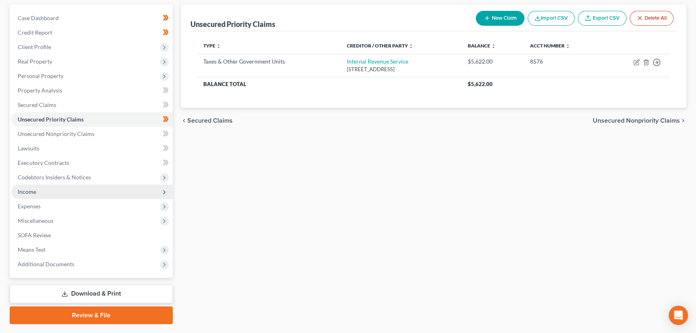
click at [39, 192] on span "Income" at bounding box center [91, 191] width 161 height 14
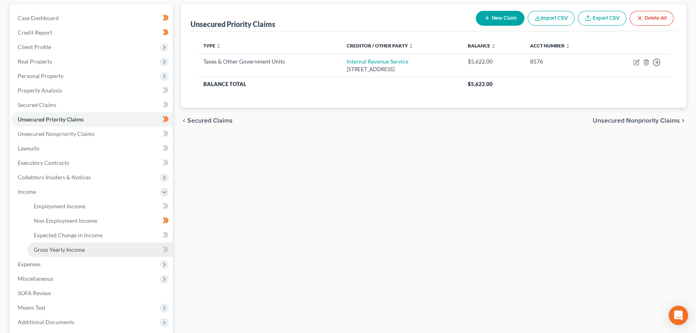
click at [59, 246] on span "Gross Yearly Income" at bounding box center [59, 249] width 51 height 7
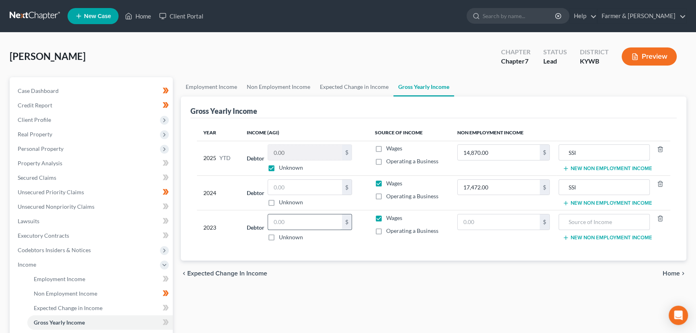
click at [332, 221] on input "text" at bounding box center [305, 221] width 74 height 15
click at [279, 202] on label "Unknown" at bounding box center [291, 202] width 24 height 8
click at [282, 202] on input "Unknown" at bounding box center [284, 200] width 5 height 5
checkbox input "true"
type input "0.00"
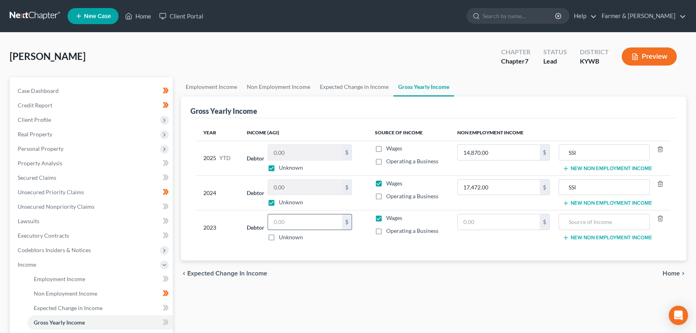
click at [296, 221] on input "text" at bounding box center [305, 221] width 74 height 15
type input "23,897.00"
click at [476, 221] on input "text" at bounding box center [498, 221] width 82 height 15
type input "13,037.00"
click at [488, 257] on div "Year Income (AGI) Source of Income Non Employment Income 2025 YTD Debtor 0.00 $…" at bounding box center [433, 189] width 486 height 143
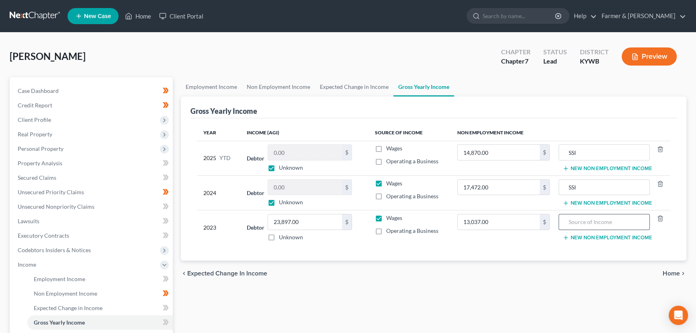
click at [597, 219] on input "text" at bounding box center [604, 221] width 82 height 15
type input "SSI"
click at [505, 251] on div "Year Income (AGI) Source of Income Non Employment Income 2025 YTD Debtor 0.00 $…" at bounding box center [433, 189] width 486 height 143
drag, startPoint x: 377, startPoint y: 293, endPoint x: 358, endPoint y: 282, distance: 22.1
click at [377, 293] on div "Employment Income Non Employment Income Expected Change in Income Gross Yearly …" at bounding box center [433, 265] width 513 height 377
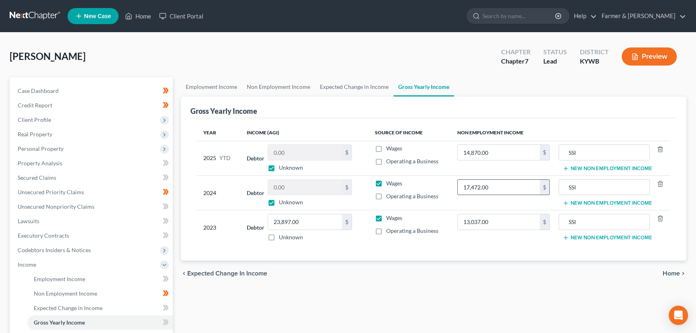
click at [506, 185] on input "17,472.00" at bounding box center [498, 187] width 82 height 15
click at [502, 194] on div "17,472.00 $" at bounding box center [503, 187] width 92 height 16
click at [500, 185] on input "17,472.00" at bounding box center [498, 187] width 82 height 15
click at [519, 309] on div "Employment Income Non Employment Income Expected Change in Income Gross Yearly …" at bounding box center [433, 265] width 513 height 377
click at [490, 180] on input "29,904.00" at bounding box center [498, 187] width 82 height 15
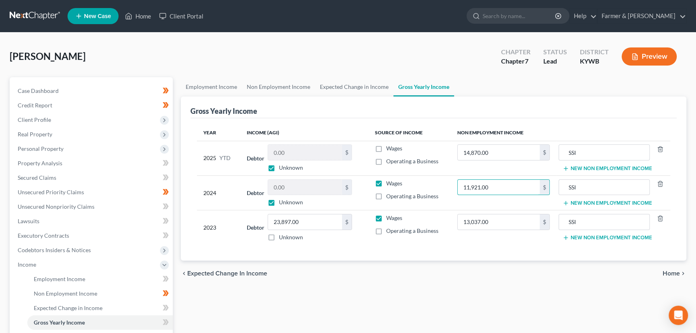
type input "11,921.00"
click at [500, 248] on div "Year Income (AGI) Source of Income Non Employment Income 2025 YTD Debtor 0.00 $…" at bounding box center [433, 189] width 486 height 143
click at [161, 322] on span at bounding box center [166, 323] width 14 height 12
drag, startPoint x: 161, startPoint y: 322, endPoint x: 202, endPoint y: 322, distance: 41.4
click at [161, 322] on span at bounding box center [166, 323] width 14 height 12
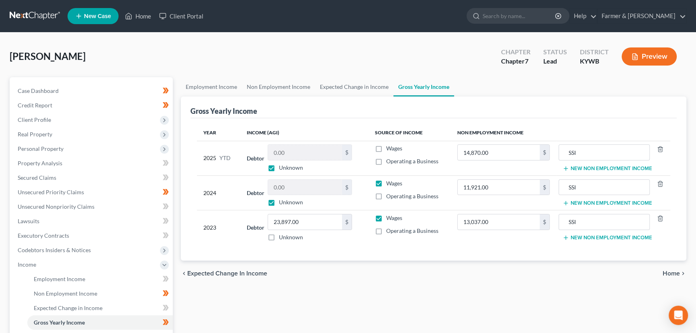
click at [210, 322] on div "Employment Income Non Employment Income Expected Change in Income Gross Yearly …" at bounding box center [433, 265] width 513 height 377
click at [59, 265] on span "Income" at bounding box center [91, 264] width 161 height 14
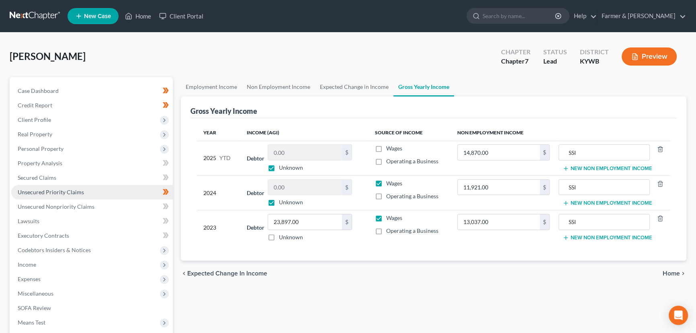
click at [69, 193] on span "Unsecured Priority Claims" at bounding box center [51, 191] width 66 height 7
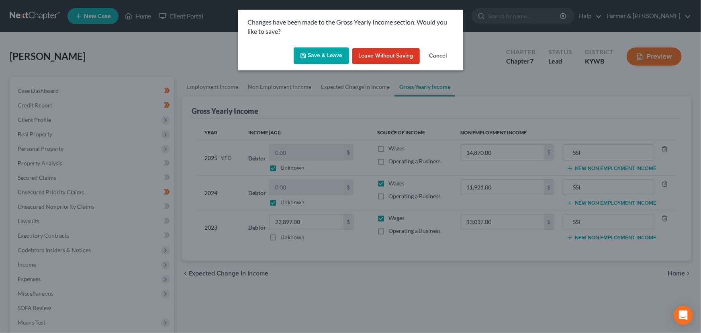
click at [305, 44] on div "Changes have been made to the Gross Yearly Income section. Would you like to sa…" at bounding box center [350, 27] width 225 height 35
click at [310, 52] on button "Save & Leave" at bounding box center [321, 55] width 55 height 17
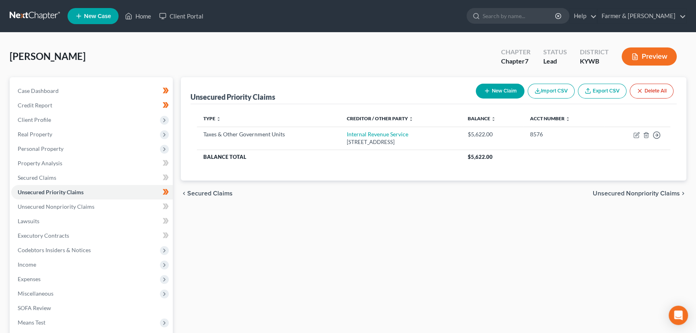
click at [506, 91] on button "New Claim" at bounding box center [500, 91] width 49 height 15
select select "0"
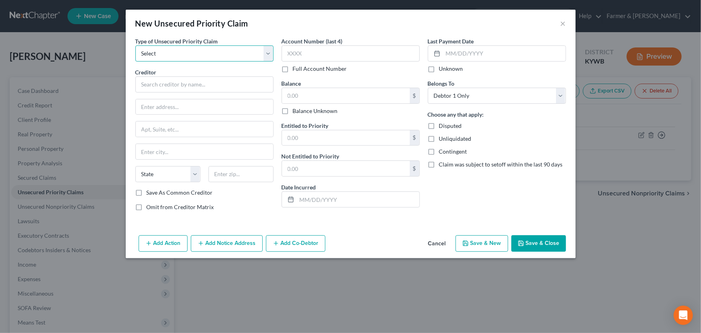
click at [233, 51] on select "Select Taxes & Other Government Units Domestic Support Obligations Extensions o…" at bounding box center [204, 53] width 138 height 16
select select "0"
click at [135, 45] on select "Select Taxes & Other Government Units Domestic Support Obligations Extensions o…" at bounding box center [204, 53] width 138 height 16
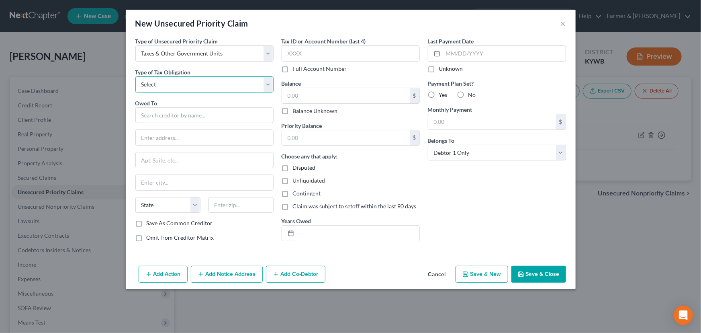
click at [188, 79] on select "Select Federal City State Franchise Tax Board Other" at bounding box center [204, 84] width 138 height 16
select select "2"
click at [135, 76] on select "Select Federal City State Franchise Tax Board Other" at bounding box center [204, 84] width 138 height 16
click at [163, 116] on input "text" at bounding box center [204, 115] width 138 height 16
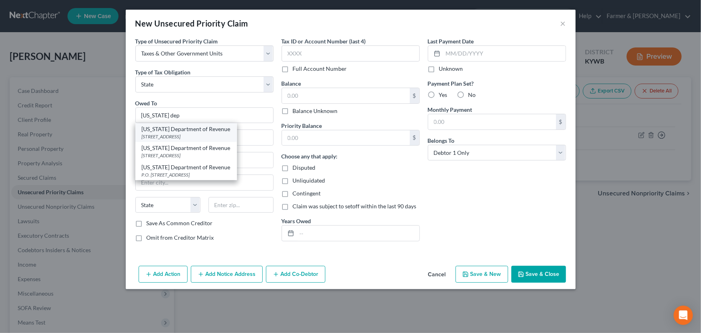
click at [182, 138] on div "[STREET_ADDRESS]" at bounding box center [186, 136] width 89 height 7
type input "[US_STATE] Department of Revenue"
type input "PO Box 5222"
type input "Frankfort"
select select "18"
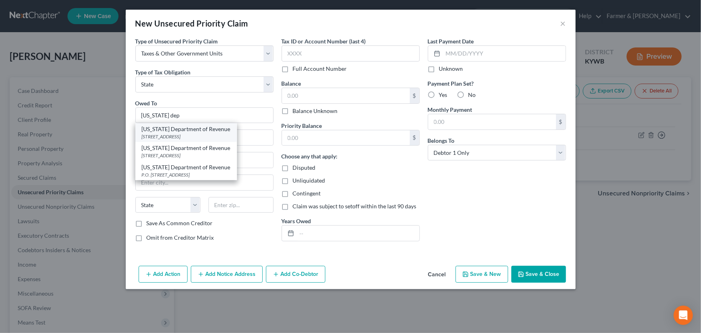
type input "40602"
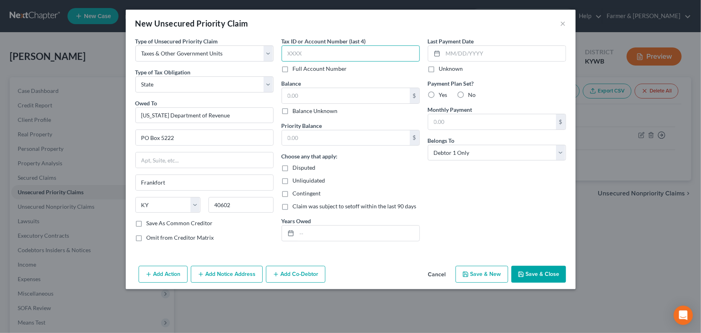
click at [321, 51] on input "text" at bounding box center [351, 53] width 138 height 16
type input "8576"
click at [323, 98] on input "text" at bounding box center [346, 95] width 128 height 15
type input "847.00"
click at [324, 132] on input "text" at bounding box center [346, 137] width 128 height 15
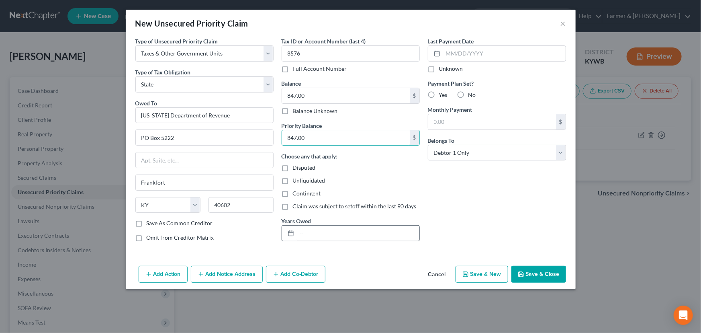
type input "847.00"
click at [341, 229] on input "text" at bounding box center [358, 232] width 123 height 15
type input "2023"
click at [486, 156] on select "Select Debtor 1 Only Debtor 2 Only Debtor 1 And Debtor 2 Only At Least One Of T…" at bounding box center [497, 153] width 138 height 16
select select "3"
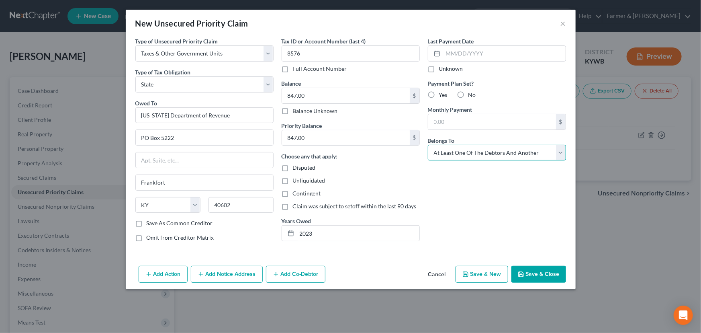
click at [428, 145] on select "Select Debtor 1 Only Debtor 2 Only Debtor 1 And Debtor 2 Only At Least One Of T…" at bounding box center [497, 153] width 138 height 16
click at [508, 209] on div "Last Payment Date Unknown Payment Plan Set? Yes No Monthly Payment $ Belongs To…" at bounding box center [497, 142] width 146 height 211
click at [537, 276] on button "Save & Close" at bounding box center [538, 273] width 55 height 17
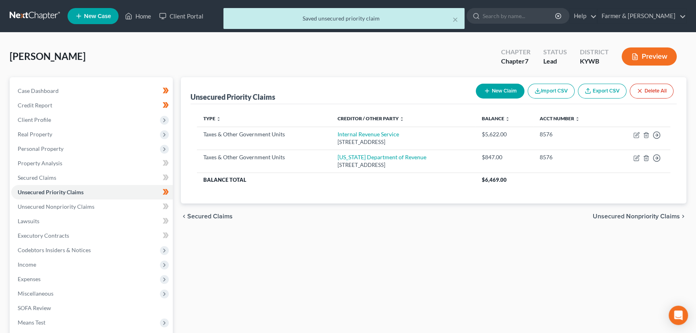
click at [222, 252] on div "Unsecured Priority Claims New Claim Import CSV Export CSV Delete All Type expan…" at bounding box center [433, 236] width 513 height 319
click at [77, 176] on link "Secured Claims" at bounding box center [91, 177] width 161 height 14
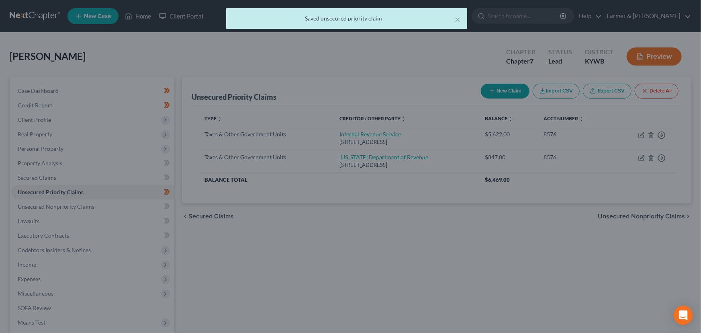
click at [457, 18] on div at bounding box center [350, 166] width 701 height 333
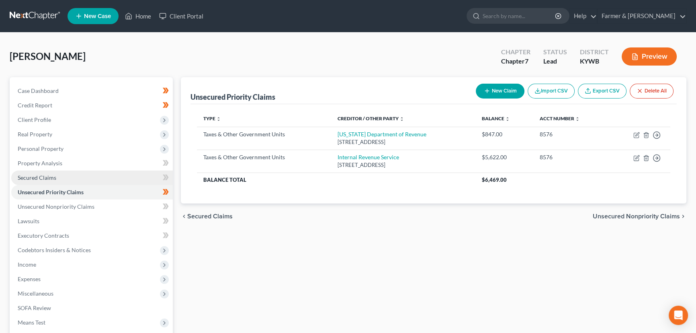
click at [41, 177] on span "Secured Claims" at bounding box center [37, 177] width 39 height 7
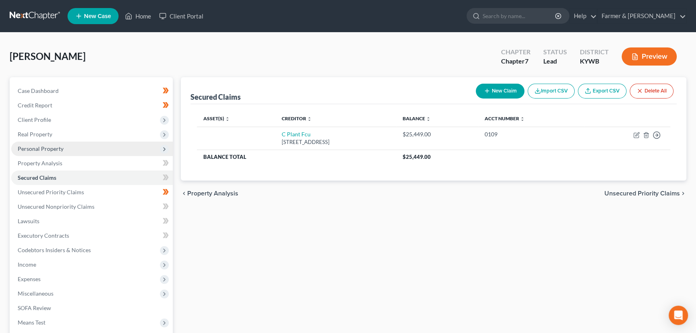
click at [45, 149] on span "Personal Property" at bounding box center [41, 148] width 46 height 7
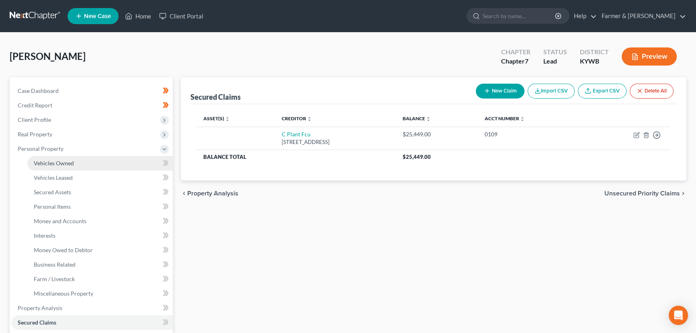
click at [60, 165] on link "Vehicles Owned" at bounding box center [99, 163] width 145 height 14
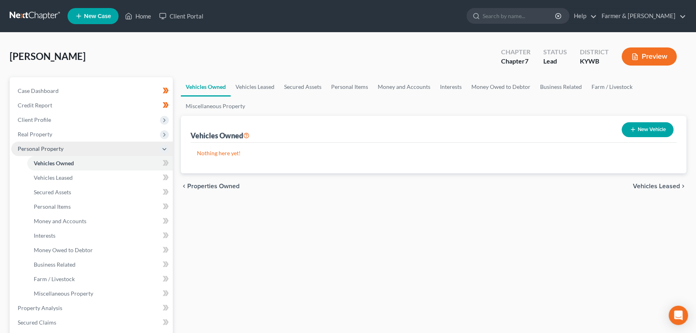
click at [67, 142] on span "Personal Property" at bounding box center [91, 148] width 161 height 14
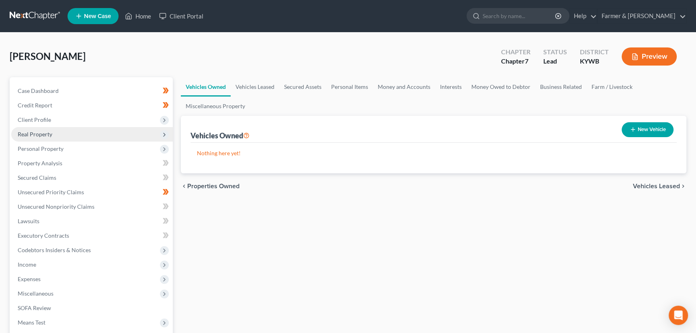
click at [49, 135] on span "Real Property" at bounding box center [35, 134] width 35 height 7
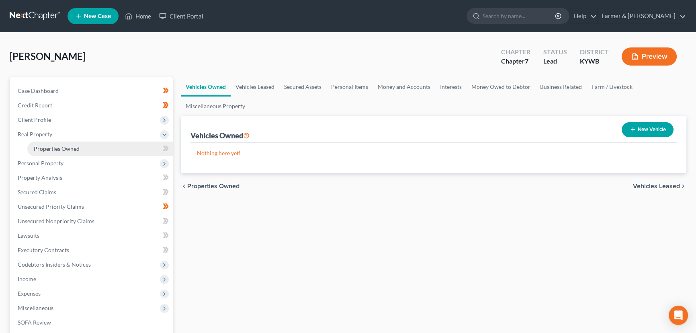
click at [61, 149] on span "Properties Owned" at bounding box center [57, 148] width 46 height 7
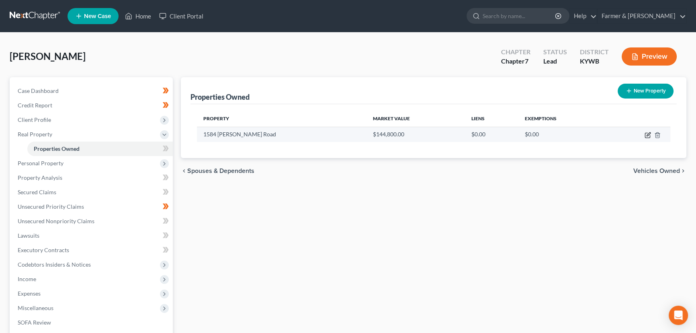
click at [646, 133] on icon "button" at bounding box center [647, 135] width 6 height 6
select select "18"
select select "3"
select select "0"
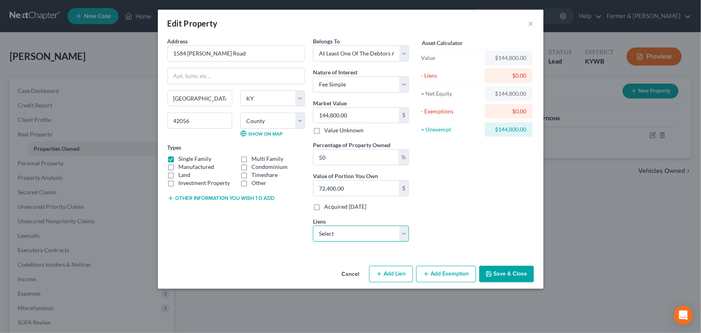
click at [333, 237] on select "Select C Plant Fcu - $25,449.00" at bounding box center [361, 233] width 96 height 16
select select "18"
select select "0"
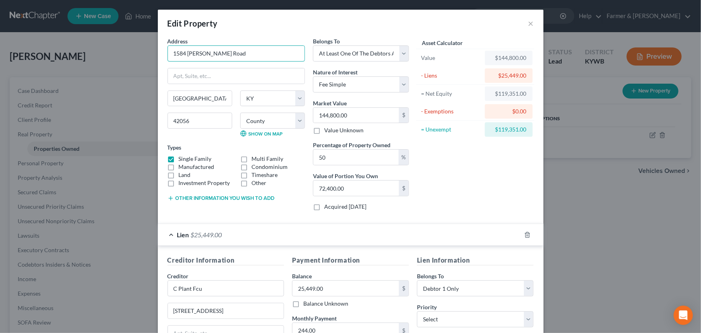
drag, startPoint x: 218, startPoint y: 56, endPoint x: 163, endPoint y: 55, distance: 55.4
click at [163, 55] on div "Address * [GEOGRAPHIC_DATA][PERSON_NAME] [GEOGRAPHIC_DATA] [US_STATE][GEOGRAPHI…" at bounding box center [235, 127] width 145 height 180
click at [203, 198] on button "Other information you wish to add" at bounding box center [220, 198] width 107 height 6
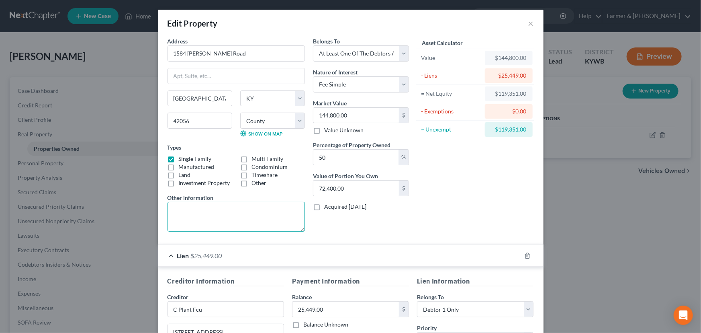
click at [195, 207] on textarea at bounding box center [235, 217] width 137 height 30
type textarea "2 bedrooms 1 bathroom"
click at [274, 37] on div "Address * 1584 [PERSON_NAME] Road" at bounding box center [235, 49] width 137 height 25
click at [453, 181] on div "Asset Calculator Value $144,800.00 - Liens $25,449.00 = Net Equity $119,351.00 …" at bounding box center [475, 137] width 125 height 201
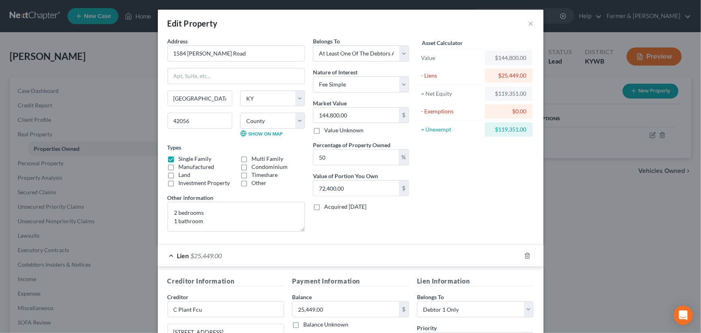
click at [446, 172] on div "Asset Calculator Value $144,800.00 - Liens $25,449.00 = Net Equity $119,351.00 …" at bounding box center [475, 137] width 125 height 201
click at [449, 215] on div "Asset Calculator Value $144,800.00 - Liens $25,449.00 = Net Equity $119,351.00 …" at bounding box center [475, 137] width 125 height 201
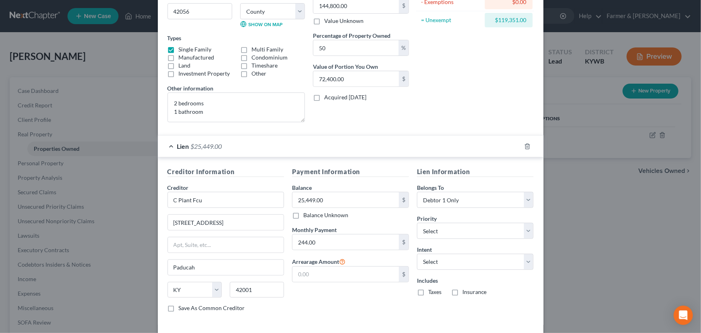
scroll to position [0, 0]
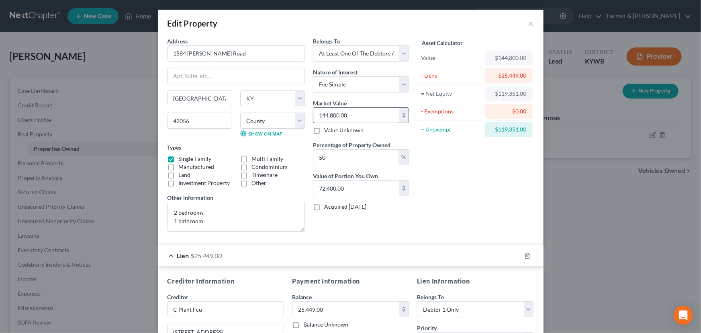
click at [354, 116] on input "144,800.00" at bounding box center [356, 115] width 86 height 15
type input "3"
type input "1.50"
type input "30"
type input "15.00"
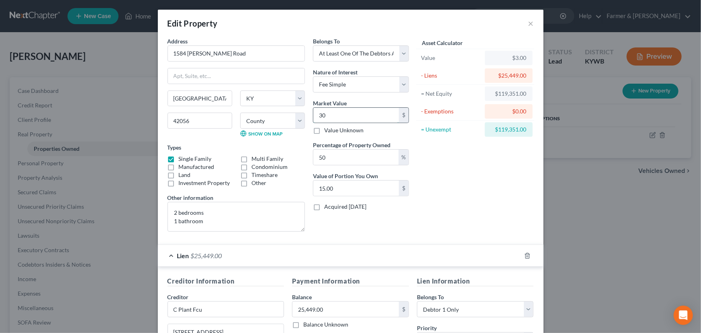
type input "300"
type input "150.00"
type input "3,000"
type input "1,500.00"
type input "3,0000"
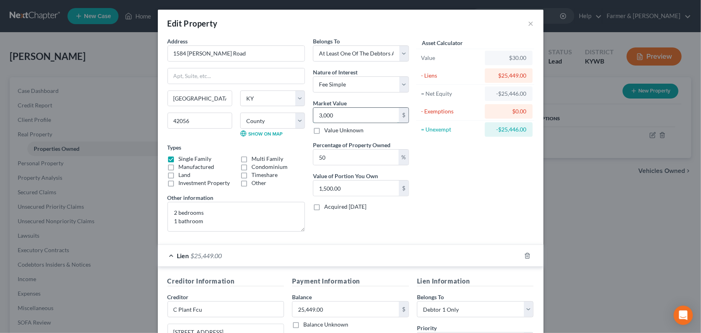
type input "15,000.00"
type input "30,000.00"
click at [446, 175] on div "Asset Calculator Value $30,000.00 - Liens $25,449.00 = Net Equity $4,551.00 - E…" at bounding box center [475, 137] width 125 height 201
click at [245, 306] on input "C Plant Fcu" at bounding box center [225, 309] width 117 height 16
click at [418, 217] on div "Asset Calculator Value $30,000.00 - Liens $25,449.00 = Net Equity $4,551.00 - E…" at bounding box center [475, 137] width 125 height 201
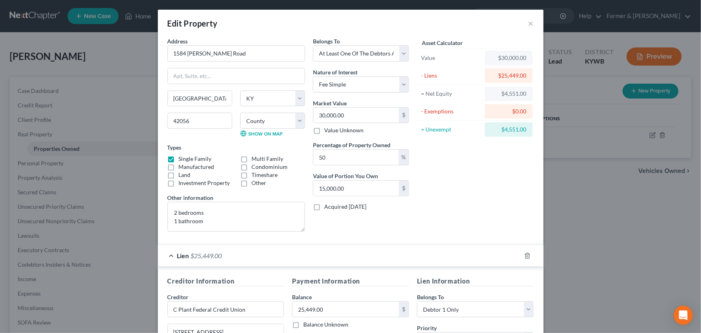
type input "C Plant Federal Credit Union"
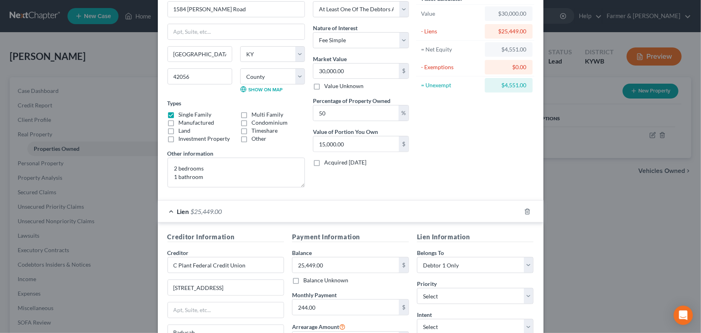
scroll to position [109, 0]
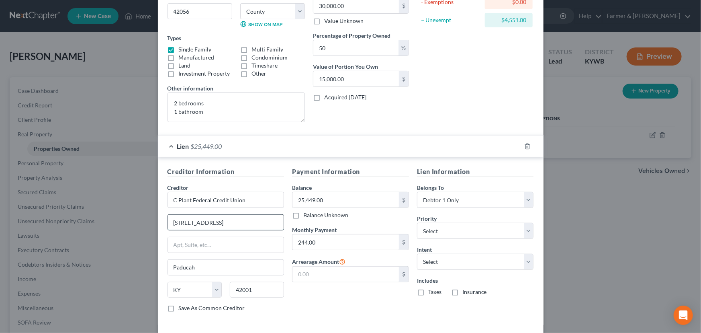
click at [259, 219] on input "[STREET_ADDRESS]" at bounding box center [226, 221] width 116 height 15
type input "[STREET_ADDRESS]"
click at [345, 302] on div "Payment Information Balance 25,449.00 $ Balance Unknown Balance Undetermined 25…" at bounding box center [350, 242] width 125 height 151
click at [446, 235] on select "Select 1st 2nd 3rd 4th 5th 6th 7th 8th 9th 10th 11th 12th 13th 14th 15th 16th 1…" at bounding box center [475, 231] width 117 height 16
select select "0"
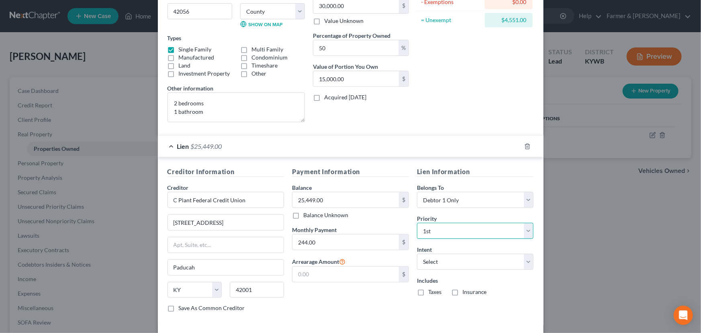
click at [417, 223] on select "Select 1st 2nd 3rd 4th 5th 6th 7th 8th 9th 10th 11th 12th 13th 14th 15th 16th 1…" at bounding box center [475, 231] width 117 height 16
click at [430, 265] on select "Select Surrender Redeem Reaffirm Avoid Other" at bounding box center [475, 261] width 117 height 16
select select "4"
click at [417, 253] on select "Select Surrender Redeem Reaffirm Avoid Other" at bounding box center [475, 261] width 117 height 16
click at [380, 313] on div "Payment Information Balance 25,449.00 $ Balance Unknown Balance Undetermined 25…" at bounding box center [350, 250] width 125 height 166
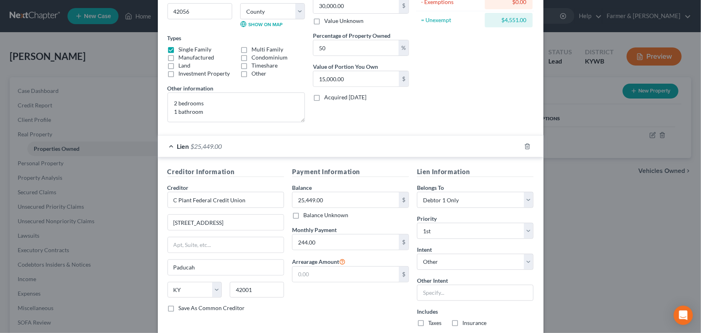
click at [428, 321] on label "Taxes" at bounding box center [434, 323] width 13 height 8
click at [431, 321] on input "Taxes" at bounding box center [433, 321] width 5 height 5
checkbox input "true"
click at [462, 322] on label "Insurance" at bounding box center [474, 323] width 25 height 8
click at [466, 322] on input "Insurance" at bounding box center [468, 321] width 5 height 5
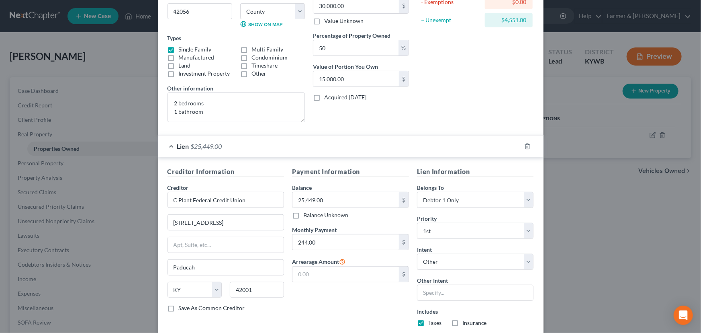
checkbox input "true"
click at [354, 308] on div "Payment Information Balance 25,449.00 $ Balance Unknown Balance Undetermined 25…" at bounding box center [350, 250] width 125 height 166
click at [345, 151] on div "Lien $25,449.00" at bounding box center [339, 145] width 363 height 21
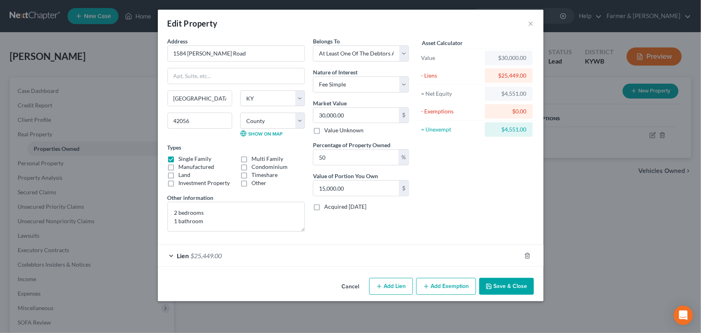
click at [453, 188] on div "Asset Calculator Value $30,000.00 - Liens $25,449.00 = Net Equity $4,551.00 - E…" at bounding box center [475, 137] width 125 height 201
click at [452, 287] on button "Add Exemption" at bounding box center [446, 286] width 60 height 17
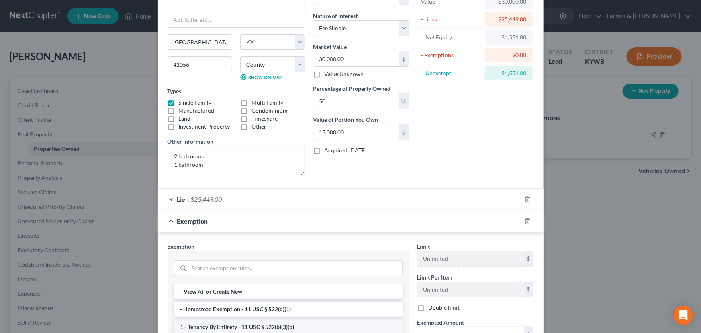
scroll to position [182, 0]
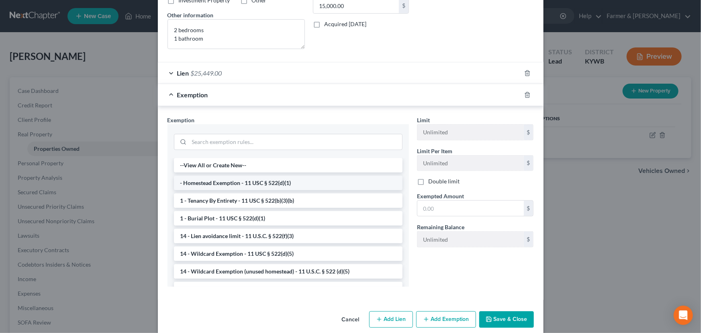
click at [217, 179] on li "- Homestead Exemption - 11 USC § 522(d)(1)" at bounding box center [288, 183] width 229 height 14
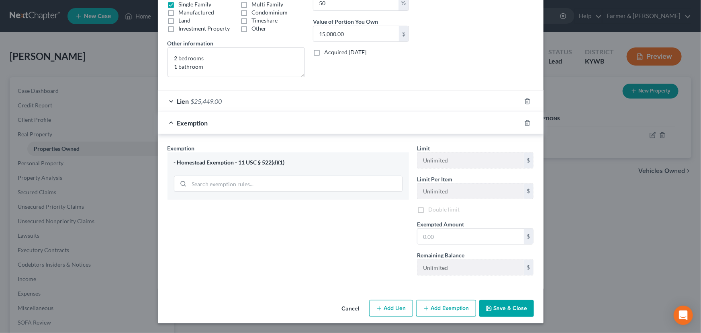
scroll to position [153, 0]
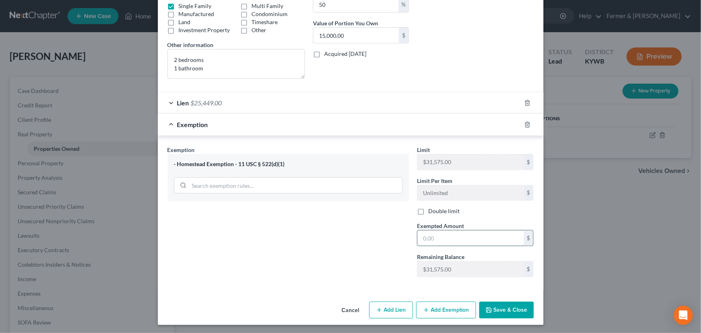
click at [445, 234] on input "text" at bounding box center [470, 237] width 106 height 15
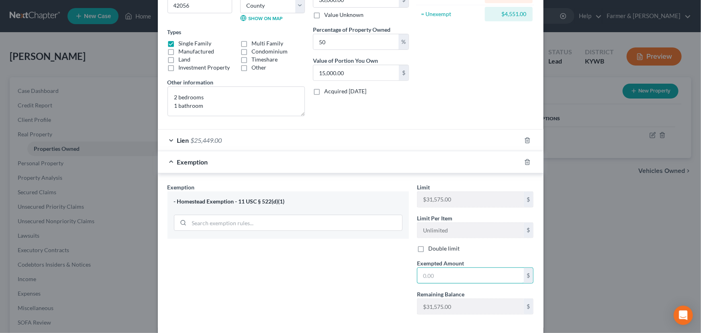
scroll to position [80, 0]
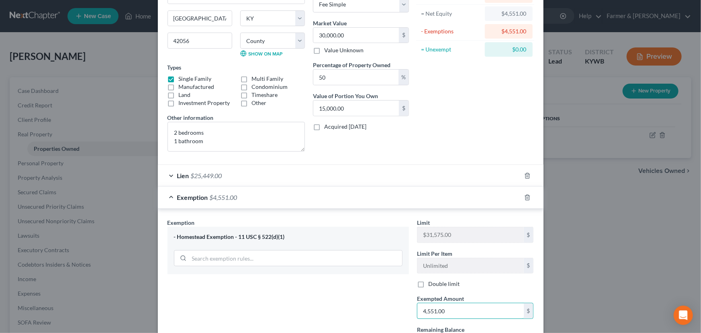
type input "4,551.00"
click at [363, 192] on div "Exemption $4,551.00" at bounding box center [339, 196] width 363 height 21
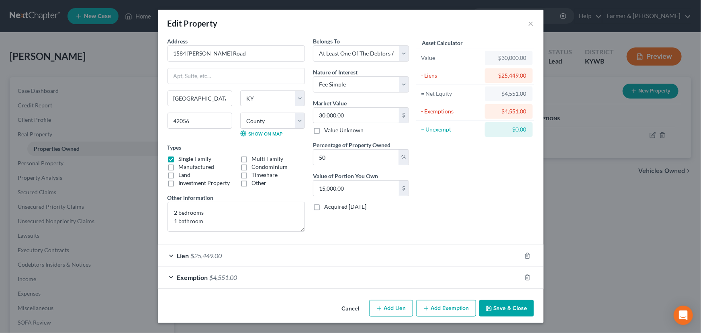
click at [480, 194] on div "Asset Calculator Value $30,000.00 - Liens $25,449.00 = Net Equity $4,551.00 - E…" at bounding box center [475, 137] width 125 height 201
click at [507, 305] on button "Save & Close" at bounding box center [506, 308] width 55 height 17
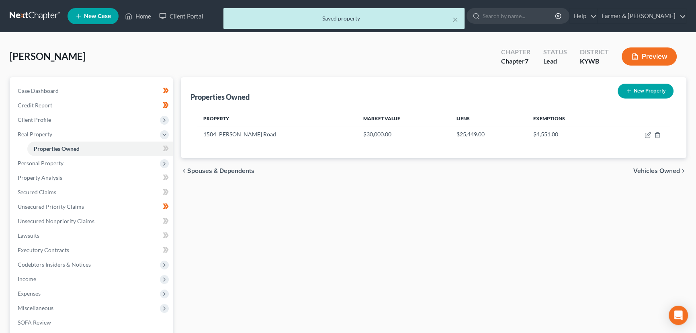
click at [168, 148] on div "New" at bounding box center [161, 141] width 16 height 13
click at [168, 148] on body "Home New Case Client Portal Farmer & Wright [EMAIL_ADDRESS][DOMAIN_NAME] My Acc…" at bounding box center [348, 220] width 696 height 441
click at [172, 151] on div "Case Dashboard Payments Invoices Payments Payments Credit Report Client Profile" at bounding box center [91, 244] width 171 height 334
click at [172, 148] on div "Case Dashboard Payments Invoices Payments Payments Credit Report Client Profile" at bounding box center [91, 244] width 171 height 334
click at [169, 146] on span at bounding box center [166, 149] width 14 height 12
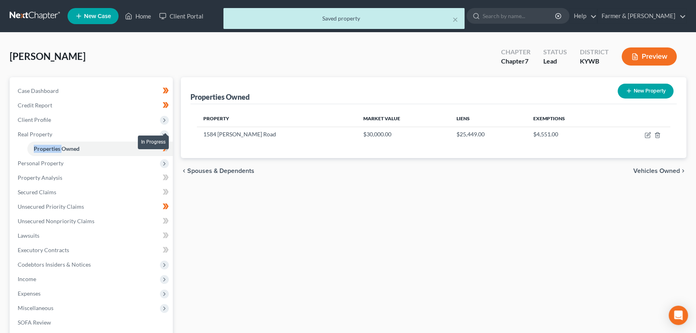
click at [169, 147] on span at bounding box center [166, 149] width 14 height 12
click at [224, 210] on div "Properties Owned New Property Property Market Value Liens Exemptions [STREET_AD…" at bounding box center [433, 244] width 513 height 334
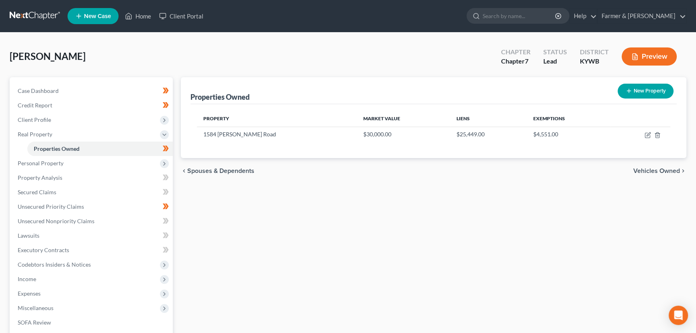
click at [234, 229] on div "Properties Owned New Property Property Market Value Liens Exemptions [STREET_AD…" at bounding box center [433, 244] width 513 height 334
click at [310, 204] on div "Properties Owned New Property Property Market Value Liens Exemptions [STREET_AD…" at bounding box center [433, 244] width 513 height 334
click at [61, 136] on span "Real Property" at bounding box center [91, 134] width 161 height 14
click at [259, 257] on div "Properties Owned New Property Property Market Value Liens Exemptions [STREET_AD…" at bounding box center [433, 236] width 513 height 319
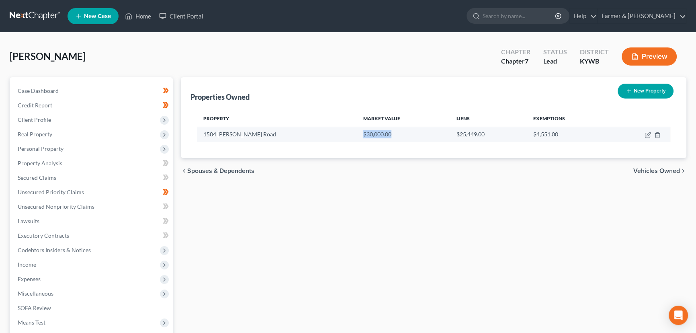
drag, startPoint x: 317, startPoint y: 134, endPoint x: 346, endPoint y: 137, distance: 28.6
click at [357, 137] on td "$30,000.00" at bounding box center [403, 134] width 93 height 15
copy td "$30,000.00"
click at [328, 274] on div "Properties Owned New Property Property Market Value Liens Exemptions [STREET_AD…" at bounding box center [433, 236] width 513 height 319
click at [648, 132] on icon "button" at bounding box center [647, 135] width 6 height 6
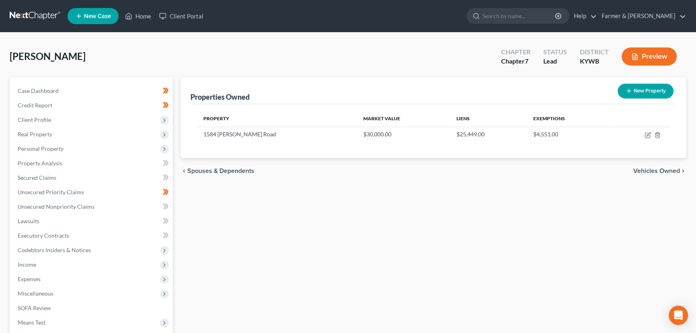
select select "18"
select select "3"
select select "0"
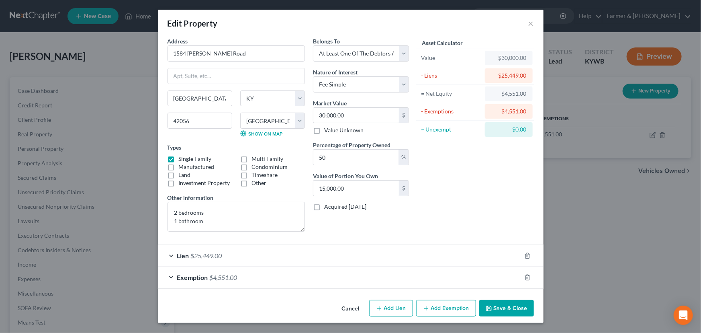
click at [243, 257] on div "Lien $25,449.00" at bounding box center [339, 255] width 363 height 21
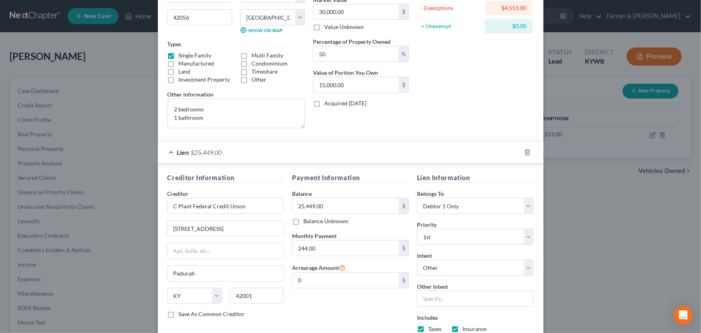
scroll to position [181, 0]
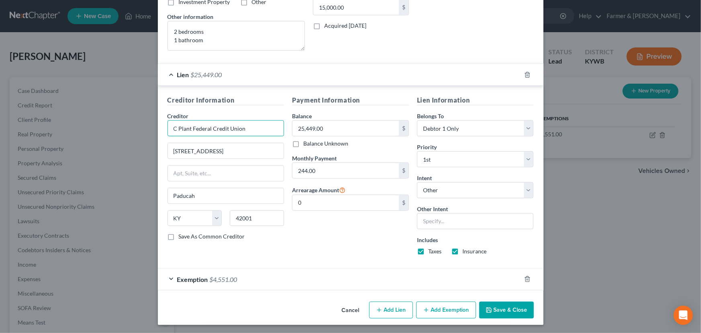
drag, startPoint x: 251, startPoint y: 131, endPoint x: 138, endPoint y: 121, distance: 113.3
click at [138, 121] on div "Edit Property × Address * [GEOGRAPHIC_DATA][PERSON_NAME] [GEOGRAPHIC_DATA] [US_…" at bounding box center [350, 166] width 701 height 333
drag, startPoint x: 311, startPoint y: 240, endPoint x: 311, endPoint y: 226, distance: 13.7
click at [311, 240] on div "Payment Information Balance 25,449.00 $ Balance Unknown Balance Undetermined 25…" at bounding box center [350, 178] width 125 height 166
click at [320, 129] on input "25,449.00" at bounding box center [345, 127] width 106 height 15
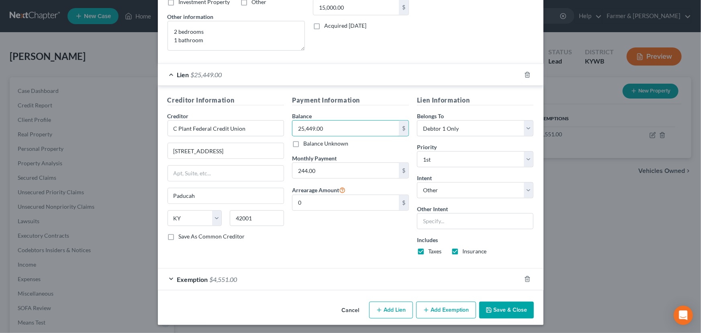
click at [284, 76] on div "Lien $25,449.00" at bounding box center [339, 74] width 363 height 21
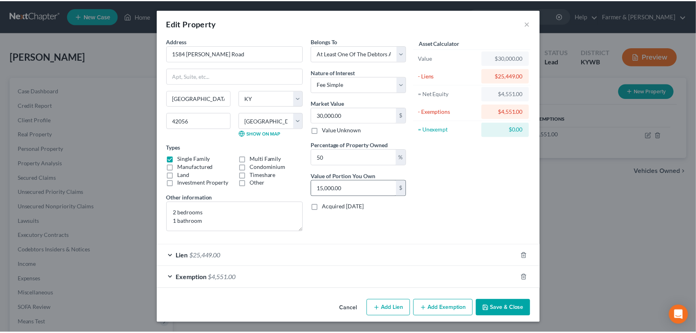
scroll to position [0, 0]
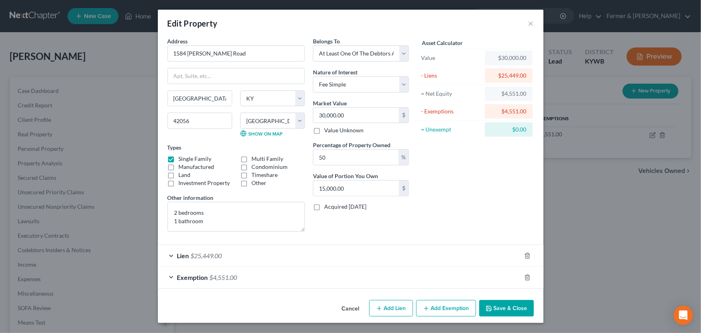
click at [490, 302] on button "Save & Close" at bounding box center [506, 308] width 55 height 17
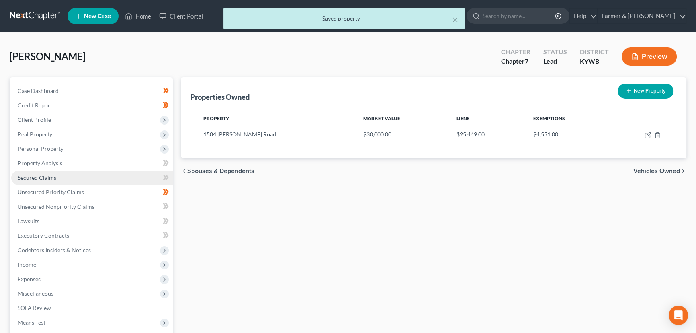
click at [99, 175] on link "Secured Claims" at bounding box center [91, 177] width 161 height 14
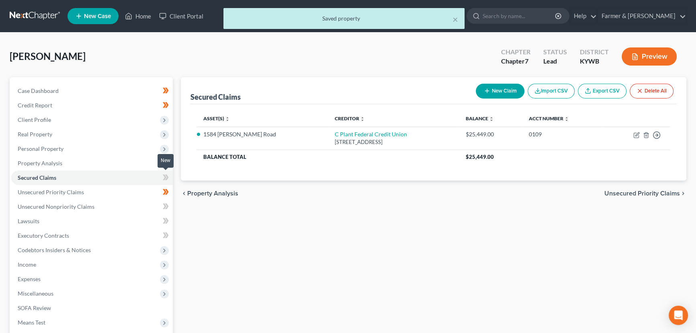
click at [165, 178] on icon at bounding box center [165, 177] width 4 height 6
click at [210, 234] on div "Secured Claims New Claim Import CSV Export CSV Delete All Asset(s) expand_more …" at bounding box center [433, 236] width 513 height 319
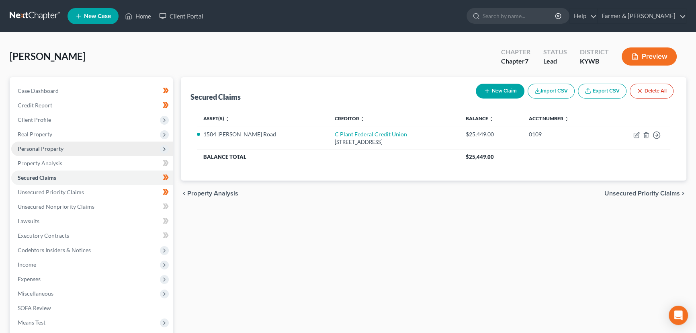
click at [54, 151] on span "Personal Property" at bounding box center [91, 148] width 161 height 14
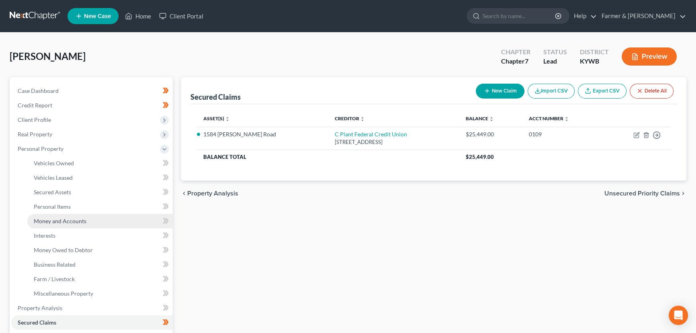
click at [76, 221] on span "Money and Accounts" at bounding box center [60, 220] width 53 height 7
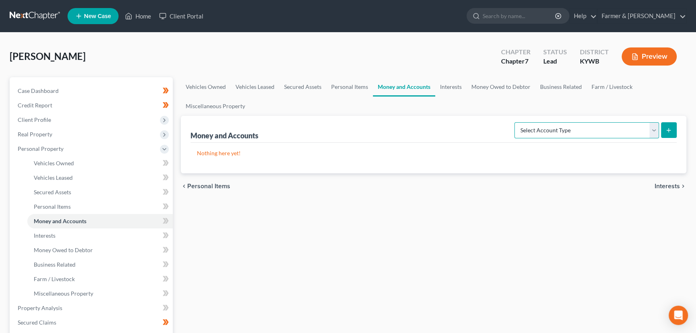
click at [604, 134] on select "Select Account Type Brokerage Cash on Hand Certificates of Deposit Checking Acc…" at bounding box center [586, 130] width 145 height 16
drag, startPoint x: 560, startPoint y: 130, endPoint x: 560, endPoint y: 136, distance: 5.6
click at [560, 130] on select "Select Account Type Brokerage Cash on Hand Certificates of Deposit Checking Acc…" at bounding box center [586, 130] width 145 height 16
select select "savings"
click at [516, 122] on select "Select Account Type Brokerage Cash on Hand Certificates of Deposit Checking Acc…" at bounding box center [586, 130] width 145 height 16
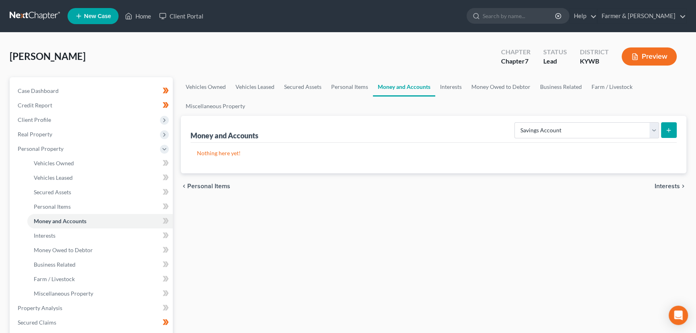
click at [673, 129] on button "submit" at bounding box center [669, 130] width 16 height 16
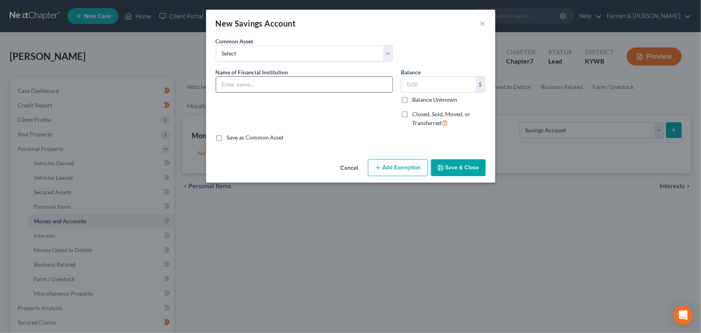
click at [289, 87] on input "text" at bounding box center [304, 84] width 176 height 15
type input "Regions Bank *3841"
click at [298, 107] on div "Name of Financial Institution * Regions Bank *3841" at bounding box center [304, 101] width 185 height 66
click at [420, 82] on input "text" at bounding box center [438, 84] width 74 height 15
type input "7.96"
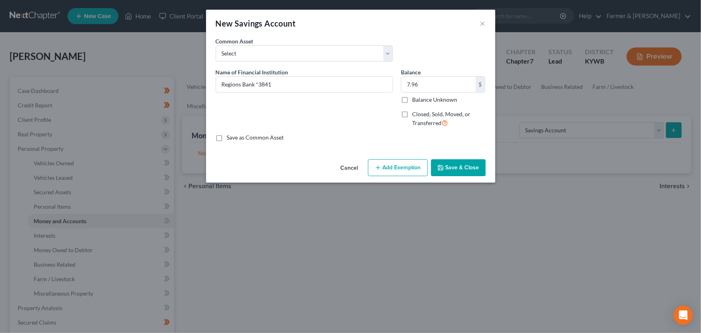
click at [394, 165] on button "Add Exemption" at bounding box center [398, 167] width 60 height 17
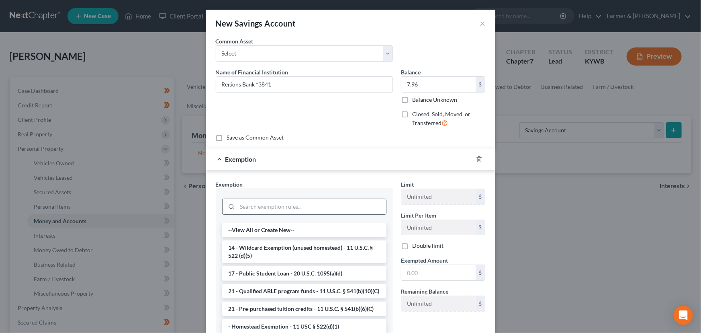
click at [270, 204] on input "search" at bounding box center [311, 206] width 149 height 15
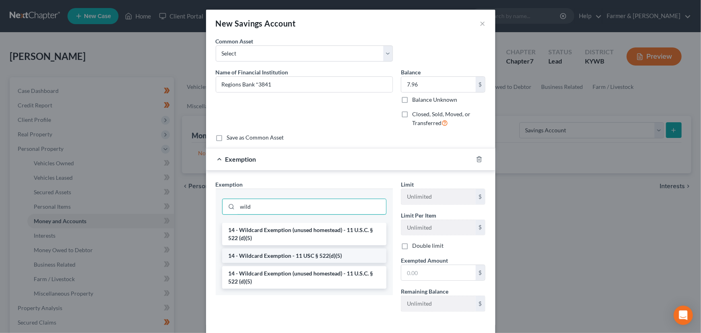
type input "wild"
click at [285, 251] on li "14 - Wildcard Exemption - 11 USC § 522(d)(5)" at bounding box center [304, 255] width 164 height 14
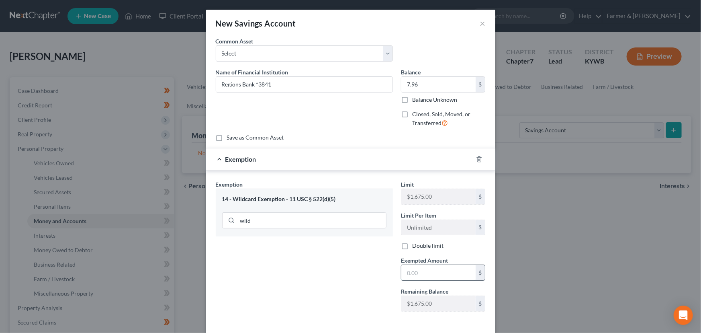
click at [435, 274] on input "text" at bounding box center [438, 272] width 74 height 15
type input "7.96"
click at [386, 166] on div "Exemption $7.96" at bounding box center [339, 158] width 267 height 21
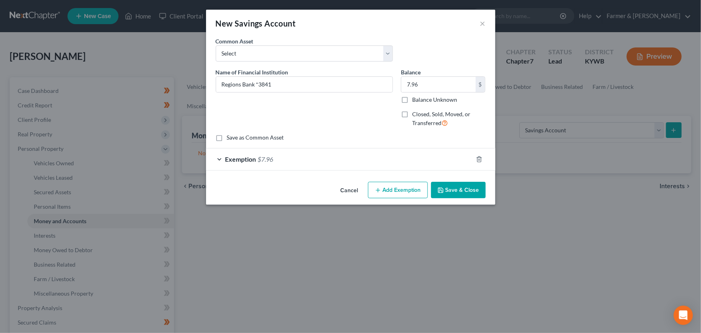
click at [446, 193] on button "Save & Close" at bounding box center [458, 190] width 55 height 17
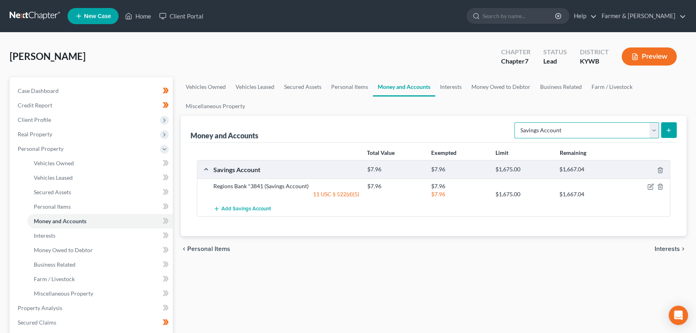
drag, startPoint x: 540, startPoint y: 134, endPoint x: 543, endPoint y: 172, distance: 38.6
click at [543, 172] on div "Money and Accounts Select Account Type Brokerage Cash on Hand Certificates of D…" at bounding box center [433, 176] width 505 height 120
select select "checking"
click at [516, 122] on select "Select Account Type Brokerage Cash on Hand Certificates of Deposit Checking Acc…" at bounding box center [586, 130] width 145 height 16
click at [670, 131] on icon "submit" at bounding box center [668, 130] width 6 height 6
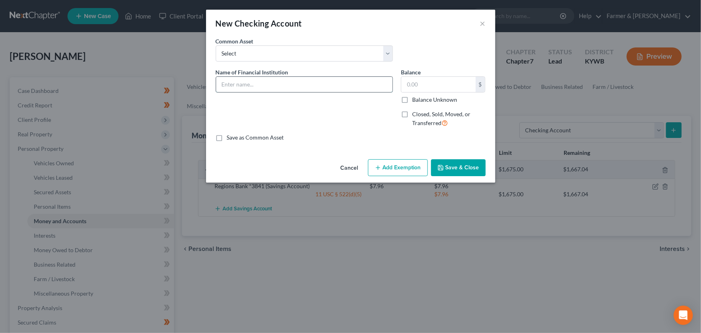
click at [254, 77] on input "text" at bounding box center [304, 84] width 176 height 15
click at [400, 37] on div "Common Asset Select [PERSON_NAME] Bank *0097 [PERSON_NAME] [PERSON_NAME] Bank**…" at bounding box center [351, 52] width 278 height 31
click at [294, 87] on input "Regions Bank *" at bounding box center [304, 84] width 176 height 15
type input "Regions Bank *3636"
click at [312, 104] on div "Name of Financial Institution * Regions Bank *3636" at bounding box center [304, 101] width 185 height 66
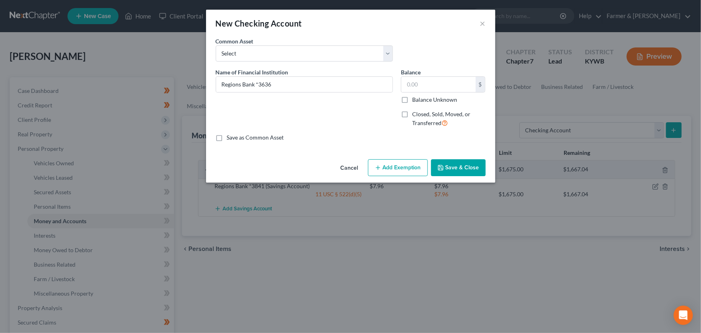
click at [467, 166] on button "Save & Close" at bounding box center [458, 167] width 55 height 17
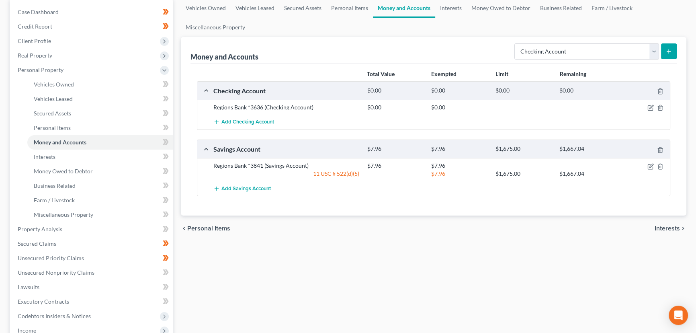
scroll to position [90, 0]
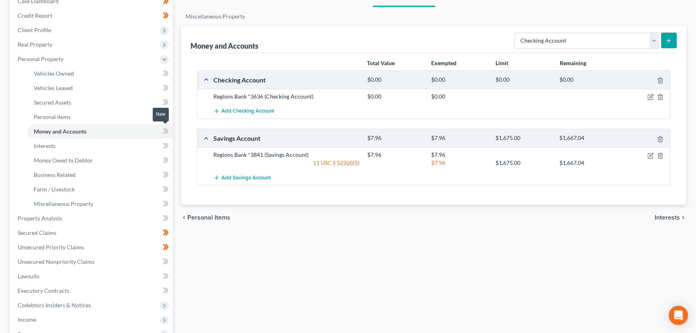
click at [164, 132] on icon at bounding box center [165, 131] width 4 height 6
click at [40, 318] on span "Income" at bounding box center [91, 319] width 161 height 14
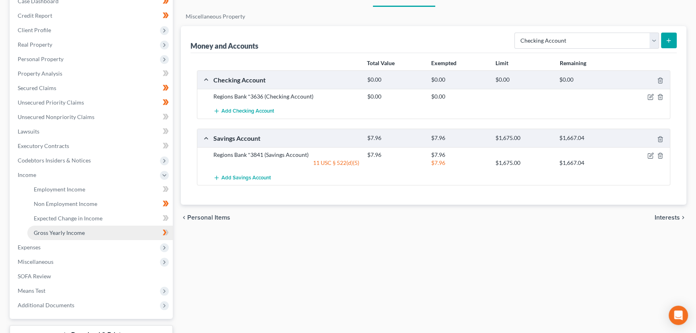
scroll to position [151, 0]
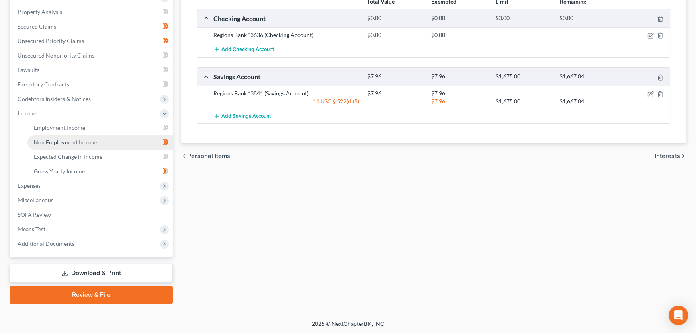
click at [89, 144] on span "Non Employment Income" at bounding box center [65, 142] width 63 height 7
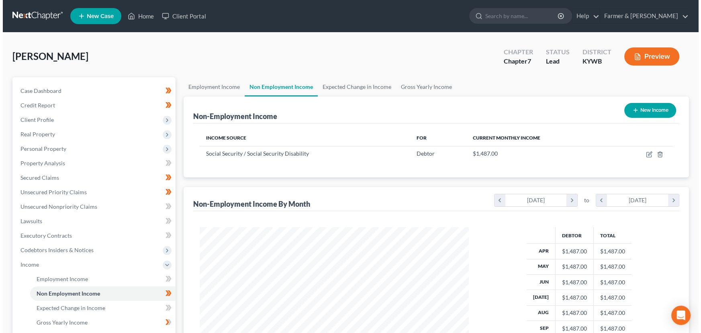
scroll to position [144, 285]
click at [634, 115] on button "New Income" at bounding box center [647, 110] width 52 height 15
select select "0"
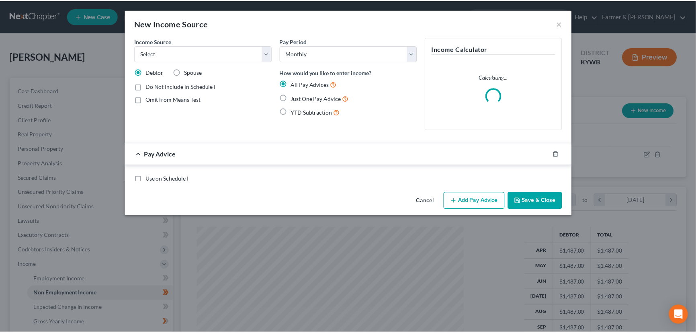
scroll to position [144, 288]
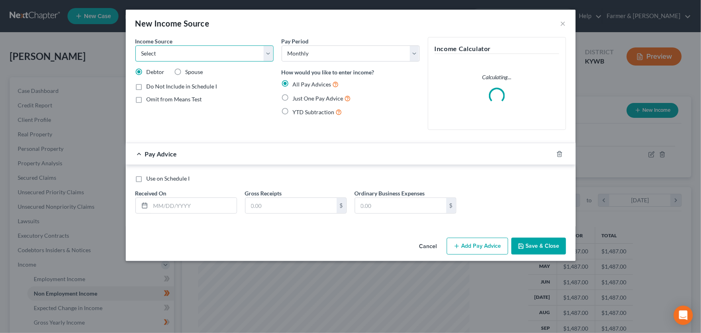
click at [241, 48] on select "Select Unemployment Disability (from employer) Pension Retirement Social Securi…" at bounding box center [204, 53] width 138 height 16
select select "4"
click at [135, 45] on select "Select Unemployment Disability (from employer) Pension Retirement Social Securi…" at bounding box center [204, 53] width 138 height 16
click at [186, 71] on label "Spouse" at bounding box center [195, 72] width 18 height 8
click at [189, 71] on input "Spouse" at bounding box center [191, 70] width 5 height 5
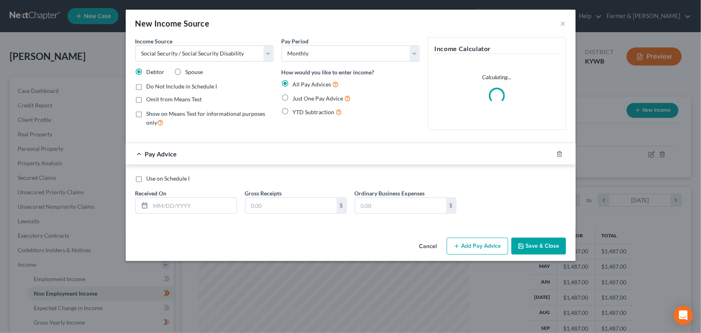
radio input "true"
click at [293, 98] on label "Just One Pay Advice" at bounding box center [322, 98] width 58 height 9
click at [296, 98] on input "Just One Pay Advice" at bounding box center [298, 96] width 5 height 5
radio input "true"
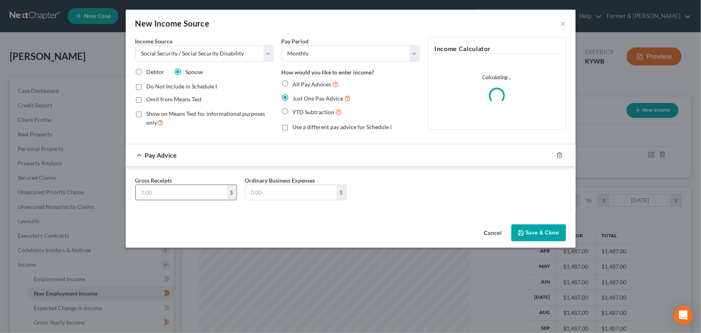
click at [190, 187] on input "text" at bounding box center [181, 192] width 91 height 15
type input "2,200.00"
click at [524, 235] on icon "button" at bounding box center [521, 232] width 6 height 6
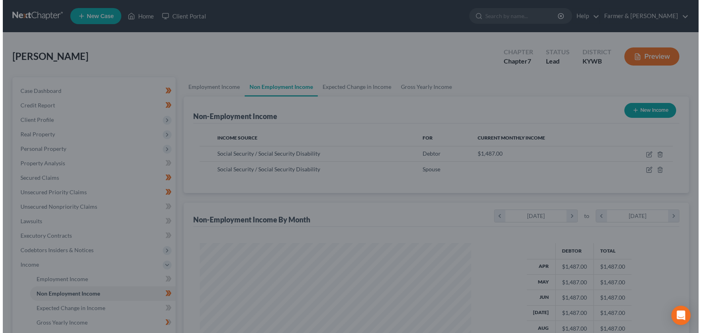
scroll to position [401509, 401368]
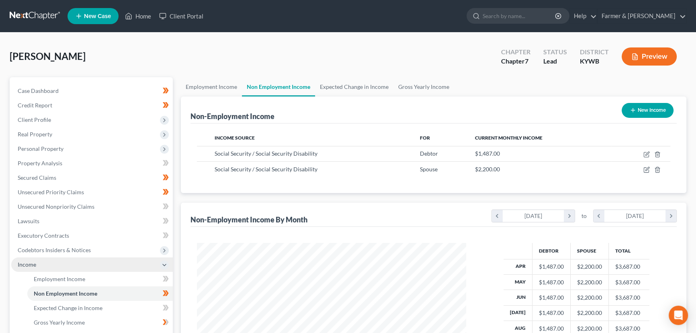
click at [48, 264] on span "Income" at bounding box center [91, 264] width 161 height 14
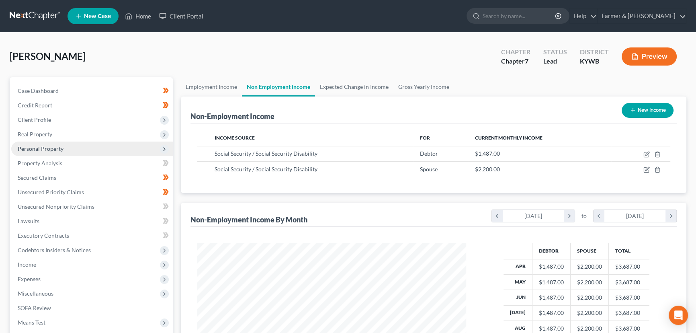
click at [74, 153] on span "Personal Property" at bounding box center [91, 148] width 161 height 14
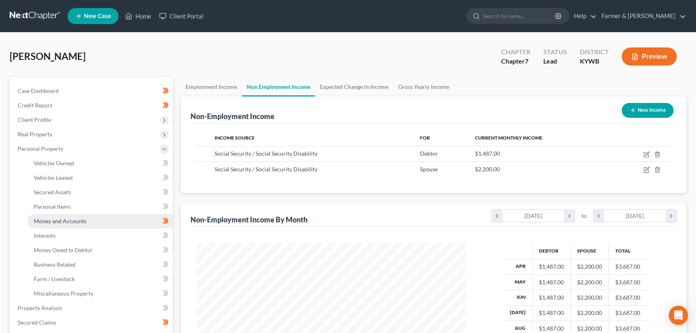
click at [89, 221] on link "Money and Accounts" at bounding box center [99, 221] width 145 height 14
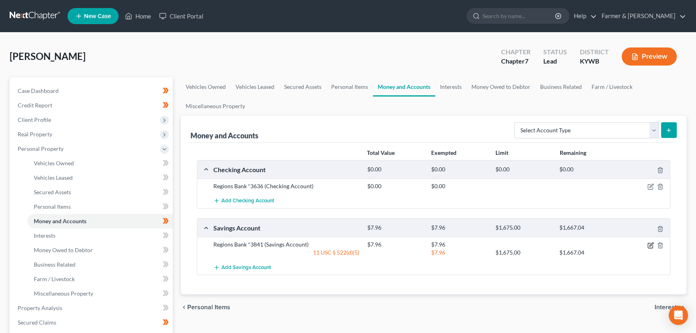
click at [649, 243] on icon "button" at bounding box center [650, 245] width 6 height 6
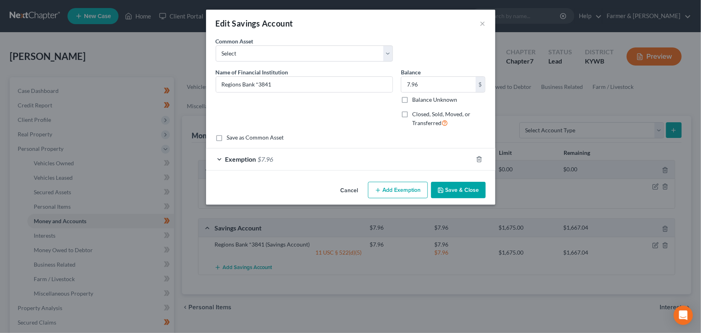
click at [342, 183] on button "Cancel" at bounding box center [349, 190] width 31 height 16
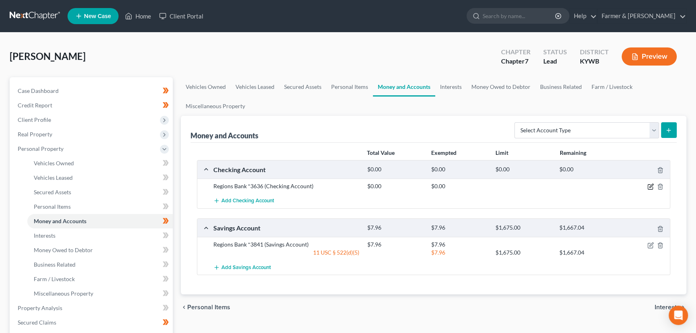
click at [651, 185] on icon "button" at bounding box center [650, 186] width 6 height 6
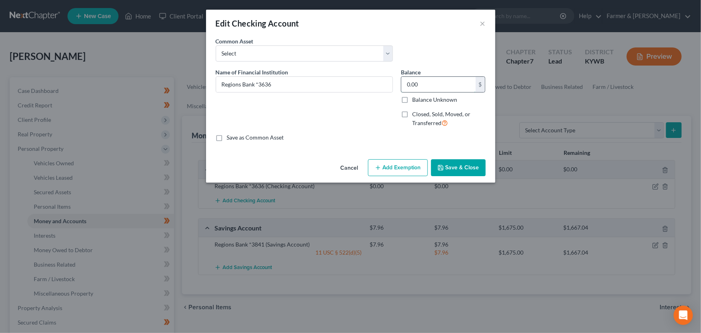
click at [437, 86] on input "0.00" at bounding box center [438, 84] width 74 height 15
type input "37.31"
click at [402, 163] on button "Add Exemption" at bounding box center [398, 167] width 60 height 17
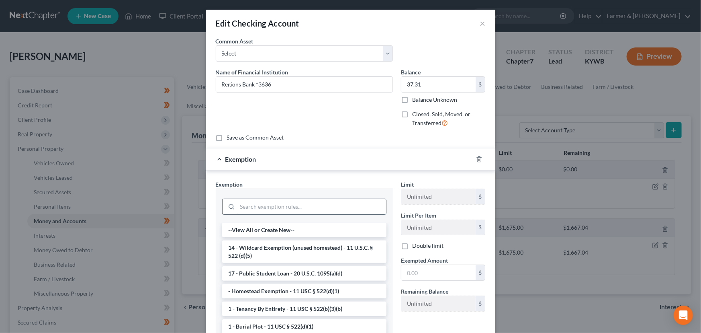
click at [302, 212] on input "search" at bounding box center [311, 206] width 149 height 15
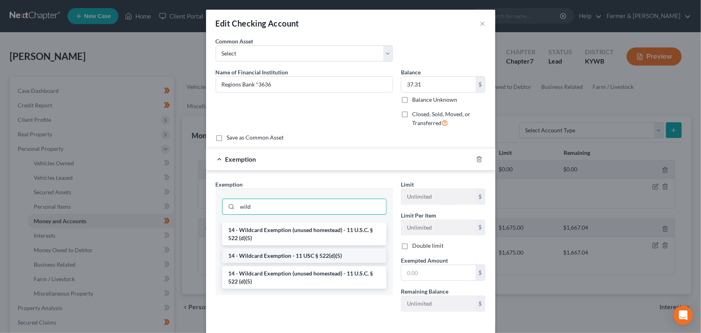
type input "wild"
click at [311, 253] on li "14 - Wildcard Exemption - 11 USC § 522(d)(5)" at bounding box center [304, 255] width 164 height 14
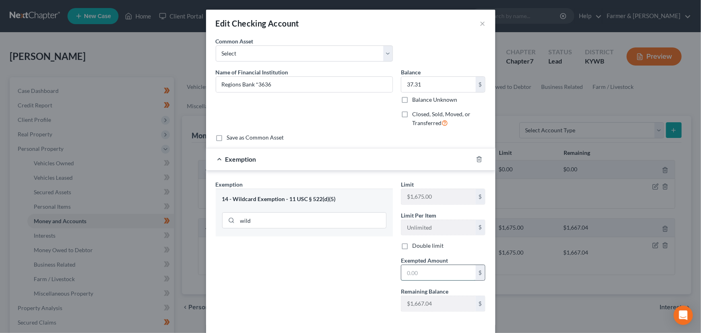
click at [435, 278] on input "text" at bounding box center [438, 272] width 74 height 15
type input "37.31"
click at [409, 160] on div "Exemption $37.31" at bounding box center [339, 158] width 267 height 21
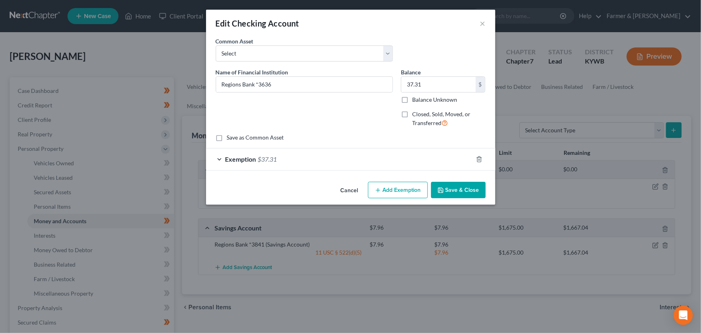
click at [439, 189] on icon "button" at bounding box center [440, 190] width 6 height 6
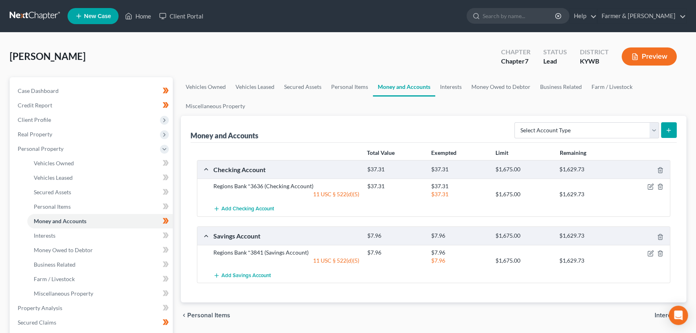
click at [186, 45] on div "[PERSON_NAME] Upgraded Chapter Chapter 7 Status Lead District [GEOGRAPHIC_DATA]…" at bounding box center [348, 59] width 676 height 35
click at [67, 160] on span "Vehicles Owned" at bounding box center [54, 162] width 40 height 7
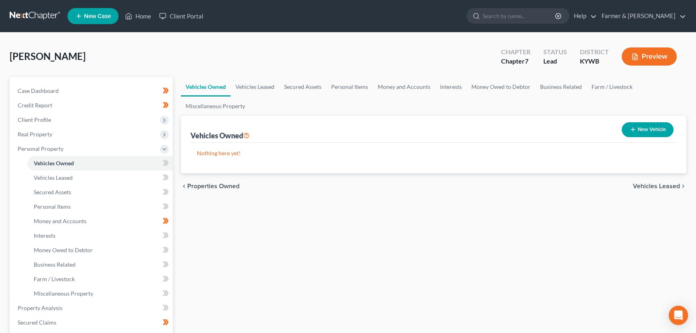
click at [635, 124] on button "New Vehicle" at bounding box center [647, 129] width 52 height 15
select select "0"
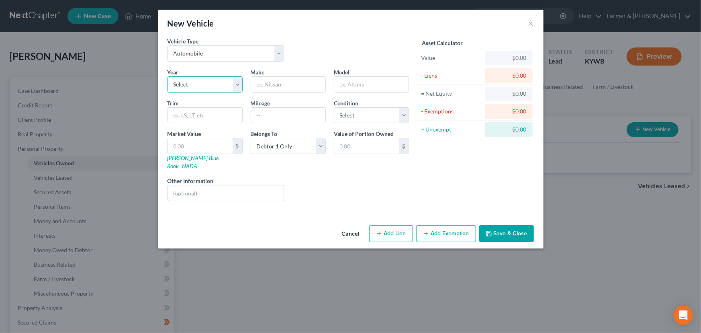
click at [196, 85] on select "Select 2026 2025 2024 2023 2022 2021 2020 2019 2018 2017 2016 2015 2014 2013 20…" at bounding box center [204, 84] width 75 height 16
select select "19"
click at [167, 76] on select "Select 2026 2025 2024 2023 2022 2021 2020 2019 2018 2017 2016 2015 2014 2013 20…" at bounding box center [204, 84] width 75 height 16
click at [280, 88] on input "text" at bounding box center [288, 84] width 74 height 15
type input "Honda"
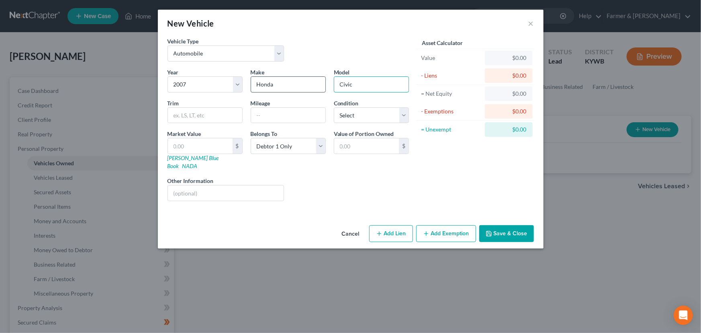
type input "Civic"
type input "225000"
click at [339, 110] on select "Select Excellent Very Good Good Fair Poor" at bounding box center [371, 115] width 75 height 16
select select "2"
click at [334, 107] on select "Select Excellent Very Good Good Fair Poor" at bounding box center [371, 115] width 75 height 16
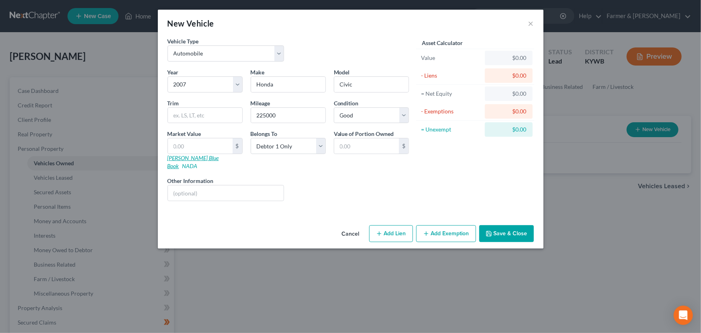
click at [191, 156] on link "[PERSON_NAME] Blue Book" at bounding box center [192, 161] width 51 height 15
click at [184, 142] on input "text" at bounding box center [200, 145] width 65 height 15
type input "3"
type input "3.00"
type input "31"
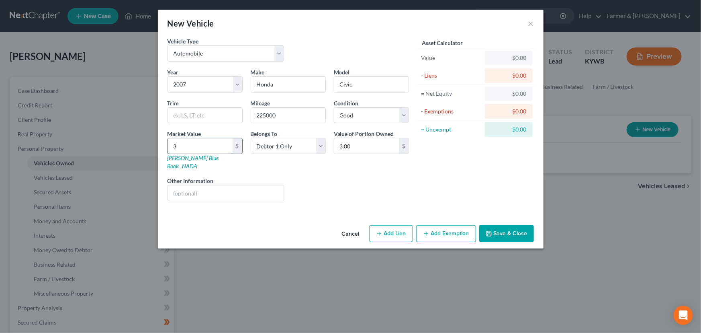
type input "31.00"
type input "318"
type input "318.00"
type input "3180"
type input "3,180.00"
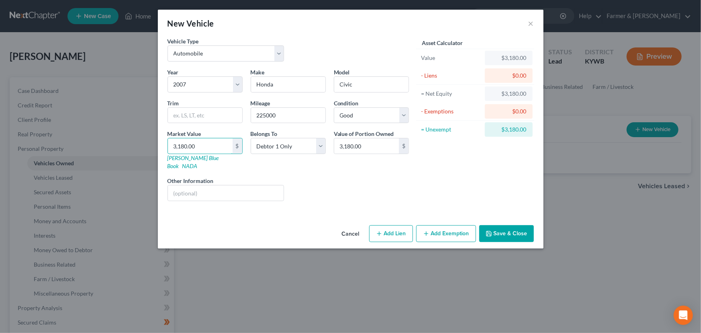
type input "3,180.00"
click at [322, 44] on div "Vehicle Type Select Automobile Truck Trailer Watercraft Aircraft Motor Home Atv…" at bounding box center [287, 52] width 249 height 31
click at [314, 176] on div "Liens Select" at bounding box center [350, 188] width 125 height 25
click at [281, 145] on select "Select Debtor 1 Only Debtor 2 Only Debtor 1 And Debtor 2 Only At Least One Of T…" at bounding box center [288, 146] width 75 height 16
select select "3"
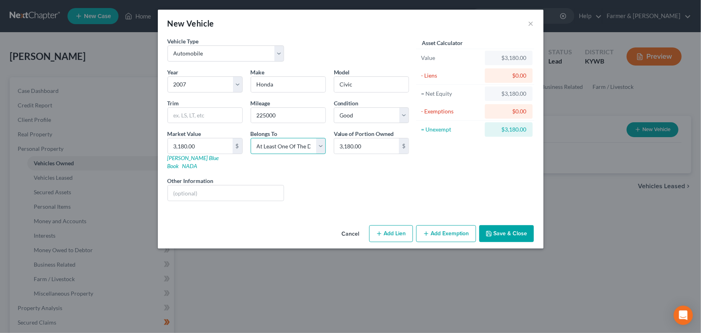
click at [251, 138] on select "Select Debtor 1 Only Debtor 2 Only Debtor 1 And Debtor 2 Only At Least One Of T…" at bounding box center [288, 146] width 75 height 16
click at [337, 180] on div "Liens Select" at bounding box center [350, 188] width 125 height 25
click at [206, 188] on input "text" at bounding box center [226, 192] width 116 height 15
type input "Value based on fair market value research done on KBB. No lien."
click at [301, 192] on div "Year Select 2026 2025 2024 2023 2022 2021 2020 2019 2018 2017 2016 2015 2014 20…" at bounding box center [287, 137] width 249 height 139
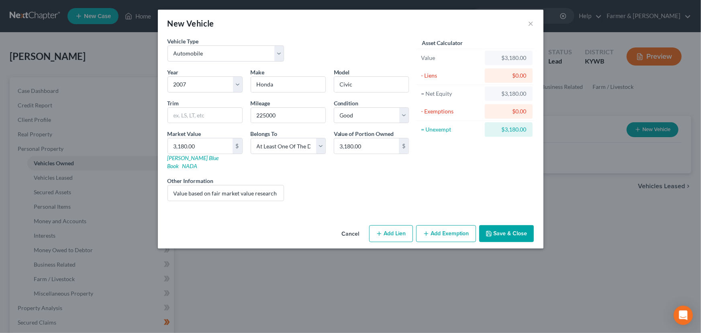
click at [396, 225] on button "Add Lien" at bounding box center [391, 233] width 44 height 17
select select "3"
select select "0"
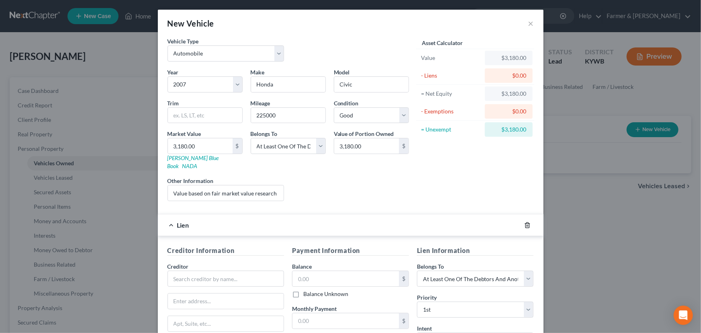
click at [524, 222] on icon "button" at bounding box center [527, 225] width 6 height 6
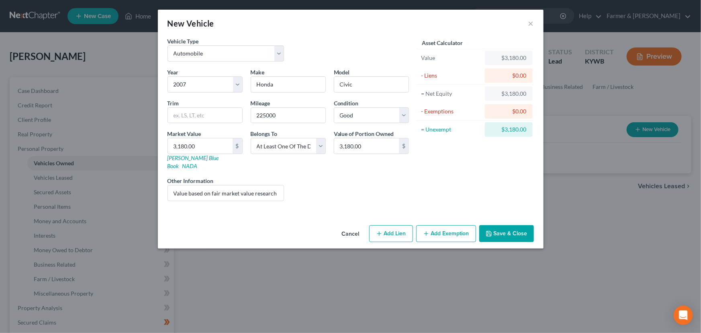
click at [444, 198] on div "Asset Calculator Value $3,180.00 - Liens $0.00 = Net Equity $3,180.00 - Exempti…" at bounding box center [475, 122] width 125 height 170
click at [450, 228] on button "Add Exemption" at bounding box center [446, 233] width 60 height 17
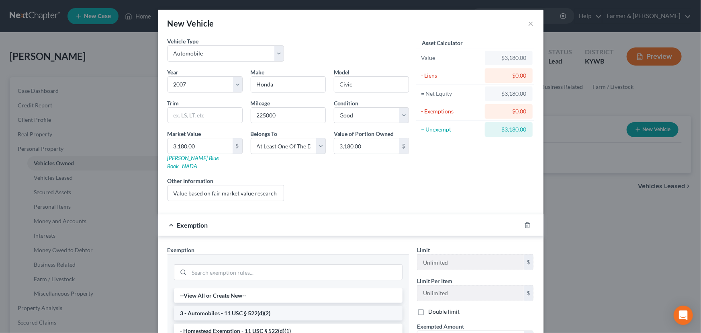
click at [231, 306] on li "3 - Automobiles - 11 USC § 522(d)(2)" at bounding box center [288, 313] width 229 height 14
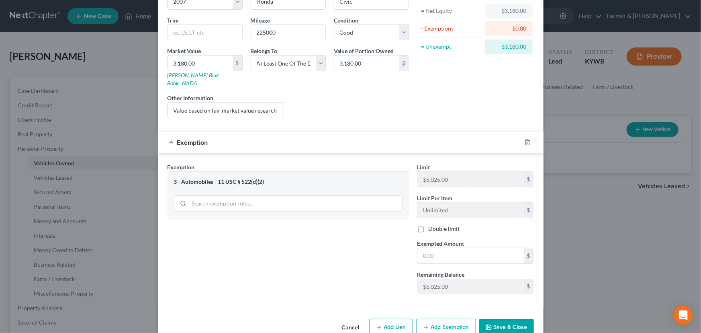
scroll to position [86, 0]
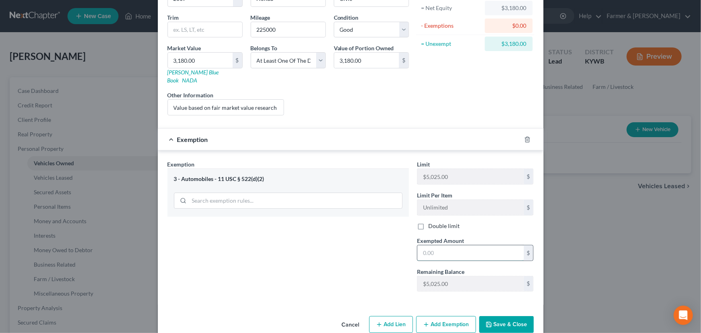
click at [433, 245] on input "text" at bounding box center [470, 252] width 106 height 15
type input "3,180.00"
click at [402, 132] on div "Exemption $3,180.00" at bounding box center [339, 139] width 363 height 21
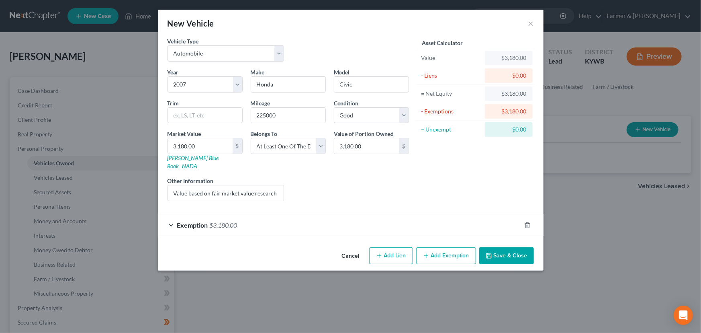
click at [458, 160] on div "Asset Calculator Value $3,180.00 - Liens $0.00 = Net Equity $3,180.00 - Exempti…" at bounding box center [475, 122] width 125 height 170
click at [512, 247] on button "Save & Close" at bounding box center [506, 255] width 55 height 17
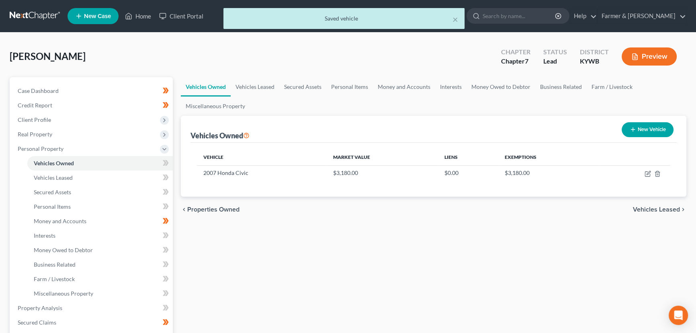
click at [643, 124] on button "New Vehicle" at bounding box center [647, 129] width 52 height 15
select select "0"
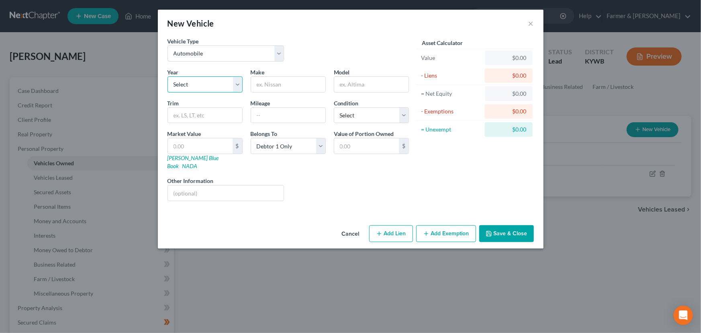
click at [193, 88] on select "Select 2026 2025 2024 2023 2022 2021 2020 2019 2018 2017 2016 2015 2014 2013 20…" at bounding box center [204, 84] width 75 height 16
select select "14"
click at [167, 76] on select "Select 2026 2025 2024 2023 2022 2021 2020 2019 2018 2017 2016 2015 2014 2013 20…" at bounding box center [204, 84] width 75 height 16
click at [276, 88] on input "text" at bounding box center [288, 84] width 74 height 15
type input "Honda"
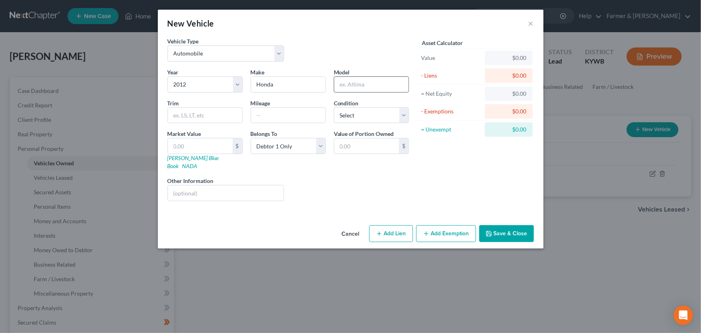
click at [352, 84] on input "text" at bounding box center [371, 84] width 74 height 15
type input "Accord"
click at [306, 117] on input "text" at bounding box center [288, 115] width 74 height 15
type input "160000"
click at [353, 121] on select "Select Excellent Very Good Good Fair Poor" at bounding box center [371, 115] width 75 height 16
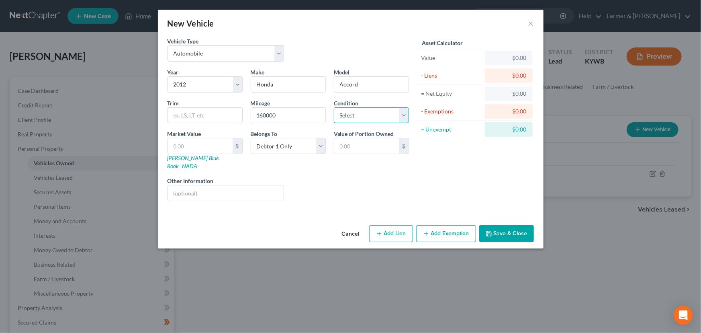
select select "2"
click at [334, 107] on select "Select Excellent Very Good Good Fair Poor" at bounding box center [371, 115] width 75 height 16
click at [193, 159] on link "[PERSON_NAME] Blue Book" at bounding box center [192, 161] width 51 height 15
click at [211, 142] on input "text" at bounding box center [200, 145] width 65 height 15
type input "6"
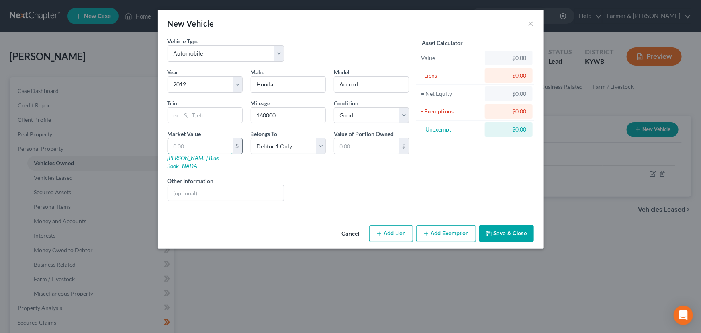
type input "6.00"
type input "61"
type input "61.00"
type input "614"
type input "614.00"
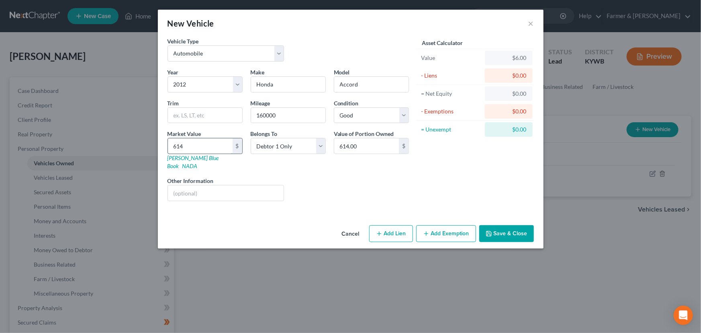
type input "6140"
type input "6,140.00"
click at [317, 165] on div "Year Select 2026 2025 2024 2023 2022 2021 2020 2019 2018 2017 2016 2015 2014 20…" at bounding box center [287, 137] width 249 height 139
click at [316, 192] on div "Year Select 2026 2025 2024 2023 2022 2021 2020 2019 2018 2017 2016 2015 2014 20…" at bounding box center [287, 137] width 249 height 139
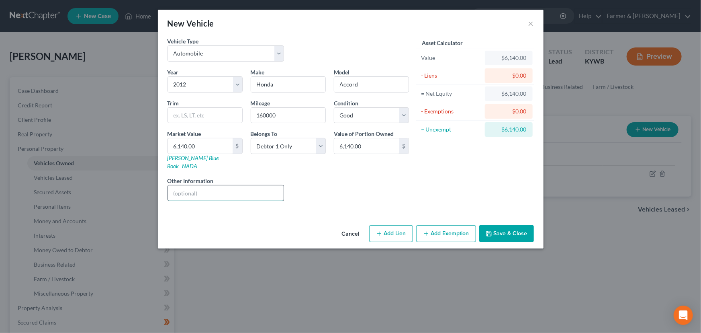
click at [216, 185] on input "text" at bounding box center [226, 192] width 116 height 15
type input "Value based on fair market value research done on KBB. No lien."
click at [331, 195] on div "Year Select 2026 2025 2024 2023 2022 2021 2020 2019 2018 2017 2016 2015 2014 20…" at bounding box center [287, 137] width 249 height 139
click at [436, 225] on button "Add Exemption" at bounding box center [446, 233] width 60 height 17
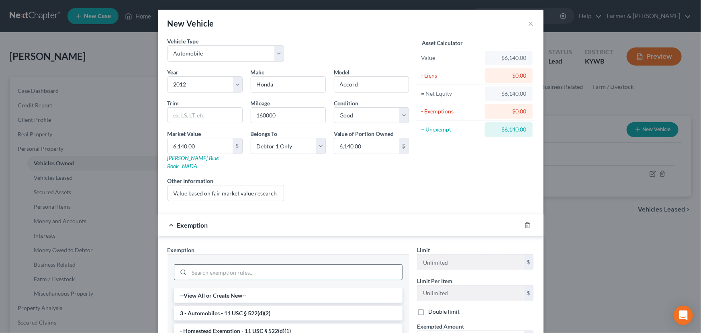
click at [207, 265] on input "search" at bounding box center [295, 271] width 213 height 15
type input "unu"
click at [263, 323] on li "14 - Wildcard Exemption (unused homestead) - 11 U.S.C. § 522 (d)(5)" at bounding box center [288, 330] width 229 height 14
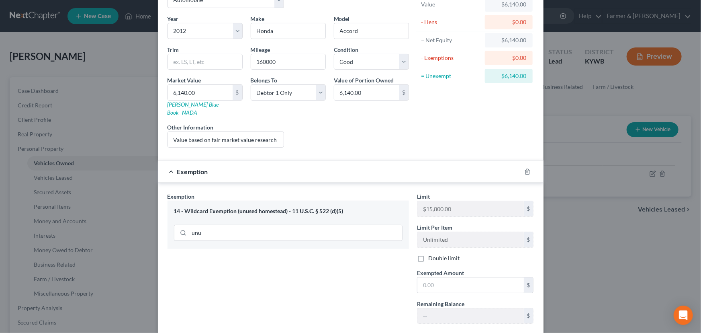
scroll to position [54, 0]
click at [438, 277] on input "text" at bounding box center [470, 284] width 106 height 15
type input "6,140.00"
click at [363, 268] on div "Exemption Set must be selected for CA. Exemption * 14 - Wildcard Exemption (unu…" at bounding box center [287, 261] width 249 height 138
click at [354, 164] on div "Exemption $6,140.00" at bounding box center [339, 170] width 363 height 21
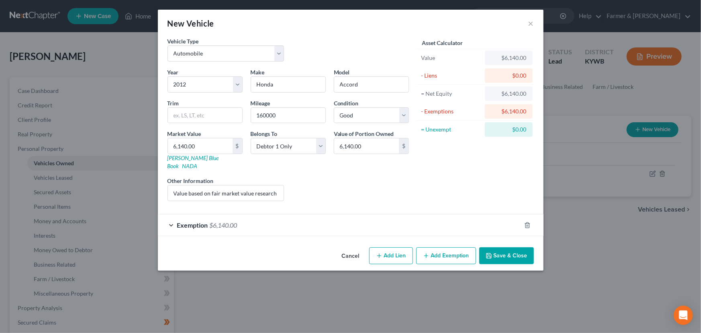
scroll to position [0, 0]
click at [399, 182] on div "Liens Select" at bounding box center [350, 188] width 125 height 25
drag, startPoint x: 245, startPoint y: 187, endPoint x: 336, endPoint y: 188, distance: 91.2
click at [336, 188] on div "Year Select 2026 2025 2024 2023 2022 2021 2020 2019 2018 2017 2016 2015 2014 20…" at bounding box center [287, 137] width 249 height 139
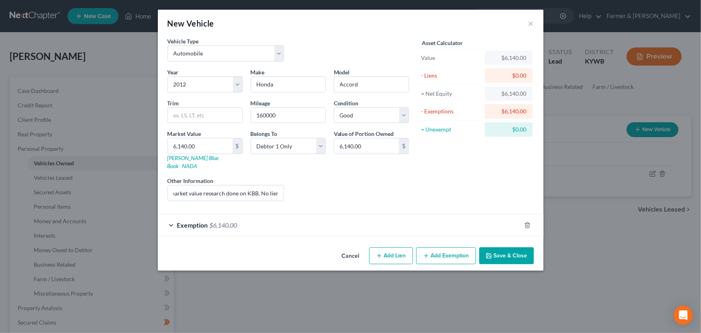
scroll to position [0, 0]
click at [336, 188] on div "Liens Select" at bounding box center [350, 188] width 125 height 25
click at [493, 247] on button "Save & Close" at bounding box center [506, 255] width 55 height 17
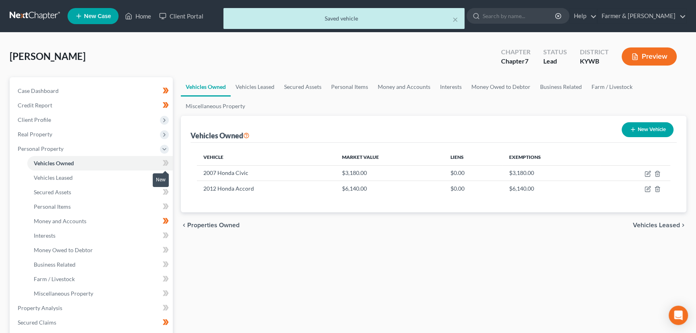
click at [165, 162] on icon at bounding box center [165, 163] width 4 height 6
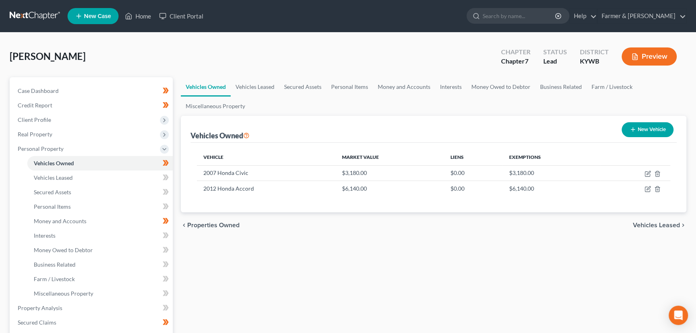
click at [196, 50] on div "[PERSON_NAME] Upgraded Chapter Chapter 7 Status Lead District [GEOGRAPHIC_DATA]…" at bounding box center [348, 59] width 676 height 35
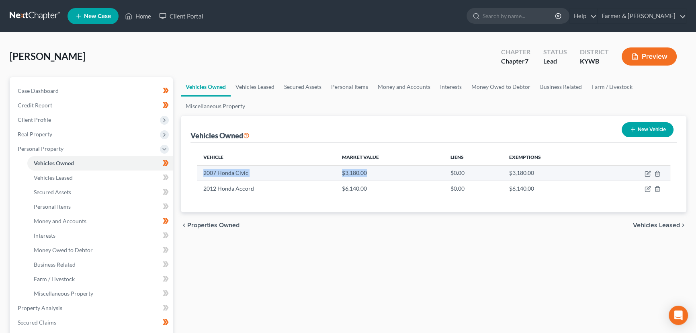
drag, startPoint x: 210, startPoint y: 175, endPoint x: 371, endPoint y: 176, distance: 161.1
click at [371, 176] on tr "2007 Honda Civic $3,180.00 $0.00 $3,180.00" at bounding box center [433, 172] width 473 height 15
copy tr "2007 Honda Civic $3,180.00"
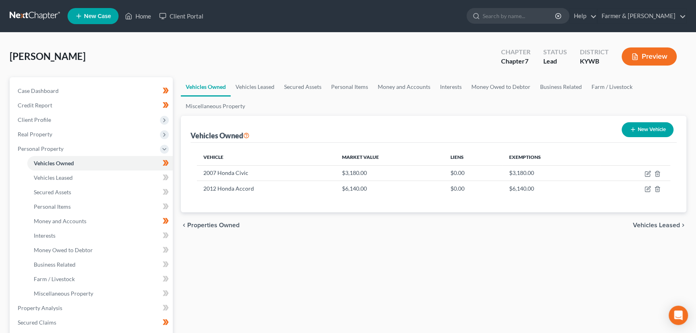
click at [255, 253] on div "Vehicles Owned Vehicles Leased Secured Assets Personal Items Money and Accounts…" at bounding box center [433, 309] width 513 height 464
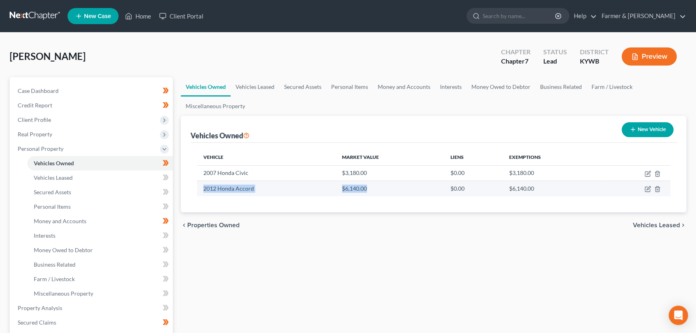
drag, startPoint x: 202, startPoint y: 188, endPoint x: 366, endPoint y: 186, distance: 163.5
click at [366, 186] on tr "2012 Honda Accord $6,140.00 $0.00 $6,140.00" at bounding box center [433, 188] width 473 height 15
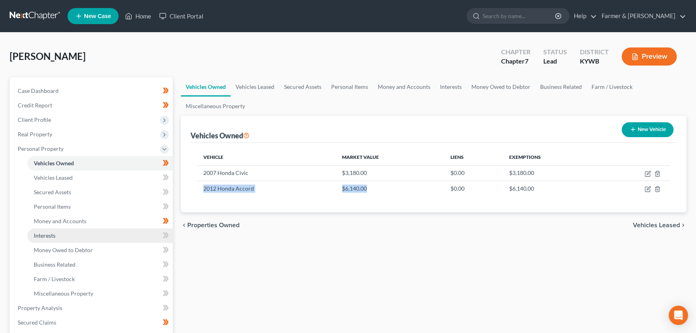
copy tr "2012 Honda Accord $6,140.00"
click at [223, 270] on div "Vehicles Owned Vehicles Leased Secured Assets Personal Items Money and Accounts…" at bounding box center [433, 309] width 513 height 464
click at [241, 276] on div "Vehicles Owned Vehicles Leased Secured Assets Personal Items Money and Accounts…" at bounding box center [433, 309] width 513 height 464
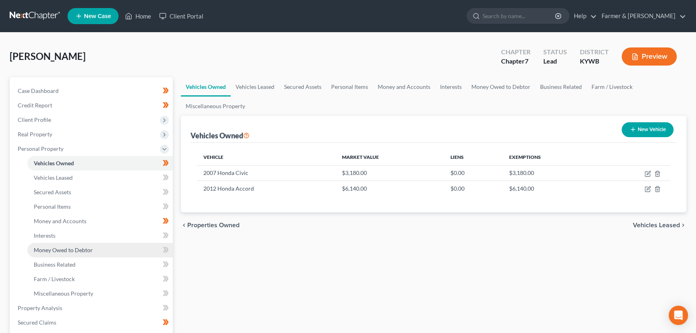
click at [94, 243] on link "Money Owed to Debtor" at bounding box center [99, 250] width 145 height 14
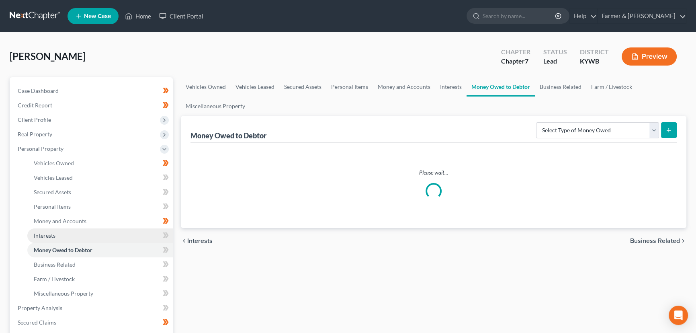
click at [92, 237] on link "Interests" at bounding box center [99, 235] width 145 height 14
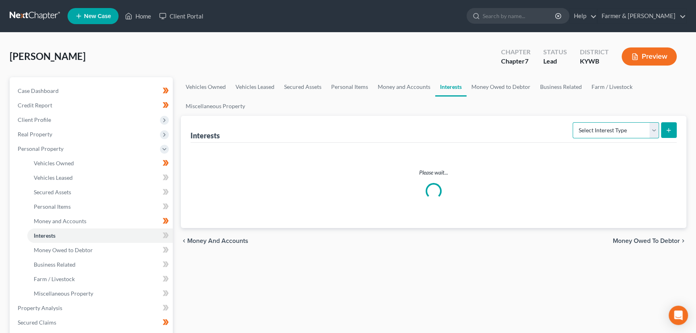
click at [624, 125] on select "Select Interest Type 401K Annuity Bond Education IRA Government Bond Government…" at bounding box center [615, 130] width 86 height 16
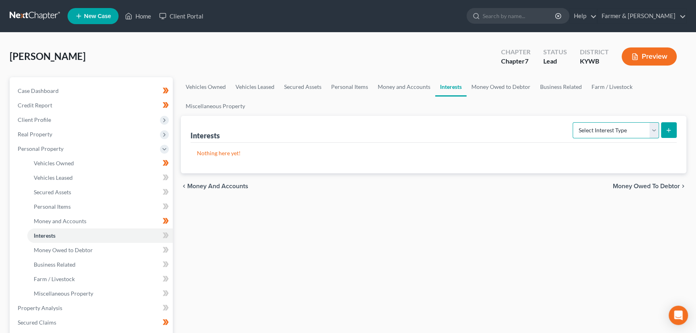
select select "term_life_insurance"
click at [573, 122] on select "Select Interest Type 401K Annuity Bond Education IRA Government Bond Government…" at bounding box center [615, 130] width 86 height 16
click at [673, 130] on button "submit" at bounding box center [669, 130] width 16 height 16
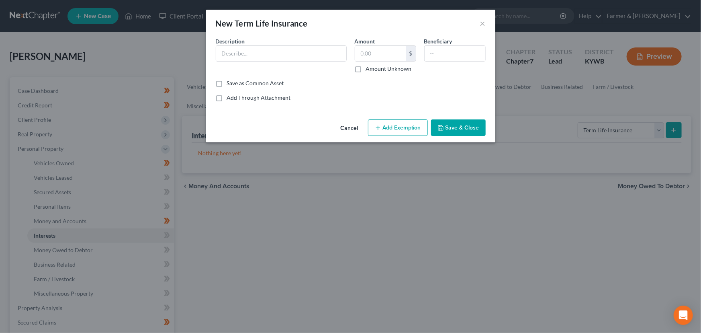
click at [247, 41] on div "Description *" at bounding box center [281, 55] width 139 height 36
click at [249, 55] on input "text" at bounding box center [281, 53] width 130 height 15
type input "4"
type input "Term Life Insurance through - GET INFO"
drag, startPoint x: 325, startPoint y: 56, endPoint x: 185, endPoint y: 62, distance: 140.3
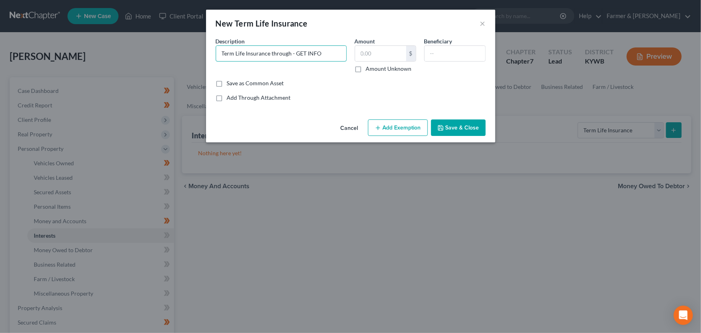
click at [185, 62] on div "New Term Life Insurance × An exemption set must first be selected from the Fili…" at bounding box center [350, 166] width 701 height 333
click at [357, 125] on button "Cancel" at bounding box center [349, 128] width 31 height 16
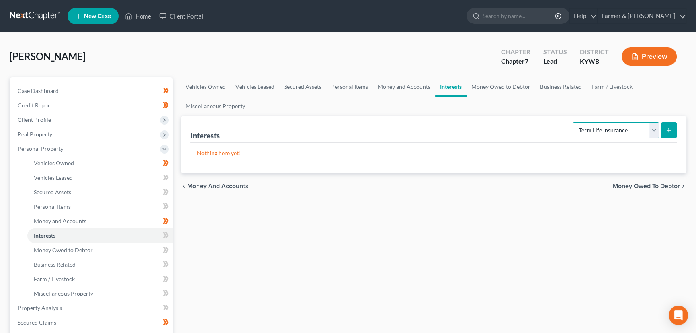
click at [587, 135] on select "Select Interest Type 401K Annuity Bond Education IRA Government Bond Government…" at bounding box center [615, 130] width 86 height 16
select select "whole_life_insurance"
click at [573, 122] on select "Select Interest Type 401K Annuity Bond Education IRA Government Bond Government…" at bounding box center [615, 130] width 86 height 16
click at [671, 133] on button "submit" at bounding box center [669, 130] width 16 height 16
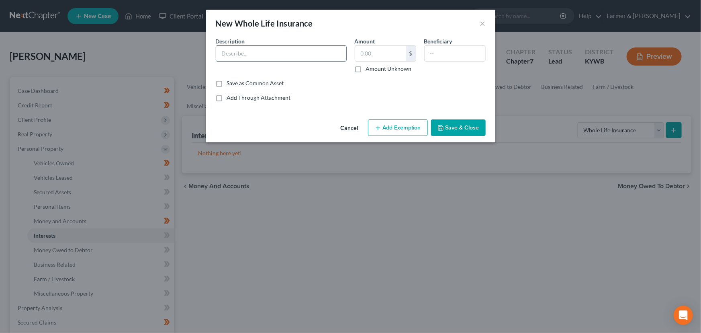
click at [280, 54] on input "text" at bounding box center [281, 53] width 130 height 15
type input "Whole Life insurance through agency - TransAmerica"
click at [385, 52] on input "text" at bounding box center [380, 53] width 51 height 15
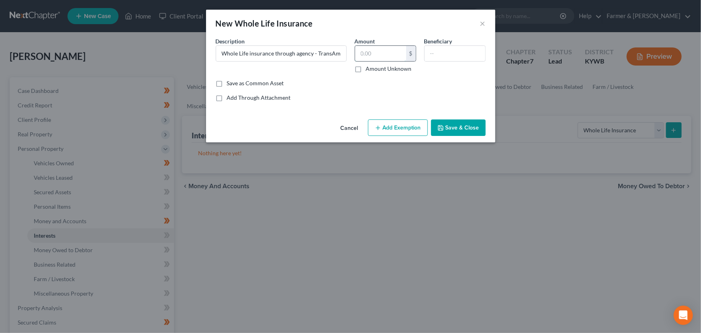
click at [385, 52] on input "text" at bounding box center [380, 53] width 51 height 15
click at [385, 52] on input "18,000.00" at bounding box center [380, 53] width 51 height 15
type input "18,000.00"
click at [430, 55] on input "text" at bounding box center [455, 53] width 61 height 15
type input "Self"
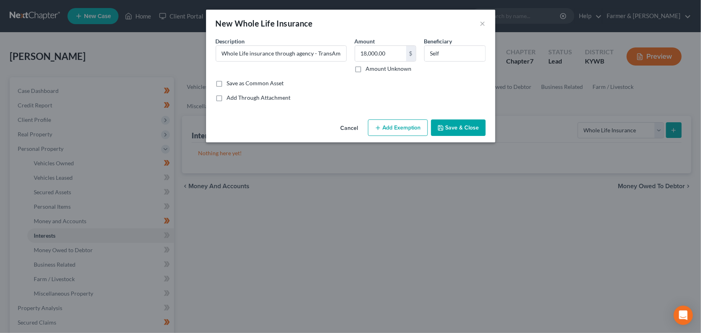
click at [397, 126] on button "Add Exemption" at bounding box center [398, 127] width 60 height 17
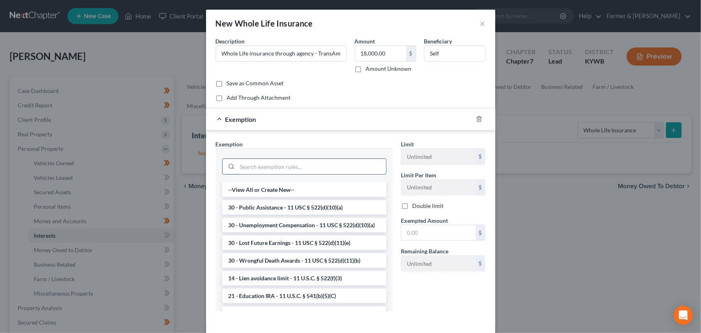
click at [304, 169] on input "search" at bounding box center [311, 166] width 149 height 15
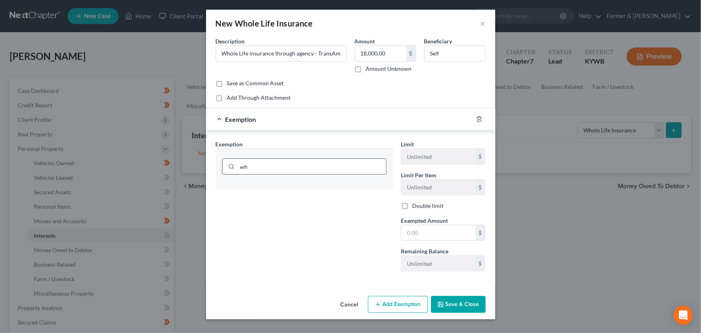
type input "w"
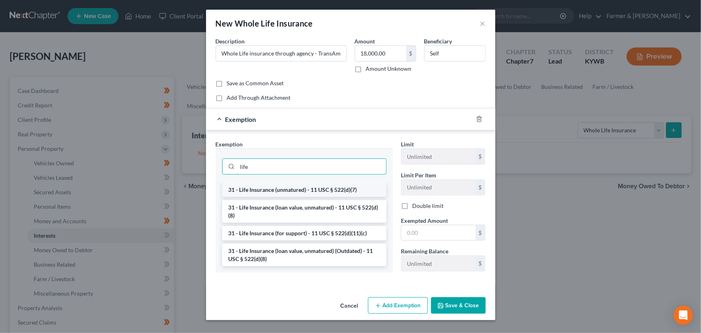
type input "life"
click at [306, 185] on li "31 - Life Insurance (unmatured) - 11 USC § 522(d)(7)" at bounding box center [304, 189] width 164 height 14
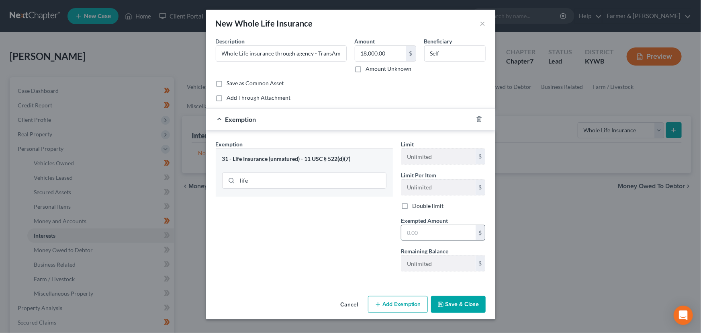
click at [427, 236] on input "text" at bounding box center [438, 232] width 74 height 15
type input "18,000.00"
click at [327, 243] on div "Exemption Set must be selected for CA. Exemption * 31 - Life Insurance (unmatur…" at bounding box center [304, 209] width 185 height 138
click at [452, 299] on button "Save & Close" at bounding box center [458, 304] width 55 height 17
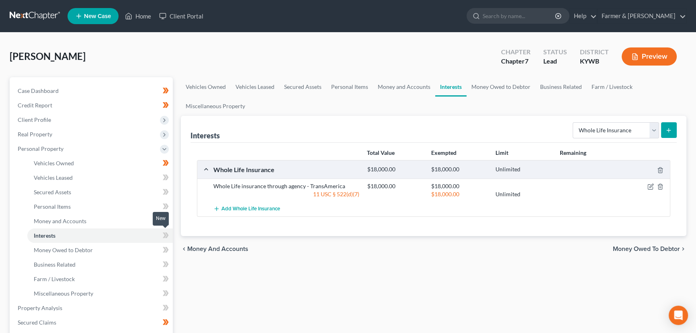
click at [168, 235] on icon at bounding box center [166, 235] width 6 height 10
click at [203, 281] on div "Vehicles Owned Vehicles Leased Secured Assets Personal Items Money and Accounts…" at bounding box center [433, 309] width 513 height 464
drag, startPoint x: 213, startPoint y: 184, endPoint x: 343, endPoint y: 184, distance: 129.7
click at [343, 184] on div "Whole Life insurance through agency - TransAmerica" at bounding box center [286, 186] width 154 height 8
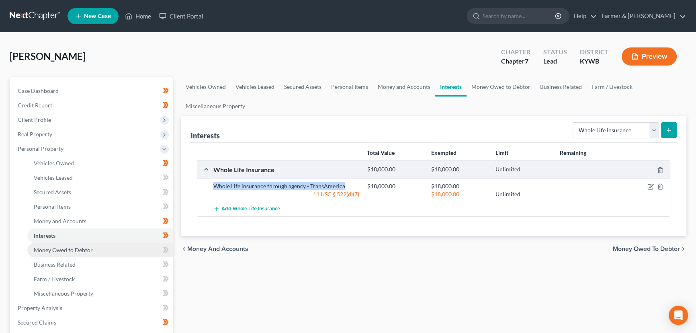
copy div "Whole Life insurance through agency - TransAmerica"
click at [648, 185] on icon "button" at bounding box center [650, 186] width 6 height 6
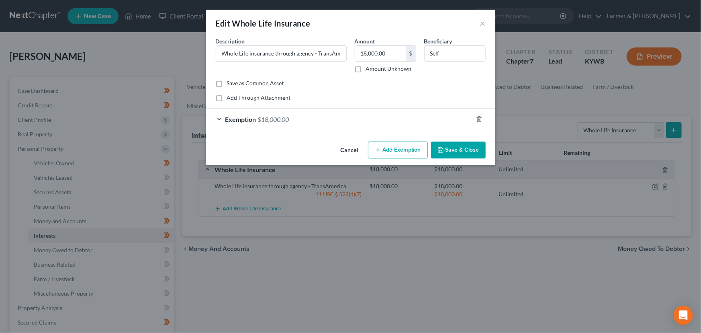
click at [455, 61] on div "Beneficiary Self" at bounding box center [454, 55] width 69 height 36
click at [459, 50] on input "Self" at bounding box center [455, 53] width 61 height 15
type input "S"
type input "Wife"
click at [469, 149] on button "Save & Close" at bounding box center [458, 149] width 55 height 17
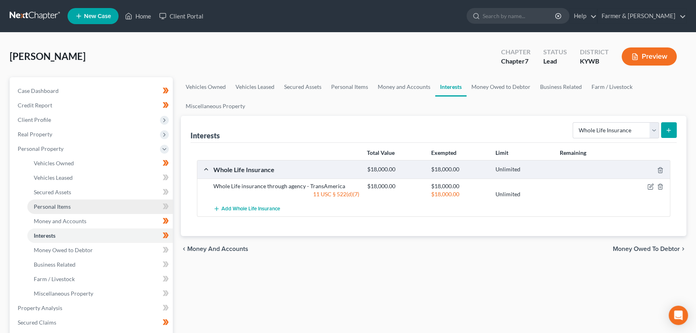
click at [74, 207] on link "Personal Items" at bounding box center [99, 206] width 145 height 14
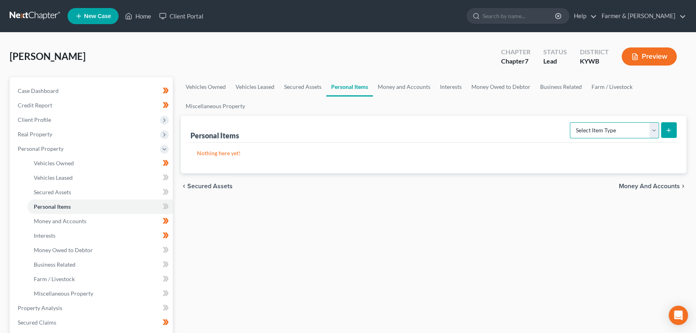
click at [599, 131] on select "Select Item Type Clothing Collectibles Of Value Electronics Firearms Household …" at bounding box center [614, 130] width 89 height 16
select select "clothing"
click at [570, 122] on select "Select Item Type Clothing Collectibles Of Value Electronics Firearms Household …" at bounding box center [614, 130] width 89 height 16
click at [666, 130] on icon "submit" at bounding box center [668, 130] width 6 height 6
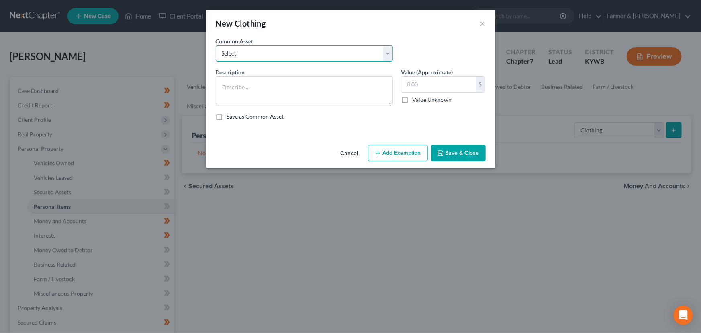
click at [251, 55] on select "Select misc. clothing for 1 adult misc. clothing for 2 adults and 2 children mi…" at bounding box center [304, 53] width 177 height 16
select select "3"
click at [216, 45] on select "Select misc. clothing for 1 adult misc. clothing for 2 adults and 2 children mi…" at bounding box center [304, 53] width 177 height 16
type textarea "misc. clothing for 2 adults"
type input "400.00"
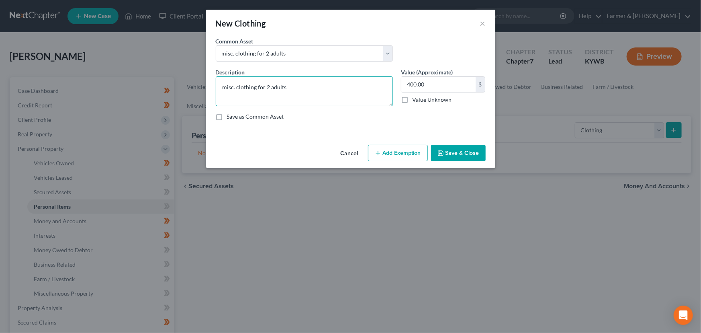
click at [229, 88] on textarea "misc. clothing for 2 adults" at bounding box center [304, 91] width 177 height 30
click at [298, 90] on textarea "Misc. clothing for 2 adults" at bounding box center [304, 91] width 177 height 30
click at [288, 94] on textarea "Misc. clothing for 2 adults" at bounding box center [304, 91] width 177 height 30
paste textarea "⦁ Value listed is given age and condition of items and is not mean to reflect r…"
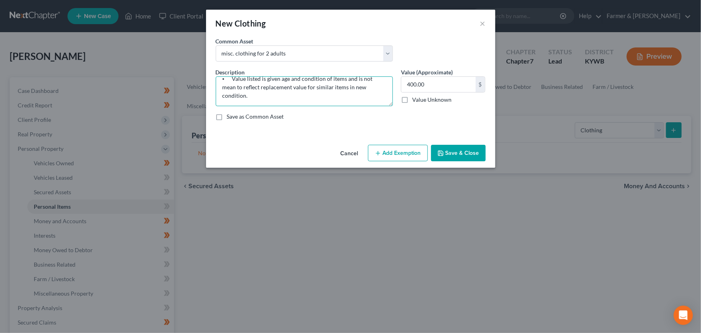
type textarea "Misc. clothing for 2 adults ⦁ Value listed is given age and condition of items …"
click at [390, 149] on button "Add Exemption" at bounding box center [398, 153] width 60 height 17
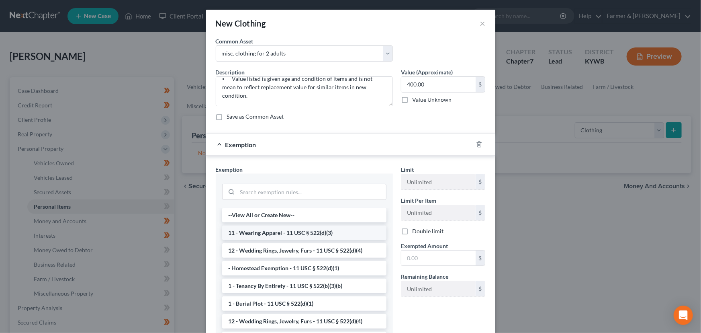
click at [299, 228] on li "11 - Wearing Apparel - 11 USC § 522(d)(3)" at bounding box center [304, 232] width 164 height 14
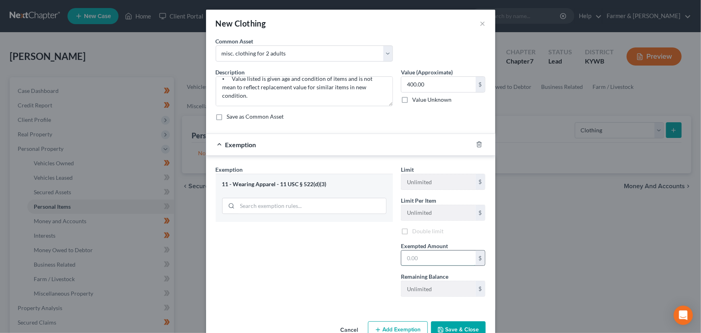
drag, startPoint x: 389, startPoint y: 255, endPoint x: 413, endPoint y: 257, distance: 24.6
click at [398, 257] on div "Exemption Set must be selected for CA. Exemption * 11 - Wearing Apparel - 11 US…" at bounding box center [351, 234] width 278 height 138
click at [414, 257] on input "text" at bounding box center [438, 257] width 74 height 15
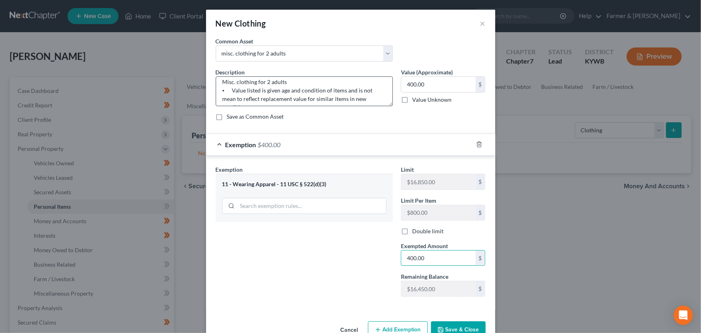
scroll to position [0, 0]
type input "400.00"
click at [225, 87] on textarea "Misc. clothing for 2 adults ⦁ Value listed is given age and condition of items …" at bounding box center [304, 91] width 177 height 30
type textarea "1/2 interest: misc. clothing for 2 adults ⦁ Value listed is given age and condi…"
click at [289, 241] on div "Exemption Set must be selected for CA. Exemption * 11 - Wearing Apparel - 11 US…" at bounding box center [304, 234] width 185 height 138
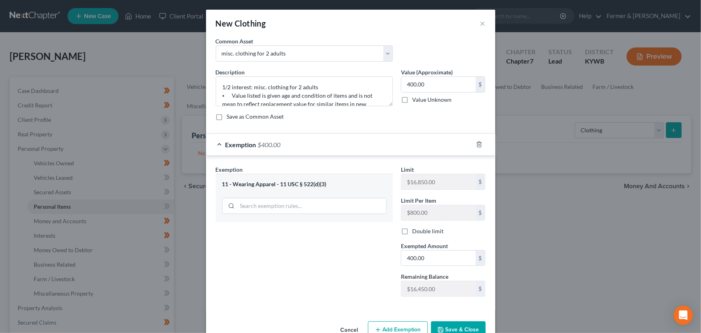
click at [347, 147] on div "Exemption $400.00" at bounding box center [339, 144] width 267 height 21
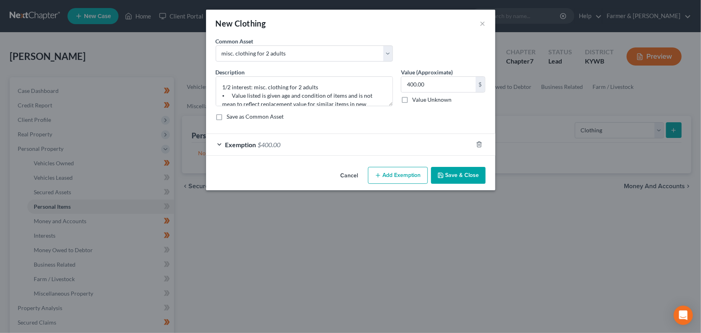
click at [458, 174] on button "Save & Close" at bounding box center [458, 175] width 55 height 17
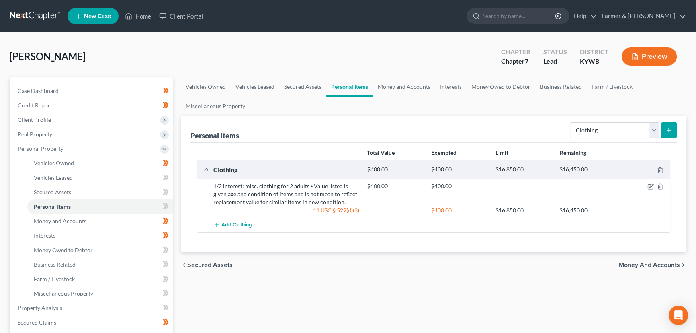
click at [601, 137] on form "Select Item Type Clothing Collectibles Of Value Electronics Firearms Household …" at bounding box center [623, 130] width 107 height 16
click at [604, 132] on select "Select Item Type Clothing Collectibles Of Value Electronics Firearms Household …" at bounding box center [614, 130] width 89 height 16
select select "household_goods"
click at [570, 122] on select "Select Item Type Clothing Collectibles Of Value Electronics Firearms Household …" at bounding box center [614, 130] width 89 height 16
click at [670, 127] on icon "submit" at bounding box center [668, 130] width 6 height 6
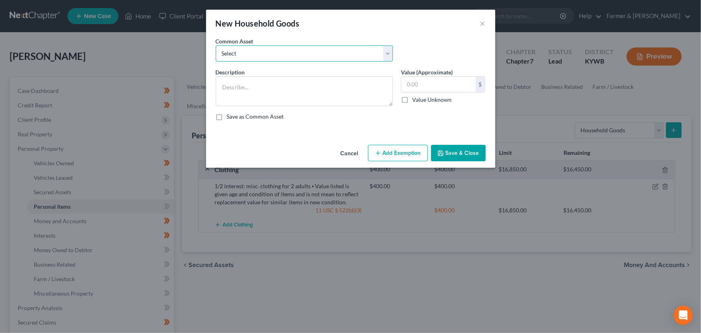
click at [343, 52] on select "Select small misc. household items: some decor (pictures/frames and misc. knick…" at bounding box center [304, 53] width 177 height 16
select select "1"
click at [216, 45] on select "Select small misc. household items: some decor (pictures/frames and misc. knick…" at bounding box center [304, 53] width 177 height 16
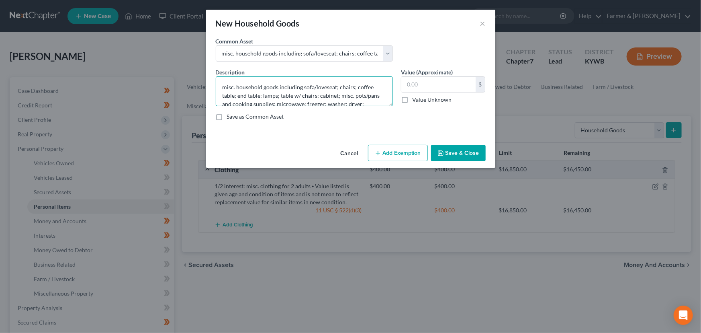
click at [221, 86] on textarea "misc. household goods including sofa/loveseat; chairs; coffee table; end table;…" at bounding box center [304, 91] width 177 height 30
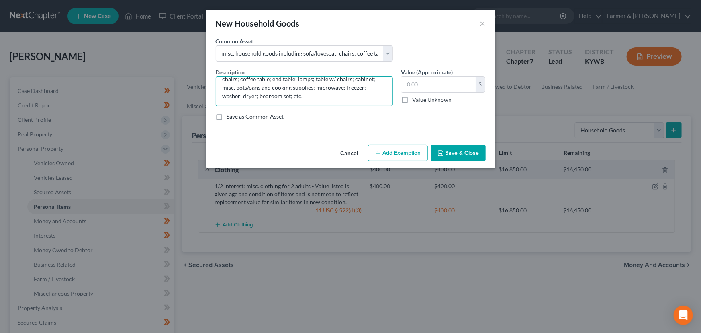
click at [321, 96] on textarea "1/2 interest: misc. household goods including sofa/loveseat; chairs; coffee tab…" at bounding box center [304, 91] width 177 height 30
paste textarea "⦁ Value listed is given age and condition of items and is not mean to reflect r…"
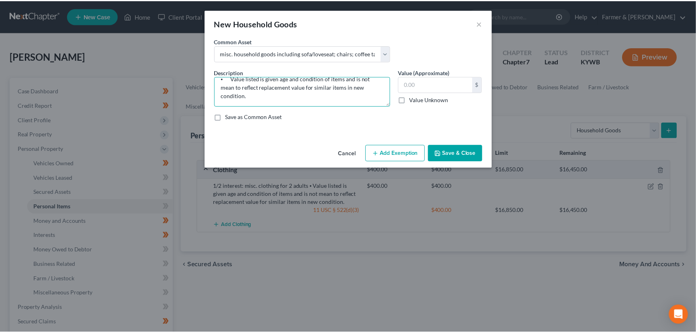
scroll to position [0, 0]
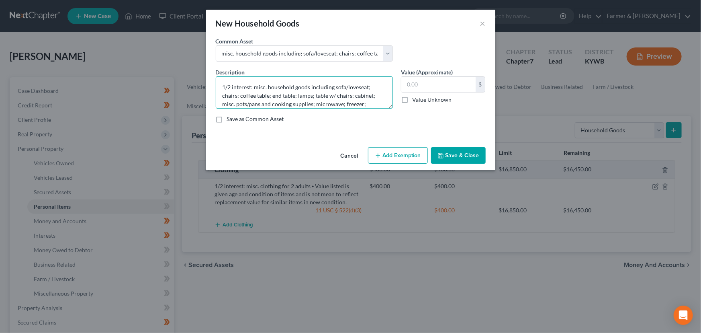
drag, startPoint x: 389, startPoint y: 104, endPoint x: 388, endPoint y: 165, distance: 61.1
click at [388, 108] on textarea "1/2 interest: misc. household goods including sofa/loveseat; chairs; coffee tab…" at bounding box center [304, 92] width 177 height 32
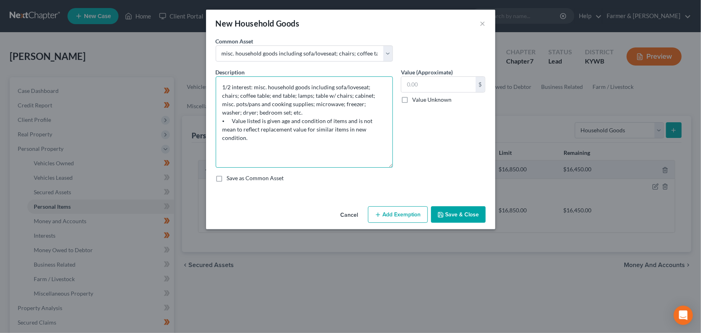
click at [355, 95] on textarea "1/2 interest: misc. household goods including sofa/loveseat; chairs; coffee tab…" at bounding box center [304, 121] width 177 height 91
click at [237, 108] on textarea "1/2 interest: misc. household goods including sofa/loveseat; chairs; coffee tab…" at bounding box center [304, 121] width 177 height 91
click at [343, 104] on textarea "1/2 interest: misc. household goods including sofa/loveseat; chairs; coffee tab…" at bounding box center [304, 121] width 177 height 91
click at [319, 112] on textarea "1/2 interest: misc. household goods including sofa/loveseat; chairs; coffee tab…" at bounding box center [304, 121] width 177 height 91
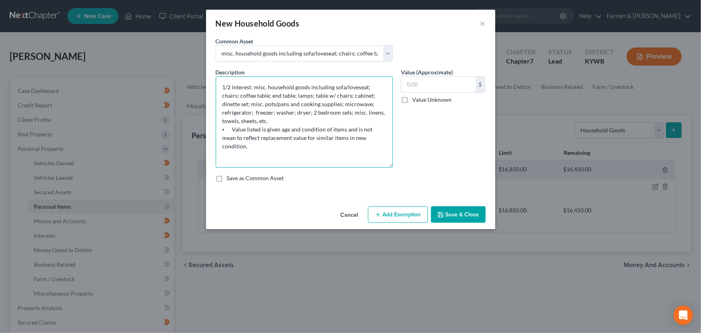
click at [319, 112] on textarea "1/2 interest: misc. household goods including sofa/loveseat; chairs; coffee tab…" at bounding box center [304, 121] width 177 height 91
type textarea "1/2 interest: misc. household goods including sofa/loveseat; chairs; coffee tab…"
click at [427, 81] on input "text" at bounding box center [438, 84] width 74 height 15
type input "3,770.00"
click at [395, 219] on button "Add Exemption" at bounding box center [398, 214] width 60 height 17
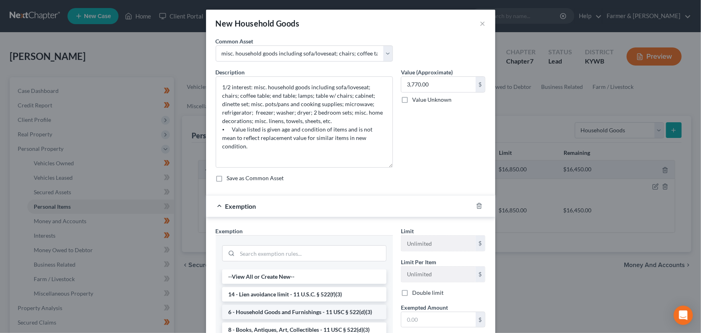
click at [291, 312] on li "6 - Household Goods and Furnishings - 11 USC § 522(d)(3)" at bounding box center [304, 311] width 164 height 14
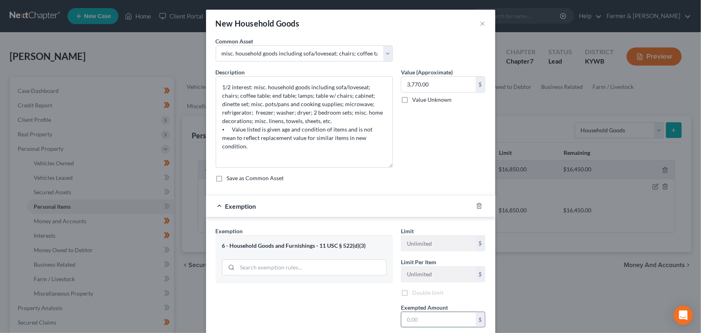
click at [417, 317] on input "text" at bounding box center [438, 319] width 74 height 15
type input "3,770.00"
click at [369, 209] on div "Exemption $3,770.00" at bounding box center [339, 205] width 267 height 21
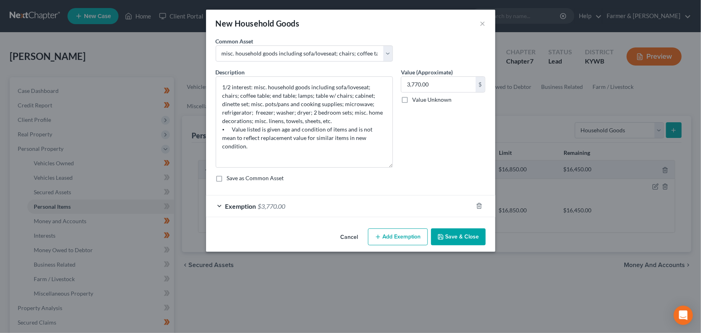
click at [415, 168] on div "Description * 1/2 interest: misc. household goods including sofa/loveseat; chai…" at bounding box center [351, 128] width 278 height 120
click at [443, 234] on icon "button" at bounding box center [440, 236] width 6 height 6
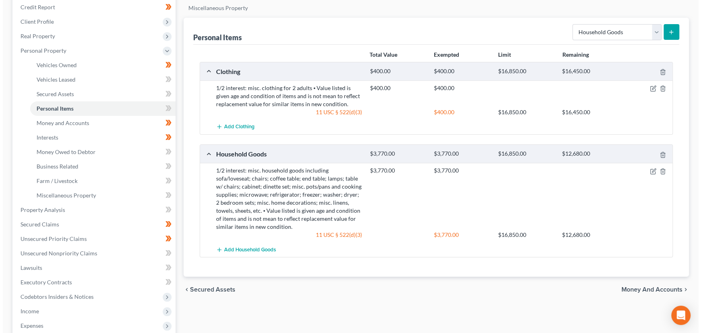
scroll to position [98, 0]
click at [586, 30] on select "Select Item Type Clothing Collectibles Of Value Electronics Firearms Household …" at bounding box center [614, 32] width 89 height 16
select select "electronics"
click at [570, 24] on select "Select Item Type Clothing Collectibles Of Value Electronics Firearms Household …" at bounding box center [614, 32] width 89 height 16
click at [668, 33] on icon "submit" at bounding box center [668, 32] width 6 height 6
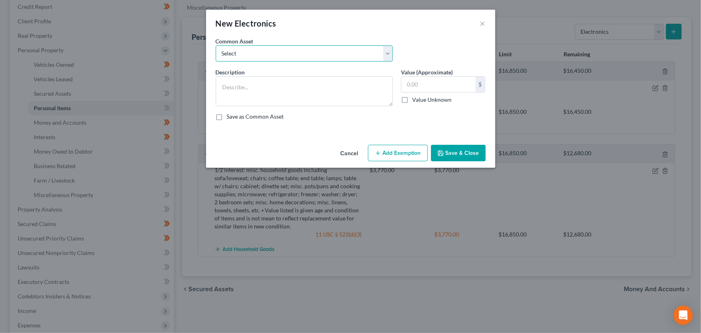
click at [273, 60] on select "Select Televisions; DVD Players; Gaming systems; Home Computer ⦁ Value listed i…" at bounding box center [304, 53] width 177 height 16
select select "2"
click at [216, 45] on select "Select Televisions; DVD Players; Gaming systems; Home Computer ⦁ Value listed i…" at bounding box center [304, 53] width 177 height 16
type textarea "Televisions; DVD Players; Gaming systems; Home Computer ⦁ Value listed is given…"
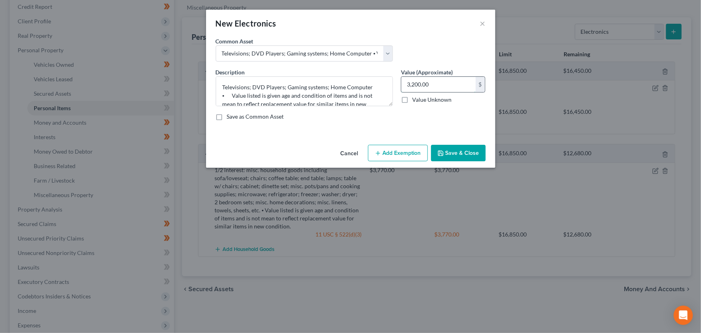
click at [454, 87] on input "3,200.00" at bounding box center [438, 84] width 74 height 15
type input "220.00"
click at [372, 88] on textarea "Televisions; DVD Players; Gaming systems; Home Computer ⦁ Value listed is given…" at bounding box center [304, 91] width 177 height 30
type textarea "Televisions; DVD Players; Gaming systems; Cellphone ⦁ Value listed is given age…"
click at [380, 148] on button "Add Exemption" at bounding box center [398, 153] width 60 height 17
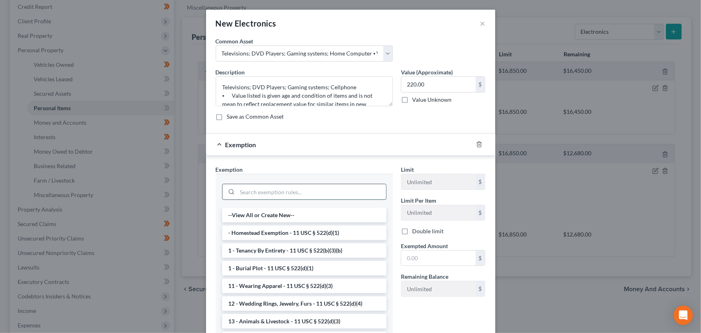
click at [277, 195] on input "search" at bounding box center [311, 191] width 149 height 15
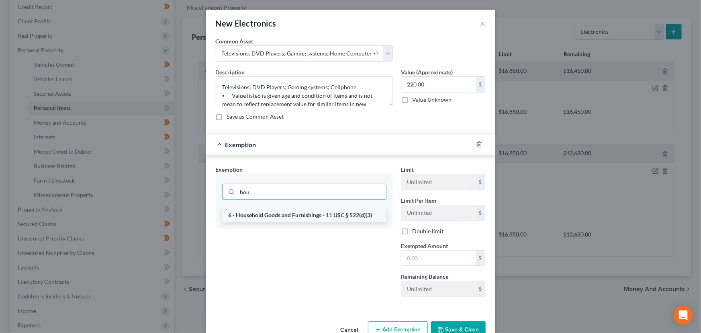
type input "hou"
click at [285, 213] on li "6 - Household Goods and Furnishings - 11 USC § 522(d)(3)" at bounding box center [304, 215] width 164 height 14
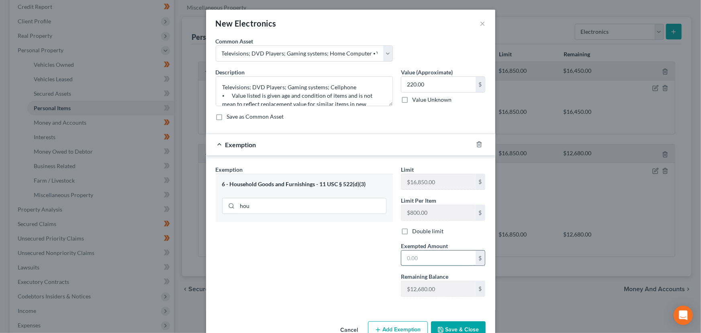
click at [427, 250] on input "text" at bounding box center [438, 257] width 74 height 15
type input "220.00"
click at [223, 86] on textarea "Televisions; DVD Players; Gaming systems; Cellphone ⦁ Value listed is given age…" at bounding box center [304, 91] width 177 height 30
type textarea "1/2 interest: televisions; DVD Players; Gaming systems; Cellphone ⦁ Value liste…"
click at [300, 261] on div "Exemption Set must be selected for CA. Exemption * 6 - Household Goods and Furn…" at bounding box center [304, 234] width 185 height 138
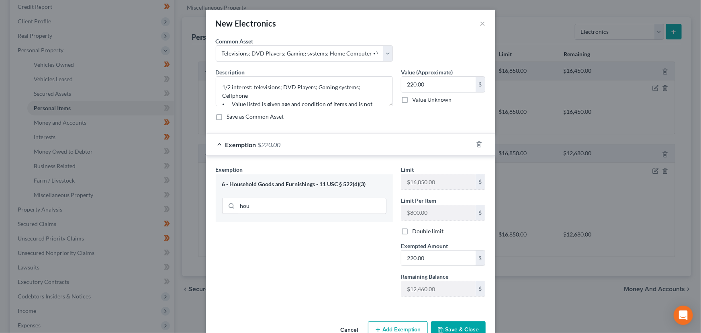
click at [336, 142] on div "Exemption $220.00" at bounding box center [339, 144] width 267 height 21
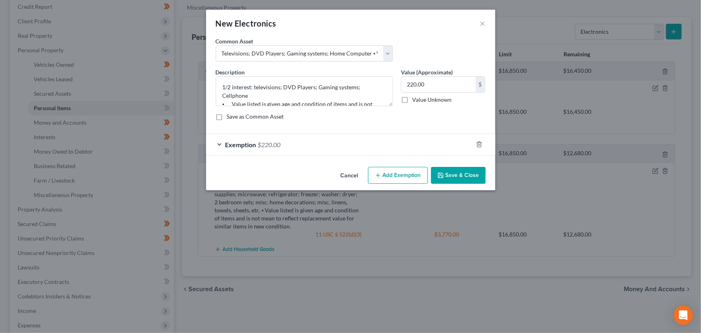
click at [447, 173] on button "Save & Close" at bounding box center [458, 175] width 55 height 17
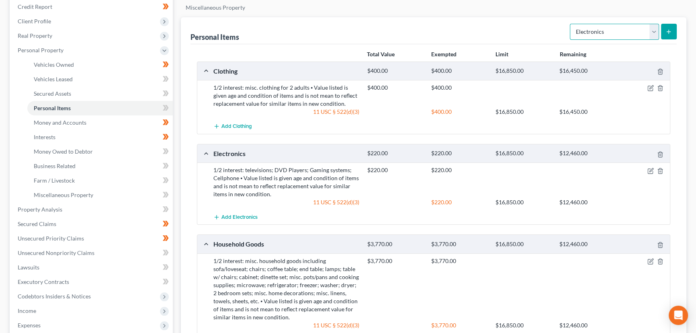
click at [601, 30] on select "Select Item Type Clothing Collectibles Of Value Electronics Firearms Household …" at bounding box center [614, 32] width 89 height 16
select select "other"
click at [570, 24] on select "Select Item Type Clothing Collectibles Of Value Electronics Firearms Household …" at bounding box center [614, 32] width 89 height 16
click at [663, 35] on button "submit" at bounding box center [669, 32] width 16 height 16
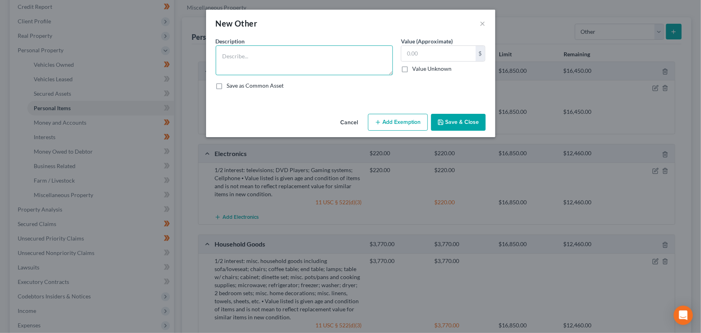
click at [329, 71] on textarea at bounding box center [304, 60] width 177 height 30
paste textarea "⦁ Value listed is given age and condition of items and is not mean to reflect r…"
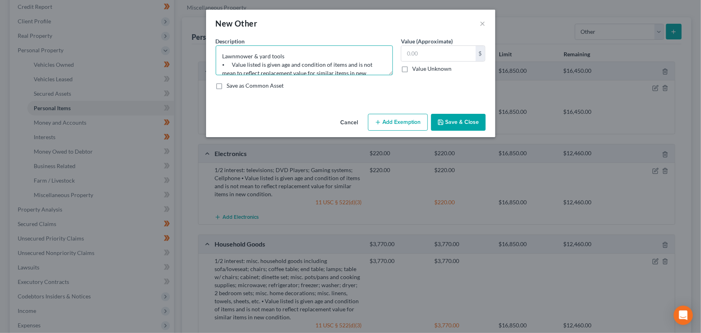
scroll to position [18, 0]
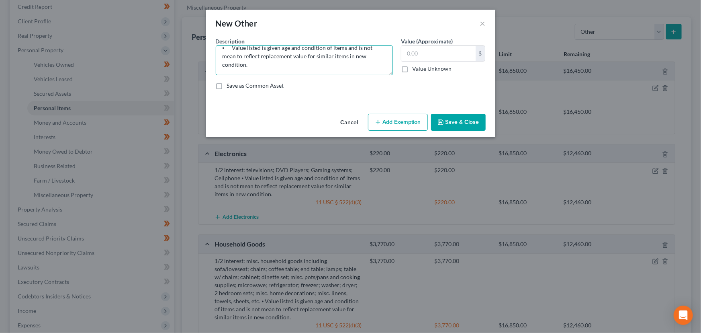
click at [329, 71] on textarea "Lawnmower & yard tools ⦁ Value listed is given age and condition of items and i…" at bounding box center [304, 60] width 177 height 30
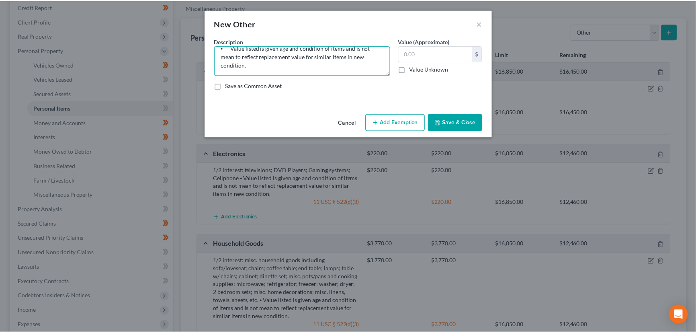
scroll to position [0, 0]
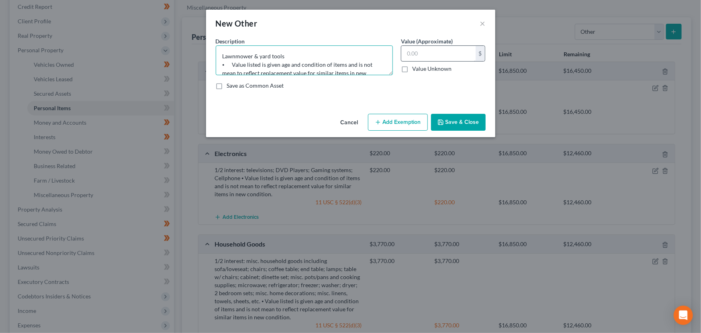
type textarea "Lawnmower & yard tools ⦁ Value listed is given age and condition of items and i…"
click at [456, 59] on input "text" at bounding box center [438, 53] width 74 height 15
type input "350.00"
click at [404, 119] on button "Add Exemption" at bounding box center [398, 122] width 60 height 17
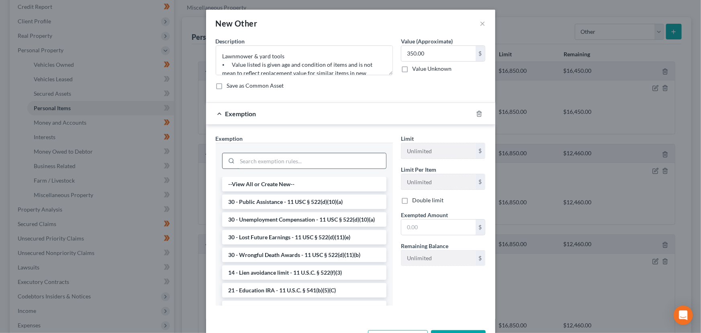
click at [280, 163] on input "search" at bounding box center [311, 160] width 149 height 15
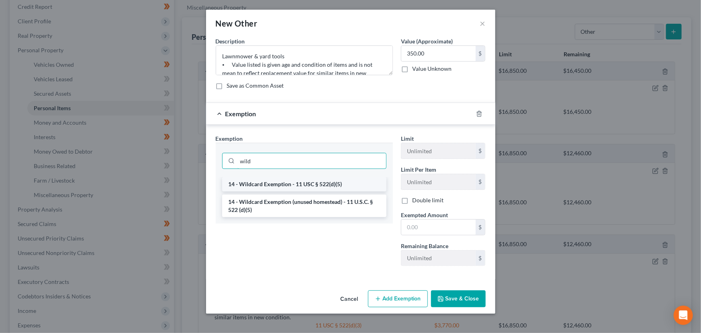
type input "wild"
click at [283, 180] on li "14 - Wildcard Exemption - 11 USC § 522(d)(5)" at bounding box center [304, 184] width 164 height 14
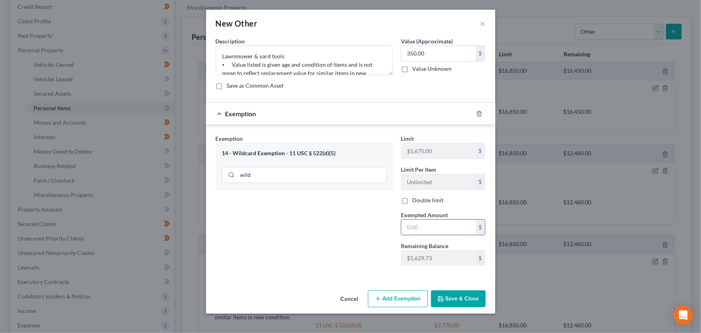
click at [425, 229] on input "text" at bounding box center [438, 226] width 74 height 15
type input "350.00"
click at [221, 56] on textarea "Lawnmower & yard tools ⦁ Value listed is given age and condition of items and i…" at bounding box center [304, 60] width 177 height 30
type textarea "1/2 interest: lawnmower & yard tools ⦁ Value listed is given age and condition …"
click at [269, 221] on div "Exemption Set must be selected for CA. Exemption * 14 - Wildcard Exemption - 11…" at bounding box center [304, 203] width 185 height 138
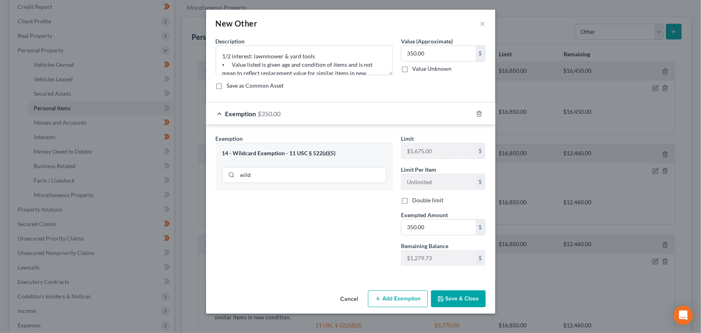
click at [307, 112] on div "Exemption $350.00" at bounding box center [339, 113] width 267 height 21
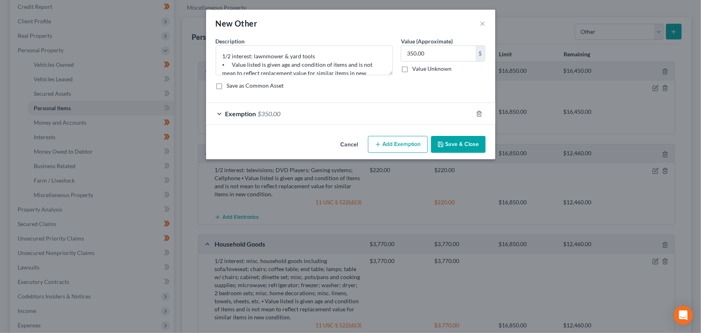
click at [451, 146] on button "Save & Close" at bounding box center [458, 144] width 55 height 17
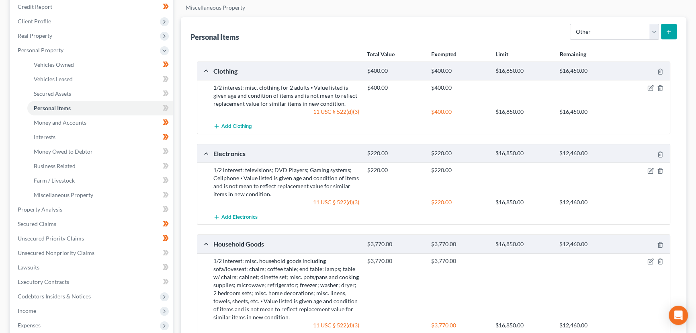
click at [183, 148] on div "Personal Items Select Item Type Clothing Collectibles Of Value Electronics Fire…" at bounding box center [433, 233] width 505 height 432
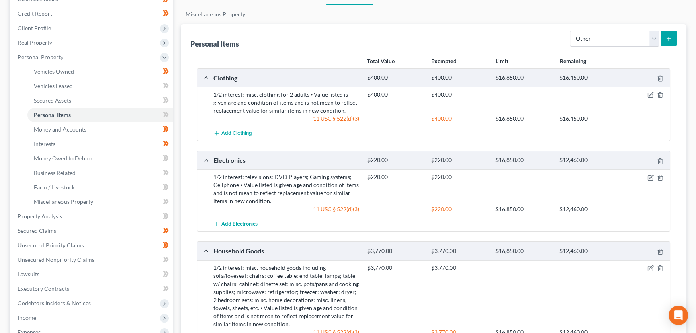
scroll to position [91, 0]
click at [583, 39] on select "Select Item Type Clothing Collectibles Of Value Electronics Firearms Household …" at bounding box center [614, 39] width 89 height 16
select select "jewelry"
click at [570, 31] on select "Select Item Type Clothing Collectibles Of Value Electronics Firearms Household …" at bounding box center [614, 39] width 89 height 16
click at [664, 34] on button "submit" at bounding box center [669, 39] width 16 height 16
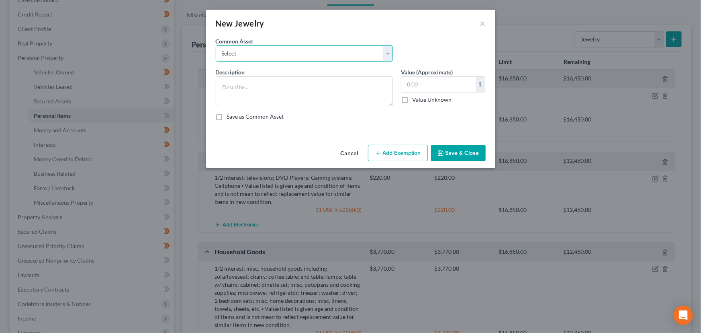
click at [270, 53] on select "Select Jewelry (Rings, Watches, Necklaces) misc. costume jewelry Jewelry (Rings…" at bounding box center [304, 53] width 177 height 16
select select "4"
click at [216, 45] on select "Select Jewelry (Rings, Watches, Necklaces) misc. costume jewelry Jewelry (Rings…" at bounding box center [304, 53] width 177 height 16
type textarea "Jewelry (Rings, Watches, Necklaces) ⦁ Value listed is pawn shop/liquidation val…"
type input "1,000.00"
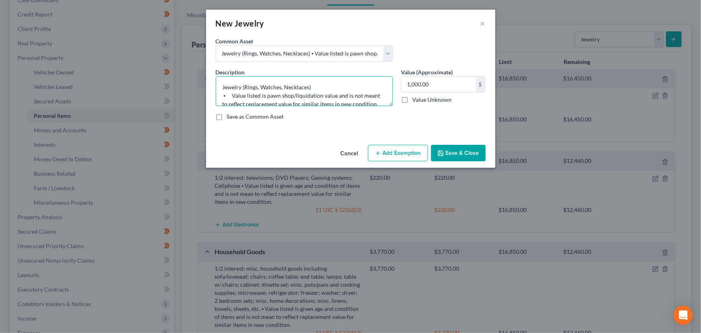
click at [225, 88] on textarea "Jewelry (Rings, Watches, Necklaces) ⦁ Value listed is pawn shop/liquidation val…" at bounding box center [304, 91] width 177 height 30
type textarea "1/2 interest: jewelry (Rings, Watches, Necklaces) ⦁ Value listed is pawn shop/l…"
click at [430, 86] on input "1,000.00" at bounding box center [438, 84] width 74 height 15
type input "250.00"
click at [401, 152] on button "Add Exemption" at bounding box center [398, 153] width 60 height 17
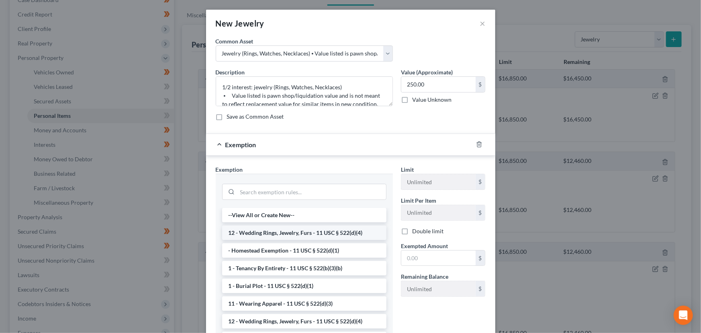
click at [295, 231] on li "12 - Wedding Rings, Jewelry, Furs - 11 USC § 522(d)(4)" at bounding box center [304, 232] width 164 height 14
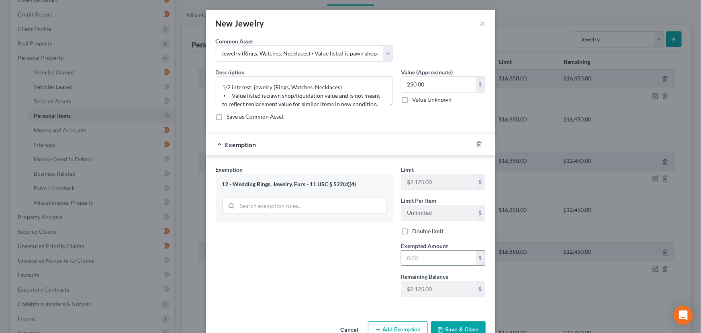
click at [417, 256] on input "text" at bounding box center [438, 257] width 74 height 15
type input "250.00"
click at [451, 323] on button "Save & Close" at bounding box center [458, 329] width 55 height 17
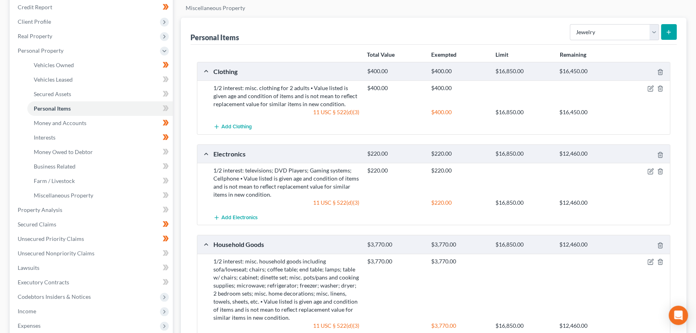
scroll to position [98, 0]
click at [169, 107] on span at bounding box center [166, 110] width 14 height 12
click at [177, 95] on div "Vehicles Owned Vehicles Leased Secured Assets Personal Items Money and Accounts…" at bounding box center [433, 273] width 513 height 586
click at [56, 48] on span "Personal Property" at bounding box center [41, 50] width 46 height 7
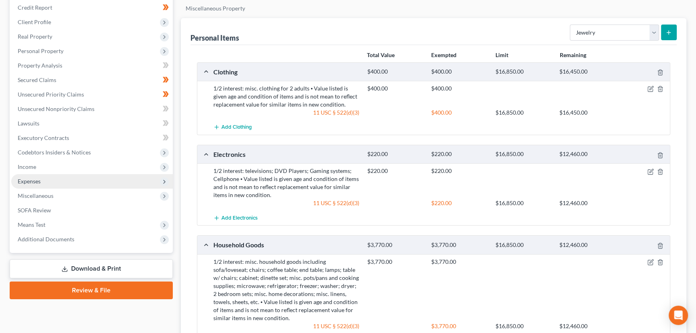
click at [38, 179] on span "Expenses" at bounding box center [29, 181] width 23 height 7
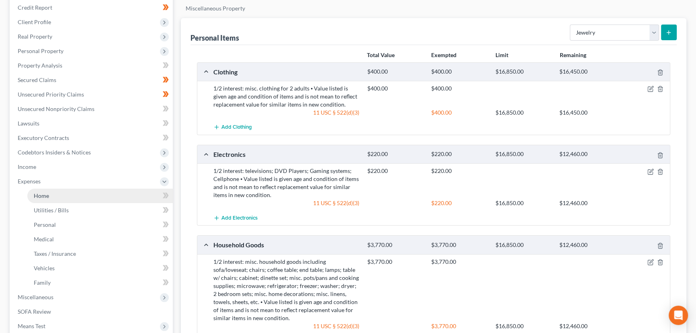
click at [51, 192] on link "Home" at bounding box center [99, 195] width 145 height 14
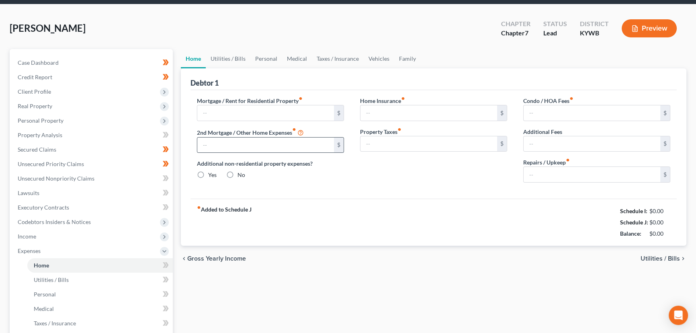
type input "0.00"
radio input "true"
type input "0.00"
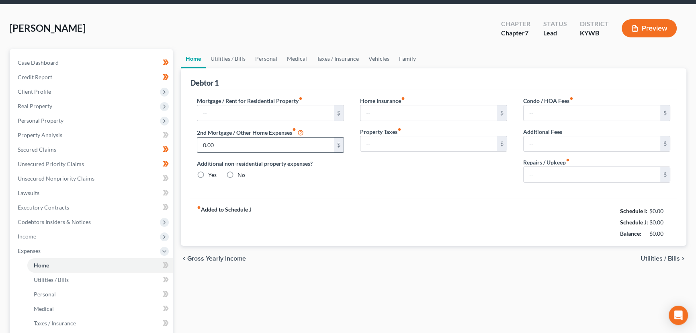
type input "0.00"
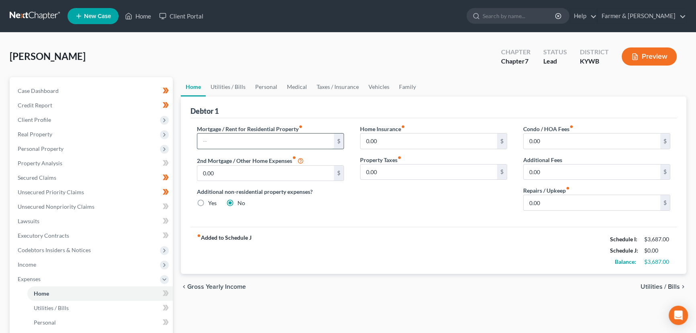
click at [269, 143] on input "text" at bounding box center [265, 140] width 137 height 15
type input "258.00"
click at [285, 55] on div "[PERSON_NAME] Upgraded Chapter Chapter 7 Status Lead District [GEOGRAPHIC_DATA]…" at bounding box center [348, 59] width 676 height 35
click at [230, 47] on div "[PERSON_NAME] Upgraded Chapter Chapter 7 Status Lead District [GEOGRAPHIC_DATA]…" at bounding box center [348, 59] width 676 height 35
click at [230, 83] on link "Utilities / Bills" at bounding box center [228, 86] width 45 height 19
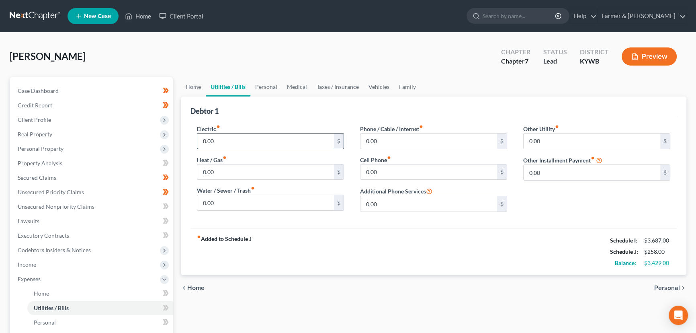
click at [227, 133] on input "0.00" at bounding box center [265, 140] width 137 height 15
type input "770.00"
click at [233, 206] on input "0.00" at bounding box center [265, 202] width 137 height 15
type input "25.00"
click at [386, 171] on input "0.00" at bounding box center [428, 171] width 137 height 15
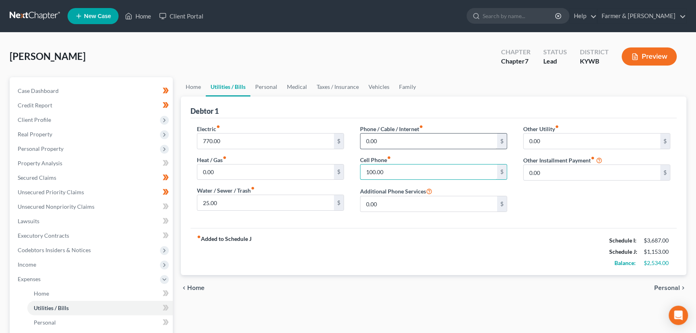
type input "100.00"
click at [377, 140] on input "0.00" at bounding box center [428, 140] width 137 height 15
type input "88.00"
click at [265, 87] on link "Personal" at bounding box center [266, 86] width 32 height 19
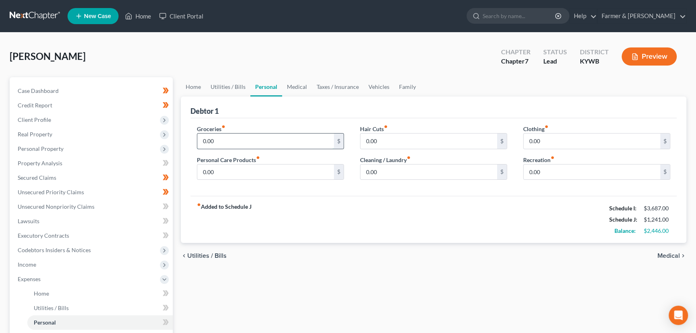
click at [229, 137] on input "0.00" at bounding box center [265, 140] width 137 height 15
type input "820.00"
click at [226, 47] on div "[PERSON_NAME] Upgraded Chapter Chapter 7 Status Lead District [GEOGRAPHIC_DATA]…" at bounding box center [348, 59] width 676 height 35
click at [558, 141] on input "0.00" at bounding box center [591, 140] width 137 height 15
type input "20.00"
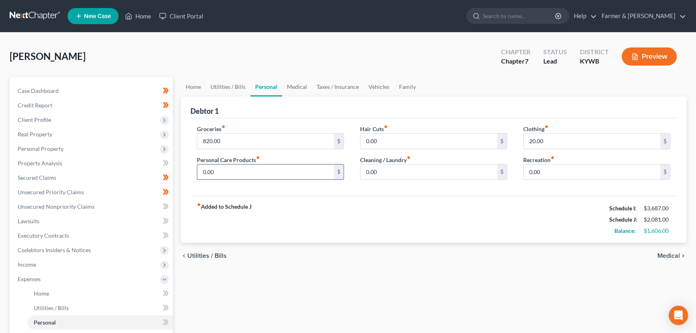
click at [233, 172] on input "0.00" at bounding box center [265, 171] width 137 height 15
type input "50.00"
click at [288, 47] on div "[PERSON_NAME] Upgraded Chapter Chapter 7 Status Lead District [GEOGRAPHIC_DATA]…" at bounding box center [348, 59] width 676 height 35
click at [380, 80] on link "Vehicles" at bounding box center [378, 86] width 31 height 19
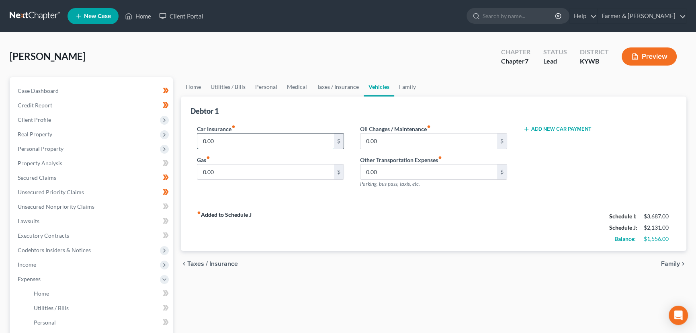
click at [227, 139] on input "0.00" at bounding box center [265, 140] width 137 height 15
type input "358.00"
click at [232, 172] on input "0.00" at bounding box center [265, 171] width 137 height 15
type input "200.00"
click at [224, 145] on input "358.00" at bounding box center [265, 140] width 137 height 15
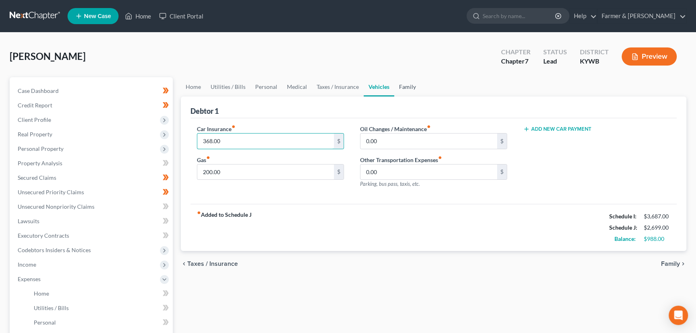
type input "368.00"
click at [411, 89] on link "Family" at bounding box center [407, 86] width 27 height 19
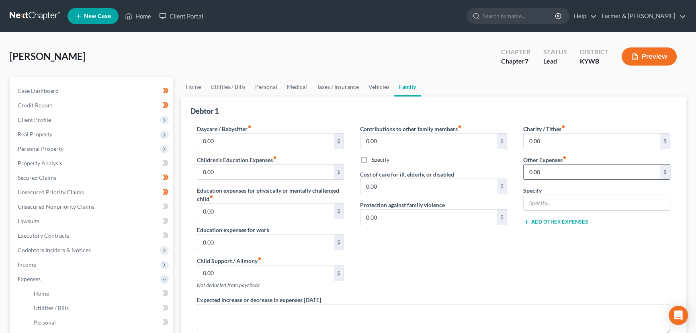
click at [544, 169] on input "0.00" at bounding box center [591, 171] width 137 height 15
type input "100.00"
click at [544, 200] on input "text" at bounding box center [596, 202] width 146 height 15
type input "Pet care"
click at [447, 268] on div "Contributions to other family members fiber_manual_record 0.00 $ Specify Cost o…" at bounding box center [433, 210] width 163 height 171
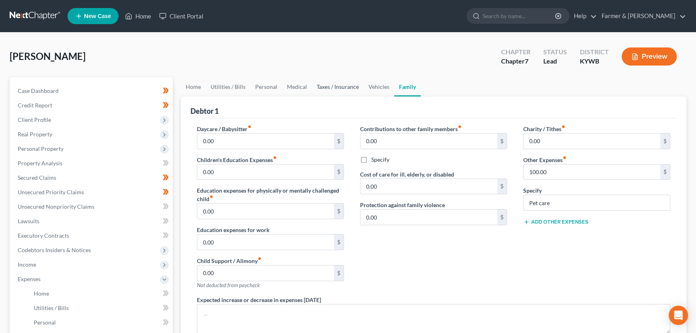
click at [346, 88] on link "Taxes / Insurance" at bounding box center [338, 86] width 52 height 19
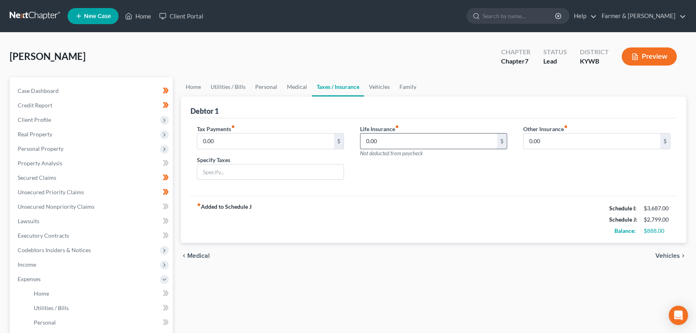
click at [382, 135] on input "0.00" at bounding box center [428, 140] width 137 height 15
type input "164.00"
click at [410, 196] on div "fiber_manual_record Added to Schedule J Schedule I: $3,687.00 Schedule J: $2,96…" at bounding box center [433, 219] width 486 height 47
click at [259, 85] on link "Personal" at bounding box center [266, 86] width 32 height 19
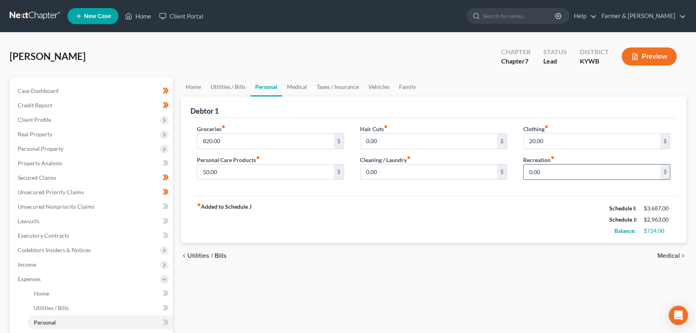
click at [556, 169] on input "0.00" at bounding box center [591, 171] width 137 height 15
type input "100.00"
click at [288, 217] on div "fiber_manual_record Added to Schedule J Schedule I: $3,687.00 Schedule J: $3,06…" at bounding box center [433, 219] width 486 height 47
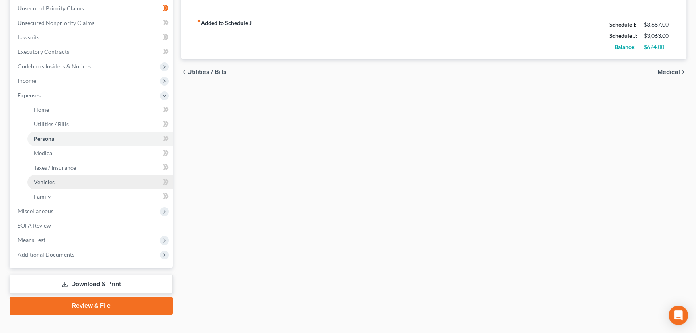
scroll to position [184, 0]
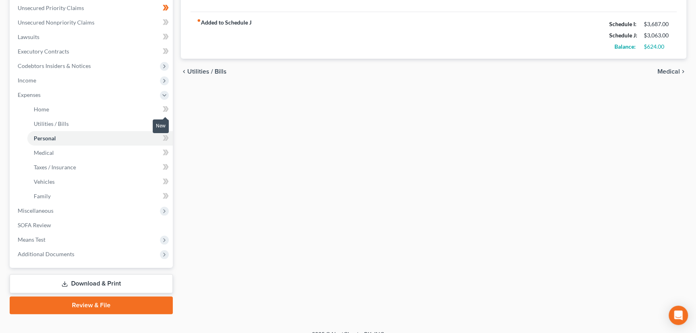
click at [165, 110] on icon at bounding box center [167, 109] width 4 height 6
click at [167, 125] on icon at bounding box center [166, 123] width 6 height 10
click at [167, 136] on icon at bounding box center [167, 138] width 4 height 6
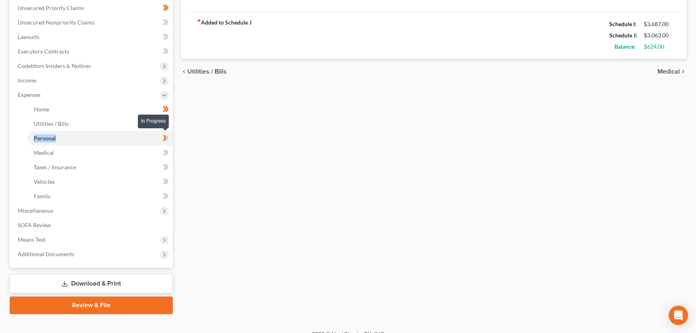
click at [167, 136] on icon at bounding box center [167, 138] width 4 height 6
click at [136, 149] on link "Medical" at bounding box center [99, 152] width 145 height 14
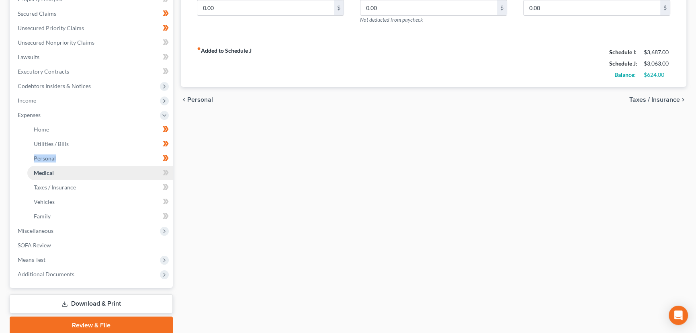
scroll to position [165, 0]
click at [163, 186] on icon at bounding box center [166, 186] width 6 height 10
click at [165, 199] on icon at bounding box center [165, 201] width 4 height 6
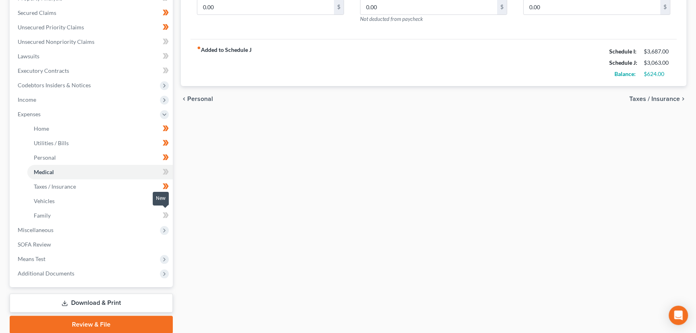
click at [169, 213] on span at bounding box center [166, 216] width 14 height 12
click at [200, 218] on div "Home Utilities / Bills Personal Medical Taxes / Insurance Vehicles Family Debto…" at bounding box center [433, 122] width 513 height 421
click at [75, 115] on span "Expenses" at bounding box center [91, 114] width 161 height 14
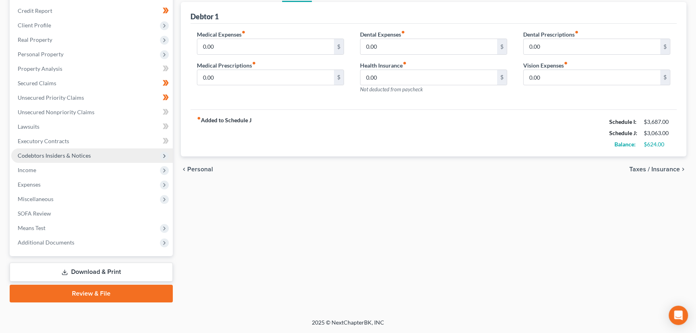
scroll to position [93, 0]
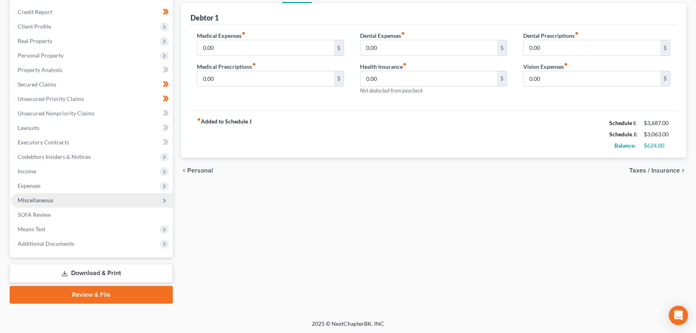
click at [46, 199] on span "Miscellaneous" at bounding box center [36, 199] width 36 height 7
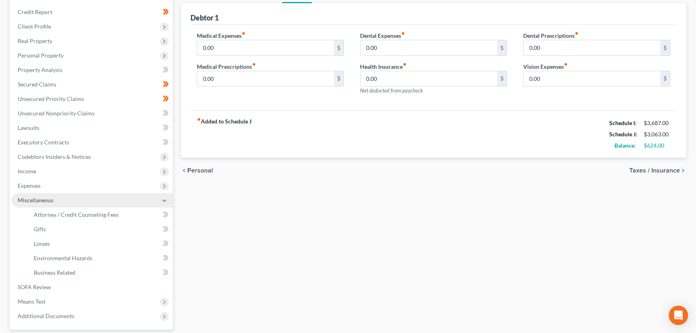
scroll to position [165, 0]
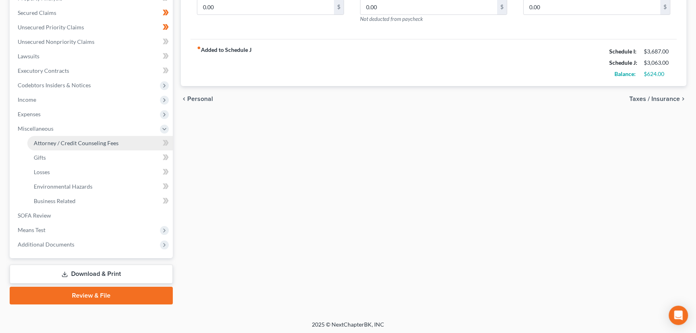
click at [80, 137] on link "Attorney / Credit Counseling Fees" at bounding box center [99, 143] width 145 height 14
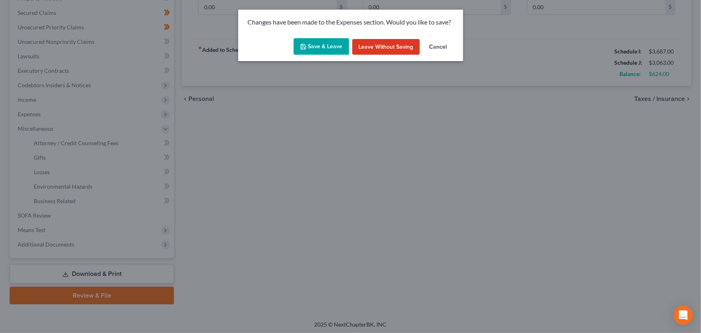
click at [318, 46] on button "Save & Leave" at bounding box center [321, 46] width 55 height 17
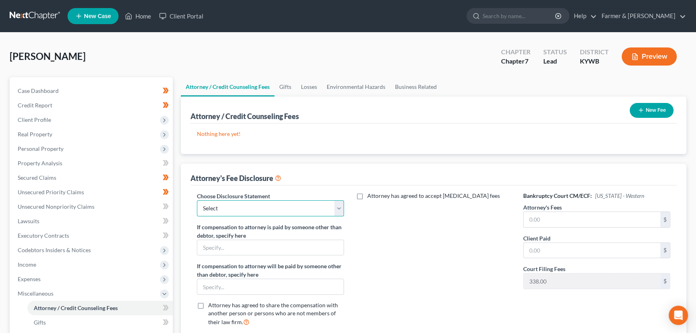
click at [279, 206] on select "Select Disclosure" at bounding box center [270, 208] width 147 height 16
select select "0"
click at [197, 200] on select "Select Disclosure" at bounding box center [270, 208] width 147 height 16
click at [534, 225] on input "text" at bounding box center [591, 219] width 137 height 15
click at [540, 221] on input "text" at bounding box center [591, 219] width 137 height 15
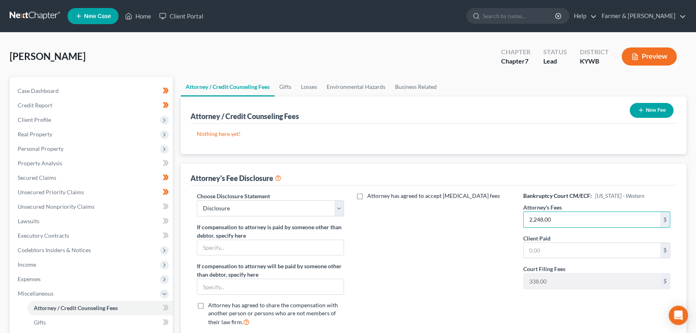
type input "2,248.00"
click at [397, 255] on div "Attorney has agreed to accept [MEDICAL_DATA] fees" at bounding box center [433, 262] width 163 height 141
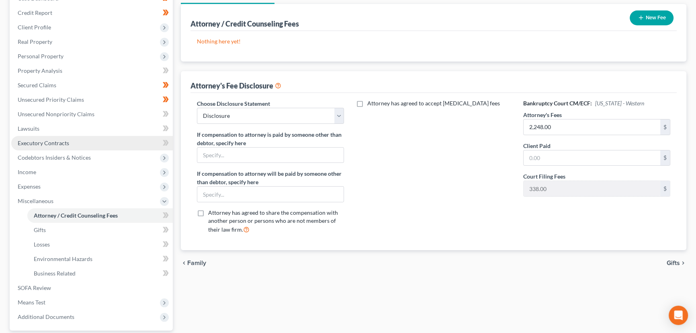
scroll to position [93, 0]
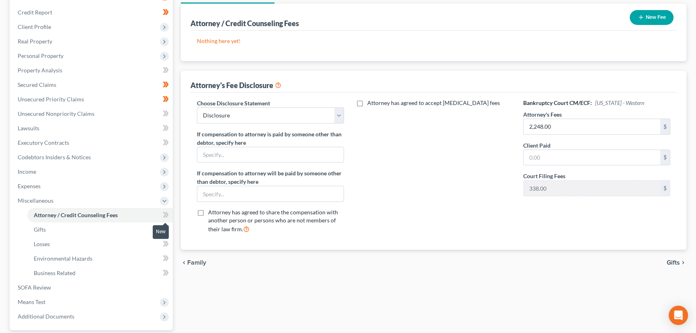
click at [161, 217] on span at bounding box center [166, 216] width 14 height 12
click at [177, 192] on div "Attorney / Credit Counseling Fees Gifts Losses Environmental Hazards Business R…" at bounding box center [433, 180] width 513 height 392
click at [73, 202] on span "Miscellaneous" at bounding box center [91, 200] width 161 height 14
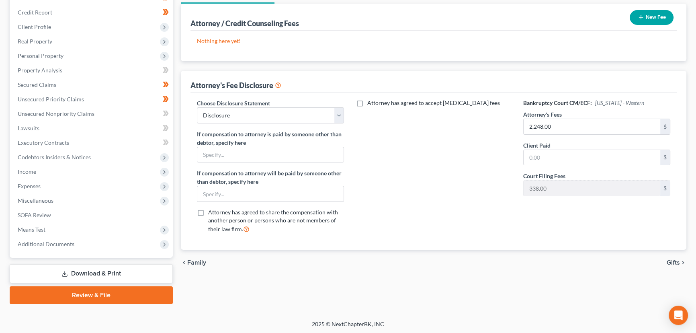
scroll to position [0, 0]
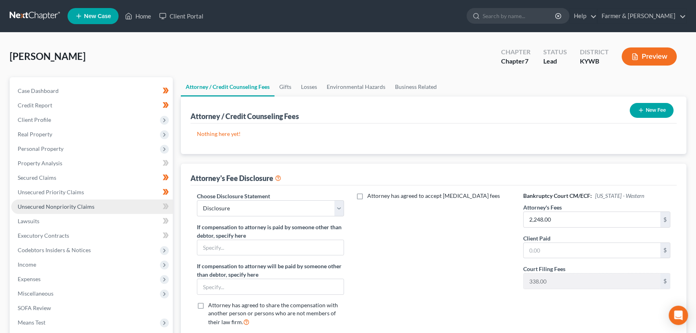
click at [96, 208] on link "Unsecured Nonpriority Claims" at bounding box center [91, 206] width 161 height 14
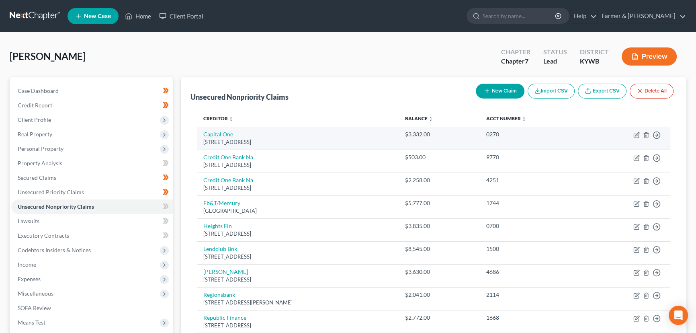
click at [226, 135] on link "Capital One" at bounding box center [218, 134] width 30 height 7
select select "46"
select select "2"
select select "0"
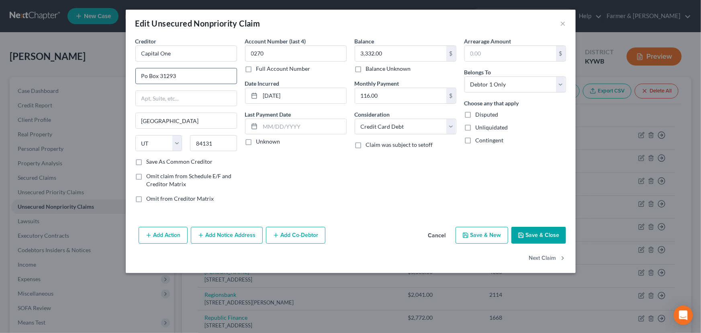
click at [188, 77] on input "Po Box 31293" at bounding box center [186, 75] width 101 height 15
type input "PO Box 31293"
click at [256, 145] on label "Unknown" at bounding box center [268, 141] width 24 height 8
click at [259, 143] on input "Unknown" at bounding box center [261, 139] width 5 height 5
checkbox input "true"
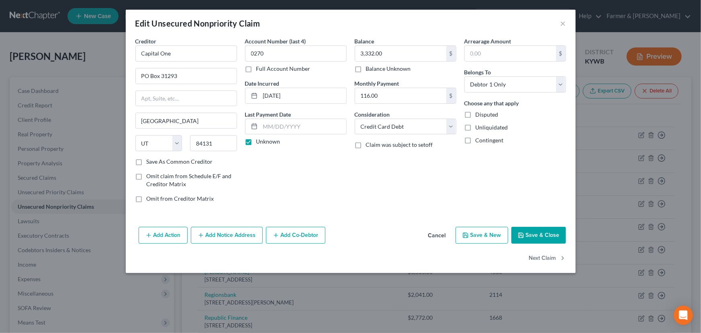
click at [523, 232] on icon "button" at bounding box center [521, 235] width 6 height 6
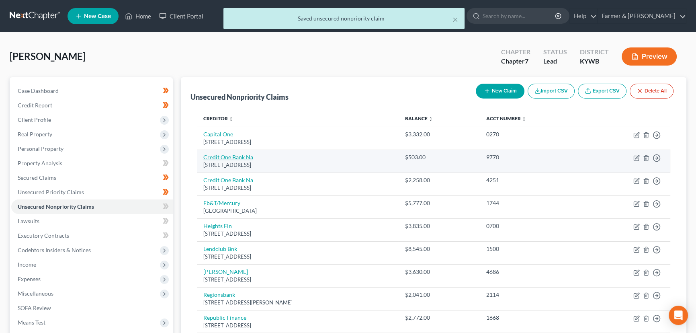
click at [226, 155] on link "Credit One Bank Na" at bounding box center [228, 156] width 50 height 7
select select "31"
select select "2"
select select "0"
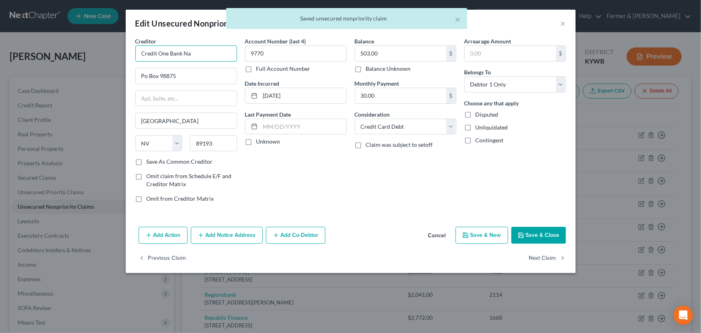
click at [220, 45] on input "Credit One Bank Na" at bounding box center [186, 53] width 102 height 16
type input "Credit One Bank NA"
click at [208, 72] on input "Po Box 98875" at bounding box center [186, 75] width 101 height 15
type input "PO Box 98875"
click at [256, 144] on label "Unknown" at bounding box center [268, 141] width 24 height 8
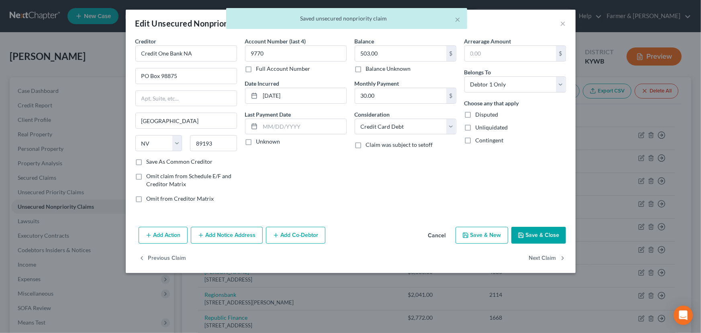
click at [259, 143] on input "Unknown" at bounding box center [261, 139] width 5 height 5
checkbox input "true"
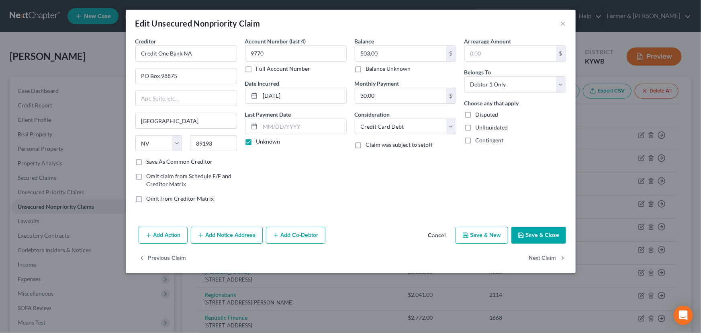
click at [530, 231] on button "Save & Close" at bounding box center [538, 235] width 55 height 17
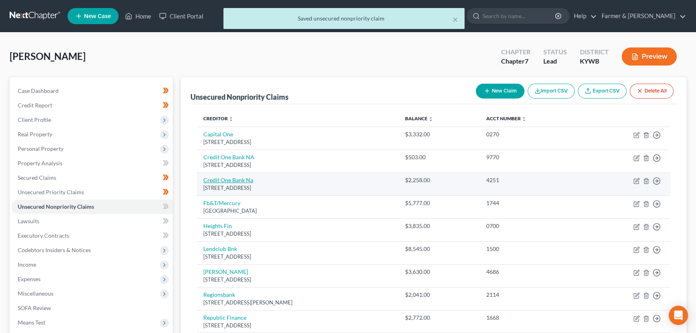
click at [244, 179] on link "Credit One Bank Na" at bounding box center [228, 179] width 50 height 7
select select "31"
select select "2"
select select "0"
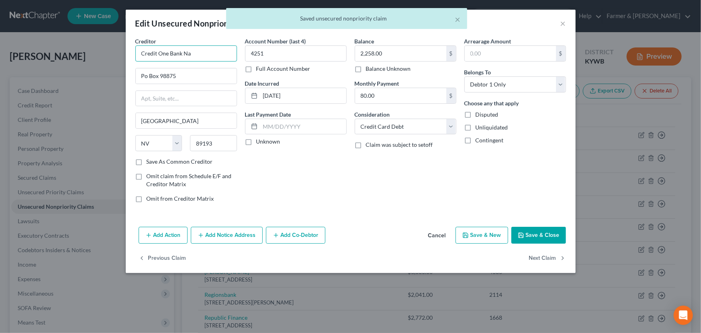
click at [200, 51] on input "Credit One Bank Na" at bounding box center [186, 53] width 102 height 16
type input "Credit One Bank NA"
click at [187, 78] on input "Po Box 98875" at bounding box center [186, 75] width 101 height 15
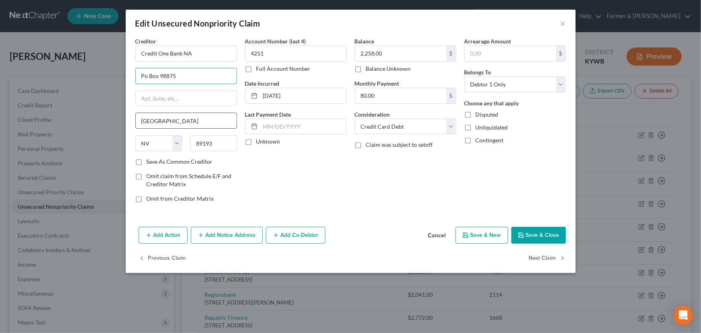
type input "PO Box 98875"
click at [256, 142] on label "Unknown" at bounding box center [268, 141] width 24 height 8
click at [259, 142] on input "Unknown" at bounding box center [261, 139] width 5 height 5
checkbox input "true"
click at [526, 234] on button "Save & Close" at bounding box center [538, 235] width 55 height 17
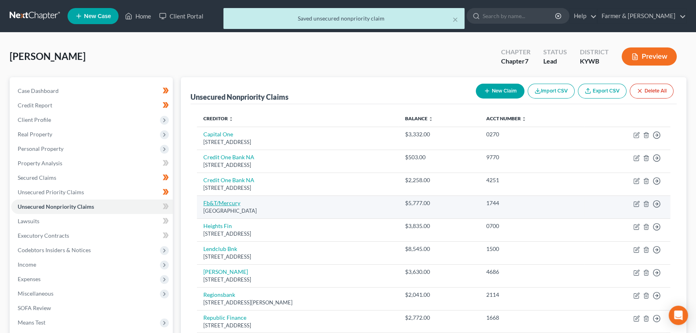
click at [234, 200] on link "Fb&T/Mercury" at bounding box center [221, 202] width 37 height 7
select select "10"
select select "2"
select select "0"
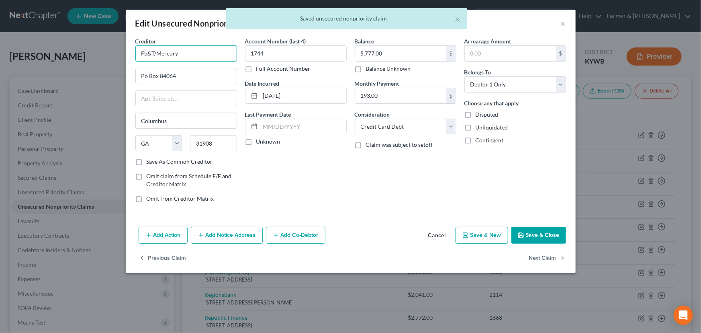
click at [184, 57] on input "Fb&T/Mercury" at bounding box center [186, 53] width 102 height 16
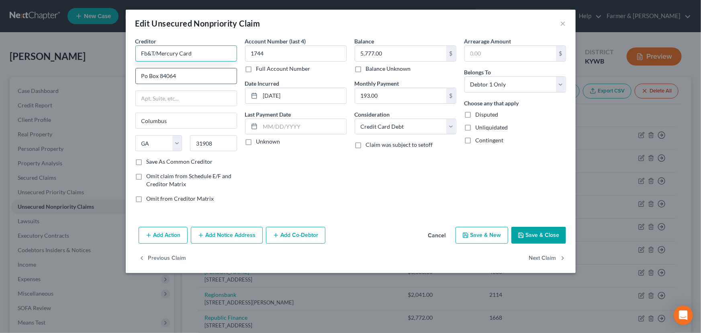
type input "Fb&T/Mercury Card"
click at [186, 76] on input "Po Box 84064" at bounding box center [186, 75] width 101 height 15
type input "PO Box 84064"
click at [256, 140] on label "Unknown" at bounding box center [268, 141] width 24 height 8
click at [259, 140] on input "Unknown" at bounding box center [261, 139] width 5 height 5
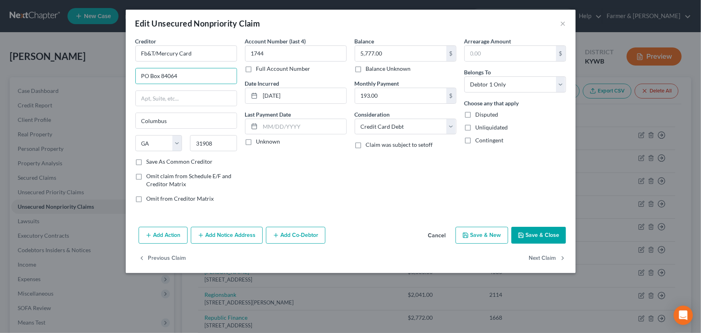
checkbox input "true"
click at [546, 229] on button "Save & Close" at bounding box center [538, 235] width 55 height 17
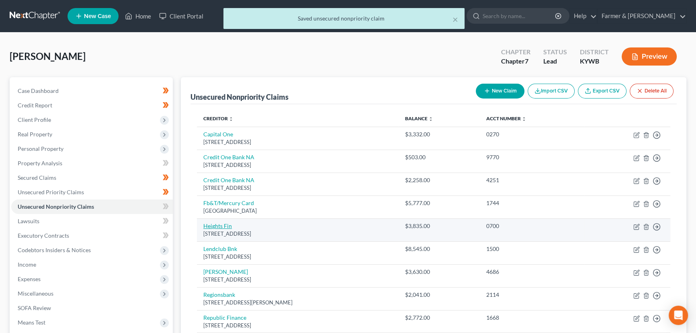
click at [223, 222] on link "Heights Fin" at bounding box center [217, 225] width 29 height 7
select select "42"
select select "0"
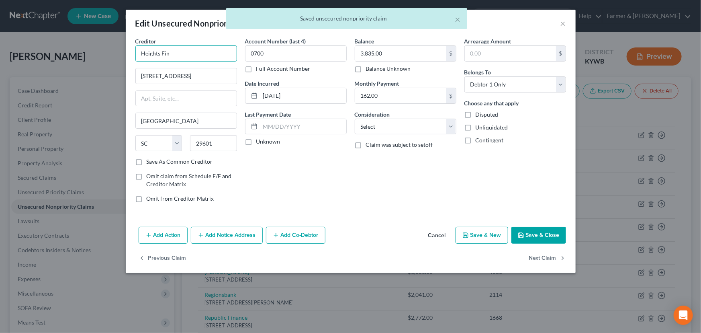
click at [196, 52] on input "Heights Fin" at bounding box center [186, 53] width 102 height 16
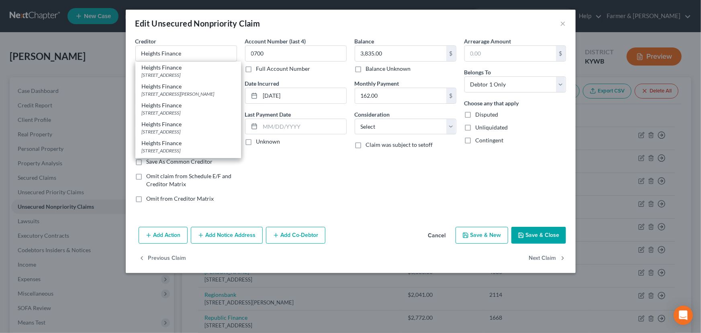
click at [286, 174] on div "Account Number (last 4) 0700 Full Account Number Date Incurred [DATE] Last Paym…" at bounding box center [296, 123] width 110 height 172
type input "Heights Finance"
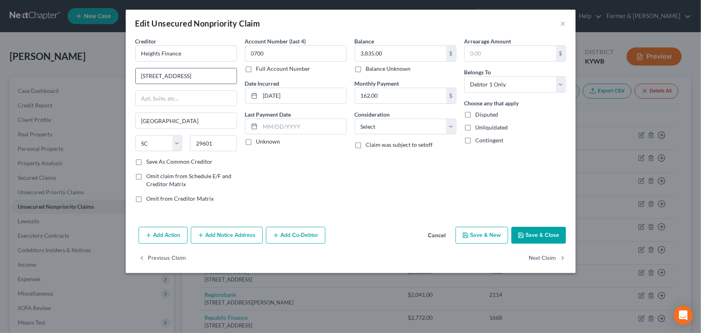
click at [157, 76] on input "[STREET_ADDRESS]" at bounding box center [186, 75] width 101 height 15
type input "[STREET_ADDRESS]"
click at [284, 189] on div "Account Number (last 4) 0700 Full Account Number Date Incurred [DATE] Last Paym…" at bounding box center [296, 123] width 110 height 172
click at [256, 145] on label "Unknown" at bounding box center [268, 141] width 24 height 8
click at [259, 143] on input "Unknown" at bounding box center [261, 139] width 5 height 5
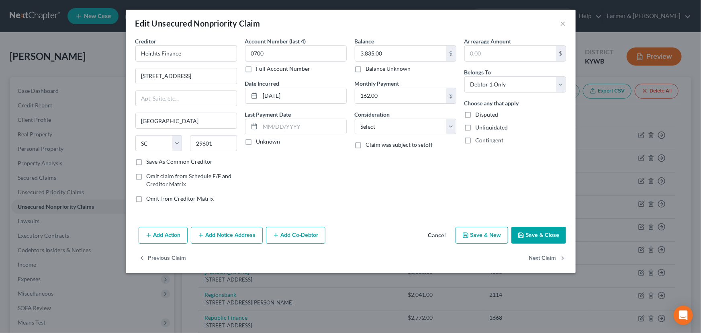
checkbox input "true"
drag, startPoint x: 186, startPoint y: 55, endPoint x: 137, endPoint y: 56, distance: 49.0
click at [137, 56] on input "Heights Finance" at bounding box center [186, 53] width 102 height 16
click at [372, 132] on select "Select Cable / Satellite Services Collection Agency Credit Card Debt Debt Couns…" at bounding box center [406, 126] width 102 height 16
select select "10"
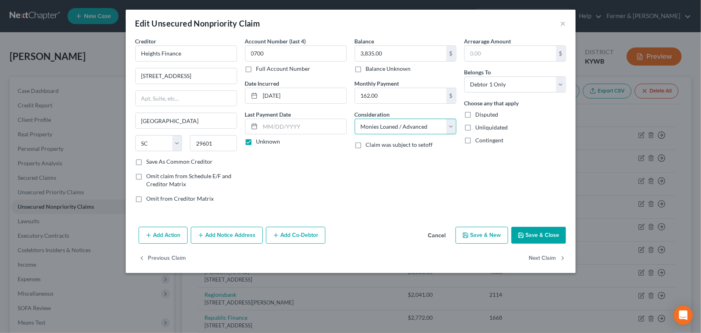
click at [355, 118] on select "Select Cable / Satellite Services Collection Agency Credit Card Debt Debt Couns…" at bounding box center [406, 126] width 102 height 16
click at [382, 196] on div "Balance 3,835.00 $ Balance Unknown Balance Undetermined 3,835.00 $ Balance Unkn…" at bounding box center [406, 123] width 110 height 172
click at [531, 237] on button "Save & Close" at bounding box center [538, 235] width 55 height 17
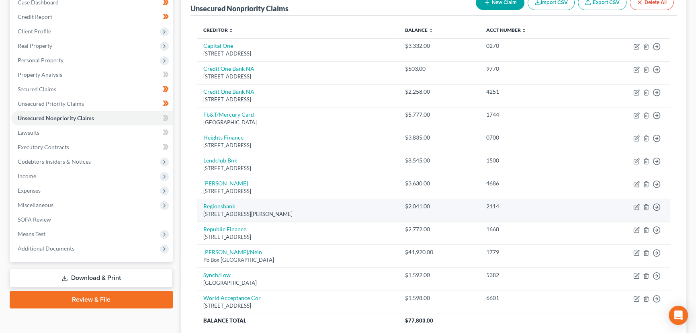
scroll to position [109, 0]
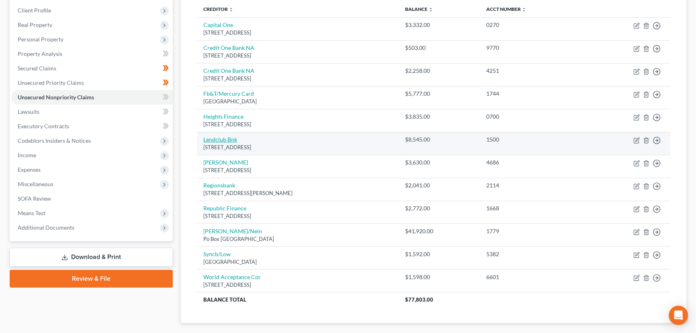
click at [221, 139] on link "Lendclub Bnk" at bounding box center [220, 139] width 34 height 7
select select "4"
select select "0"
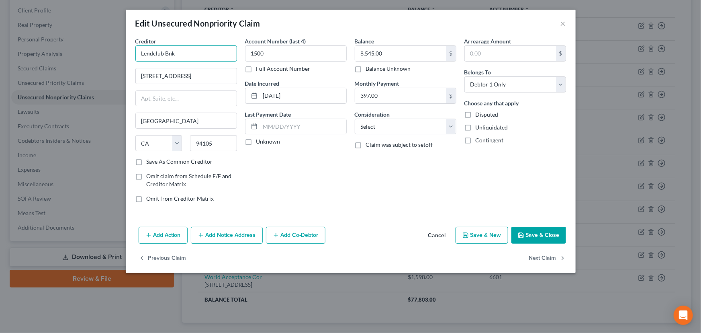
drag, startPoint x: 192, startPoint y: 55, endPoint x: 116, endPoint y: 55, distance: 75.5
click at [116, 55] on div "Edit Unsecured Nonpriority Claim × Creditor * Lendclub Bnk [STREET_ADDRESS] Sta…" at bounding box center [350, 166] width 701 height 333
click at [180, 77] on input "[STREET_ADDRESS]" at bounding box center [186, 75] width 101 height 15
type input "[STREET_ADDRESS]"
click at [183, 56] on input "Lendclub Bnk" at bounding box center [186, 53] width 102 height 16
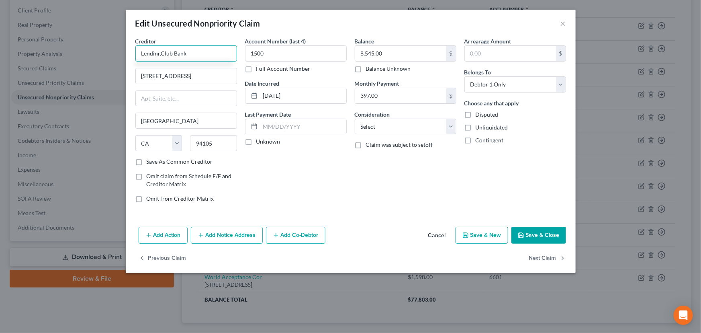
type input "LendingClub Bank"
click at [281, 188] on div "Account Number (last 4) 1500 Full Account Number Date Incurred [DATE] Last Paym…" at bounding box center [296, 123] width 110 height 172
click at [256, 144] on label "Unknown" at bounding box center [268, 141] width 24 height 8
click at [259, 143] on input "Unknown" at bounding box center [261, 139] width 5 height 5
checkbox input "true"
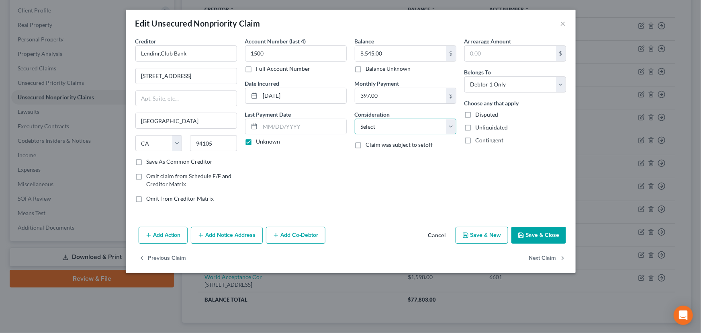
click at [377, 128] on select "Select Cable / Satellite Services Collection Agency Credit Card Debt Debt Couns…" at bounding box center [406, 126] width 102 height 16
select select "10"
click at [355, 118] on select "Select Cable / Satellite Services Collection Agency Credit Card Debt Debt Couns…" at bounding box center [406, 126] width 102 height 16
click at [478, 190] on div "Arrearage Amount $ Belongs To * Select Debtor 1 Only Debtor 2 Only Debtor 1 And…" at bounding box center [515, 123] width 110 height 172
click at [529, 229] on button "Save & Close" at bounding box center [538, 235] width 55 height 17
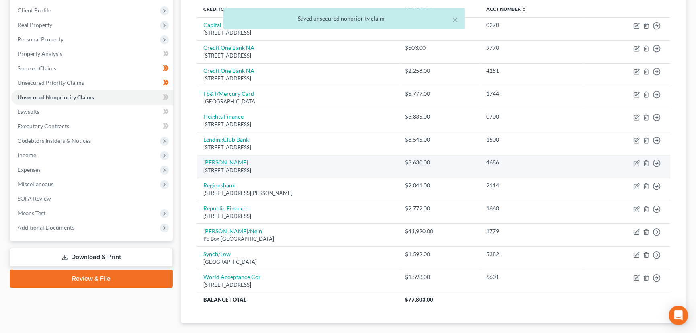
click at [221, 161] on link "[PERSON_NAME]" at bounding box center [225, 162] width 45 height 7
select select "35"
select select "2"
select select "0"
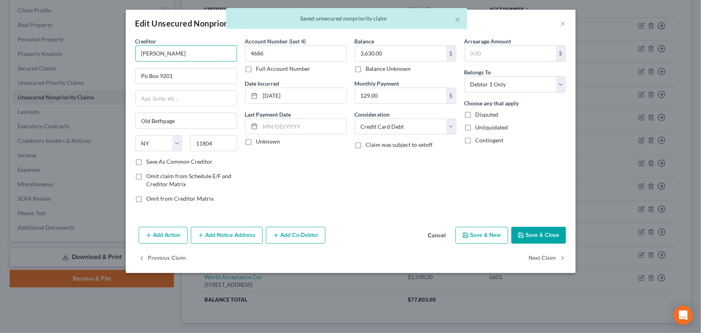
click at [205, 55] on input "[PERSON_NAME]" at bounding box center [186, 53] width 102 height 16
type input "[PERSON_NAME] Bank"
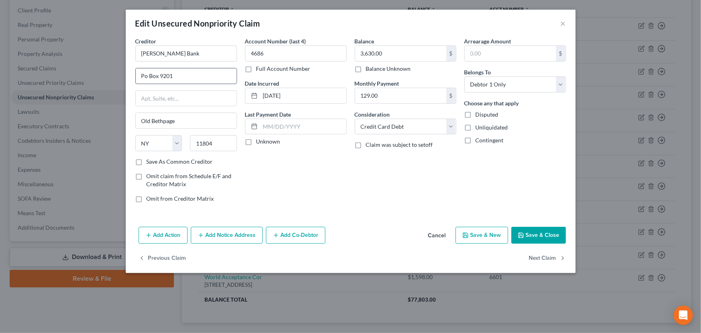
click at [196, 80] on input "Po Box 9201" at bounding box center [186, 75] width 101 height 15
type input "PO Box 9201"
drag, startPoint x: 257, startPoint y: 171, endPoint x: 253, endPoint y: 165, distance: 6.1
click at [257, 171] on div "Account Number (last 4) 4686 Full Account Number Date Incurred [DATE] Last Paym…" at bounding box center [296, 123] width 110 height 172
click at [256, 144] on label "Unknown" at bounding box center [268, 141] width 24 height 8
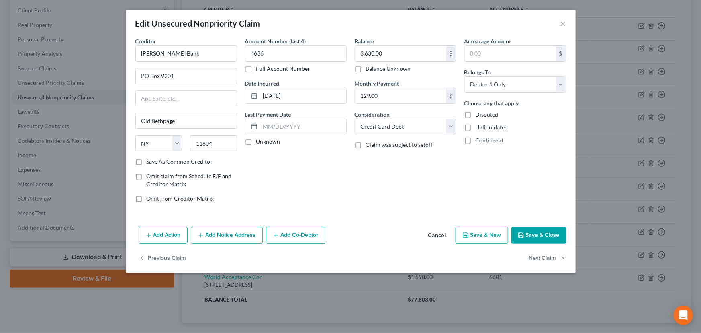
click at [259, 143] on input "Unknown" at bounding box center [261, 139] width 5 height 5
checkbox input "true"
click at [523, 234] on icon "button" at bounding box center [521, 235] width 5 height 5
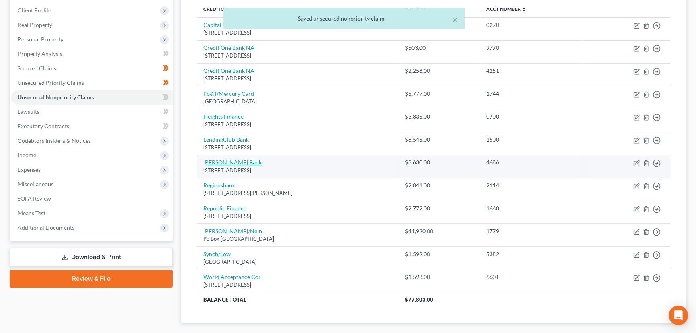
click at [223, 161] on link "[PERSON_NAME] Bank" at bounding box center [232, 162] width 58 height 7
select select "35"
select select "2"
select select "0"
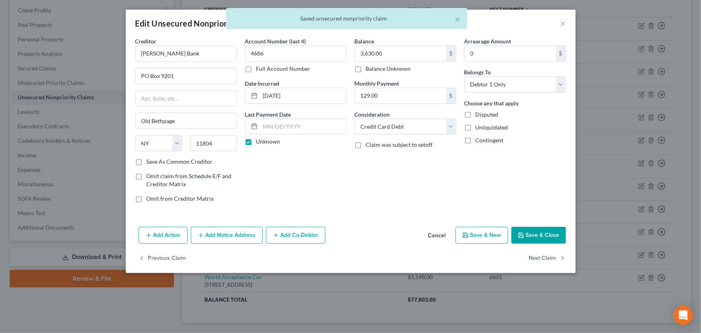
click at [442, 235] on button "Cancel" at bounding box center [437, 235] width 31 height 16
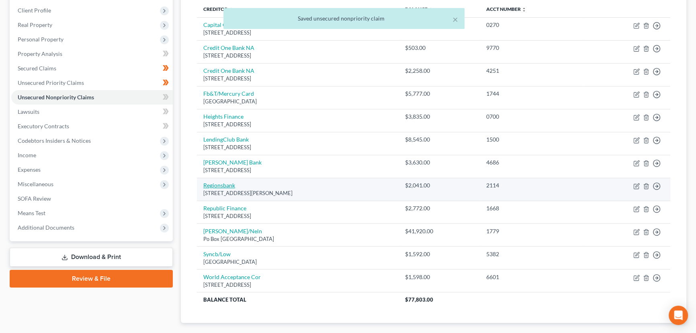
click at [224, 184] on link "Regionsbank" at bounding box center [219, 185] width 32 height 7
select select "0"
select select "2"
select select "0"
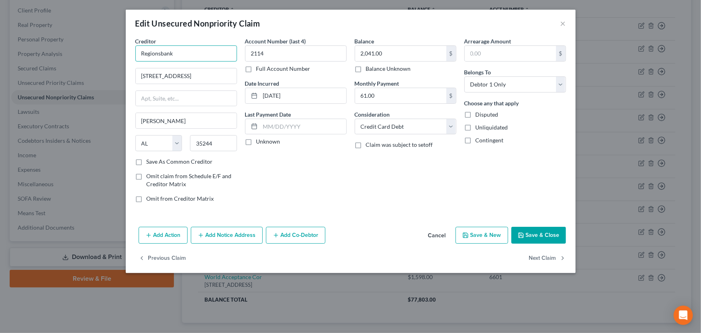
click at [162, 54] on input "Regionsbank" at bounding box center [186, 53] width 102 height 16
type input "Regions Bank"
click at [292, 168] on div "Account Number (last 4) 2114 Full Account Number Date Incurred [DATE] Last Paym…" at bounding box center [296, 123] width 110 height 172
click at [256, 143] on label "Unknown" at bounding box center [268, 141] width 24 height 8
click at [259, 143] on input "Unknown" at bounding box center [261, 139] width 5 height 5
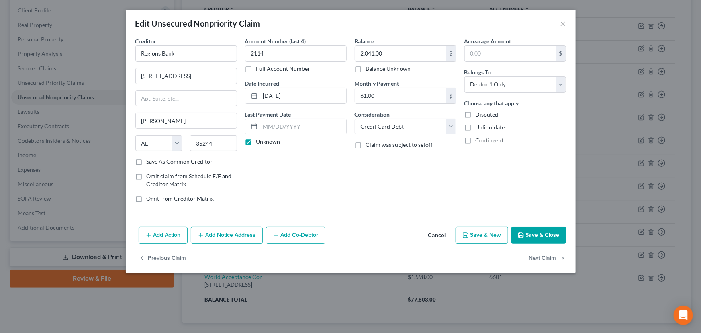
click at [543, 230] on button "Save & Close" at bounding box center [538, 235] width 55 height 17
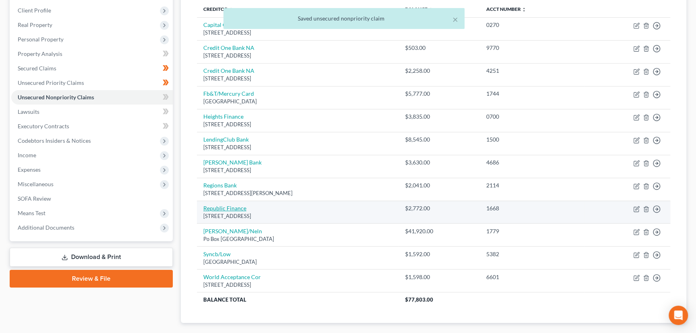
click at [227, 208] on link "Republic Finance" at bounding box center [224, 207] width 43 height 7
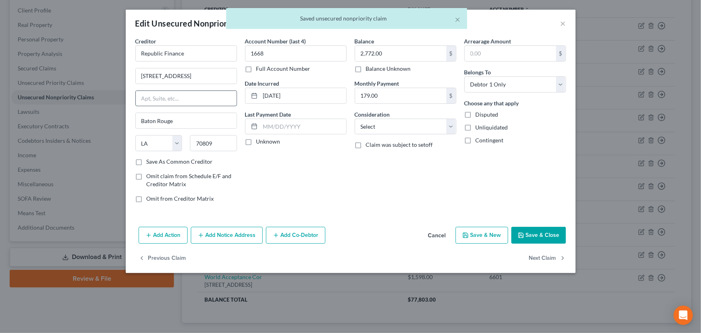
click at [194, 97] on input "text" at bounding box center [186, 98] width 101 height 15
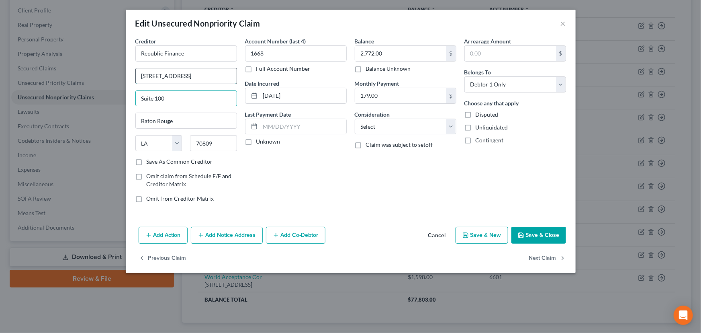
click at [213, 79] on input "[STREET_ADDRESS]" at bounding box center [186, 75] width 101 height 15
click at [268, 177] on div "Account Number (last 4) 1668 Full Account Number Date Incurred [DATE] Last Paym…" at bounding box center [296, 123] width 110 height 172
click at [256, 143] on label "Unknown" at bounding box center [268, 141] width 24 height 8
click at [259, 143] on input "Unknown" at bounding box center [261, 139] width 5 height 5
click at [370, 125] on select "Select Cable / Satellite Services Collection Agency Credit Card Debt Debt Couns…" at bounding box center [406, 126] width 102 height 16
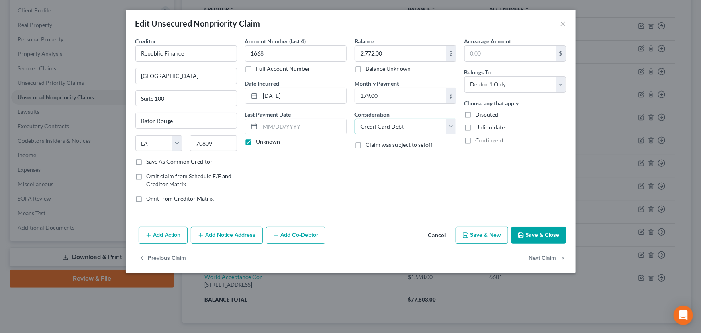
click at [355, 118] on select "Select Cable / Satellite Services Collection Agency Credit Card Debt Debt Couns…" at bounding box center [406, 126] width 102 height 16
click at [412, 183] on div "Balance 2,772.00 $ Balance Unknown Balance Undetermined 2,772.00 $ Balance Unkn…" at bounding box center [406, 123] width 110 height 172
drag, startPoint x: 196, startPoint y: 55, endPoint x: 113, endPoint y: 54, distance: 83.5
click at [113, 54] on div "Edit Unsecured Nonpriority Claim × Creditor * Republic Finance [GEOGRAPHIC_DATA…" at bounding box center [350, 166] width 701 height 333
click at [388, 129] on select "Select Cable / Satellite Services Collection Agency Credit Card Debt Debt Couns…" at bounding box center [406, 126] width 102 height 16
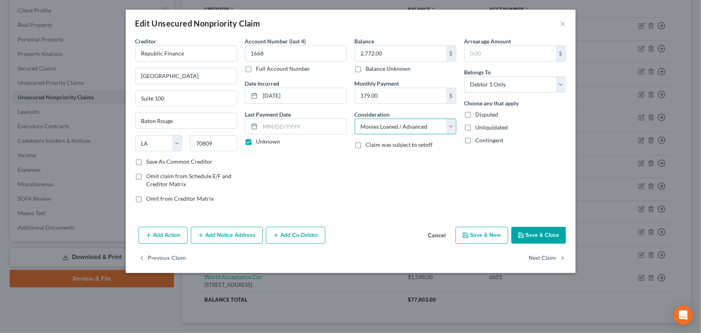
click at [355, 118] on select "Select Cable / Satellite Services Collection Agency Credit Card Debt Debt Couns…" at bounding box center [406, 126] width 102 height 16
click at [410, 197] on div "Balance 2,772.00 $ Balance Unknown Balance Undetermined 2,772.00 $ Balance Unkn…" at bounding box center [406, 123] width 110 height 172
click at [527, 243] on div "Add Action Add Notice Address Add Co-Debtor Cancel Save & New Save & Close" at bounding box center [351, 236] width 450 height 27
click at [527, 236] on button "Save & Close" at bounding box center [538, 235] width 55 height 17
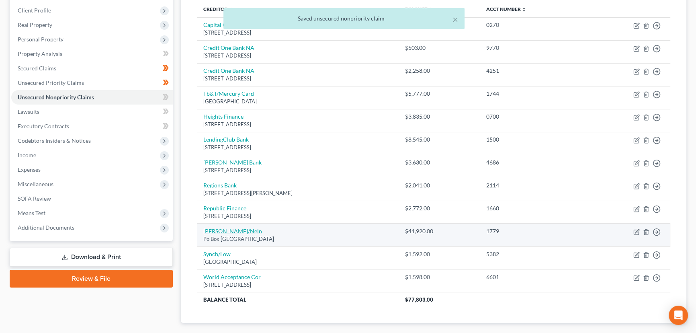
click at [223, 229] on link "[PERSON_NAME]/Neln" at bounding box center [232, 230] width 59 height 7
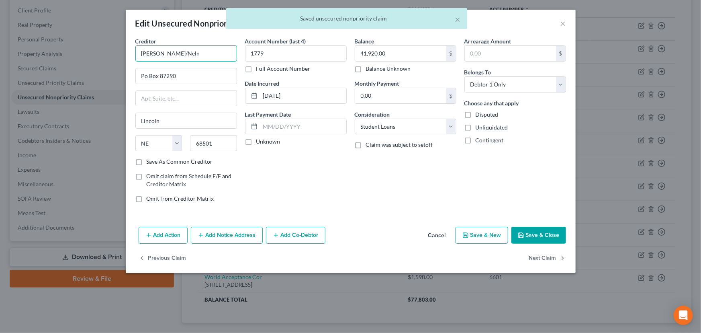
drag, startPoint x: 190, startPoint y: 57, endPoint x: 126, endPoint y: 56, distance: 63.5
click at [126, 56] on div "Creditor * [PERSON_NAME]/Neln Po Box 87290 [GEOGRAPHIC_DATA] [US_STATE][GEOGRAP…" at bounding box center [351, 130] width 450 height 186
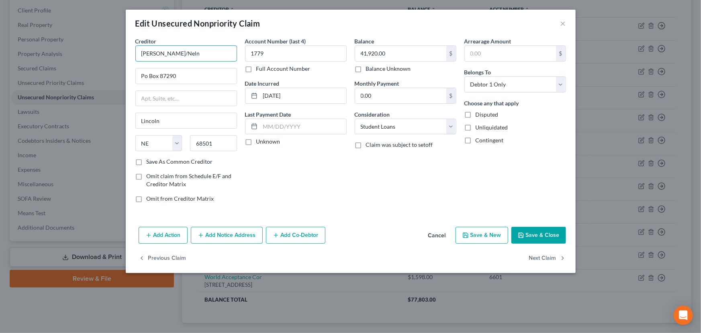
click at [160, 55] on input "[PERSON_NAME]/Neln" at bounding box center [186, 53] width 102 height 16
click at [194, 59] on input "[PERSON_NAME]/Neln" at bounding box center [186, 53] width 102 height 16
click at [343, 225] on div "Add Action Add Notice Address Add Co-Debtor Cancel Save & New Save & Close" at bounding box center [351, 236] width 450 height 27
click at [206, 80] on input "Po Box 87290" at bounding box center [186, 75] width 101 height 15
click at [145, 78] on input "Po Box 87290" at bounding box center [186, 75] width 101 height 15
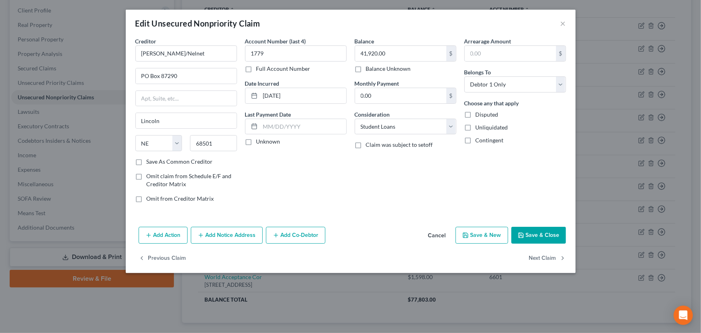
click at [264, 184] on div "Account Number (last 4) 1779 Full Account Number Date Incurred [DATE] Last Paym…" at bounding box center [296, 123] width 110 height 172
click at [256, 145] on label "Unknown" at bounding box center [268, 141] width 24 height 8
click at [259, 143] on input "Unknown" at bounding box center [261, 139] width 5 height 5
click at [365, 168] on div "Balance 41,920.00 $ Balance Unknown Balance Undetermined 41,920.00 $ Balance Un…" at bounding box center [406, 123] width 110 height 172
click at [519, 229] on button "Save & Close" at bounding box center [538, 235] width 55 height 17
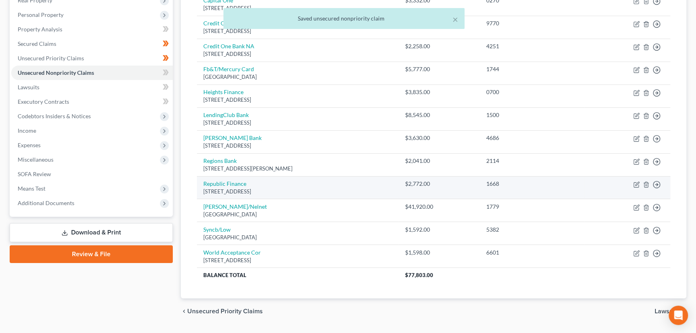
scroll to position [146, 0]
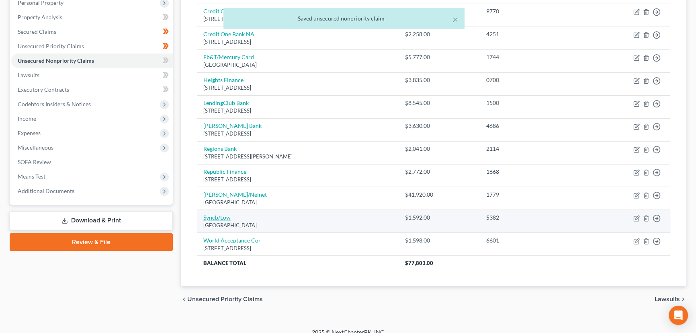
click at [214, 215] on link "Syncb/Low" at bounding box center [216, 217] width 27 height 7
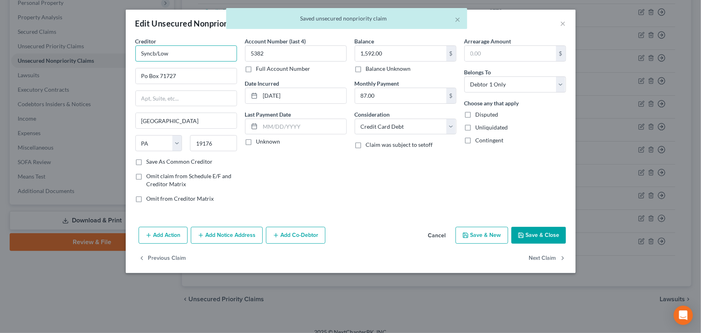
click at [156, 56] on input "Syncb/Low" at bounding box center [186, 53] width 102 height 16
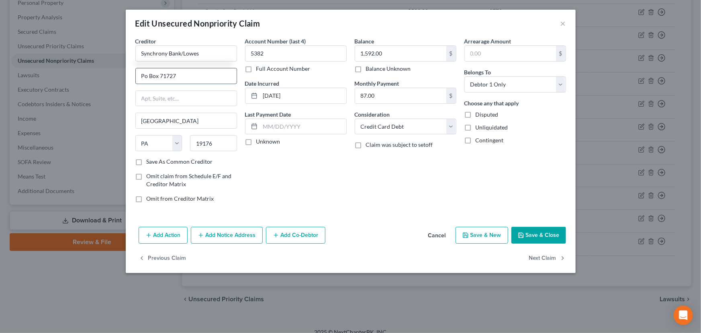
click at [174, 80] on input "Po Box 71727" at bounding box center [186, 75] width 101 height 15
click at [256, 145] on label "Unknown" at bounding box center [268, 141] width 24 height 8
click at [259, 143] on input "Unknown" at bounding box center [261, 139] width 5 height 5
click at [560, 237] on button "Save & Close" at bounding box center [538, 235] width 55 height 17
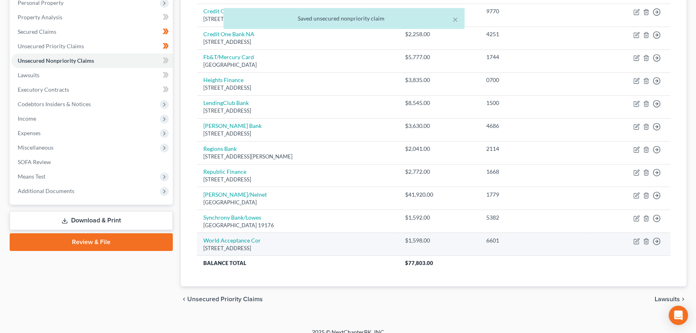
click at [253, 244] on div "[STREET_ADDRESS]" at bounding box center [297, 248] width 189 height 8
click at [253, 239] on link "World Acceptance Cor" at bounding box center [231, 240] width 57 height 7
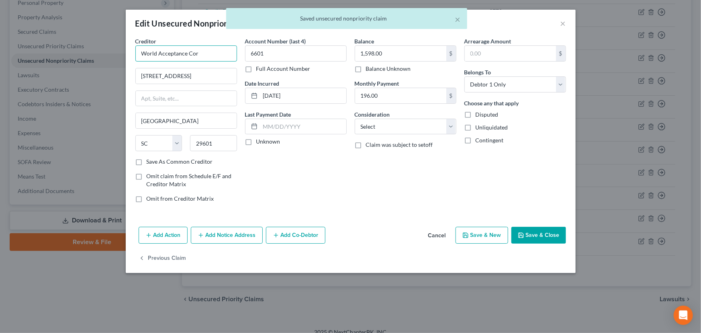
click at [206, 56] on input "World Acceptance Cor" at bounding box center [186, 53] width 102 height 16
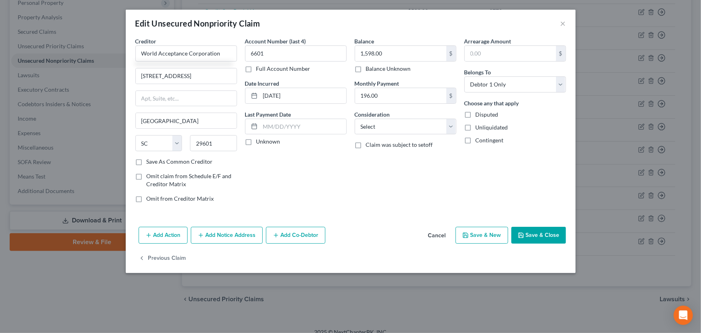
click at [269, 184] on div "Account Number (last 4) 6601 Full Account Number Date Incurred [DATE] Last Paym…" at bounding box center [296, 123] width 110 height 172
click at [155, 76] on input "[STREET_ADDRESS]" at bounding box center [186, 75] width 101 height 15
click at [301, 189] on div "Account Number (last 4) 6601 Full Account Number Date Incurred [DATE] Last Paym…" at bounding box center [296, 123] width 110 height 172
click at [256, 144] on label "Unknown" at bounding box center [268, 141] width 24 height 8
click at [259, 143] on input "Unknown" at bounding box center [261, 139] width 5 height 5
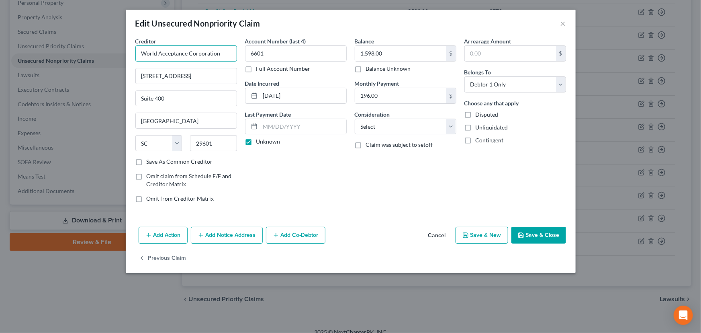
drag, startPoint x: 217, startPoint y: 55, endPoint x: 133, endPoint y: 59, distance: 84.8
click at [133, 59] on div "Creditor * World Acceptance Corporation [STREET_ADDRESS] [US_STATE][GEOGRAPHIC_…" at bounding box center [186, 123] width 110 height 172
click at [380, 125] on select "Select Cable / Satellite Services Collection Agency Credit Card Debt Debt Couns…" at bounding box center [406, 126] width 102 height 16
click at [355, 118] on select "Select Cable / Satellite Services Collection Agency Credit Card Debt Debt Couns…" at bounding box center [406, 126] width 102 height 16
click at [459, 184] on div "Balance 1,598.00 $ Balance Unknown Balance Undetermined 1,598.00 $ Balance Unkn…" at bounding box center [406, 123] width 110 height 172
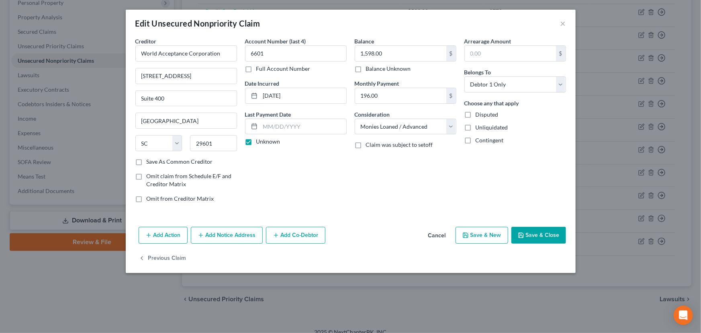
click at [529, 228] on button "Save & Close" at bounding box center [538, 235] width 55 height 17
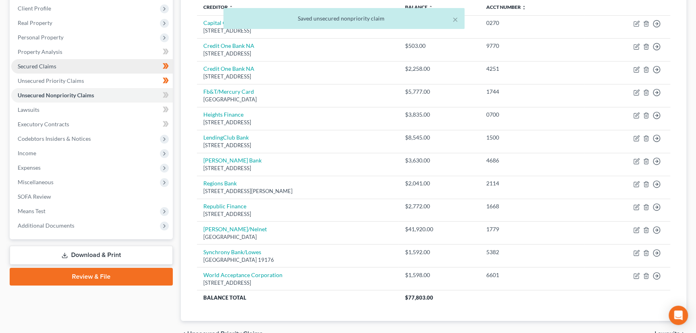
scroll to position [36, 0]
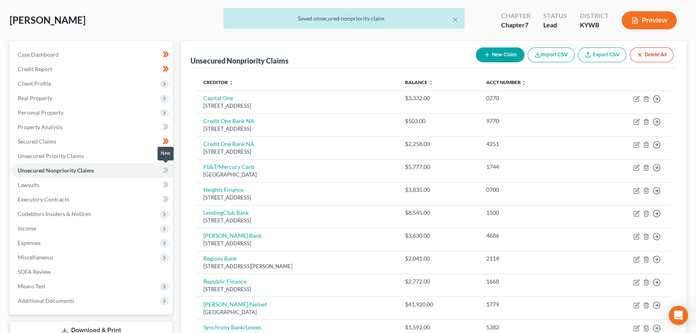
click at [167, 168] on icon at bounding box center [167, 170] width 4 height 6
click at [180, 147] on div "Unsecured Nonpriority Claims New Claim Import CSV Export CSV Delete All Credito…" at bounding box center [433, 231] width 513 height 381
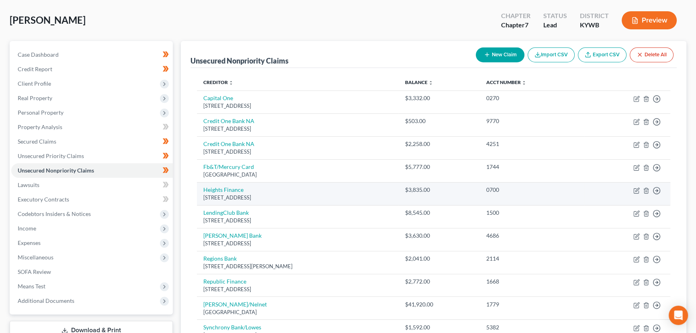
scroll to position [109, 0]
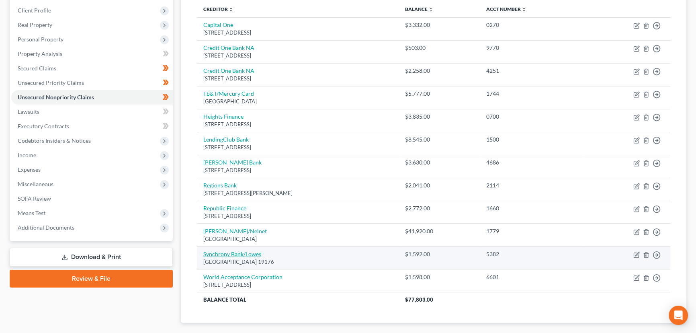
click at [255, 253] on link "Synchrony Bank/Lowes" at bounding box center [232, 253] width 58 height 7
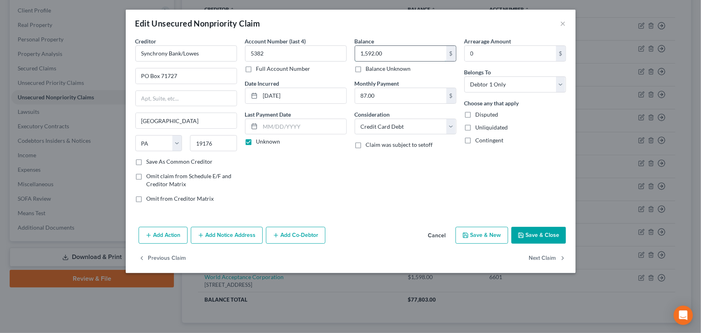
click at [389, 52] on input "1,592.00" at bounding box center [400, 53] width 91 height 15
click at [542, 233] on button "Save & Close" at bounding box center [538, 235] width 55 height 17
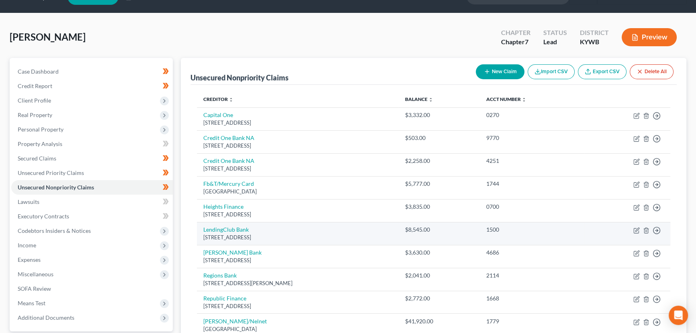
scroll to position [0, 0]
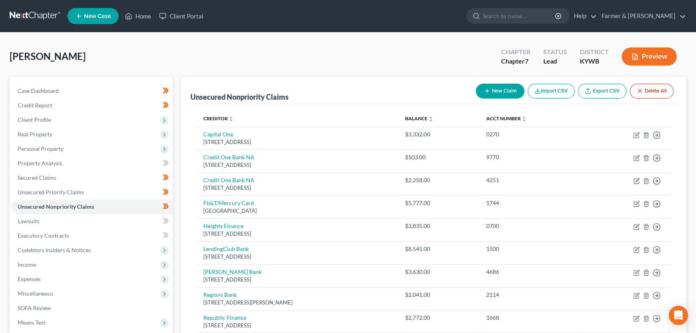
click at [178, 58] on div "[PERSON_NAME] Upgraded Chapter Chapter 7 Status Lead District [GEOGRAPHIC_DATA]…" at bounding box center [348, 59] width 676 height 35
click at [202, 64] on div "[PERSON_NAME] Upgraded Chapter Chapter 7 Status Lead District [GEOGRAPHIC_DATA]…" at bounding box center [348, 59] width 676 height 35
click at [83, 176] on link "Secured Claims" at bounding box center [91, 177] width 161 height 14
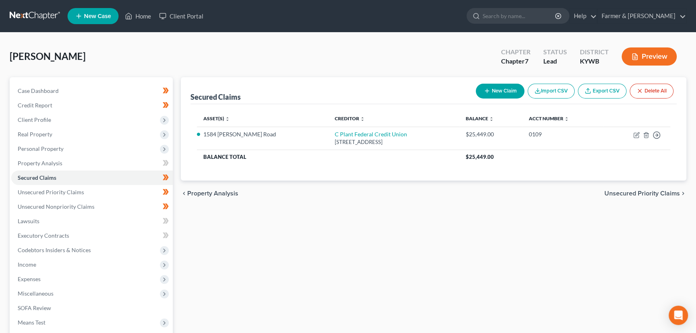
click at [609, 92] on link "Export CSV" at bounding box center [602, 91] width 49 height 15
click at [121, 204] on link "Unsecured Nonpriority Claims" at bounding box center [91, 206] width 161 height 14
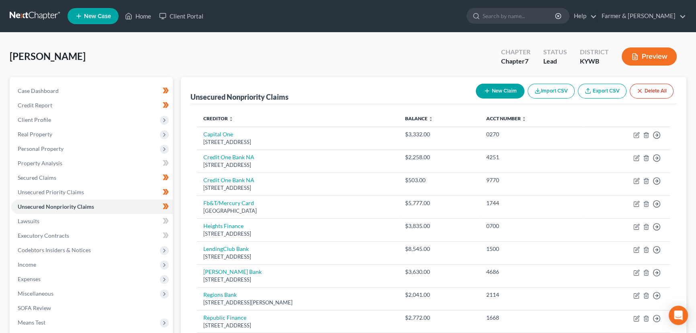
click at [599, 86] on link "Export CSV" at bounding box center [602, 91] width 49 height 15
click at [254, 53] on div "[PERSON_NAME] Upgraded Chapter Chapter 7 Status Lead District [GEOGRAPHIC_DATA]…" at bounding box center [348, 59] width 676 height 35
click at [35, 114] on span "Client Profile" at bounding box center [91, 119] width 161 height 14
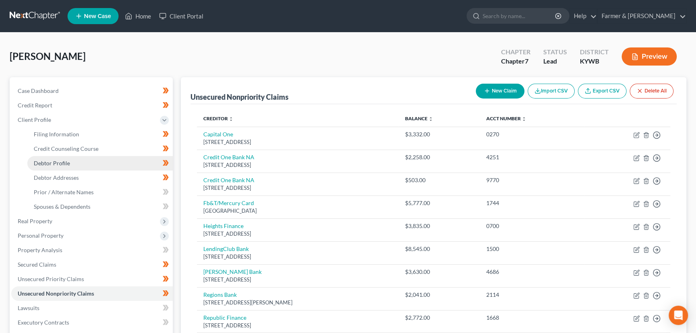
click at [69, 165] on link "Debtor Profile" at bounding box center [99, 163] width 145 height 14
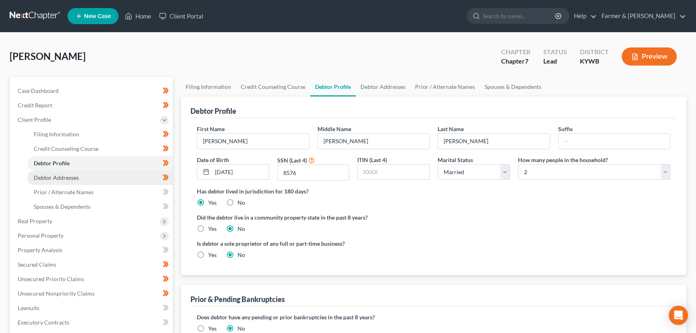
click at [73, 178] on span "Debtor Addresses" at bounding box center [56, 177] width 45 height 7
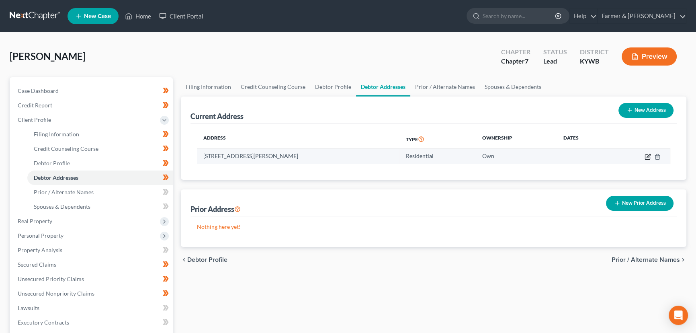
click at [648, 157] on icon "button" at bounding box center [647, 156] width 6 height 6
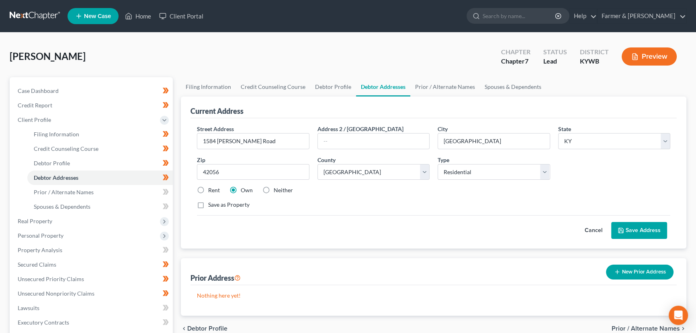
click at [594, 230] on button "Cancel" at bounding box center [593, 230] width 35 height 16
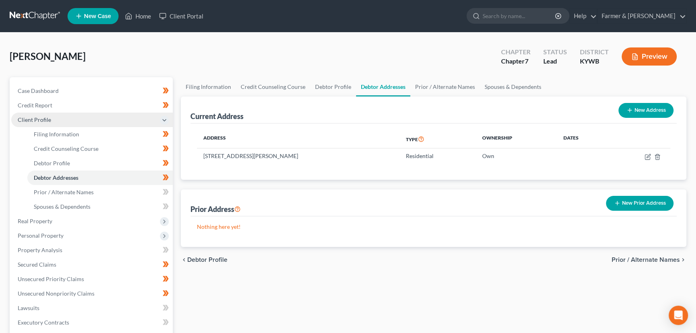
click at [56, 122] on span "Client Profile" at bounding box center [91, 119] width 161 height 14
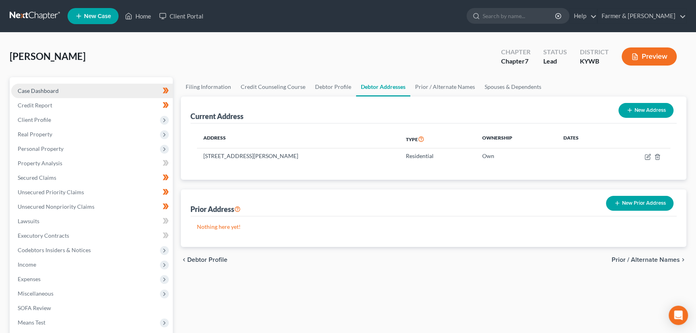
click at [60, 88] on link "Case Dashboard" at bounding box center [91, 91] width 161 height 14
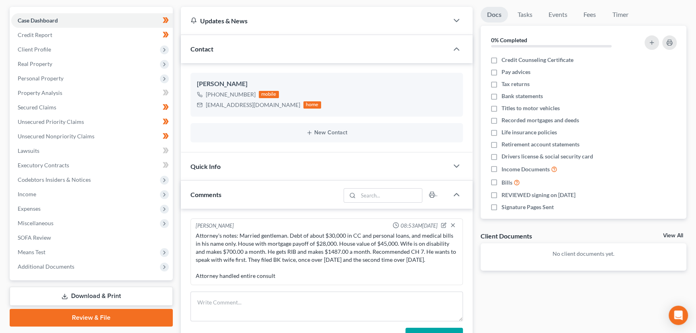
scroll to position [146, 0]
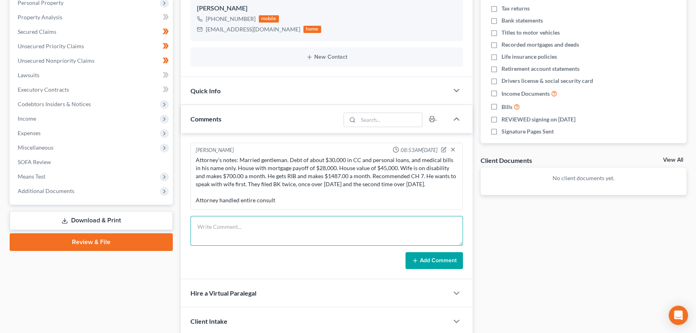
click at [237, 224] on textarea at bounding box center [326, 231] width 272 height 30
paste textarea "⦁ Married, no dependents, home owner. ⦁ Home market value of $30,000.00 (in [GE…"
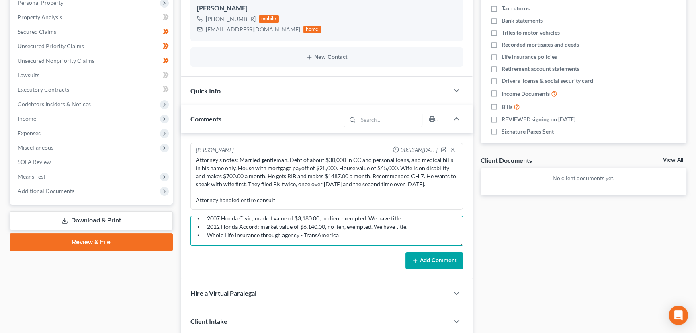
scroll to position [94, 0]
click at [237, 241] on textarea "Petition preparer notes: ⦁ Married, no dependents, home owner. ⦁ Home market va…" at bounding box center [326, 231] width 272 height 30
paste textarea "[DATE], I received a message through my Team Leader from the collector of this …"
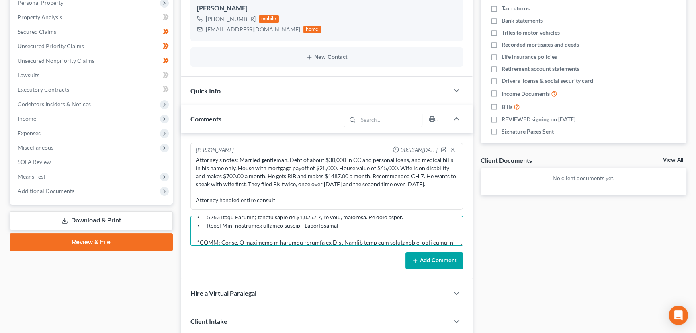
scroll to position [111, 0]
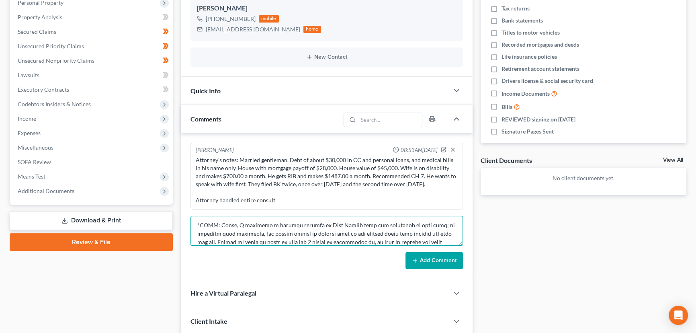
click at [446, 239] on textarea at bounding box center [326, 231] width 272 height 30
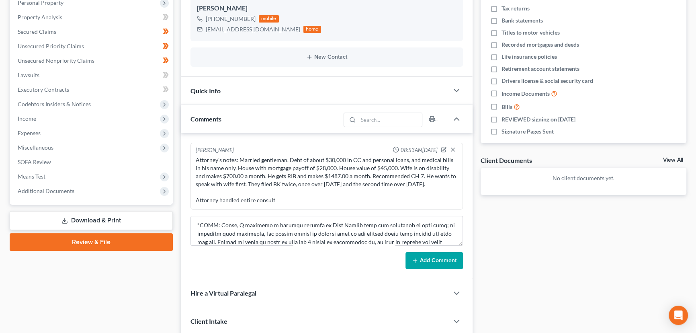
click at [446, 257] on button "Add Comment" at bounding box center [433, 260] width 57 height 17
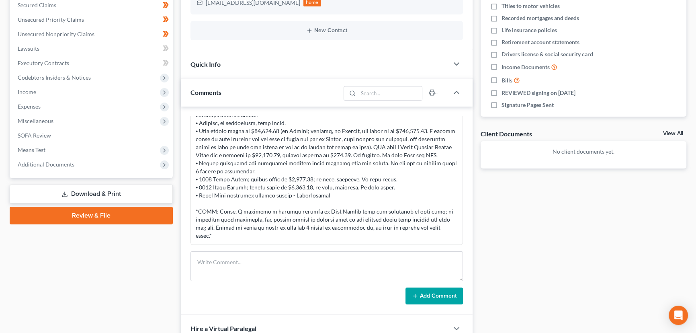
scroll to position [182, 0]
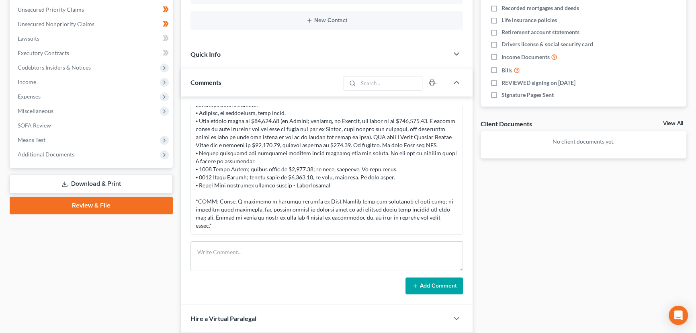
click at [169, 246] on div "Case Dashboard Payments Invoices Payments Payments Credit Report Client Profile" at bounding box center [91, 142] width 171 height 494
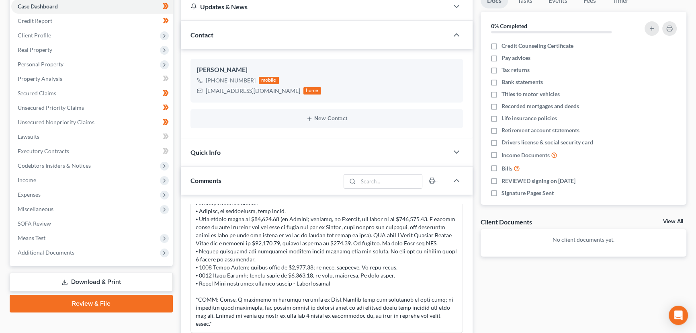
scroll to position [0, 0]
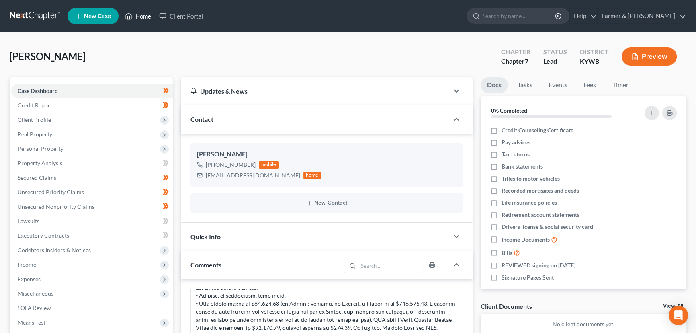
drag, startPoint x: 127, startPoint y: 14, endPoint x: 140, endPoint y: 16, distance: 13.8
click at [127, 14] on icon at bounding box center [129, 16] width 6 height 6
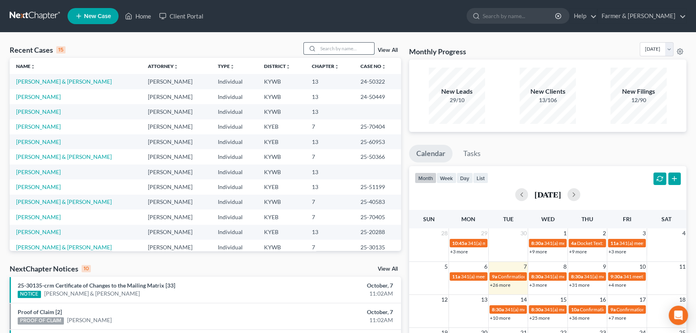
click at [328, 52] on input "search" at bounding box center [346, 49] width 56 height 12
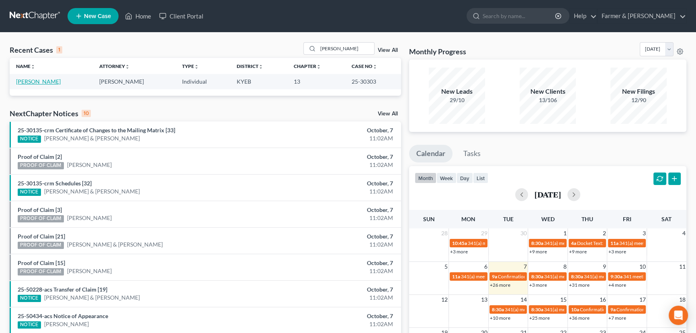
click at [39, 82] on link "[PERSON_NAME]" at bounding box center [38, 81] width 45 height 7
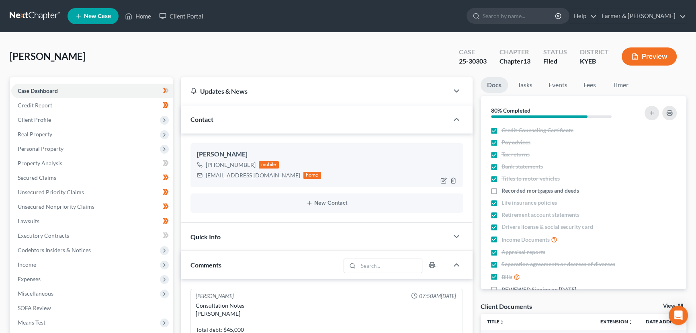
scroll to position [212, 0]
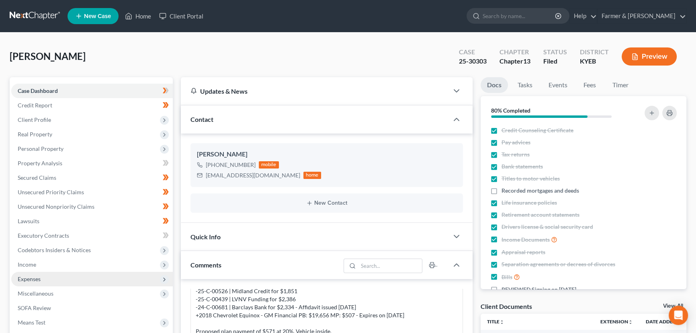
drag, startPoint x: 35, startPoint y: 265, endPoint x: 45, endPoint y: 275, distance: 14.8
click at [35, 265] on span "Income" at bounding box center [27, 264] width 18 height 7
click at [75, 282] on link "Employment Income" at bounding box center [99, 279] width 145 height 14
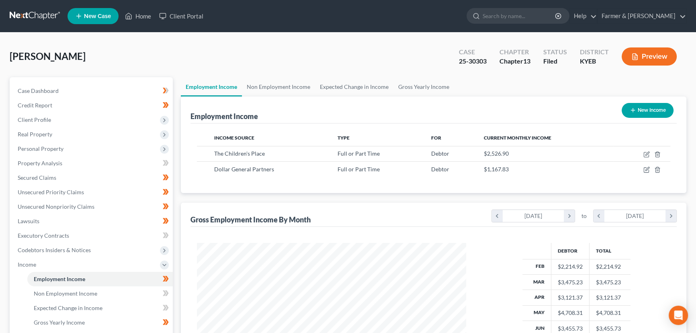
scroll to position [144, 285]
click at [67, 84] on link "Case Dashboard" at bounding box center [91, 91] width 161 height 14
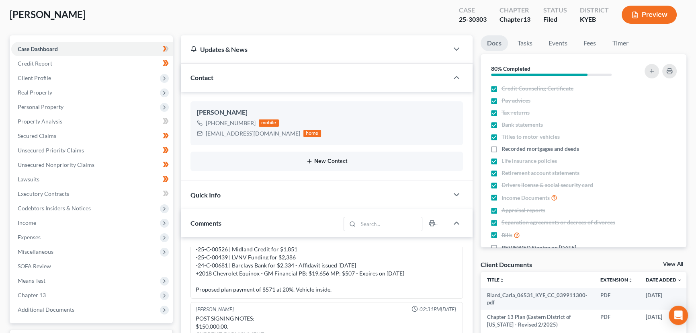
scroll to position [146, 0]
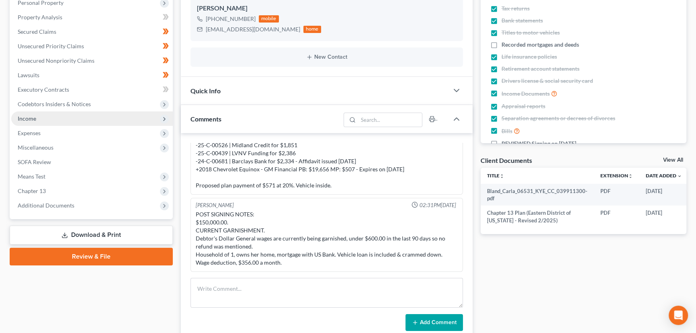
click at [46, 117] on span "Income" at bounding box center [91, 118] width 161 height 14
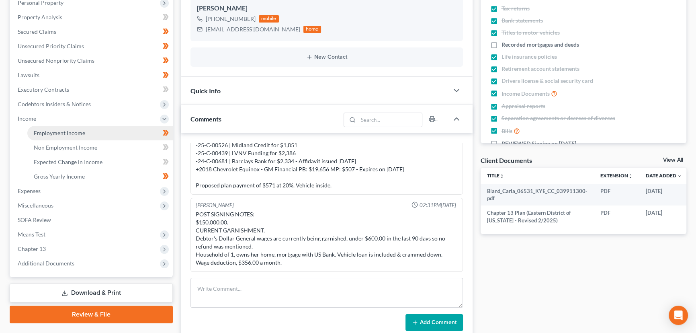
click at [51, 134] on span "Employment Income" at bounding box center [59, 132] width 51 height 7
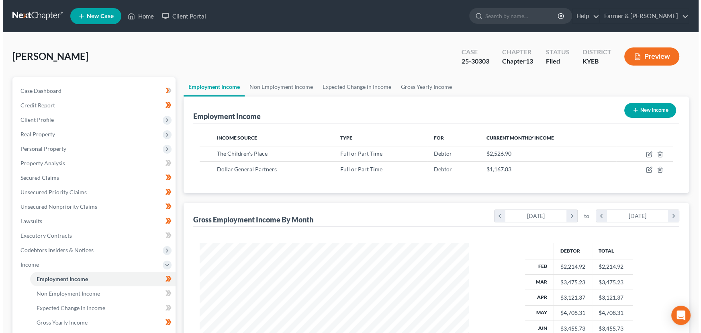
scroll to position [144, 285]
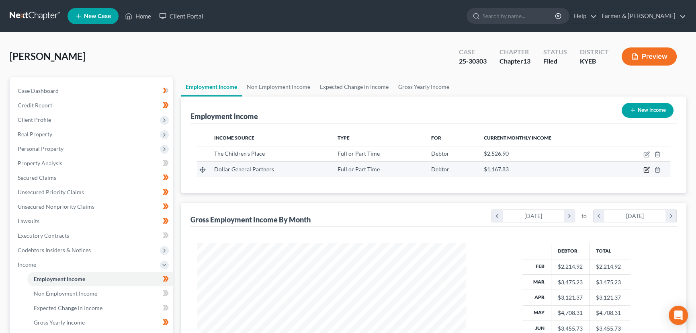
click at [647, 168] on icon "button" at bounding box center [646, 169] width 6 height 6
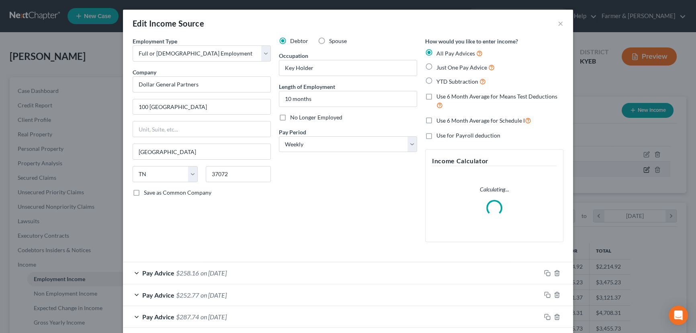
scroll to position [144, 288]
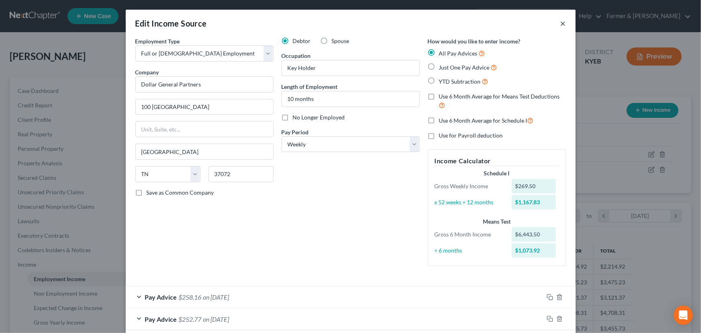
click at [560, 23] on button "×" at bounding box center [563, 23] width 6 height 10
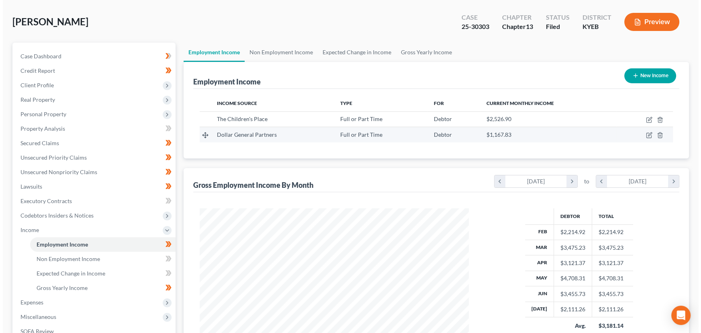
scroll to position [0, 0]
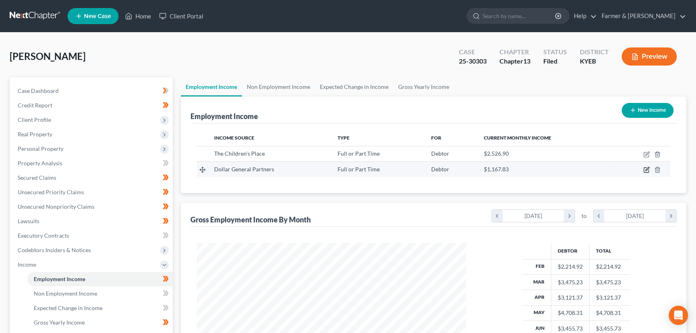
click at [648, 167] on icon "button" at bounding box center [647, 169] width 4 height 4
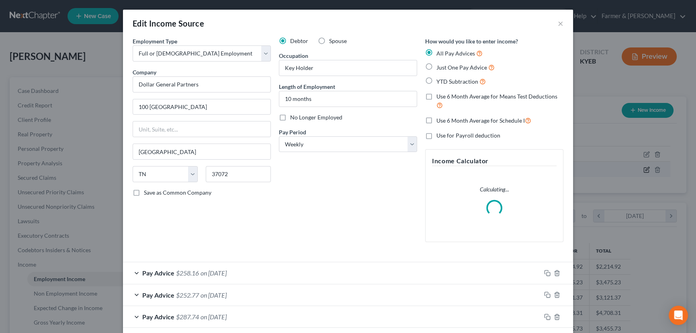
scroll to position [144, 288]
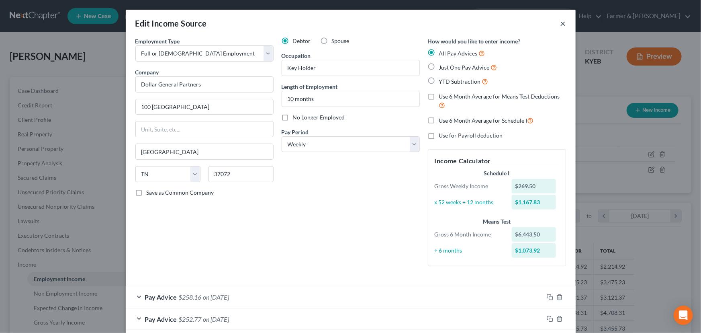
click at [560, 24] on button "×" at bounding box center [563, 23] width 6 height 10
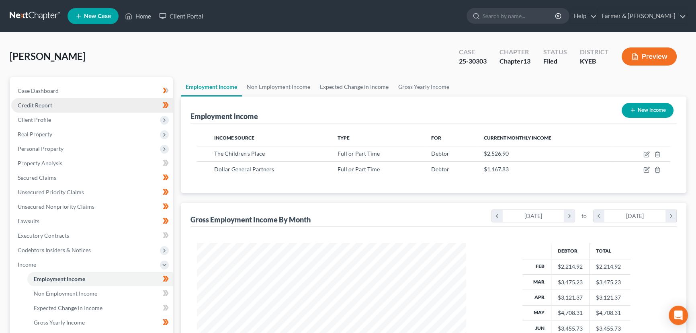
scroll to position [165, 0]
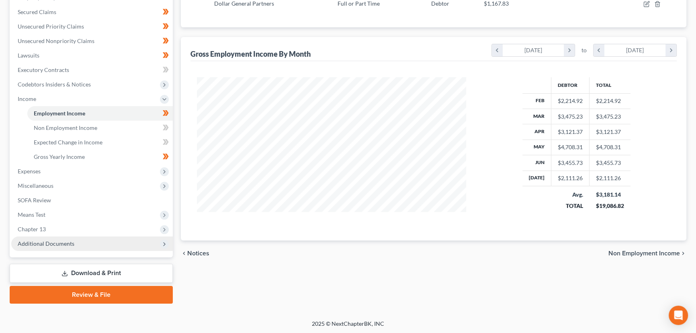
click at [36, 243] on span "Additional Documents" at bounding box center [46, 243] width 57 height 7
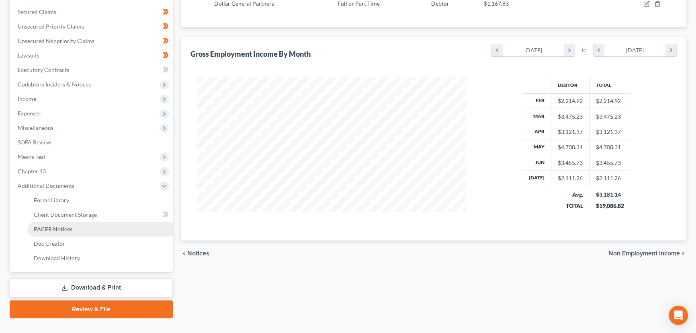
click at [68, 231] on span "PACER Notices" at bounding box center [53, 228] width 39 height 7
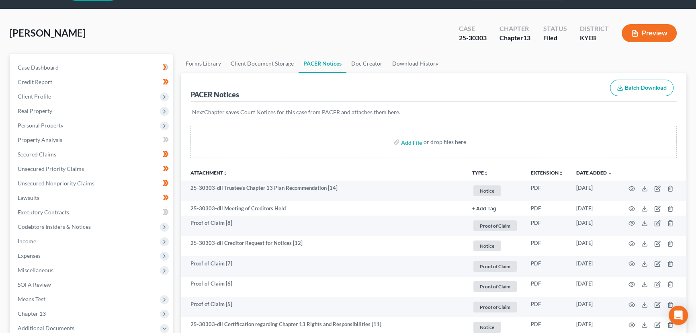
scroll to position [6, 0]
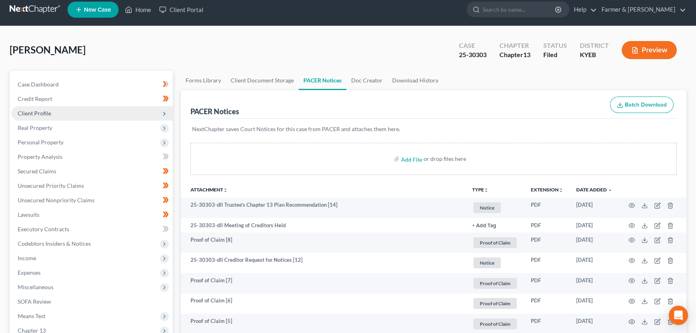
click at [46, 114] on span "Client Profile" at bounding box center [34, 113] width 33 height 7
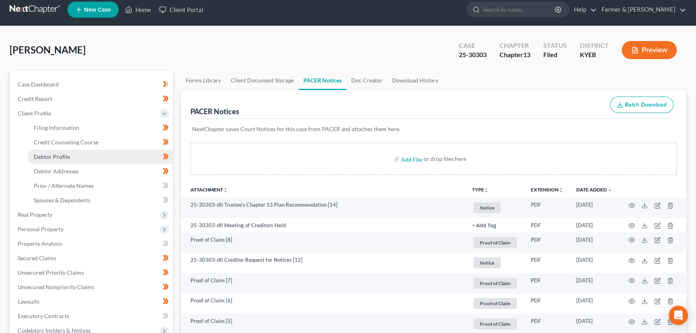
click at [81, 156] on link "Debtor Profile" at bounding box center [99, 156] width 145 height 14
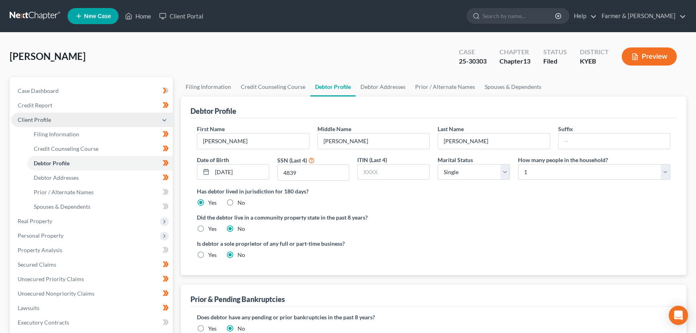
click at [56, 121] on span "Client Profile" at bounding box center [91, 119] width 161 height 14
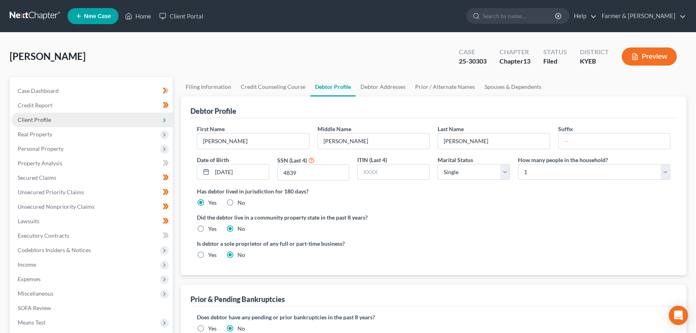
click at [71, 119] on span "Client Profile" at bounding box center [91, 119] width 161 height 14
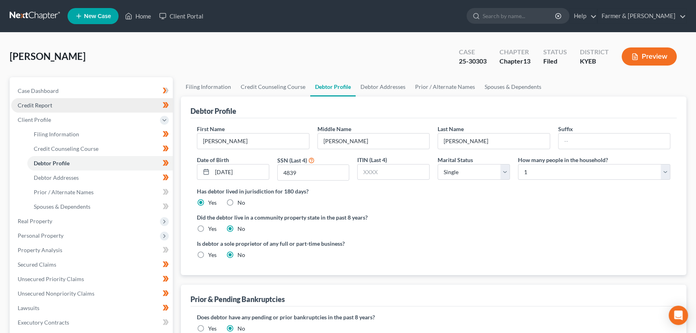
click at [75, 106] on link "Credit Report" at bounding box center [91, 105] width 161 height 14
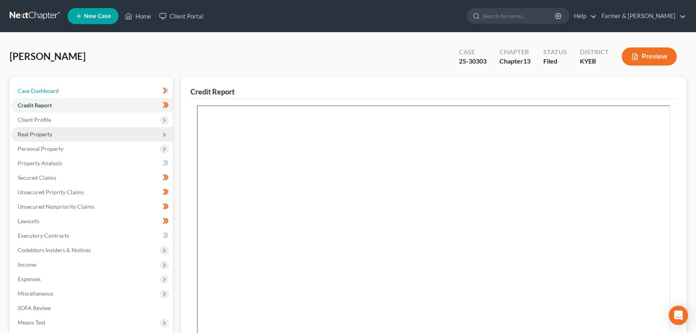
drag, startPoint x: 47, startPoint y: 89, endPoint x: 163, endPoint y: 126, distance: 122.2
click at [47, 89] on span "Case Dashboard" at bounding box center [38, 90] width 41 height 7
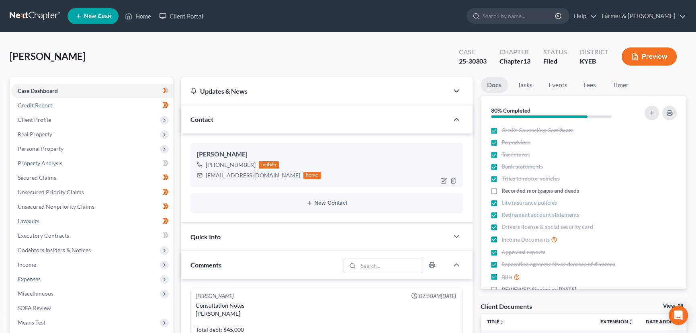
scroll to position [212, 0]
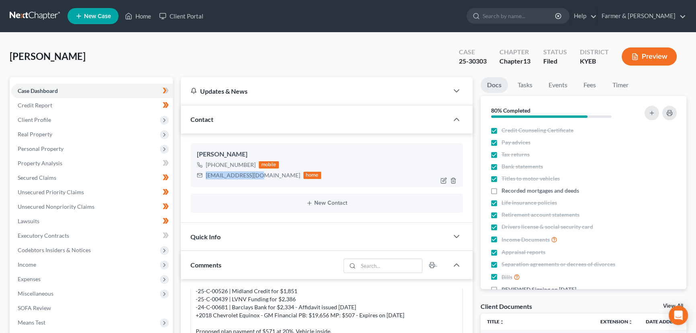
drag, startPoint x: 205, startPoint y: 175, endPoint x: 261, endPoint y: 179, distance: 56.4
click at [261, 179] on div "[EMAIL_ADDRESS][DOMAIN_NAME] home" at bounding box center [259, 175] width 124 height 10
copy div "[EMAIL_ADDRESS][DOMAIN_NAME]"
drag, startPoint x: 268, startPoint y: 59, endPoint x: 251, endPoint y: 2, distance: 60.2
click at [268, 59] on div "[PERSON_NAME] Upgraded Case 25-30303 Chapter Chapter 13 Status Filed District […" at bounding box center [348, 59] width 676 height 35
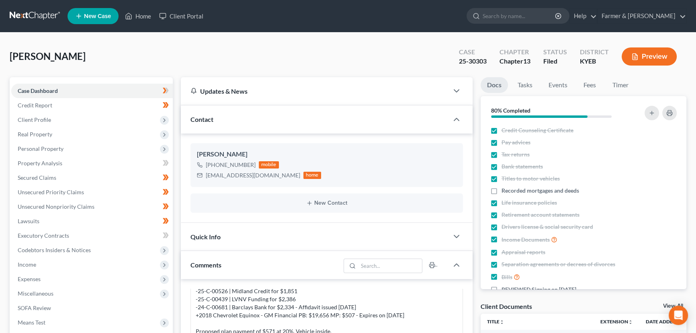
click at [273, 39] on div "[PERSON_NAME] Upgraded Case 25-30303 Chapter Chapter 13 Status Filed District K…" at bounding box center [348, 310] width 696 height 555
drag, startPoint x: 53, startPoint y: 264, endPoint x: 60, endPoint y: 277, distance: 14.4
click at [53, 264] on span "Income" at bounding box center [91, 264] width 161 height 14
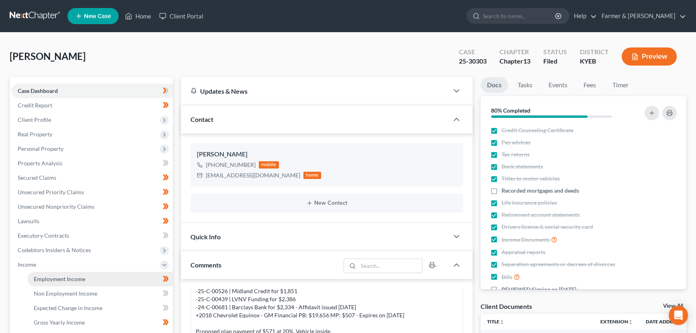
click at [62, 284] on link "Employment Income" at bounding box center [99, 279] width 145 height 14
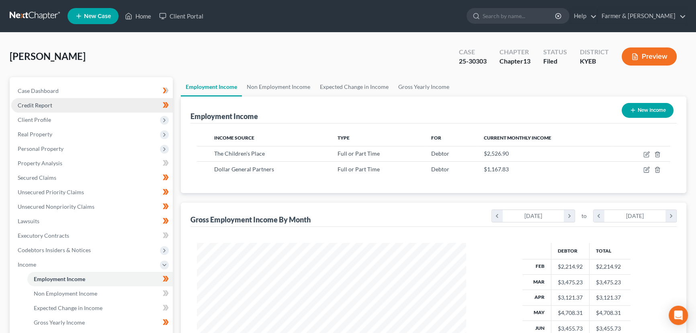
scroll to position [144, 285]
click at [139, 17] on link "Home" at bounding box center [138, 16] width 34 height 14
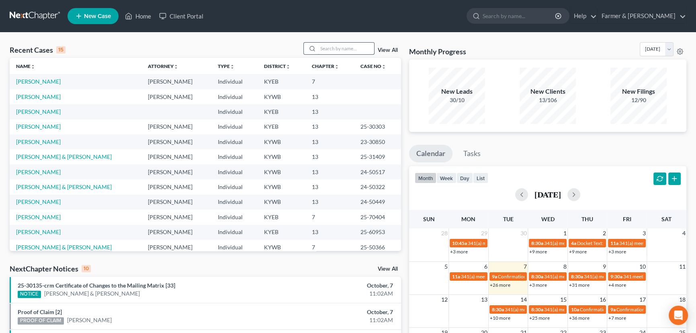
click at [323, 46] on input "search" at bounding box center [346, 49] width 56 height 12
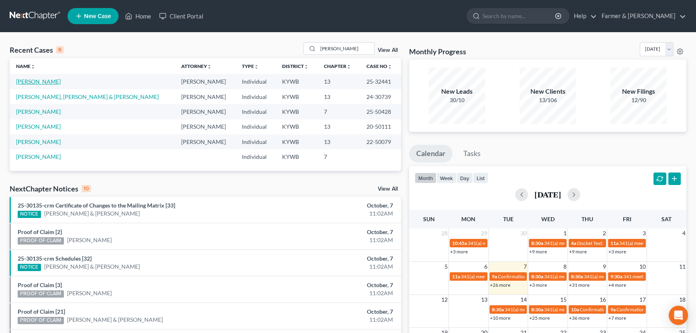
click at [31, 83] on link "[PERSON_NAME]" at bounding box center [38, 81] width 45 height 7
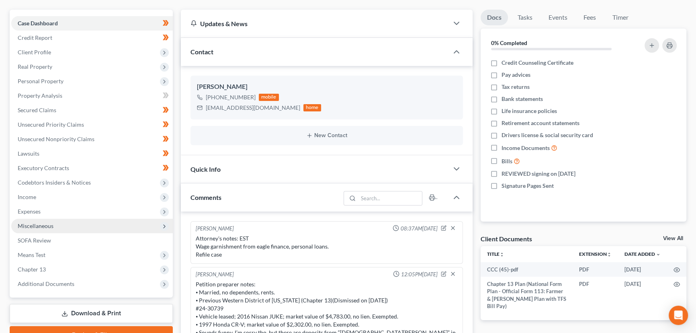
scroll to position [73, 0]
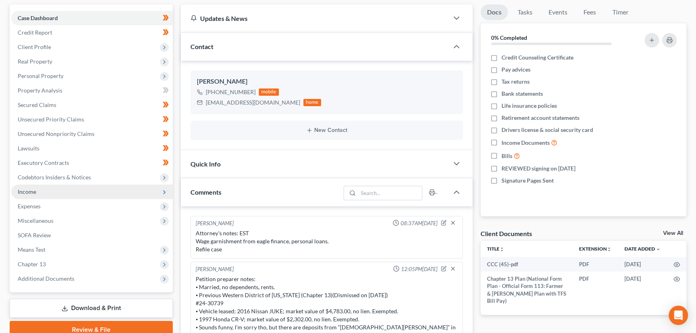
click at [31, 193] on span "Income" at bounding box center [27, 191] width 18 height 7
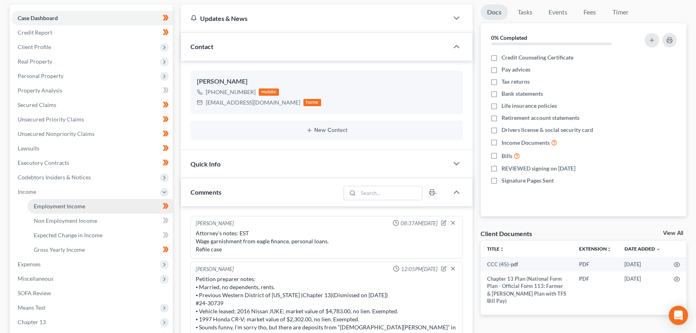
click at [56, 208] on link "Employment Income" at bounding box center [99, 206] width 145 height 14
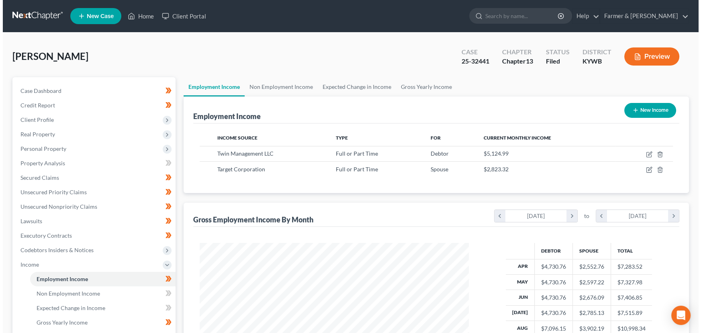
scroll to position [144, 285]
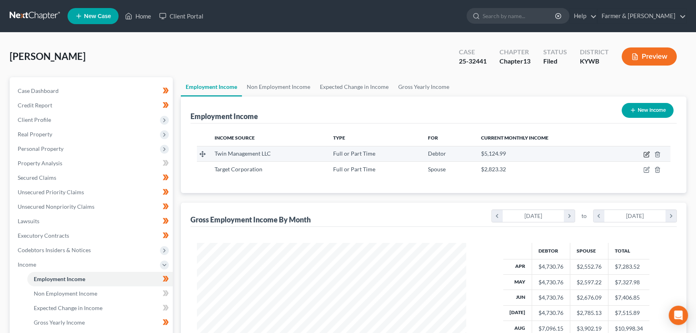
click at [645, 152] on icon "button" at bounding box center [646, 154] width 6 height 6
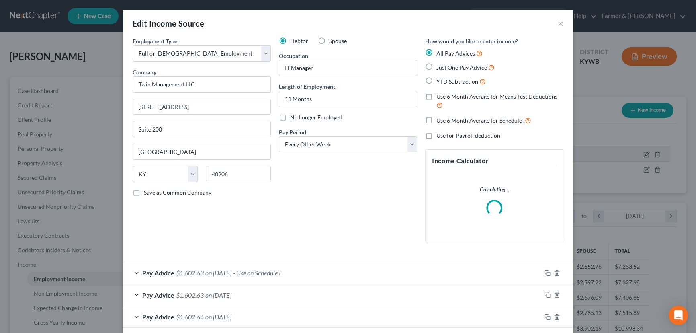
scroll to position [144, 288]
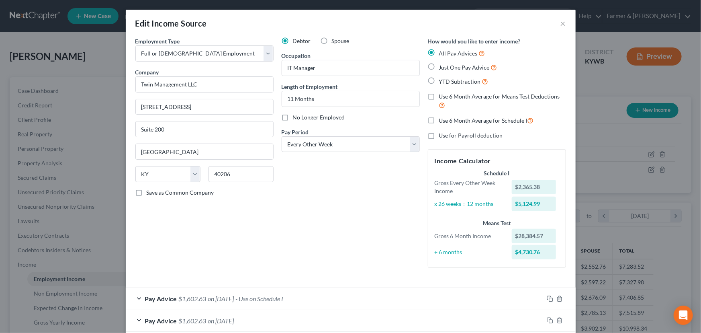
click at [324, 212] on div "Debtor Spouse Occupation IT Manager Length of Employment 11 Months No Longer Em…" at bounding box center [351, 155] width 146 height 237
click at [560, 24] on button "×" at bounding box center [563, 23] width 6 height 10
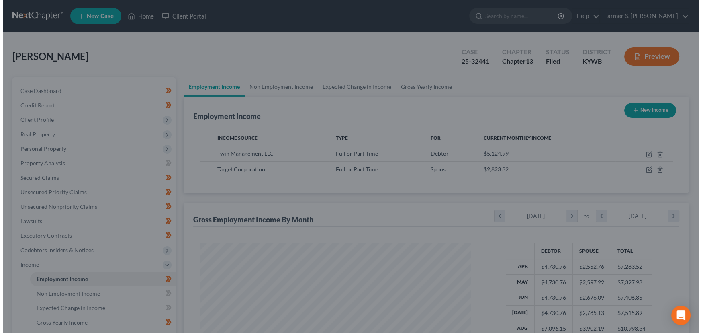
scroll to position [401509, 401368]
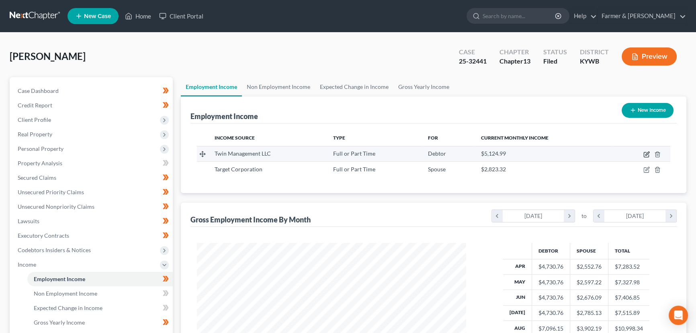
click at [641, 153] on td at bounding box center [641, 153] width 57 height 15
click at [646, 153] on icon "button" at bounding box center [647, 153] width 4 height 4
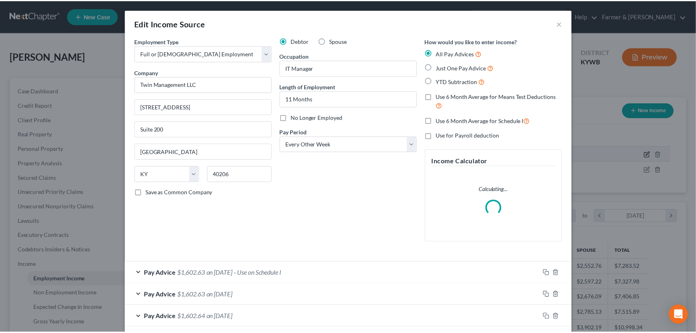
scroll to position [144, 288]
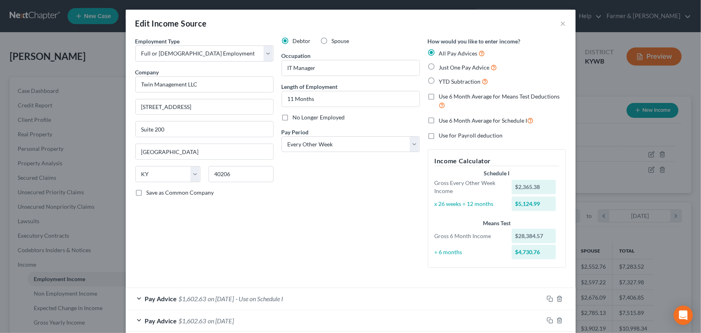
click at [346, 212] on div "Debtor Spouse Occupation IT Manager Length of Employment 11 Months No Longer Em…" at bounding box center [351, 155] width 146 height 237
click at [560, 23] on button "×" at bounding box center [563, 23] width 6 height 10
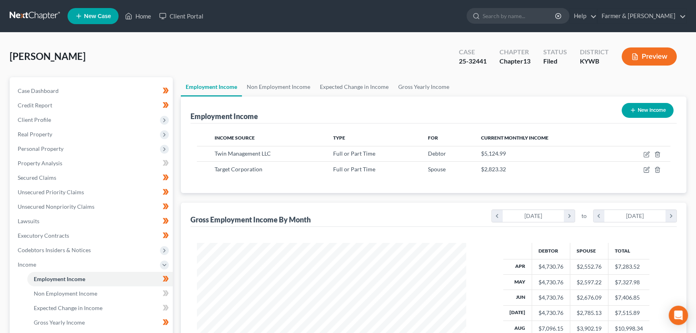
scroll to position [401509, 401368]
drag, startPoint x: 255, startPoint y: 55, endPoint x: 148, endPoint y: 91, distance: 113.0
click at [254, 56] on div "[PERSON_NAME], [PERSON_NAME] Upgraded Case 25-32441 Chapter Chapter 13 Status […" at bounding box center [348, 59] width 676 height 35
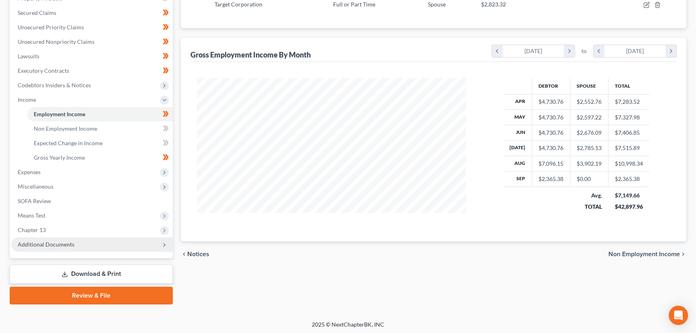
scroll to position [165, 0]
click at [53, 240] on span "Additional Documents" at bounding box center [46, 243] width 57 height 7
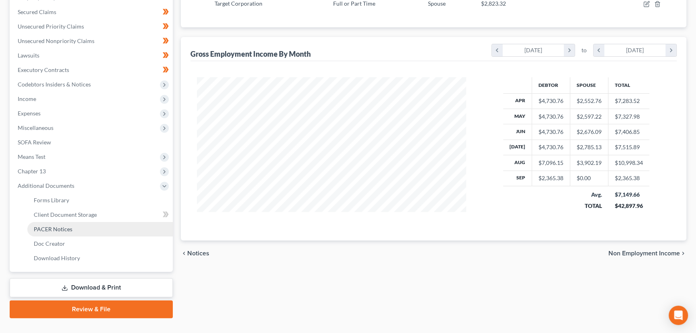
click at [60, 229] on span "PACER Notices" at bounding box center [53, 228] width 39 height 7
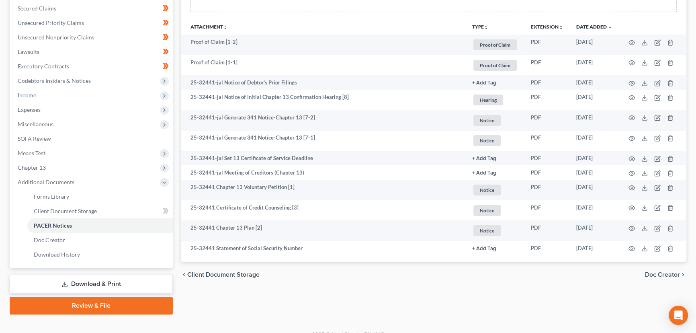
scroll to position [70, 0]
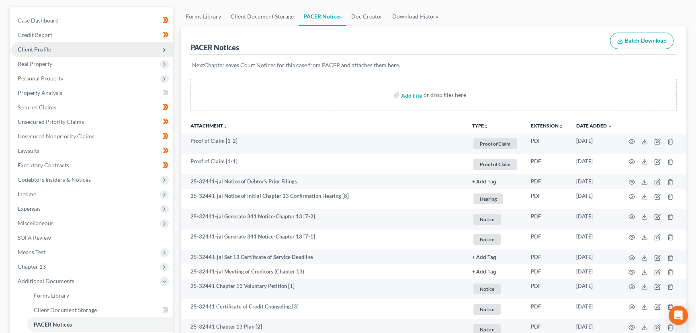
click at [56, 51] on span "Client Profile" at bounding box center [91, 49] width 161 height 14
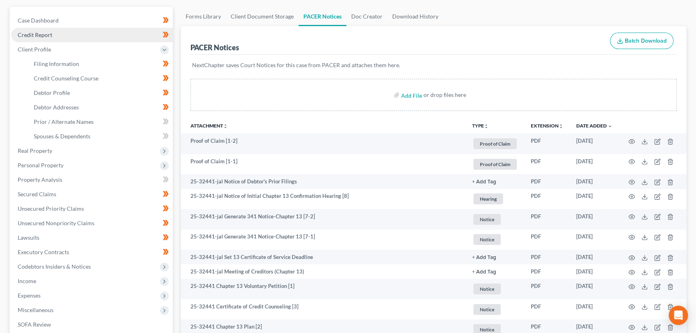
click at [52, 38] on link "Credit Report" at bounding box center [91, 35] width 161 height 14
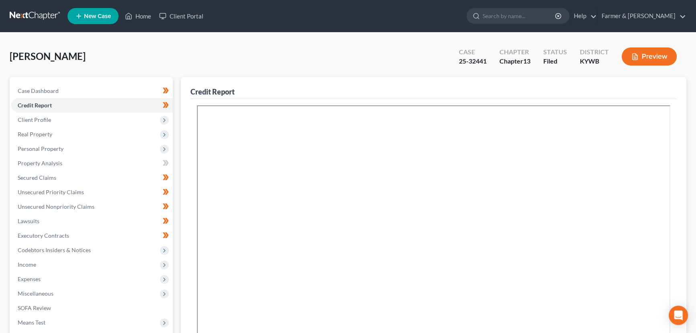
click at [192, 50] on div "[PERSON_NAME], [PERSON_NAME] Upgraded Case 25-32441 Chapter Chapter 13 Status […" at bounding box center [348, 59] width 676 height 35
drag, startPoint x: 57, startPoint y: 88, endPoint x: 118, endPoint y: 100, distance: 61.5
click at [57, 88] on span "Case Dashboard" at bounding box center [38, 90] width 41 height 7
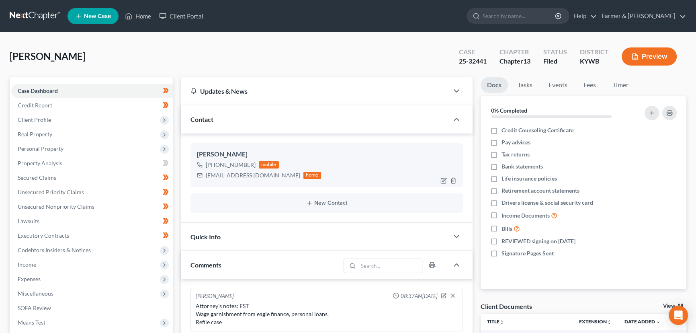
scroll to position [40, 0]
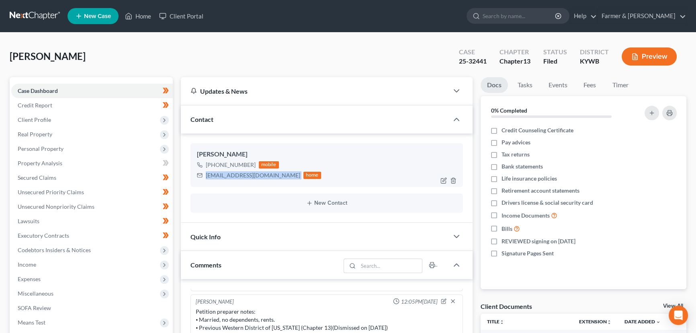
drag, startPoint x: 205, startPoint y: 176, endPoint x: 270, endPoint y: 175, distance: 65.5
click at [270, 175] on div "[EMAIL_ADDRESS][DOMAIN_NAME] home" at bounding box center [259, 175] width 124 height 10
copy div "[EMAIL_ADDRESS][DOMAIN_NAME]"
click at [187, 59] on div "[PERSON_NAME], [PERSON_NAME] Upgraded Case 25-32441 Chapter Chapter 13 Status […" at bounding box center [348, 59] width 676 height 35
click at [144, 14] on link "Home" at bounding box center [138, 16] width 34 height 14
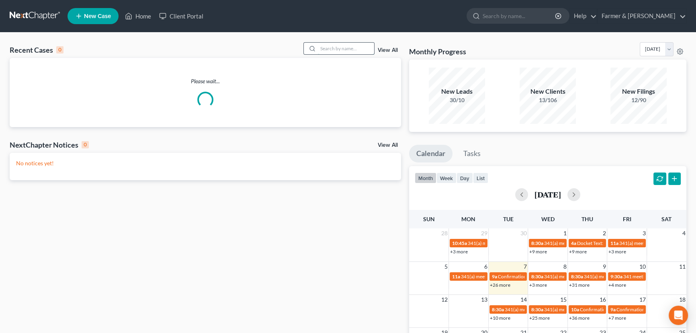
click at [335, 48] on input "search" at bounding box center [346, 49] width 56 height 12
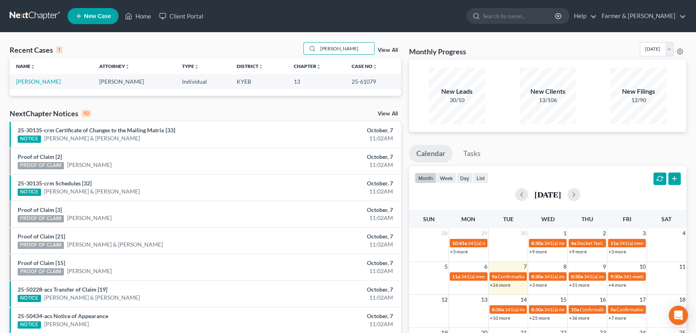
click at [39, 76] on td "[PERSON_NAME]" at bounding box center [51, 81] width 83 height 15
click at [42, 82] on link "[PERSON_NAME]" at bounding box center [38, 81] width 45 height 7
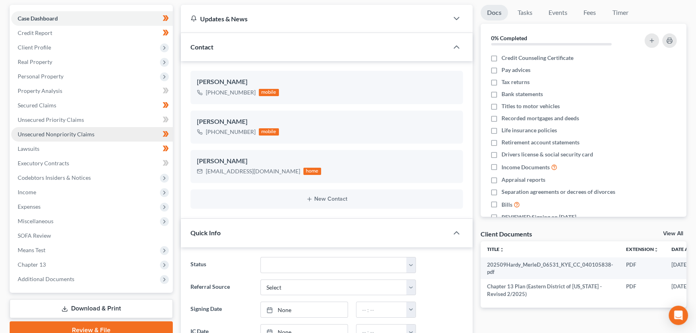
scroll to position [73, 0]
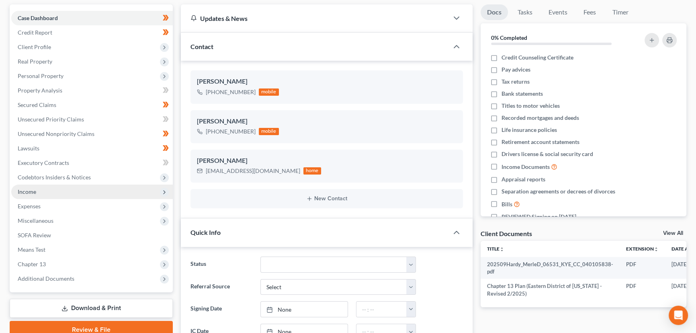
click at [40, 191] on span "Income" at bounding box center [91, 191] width 161 height 14
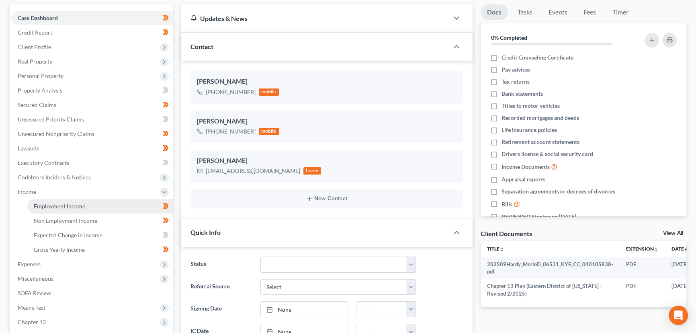
click at [48, 206] on span "Employment Income" at bounding box center [59, 205] width 51 height 7
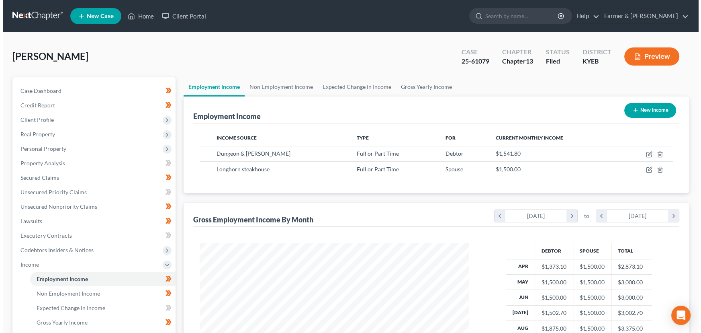
scroll to position [144, 285]
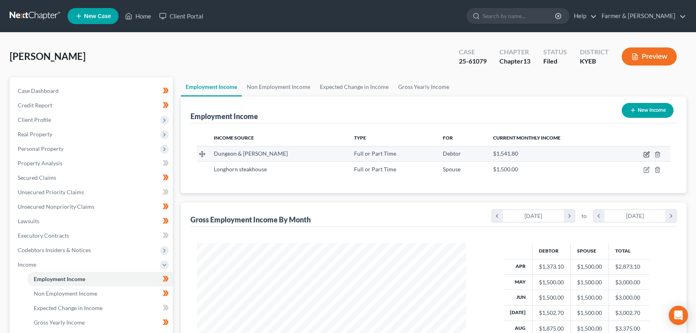
click at [647, 153] on icon "button" at bounding box center [646, 154] width 6 height 6
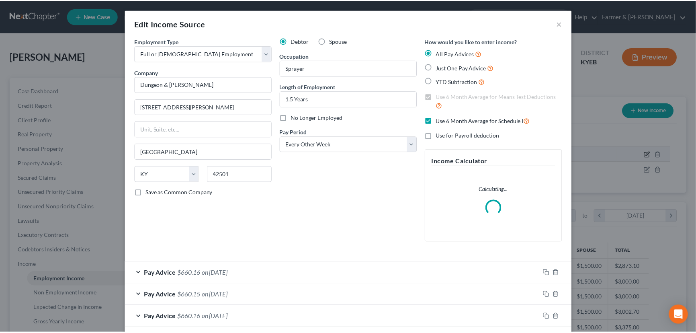
scroll to position [144, 288]
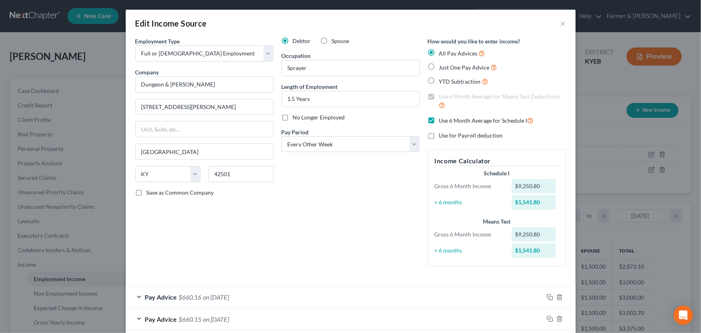
click at [301, 227] on div "Debtor Spouse Occupation Sprayer Length of Employment 1.5 Years No Longer Emplo…" at bounding box center [351, 154] width 146 height 235
click at [563, 24] on button "×" at bounding box center [563, 23] width 6 height 10
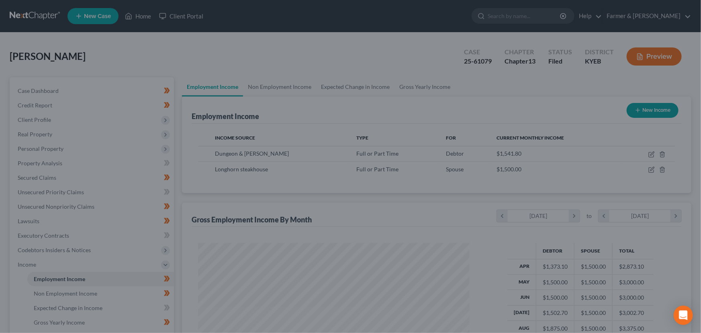
scroll to position [401509, 401368]
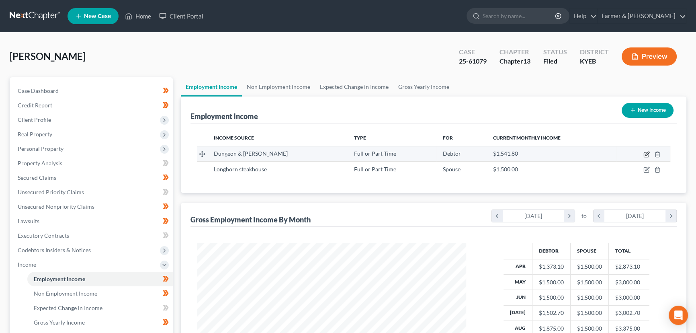
click at [645, 153] on icon "button" at bounding box center [646, 154] width 6 height 6
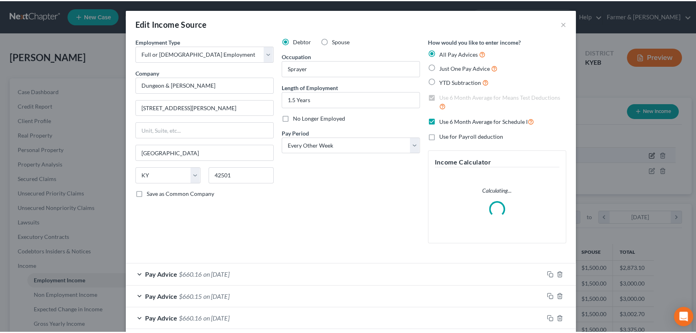
scroll to position [144, 288]
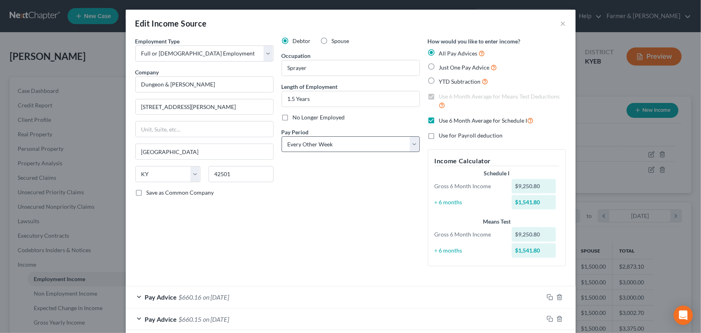
drag, startPoint x: 315, startPoint y: 225, endPoint x: 410, endPoint y: 140, distance: 127.4
click at [315, 225] on div "Debtor Spouse Occupation Sprayer Length of Employment 1.5 Years No Longer Emplo…" at bounding box center [351, 154] width 146 height 235
click at [560, 24] on button "×" at bounding box center [563, 23] width 6 height 10
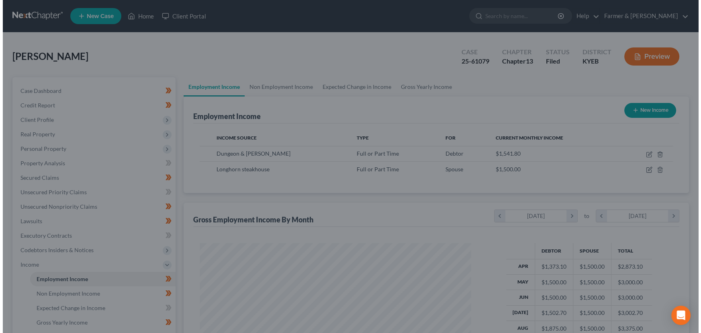
scroll to position [401509, 401368]
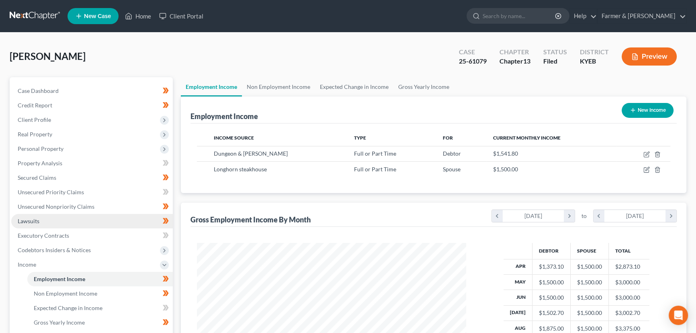
click at [75, 220] on link "Lawsuits" at bounding box center [91, 221] width 161 height 14
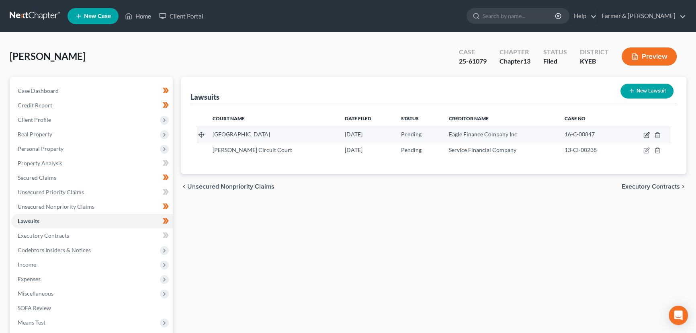
click at [646, 135] on icon "button" at bounding box center [646, 135] width 6 height 6
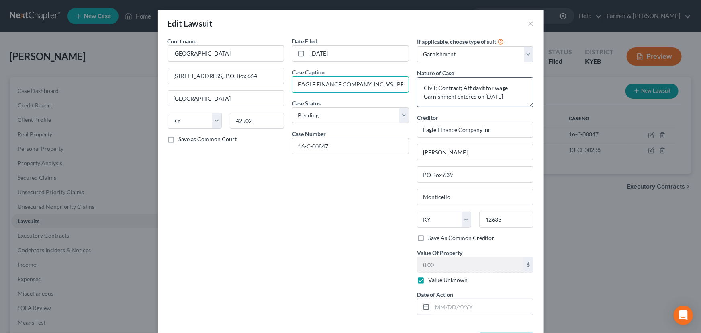
scroll to position [0, 44]
drag, startPoint x: 325, startPoint y: 88, endPoint x: 441, endPoint y: 91, distance: 116.1
click at [441, 91] on div "Court name * [GEOGRAPHIC_DATA], P.O. [GEOGRAPHIC_DATA] [US_STATE] AK AR AZ CA C…" at bounding box center [350, 179] width 374 height 284
click at [348, 213] on div "Date Filed [DATE] Case Caption EAGLE FINANCE COMPANY, INC, VS. [PERSON_NAME] Ca…" at bounding box center [350, 179] width 125 height 284
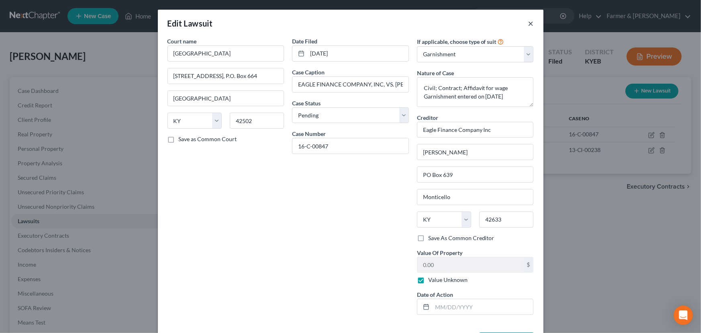
click at [528, 24] on button "×" at bounding box center [531, 23] width 6 height 10
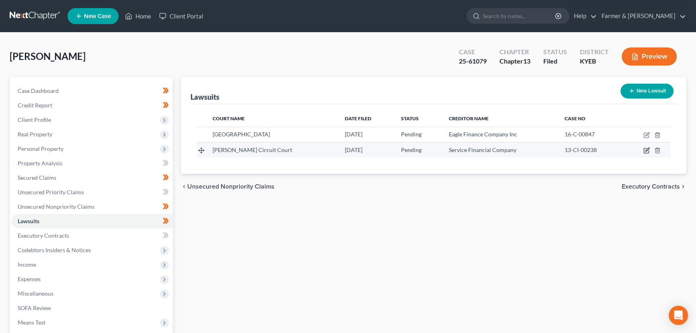
click at [646, 148] on icon "button" at bounding box center [646, 150] width 6 height 6
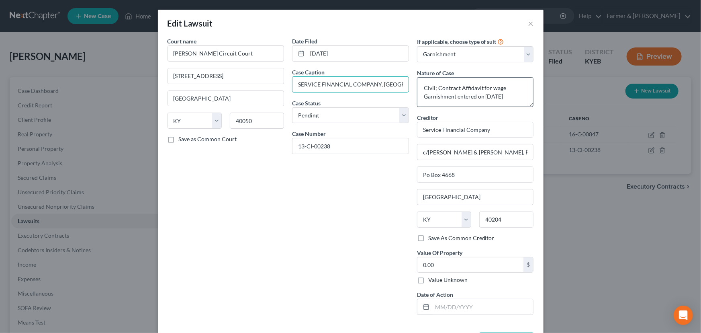
scroll to position [0, 34]
drag, startPoint x: 373, startPoint y: 83, endPoint x: 452, endPoint y: 86, distance: 79.2
click at [452, 86] on div "Court name * [PERSON_NAME] Circuit Court [GEOGRAPHIC_DATA] [US_STATE] AK AR [GE…" at bounding box center [350, 179] width 374 height 284
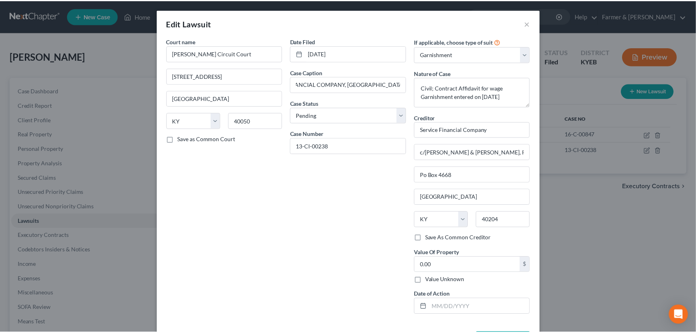
scroll to position [0, 0]
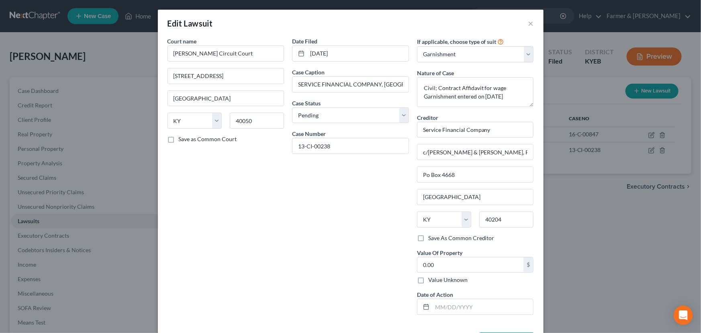
drag, startPoint x: 343, startPoint y: 210, endPoint x: 446, endPoint y: 119, distance: 136.9
click at [345, 205] on div "Date Filed [DATE] Case Caption SERVICE FINANCIAL COMPANY, VS. [PERSON_NAME] Cas…" at bounding box center [350, 179] width 125 height 284
click at [529, 21] on button "×" at bounding box center [531, 23] width 6 height 10
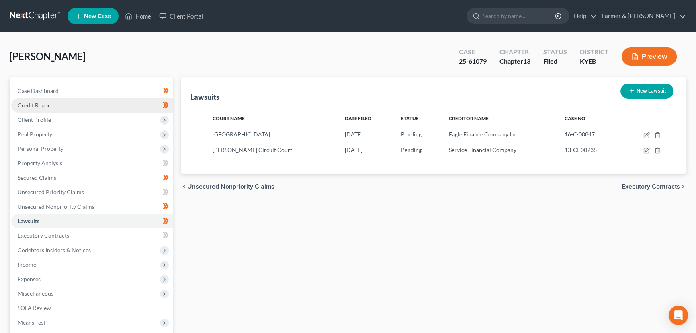
click at [74, 109] on link "Credit Report" at bounding box center [91, 105] width 161 height 14
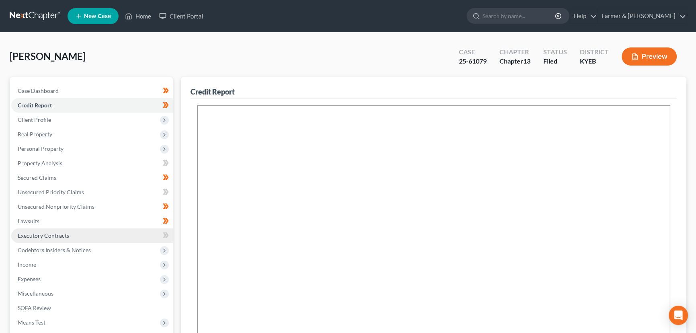
scroll to position [194, 0]
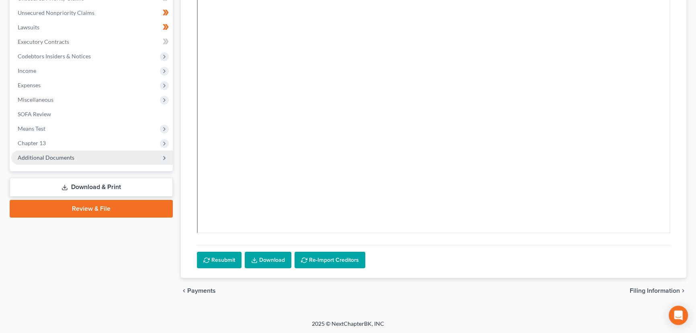
click at [63, 161] on span "Additional Documents" at bounding box center [91, 157] width 161 height 14
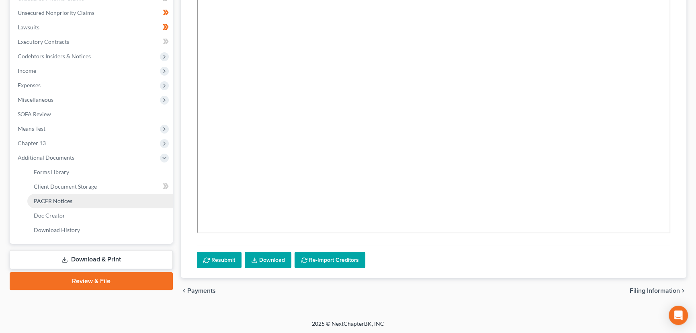
click at [64, 203] on span "PACER Notices" at bounding box center [53, 200] width 39 height 7
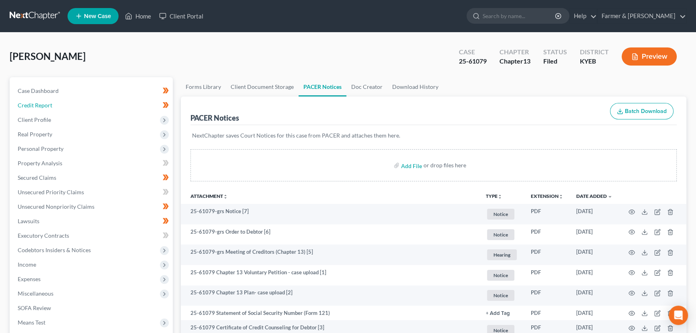
drag, startPoint x: 62, startPoint y: 106, endPoint x: 198, endPoint y: 156, distance: 144.9
click at [62, 106] on link "Credit Report" at bounding box center [91, 105] width 161 height 14
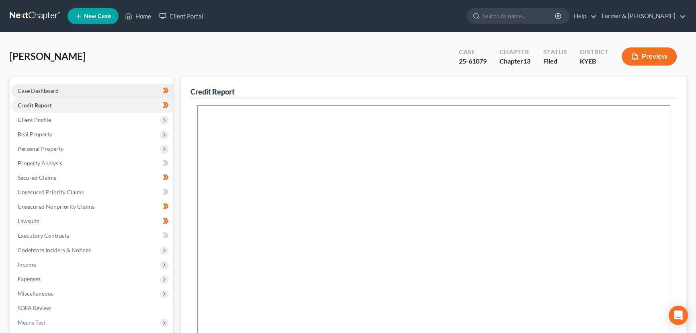
click at [65, 92] on link "Case Dashboard" at bounding box center [91, 91] width 161 height 14
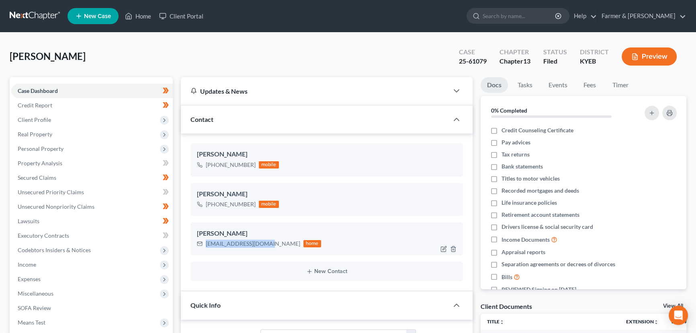
drag, startPoint x: 204, startPoint y: 243, endPoint x: 265, endPoint y: 245, distance: 60.3
click at [265, 245] on div "[EMAIL_ADDRESS][DOMAIN_NAME] home" at bounding box center [259, 243] width 124 height 10
copy div "[EMAIL_ADDRESS][DOMAIN_NAME]"
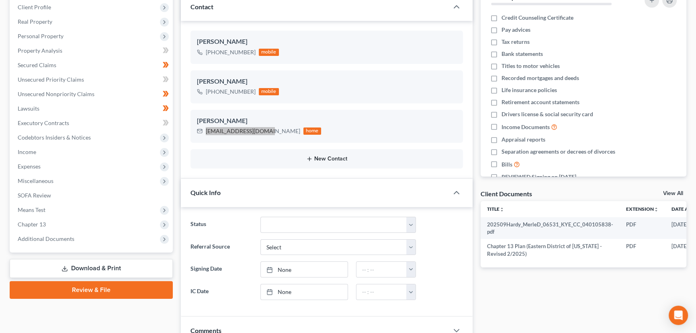
scroll to position [182, 0]
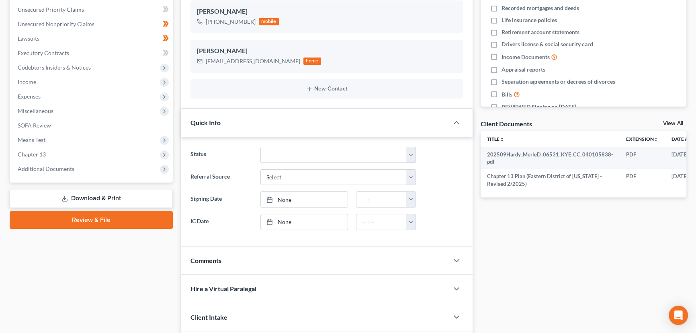
click at [217, 123] on span "Quick Info" at bounding box center [205, 122] width 30 height 8
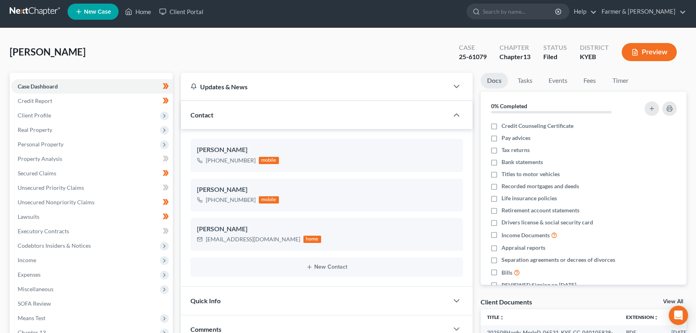
scroll to position [0, 0]
